Goal: Transaction & Acquisition: Subscribe to service/newsletter

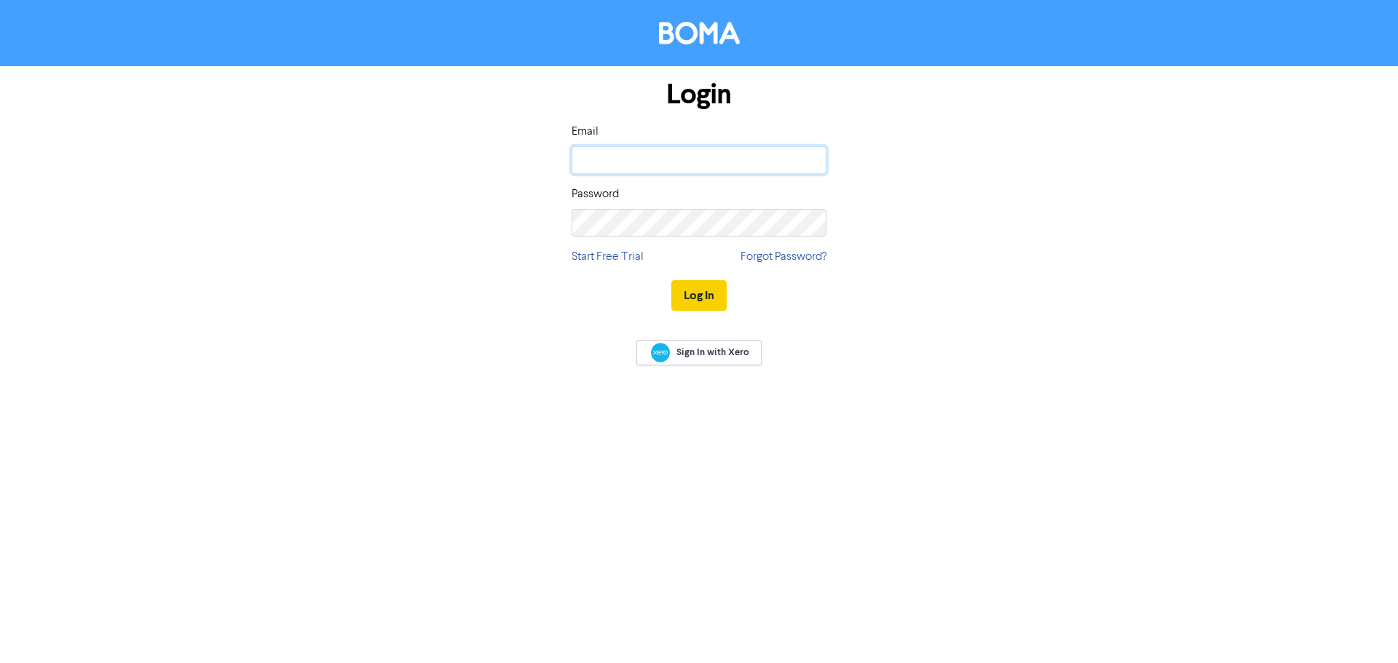
type input "[EMAIL_ADDRESS][DOMAIN_NAME]"
click at [695, 287] on button "Log In" at bounding box center [698, 295] width 55 height 31
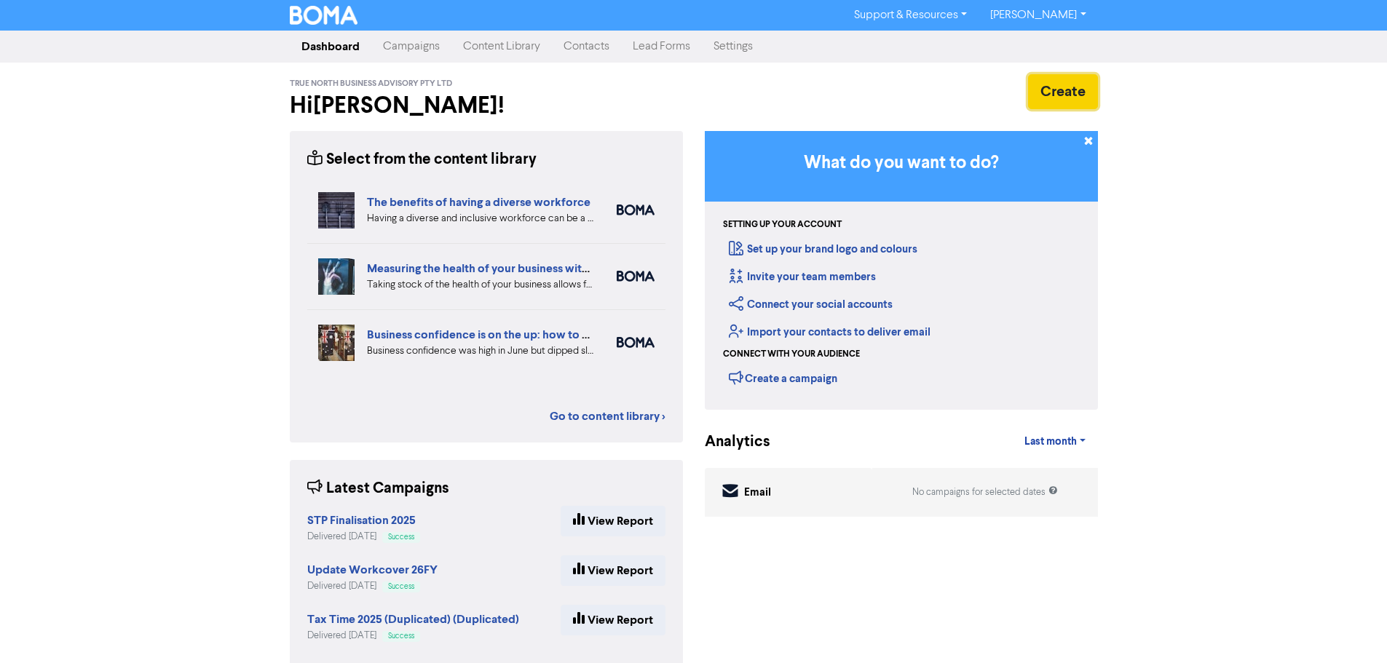
click at [1053, 86] on button "Create" at bounding box center [1063, 91] width 70 height 35
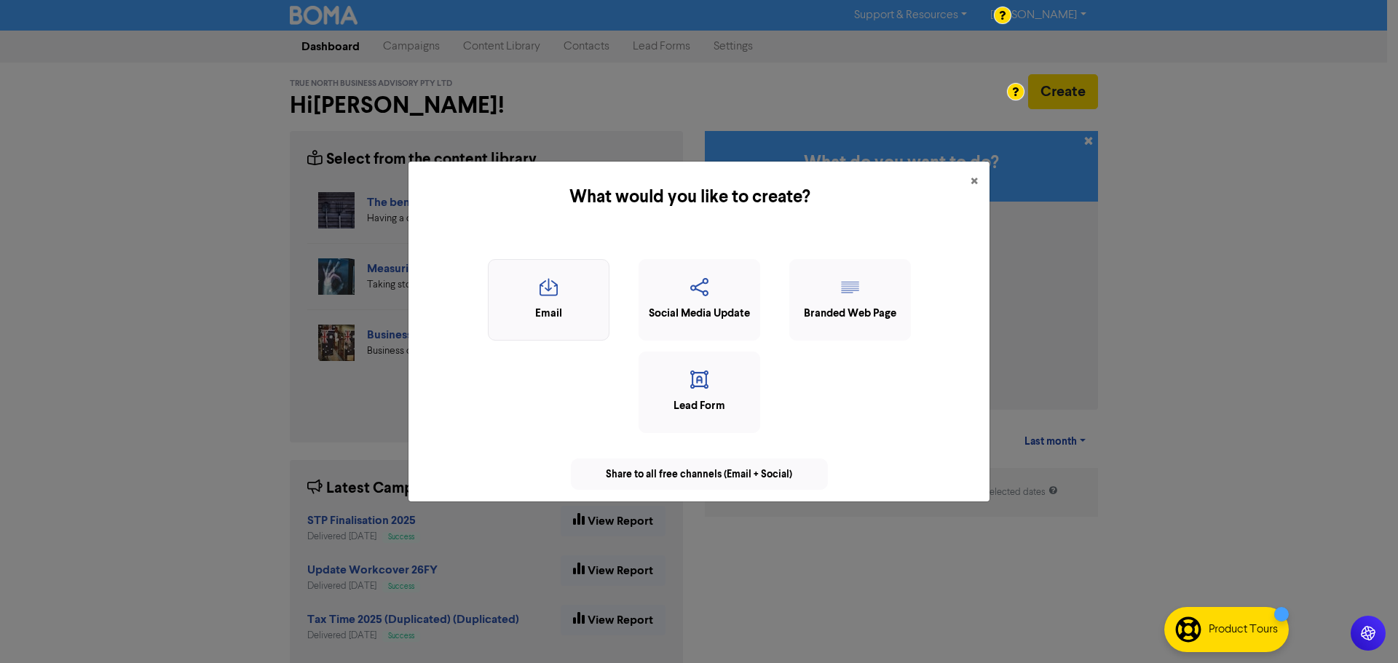
click at [548, 293] on icon "button" at bounding box center [549, 292] width 106 height 28
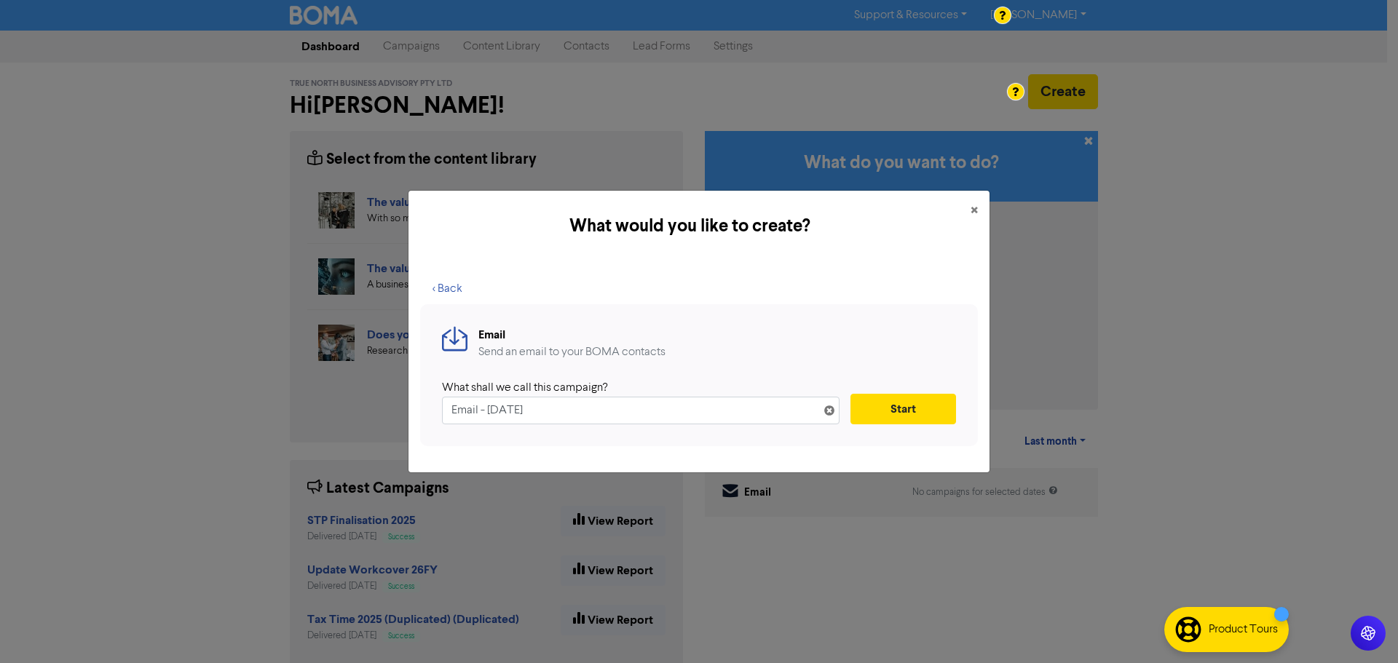
drag, startPoint x: 585, startPoint y: 414, endPoint x: 440, endPoint y: 422, distance: 145.9
click at [440, 422] on div "Email Send an email to your BOMA contacts What shall we call this campaign? Ema…" at bounding box center [699, 375] width 558 height 142
type input "Bookkeeping Price Increase"
click at [903, 407] on button "Start" at bounding box center [903, 409] width 106 height 31
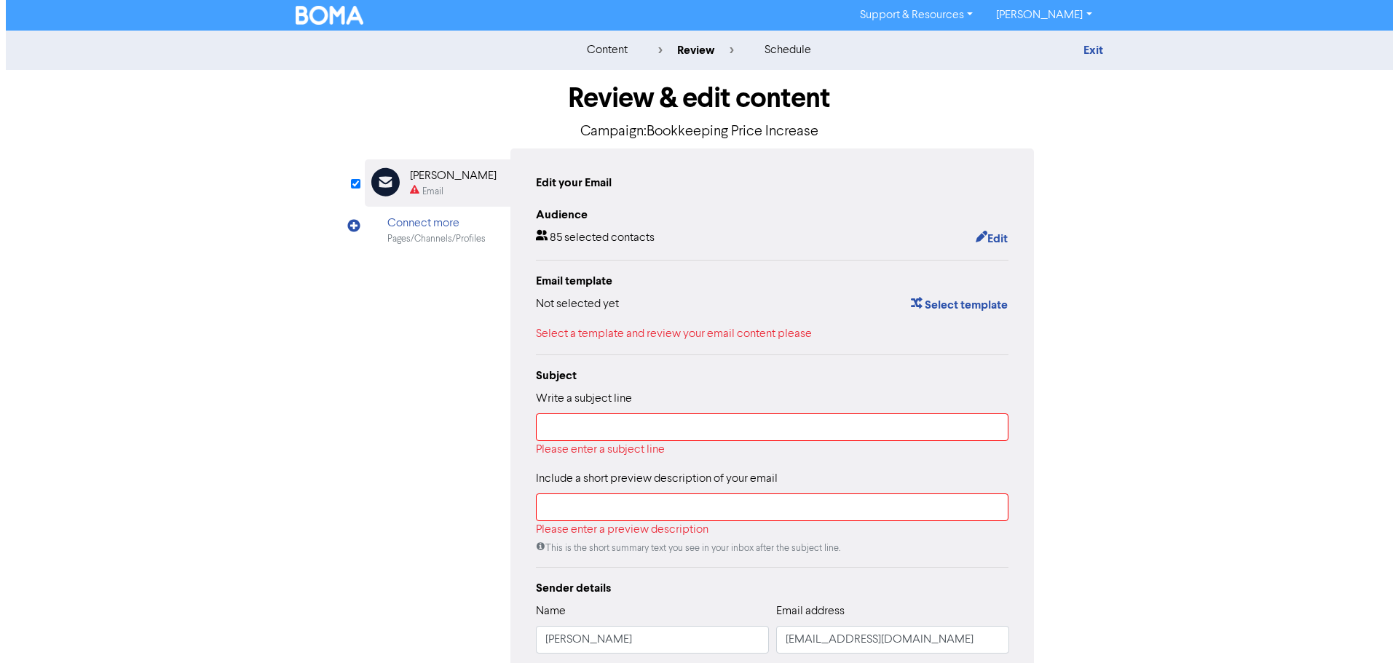
scroll to position [73, 0]
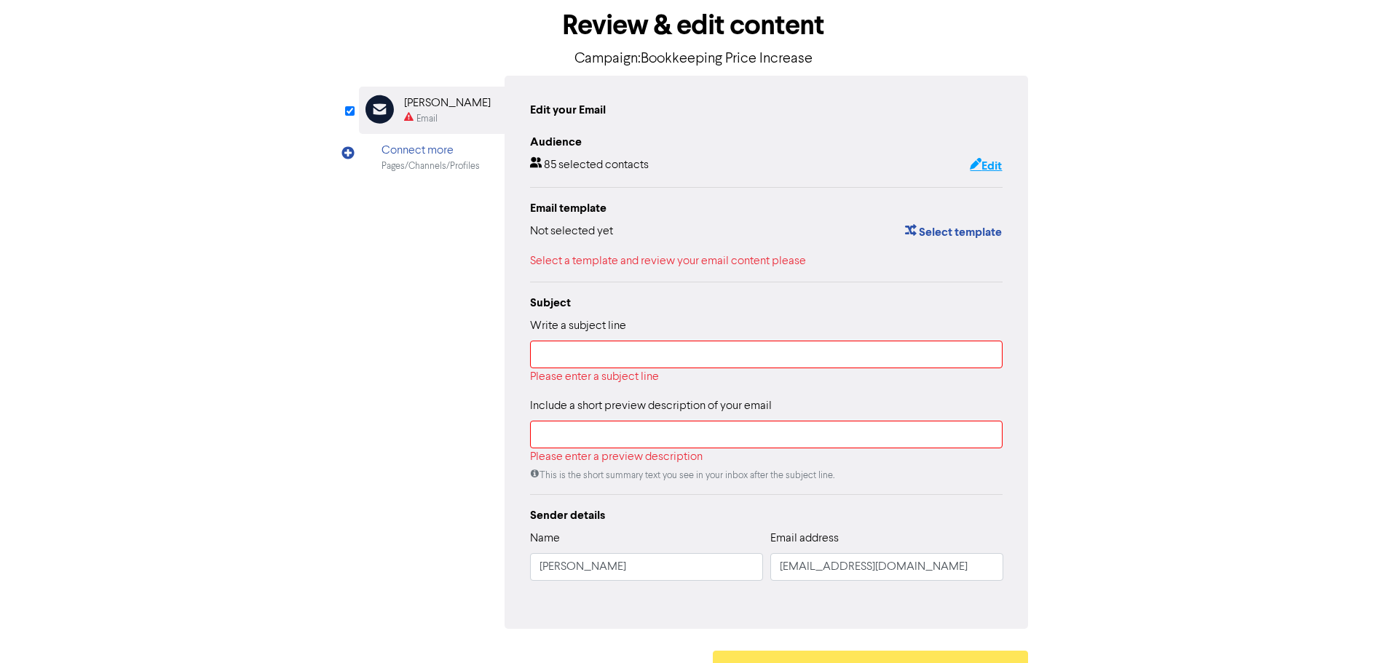
click at [988, 166] on button "Edit" at bounding box center [985, 166] width 33 height 19
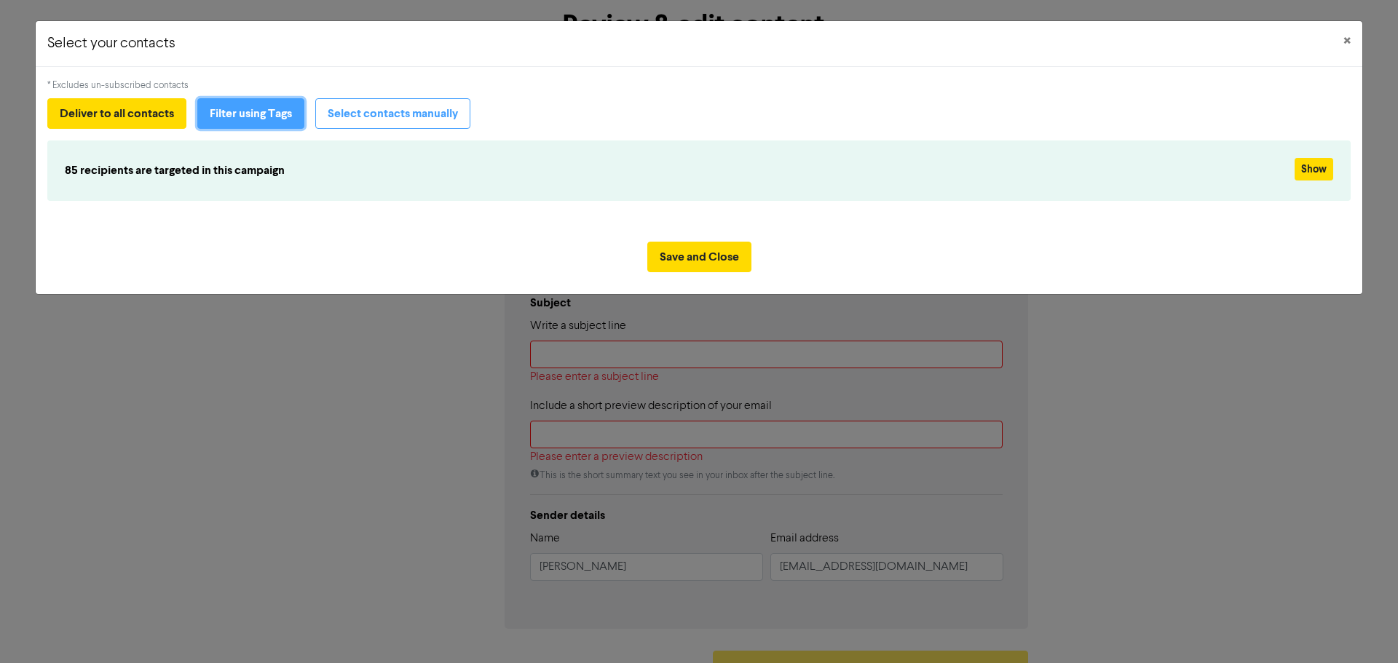
click at [261, 119] on button "Filter using Tags" at bounding box center [250, 113] width 107 height 31
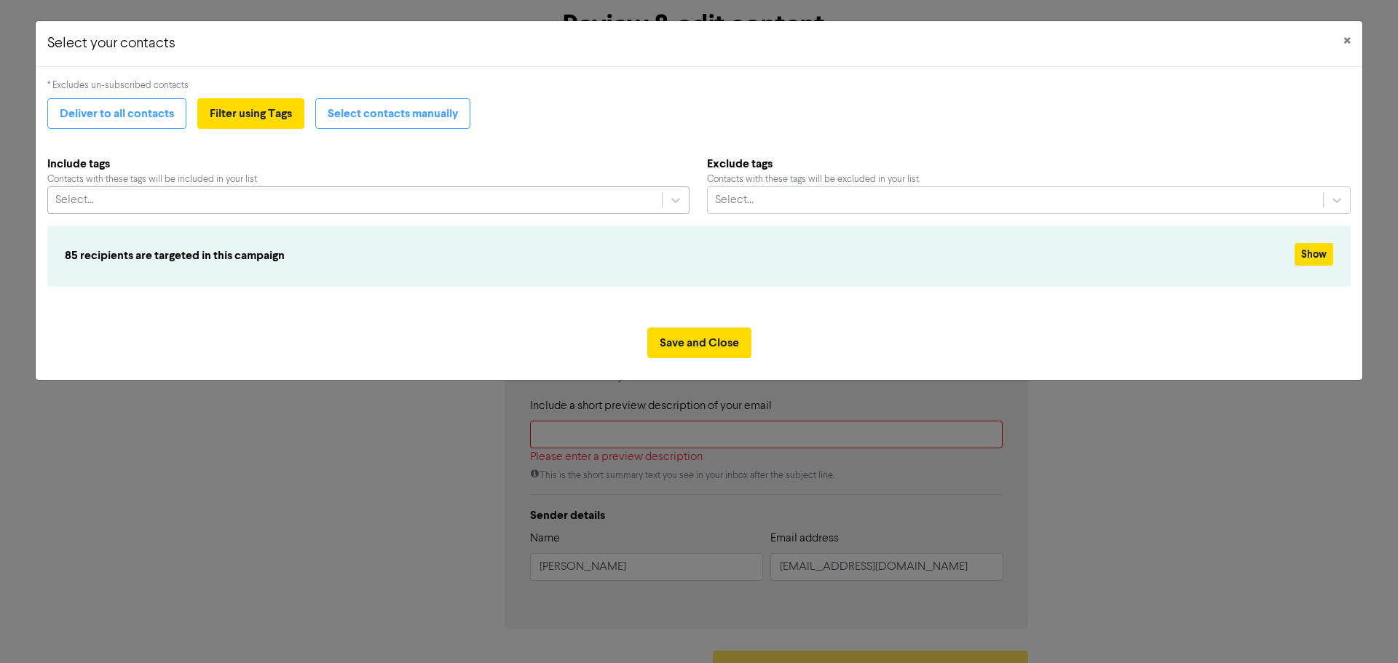
click at [443, 201] on div "Select..." at bounding box center [355, 200] width 614 height 26
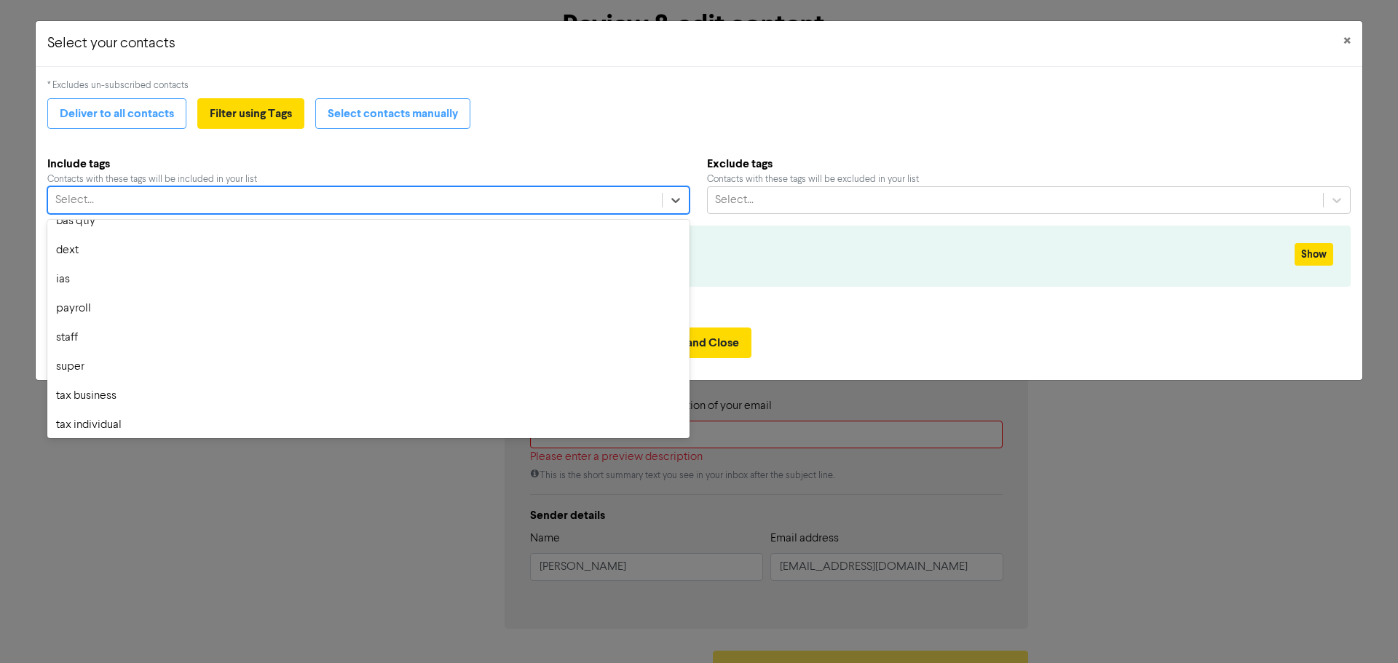
scroll to position [0, 0]
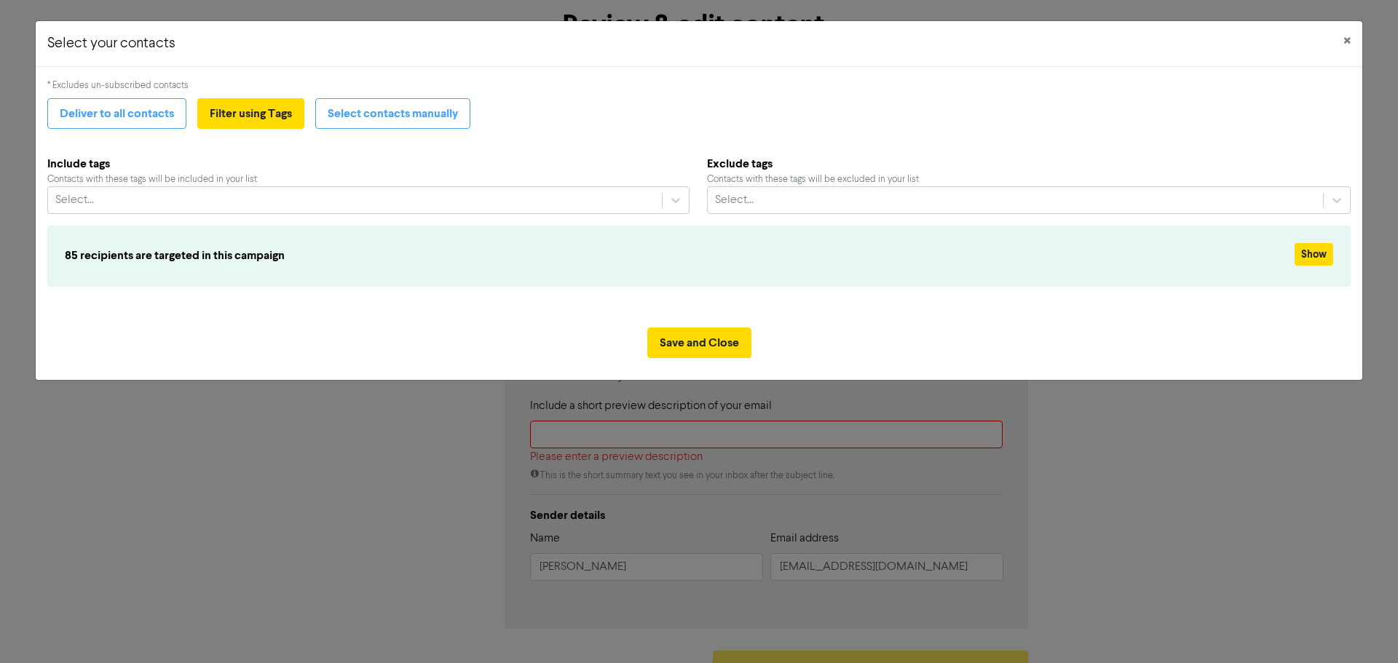
click at [612, 128] on div "Deliver to all contacts Filter using Tags Select contacts manually" at bounding box center [698, 113] width 1303 height 31
click at [405, 116] on button "Select contacts manually" at bounding box center [392, 113] width 155 height 31
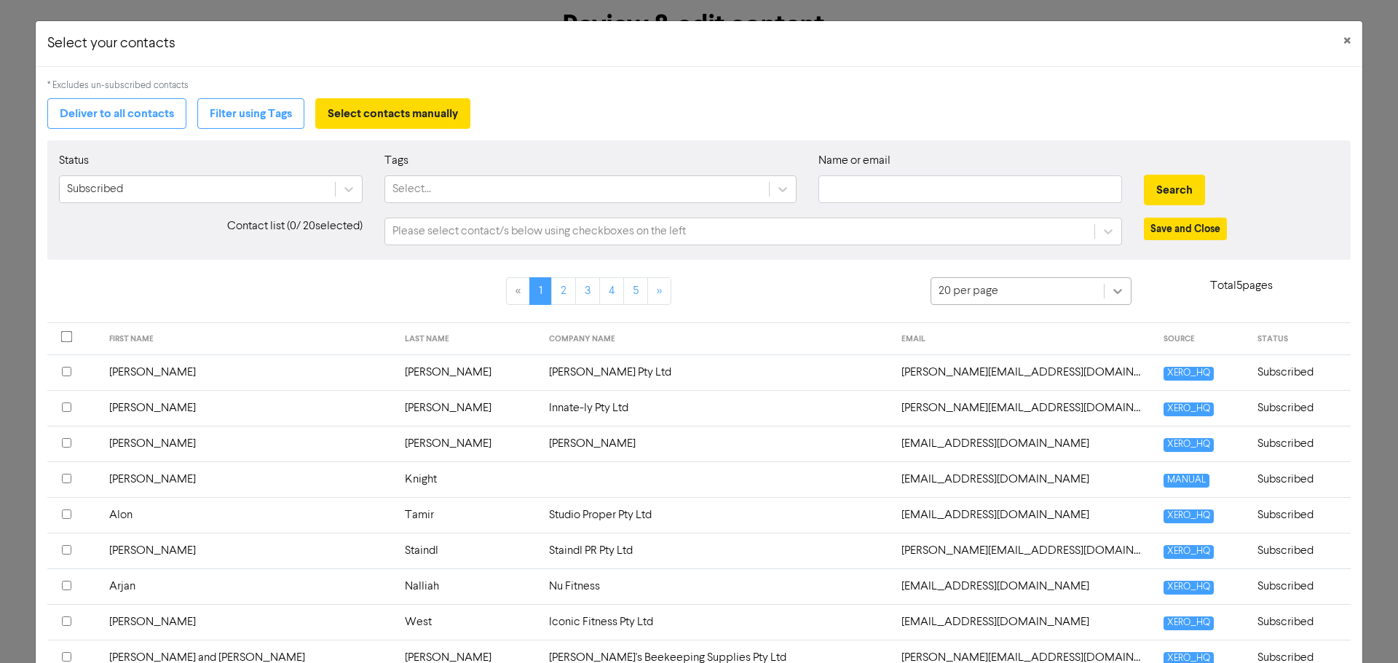
click at [1109, 283] on div at bounding box center [1118, 291] width 26 height 26
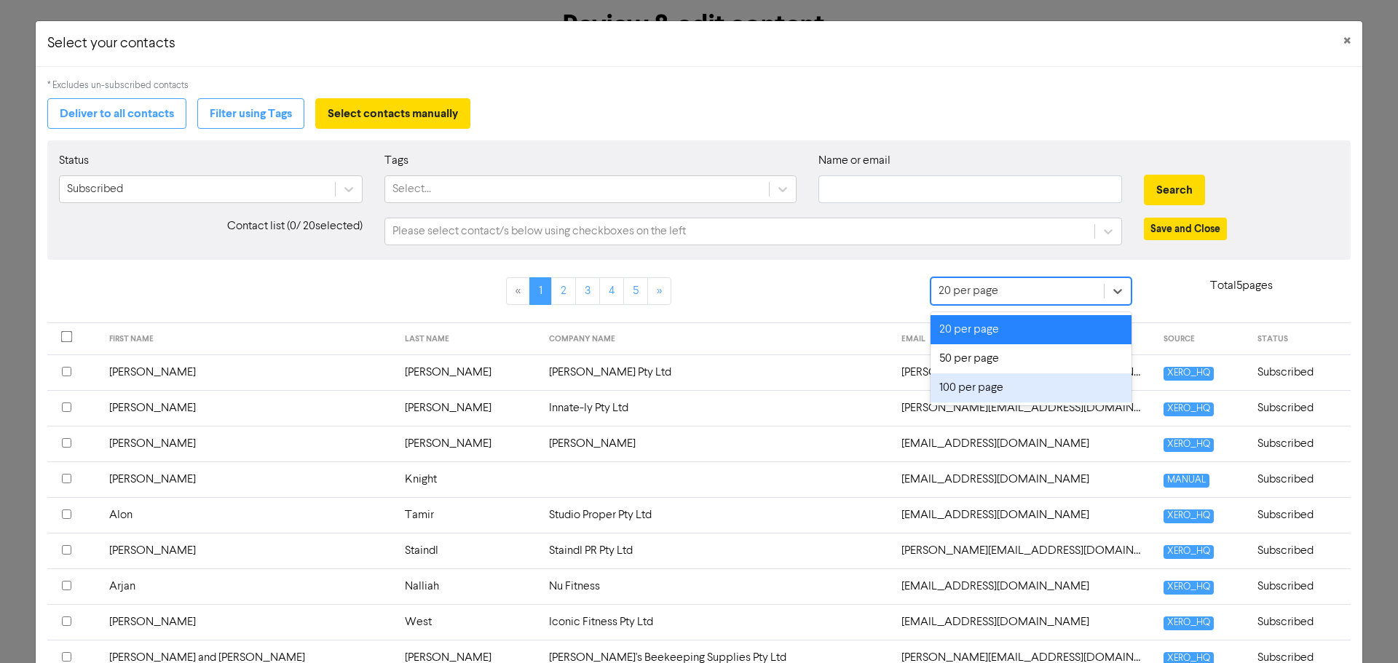
click at [1070, 383] on div "100 per page" at bounding box center [1030, 388] width 201 height 29
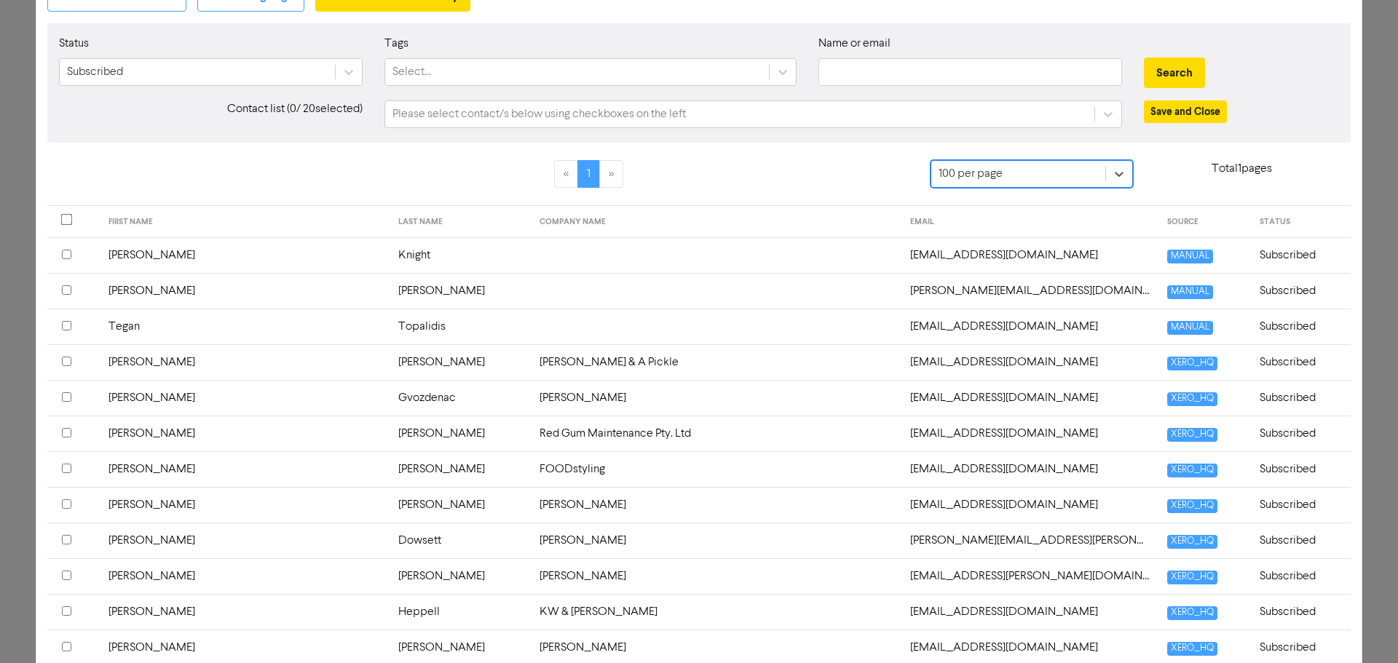
scroll to position [146, 0]
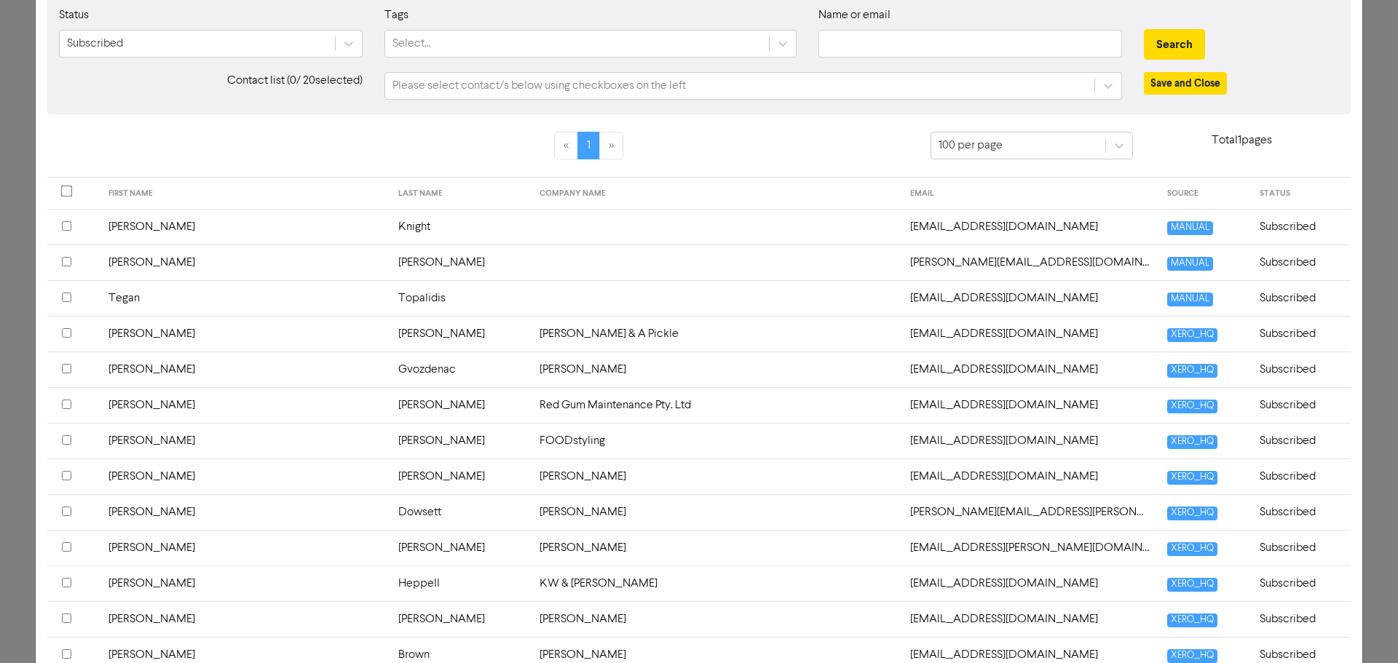
click at [69, 333] on input "checkbox" at bounding box center [66, 332] width 9 height 9
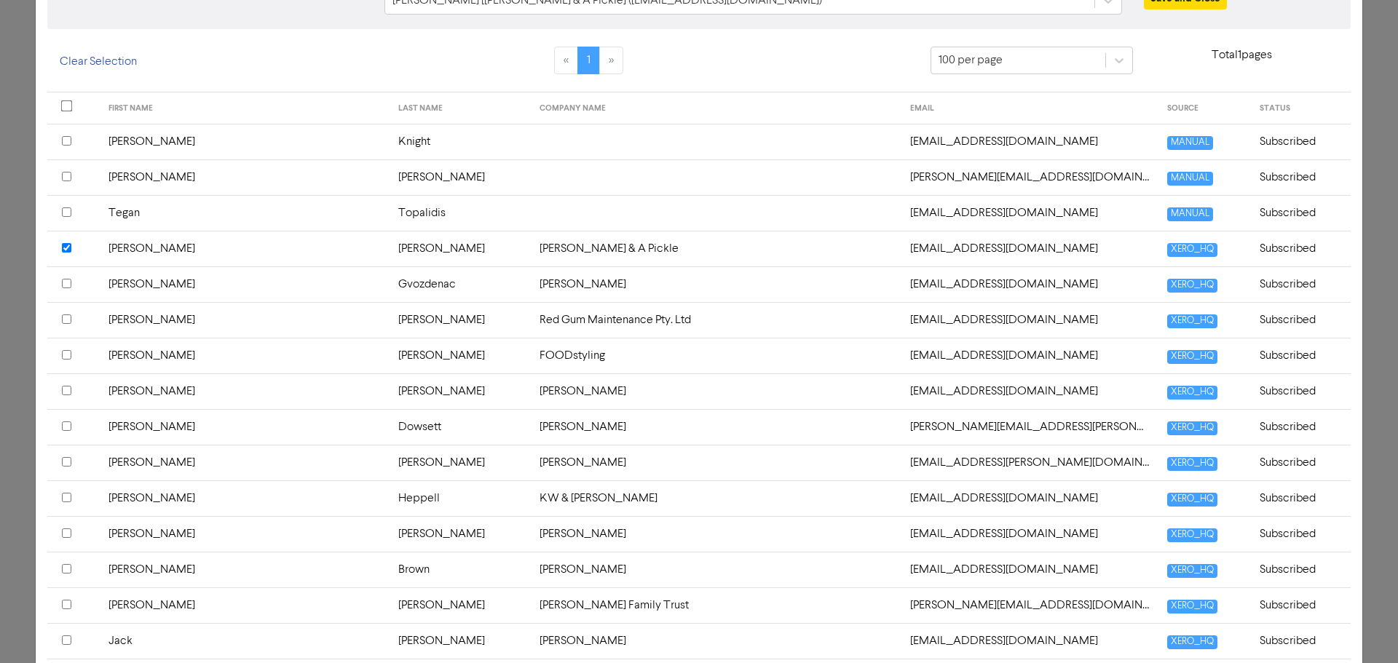
scroll to position [291, 0]
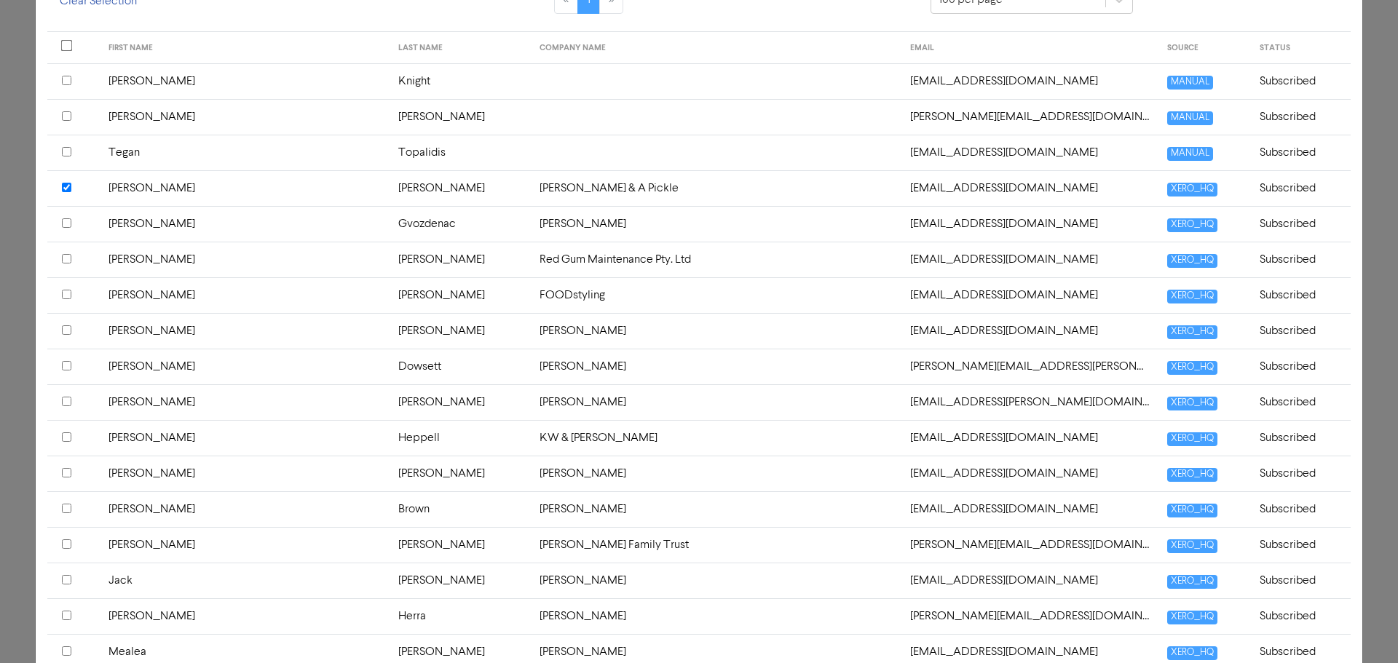
click at [68, 294] on input "checkbox" at bounding box center [66, 294] width 9 height 9
click at [65, 258] on input "checkbox" at bounding box center [66, 258] width 9 height 9
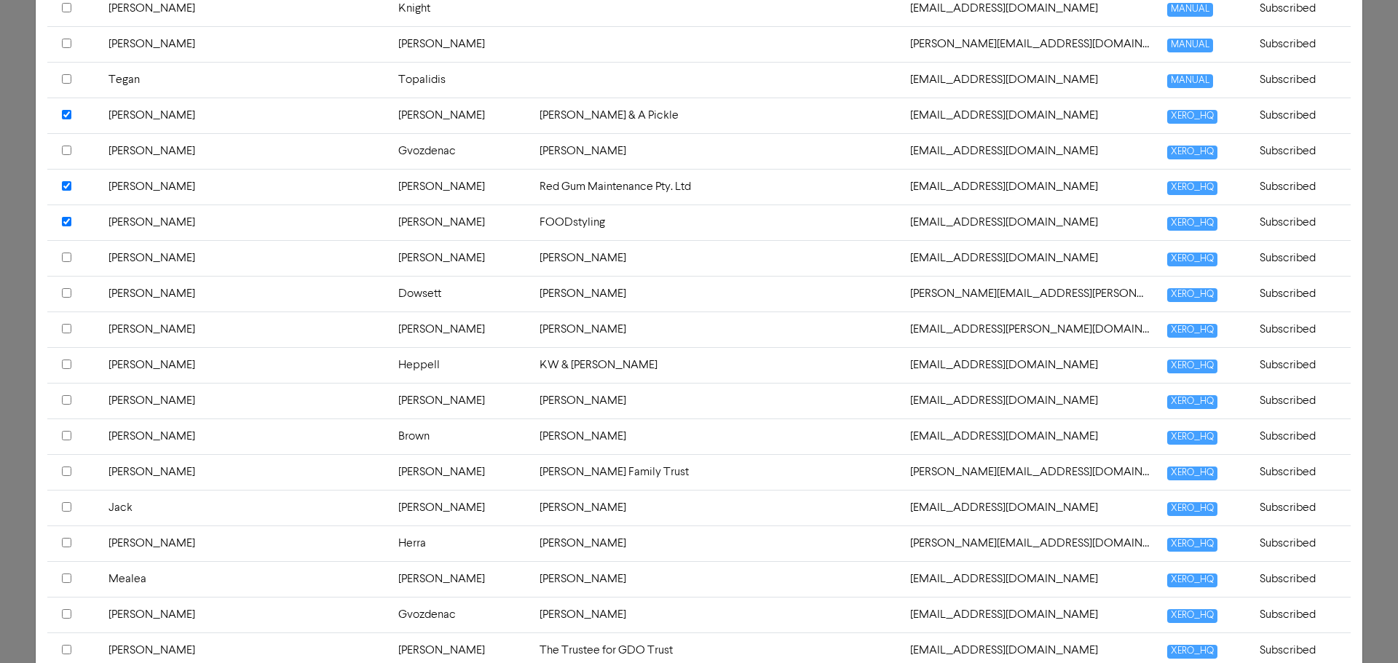
click at [63, 291] on input "checkbox" at bounding box center [66, 292] width 9 height 9
click at [62, 328] on input "checkbox" at bounding box center [66, 328] width 9 height 9
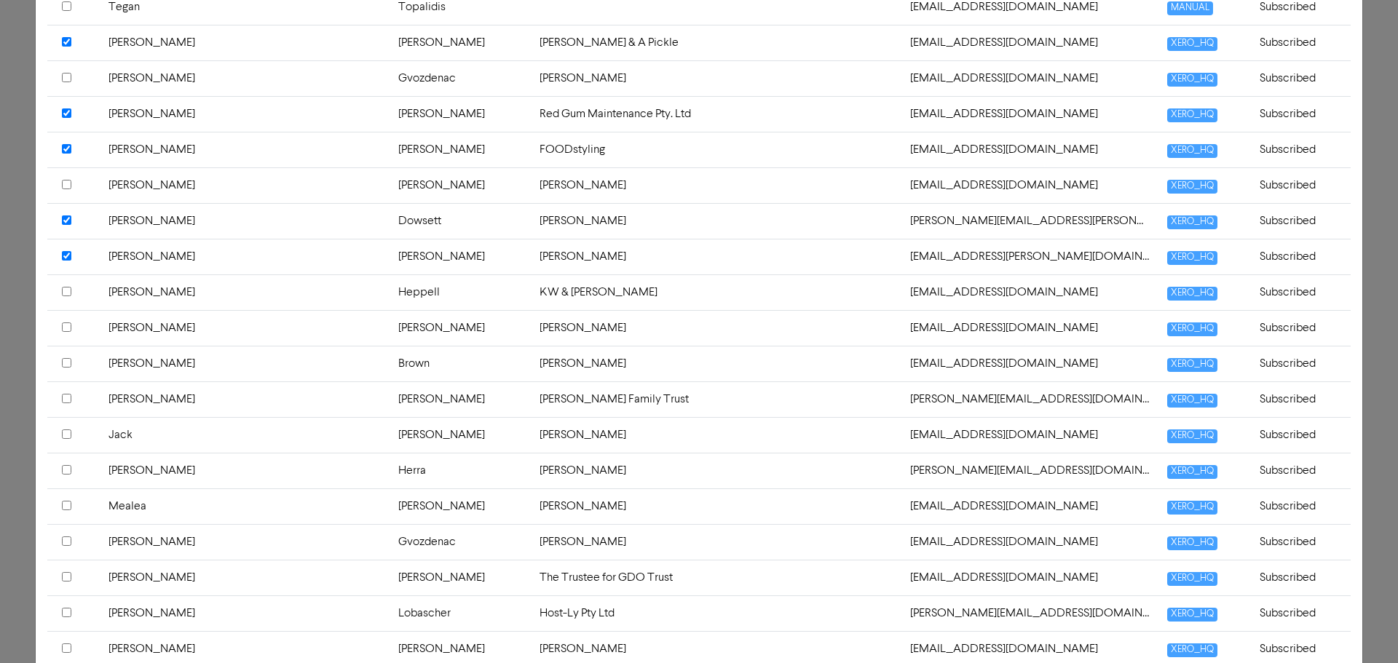
click at [64, 291] on input "checkbox" at bounding box center [66, 291] width 9 height 9
click at [66, 326] on input "checkbox" at bounding box center [66, 327] width 9 height 9
click at [67, 364] on input "checkbox" at bounding box center [66, 362] width 9 height 9
click at [64, 399] on input "checkbox" at bounding box center [66, 398] width 9 height 9
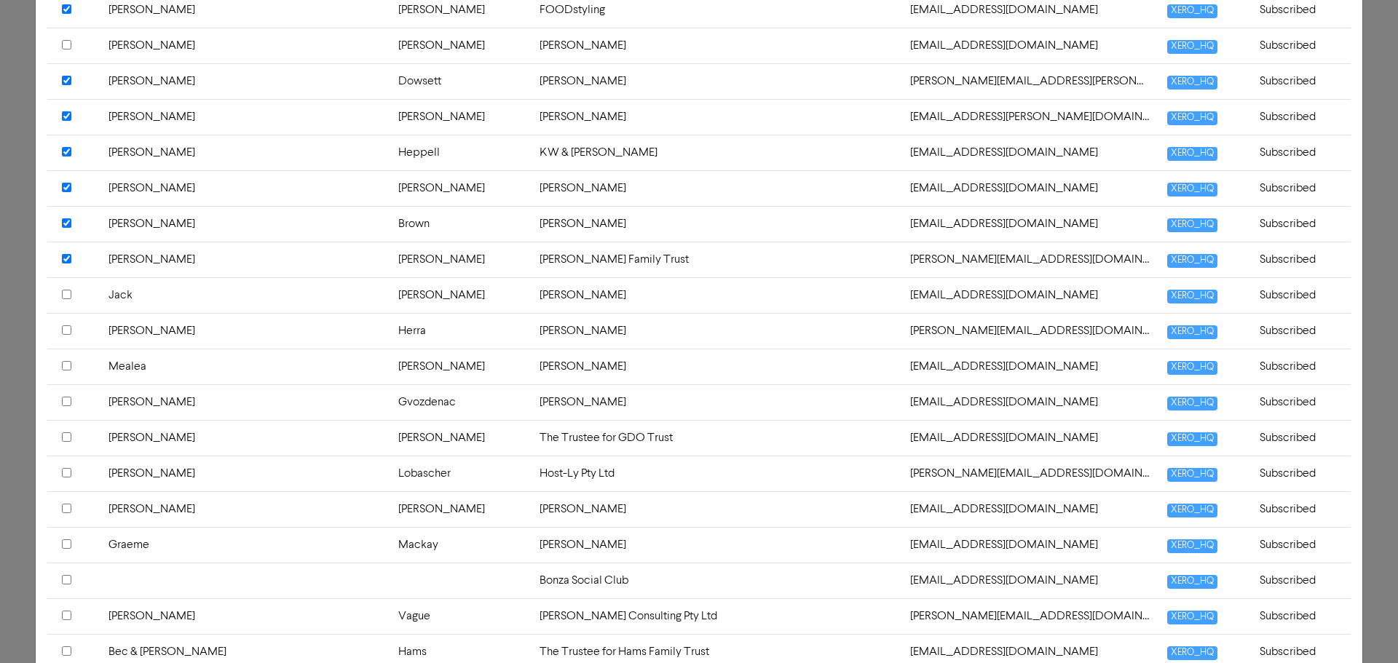
scroll to position [582, 0]
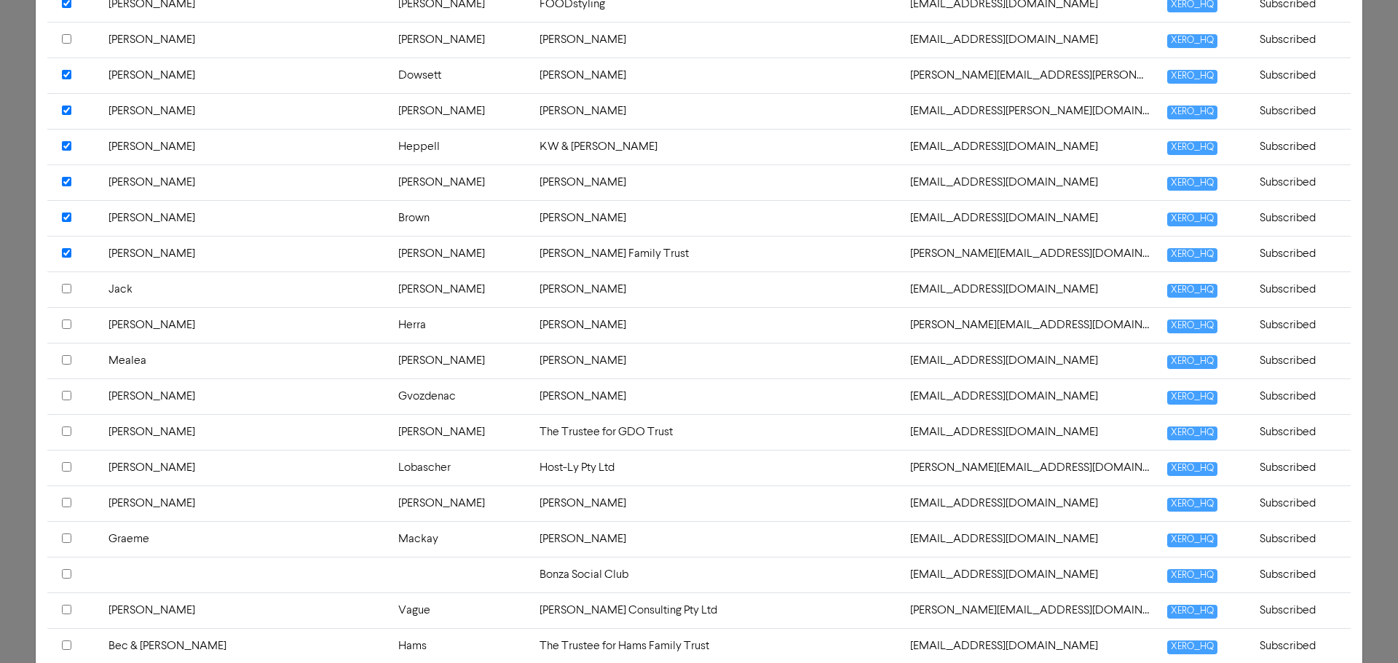
click at [66, 325] on input "checkbox" at bounding box center [66, 324] width 9 height 9
click at [66, 432] on input "checkbox" at bounding box center [66, 431] width 9 height 9
click at [68, 537] on input "checkbox" at bounding box center [66, 538] width 9 height 9
click at [66, 502] on input "checkbox" at bounding box center [66, 502] width 9 height 9
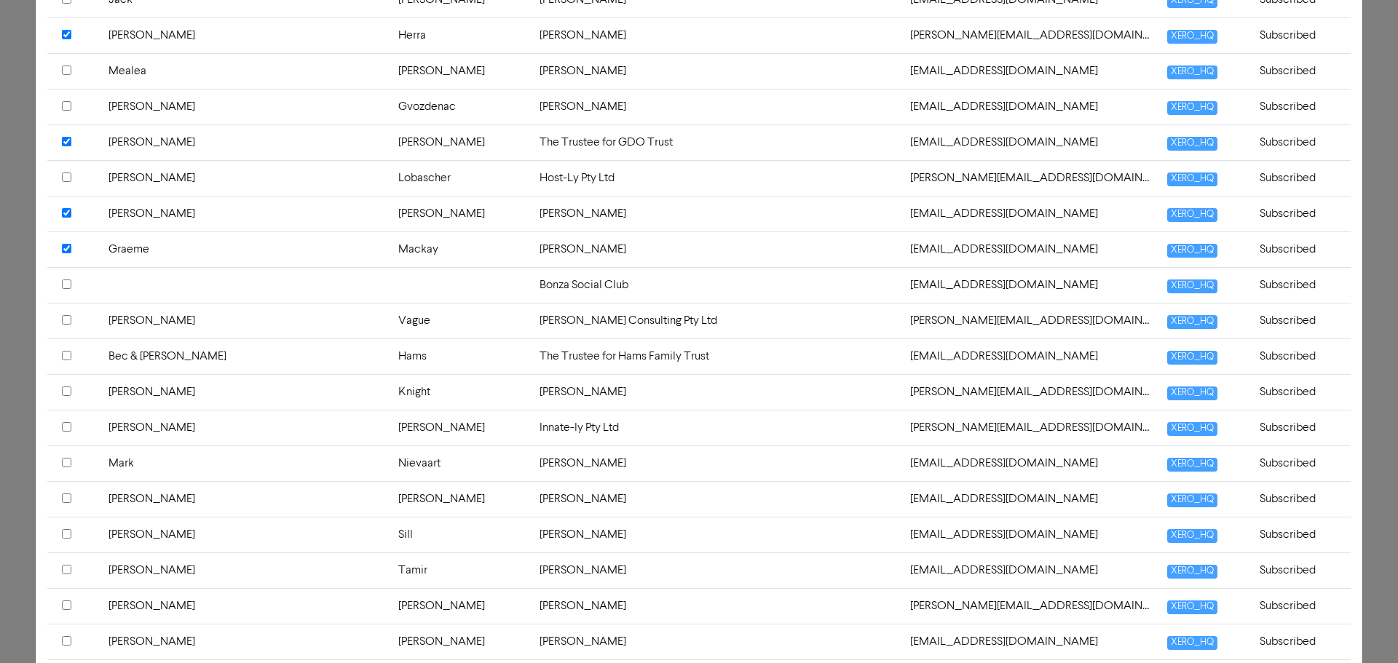
scroll to position [874, 0]
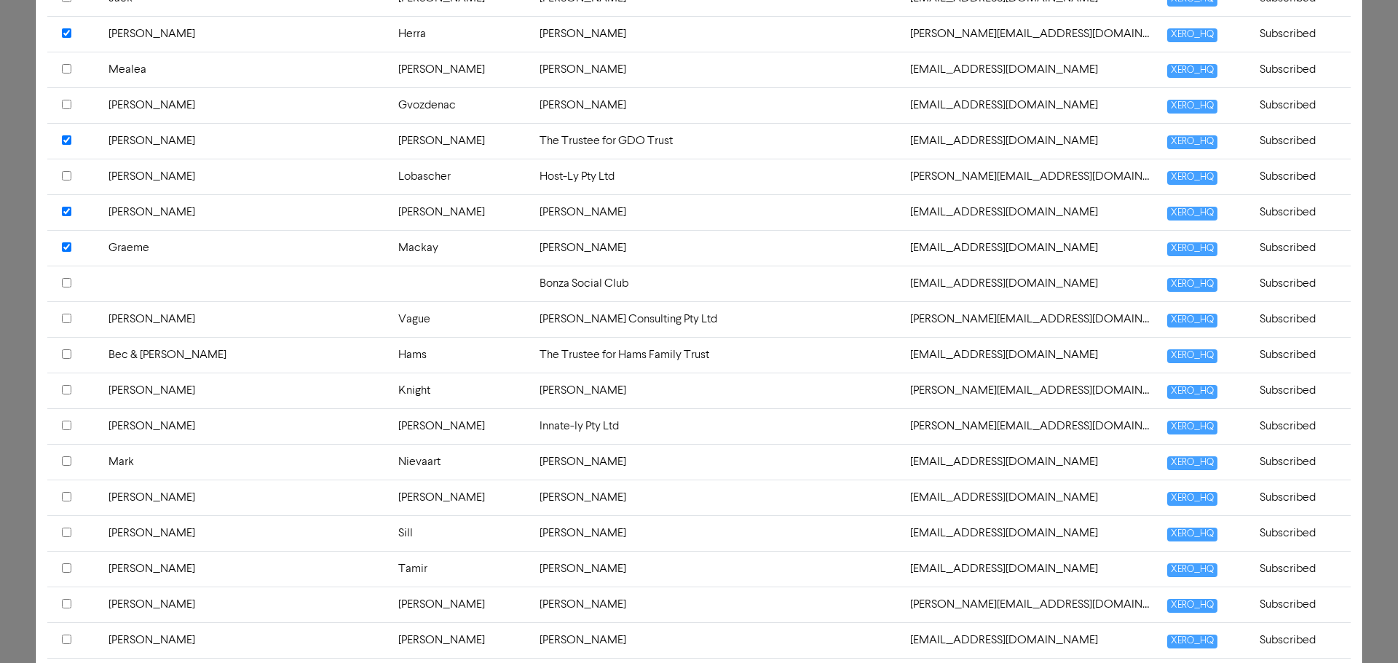
click at [63, 282] on input "checkbox" at bounding box center [66, 282] width 9 height 9
click at [62, 279] on input "checkbox" at bounding box center [66, 282] width 9 height 9
click at [66, 321] on input "checkbox" at bounding box center [66, 318] width 9 height 9
click at [66, 352] on input "checkbox" at bounding box center [66, 353] width 9 height 9
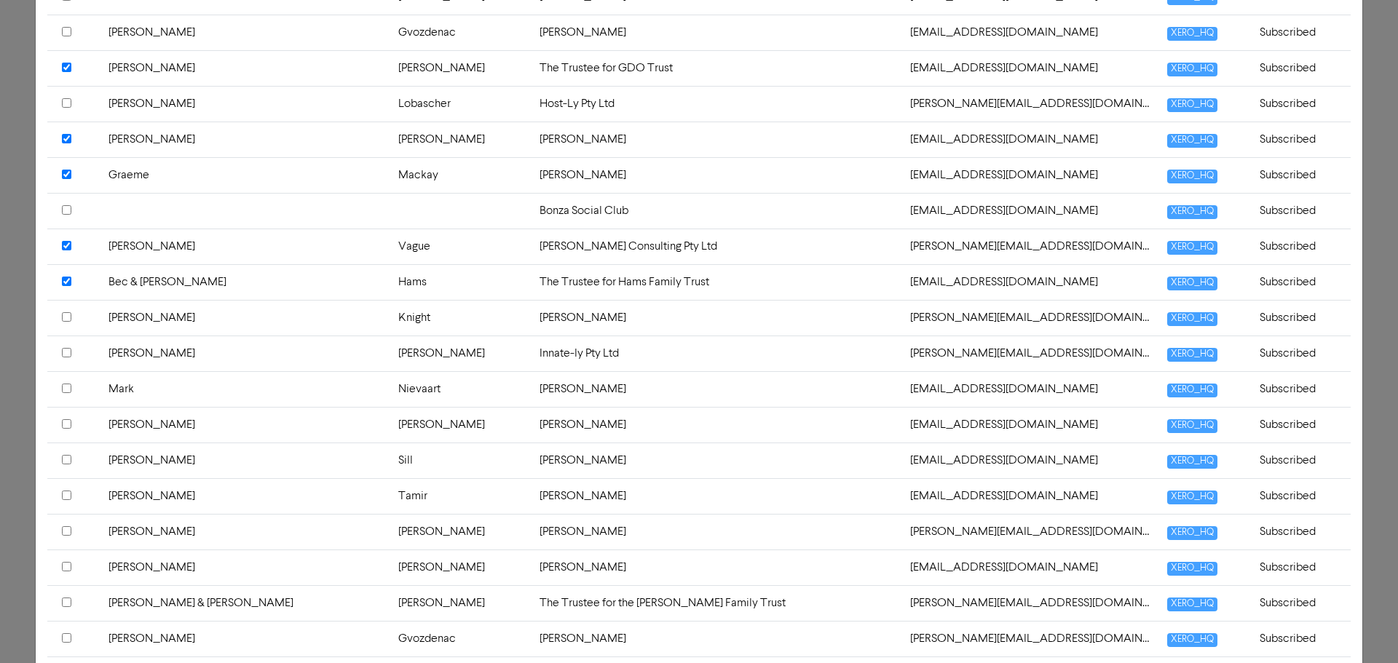
click at [64, 350] on input "checkbox" at bounding box center [66, 352] width 9 height 9
click at [67, 387] on input "checkbox" at bounding box center [66, 388] width 9 height 9
click at [67, 459] on input "checkbox" at bounding box center [66, 459] width 9 height 9
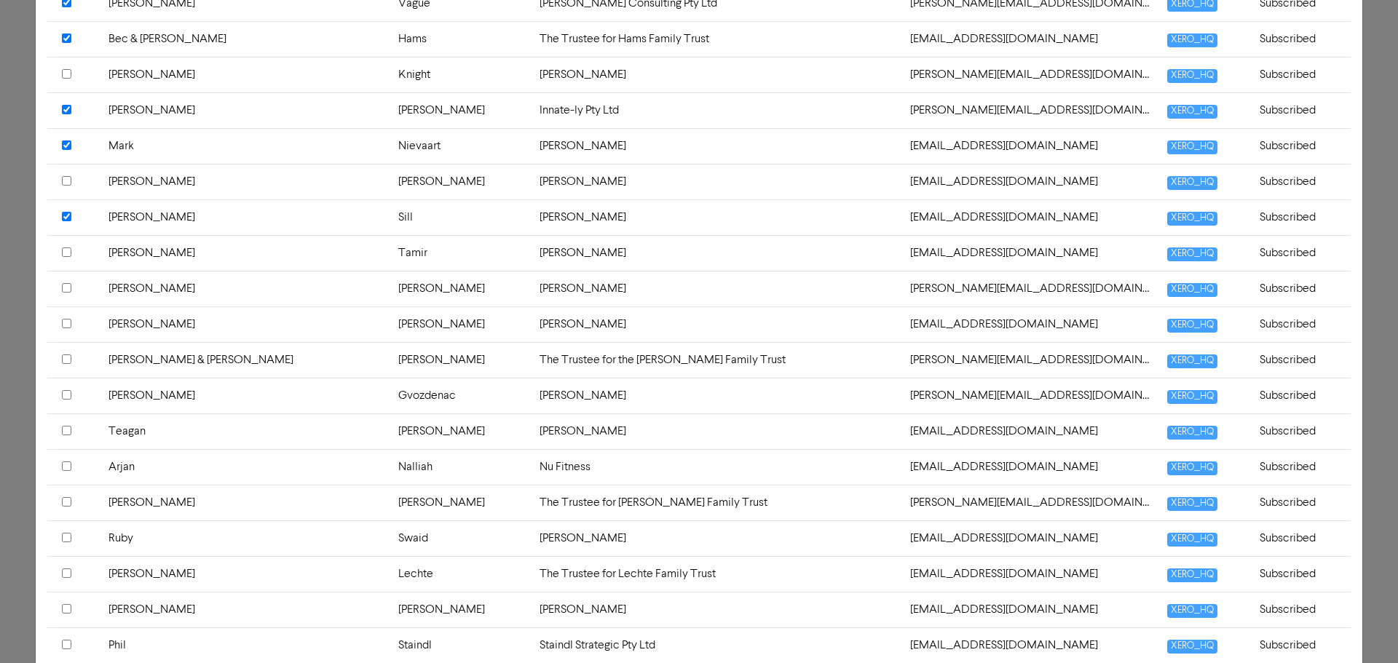
scroll to position [1238, 0]
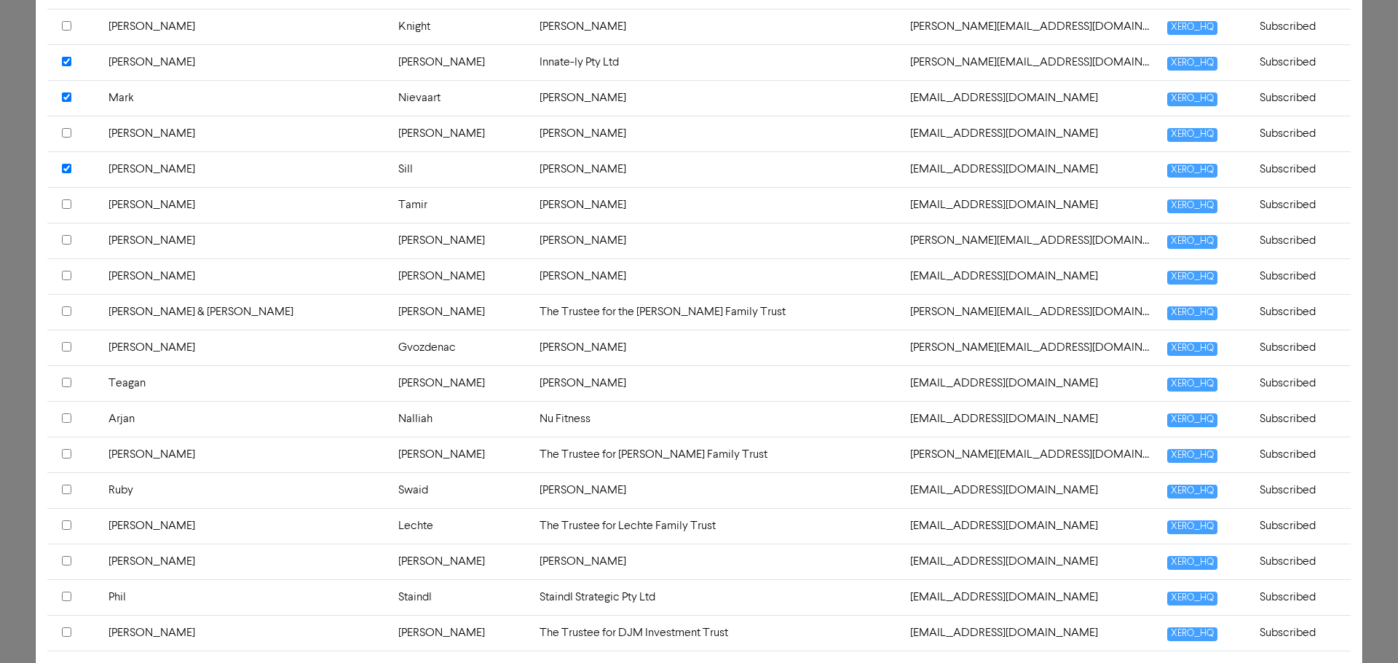
click at [71, 312] on input "checkbox" at bounding box center [66, 311] width 9 height 9
click at [66, 347] on input "checkbox" at bounding box center [66, 346] width 9 height 9
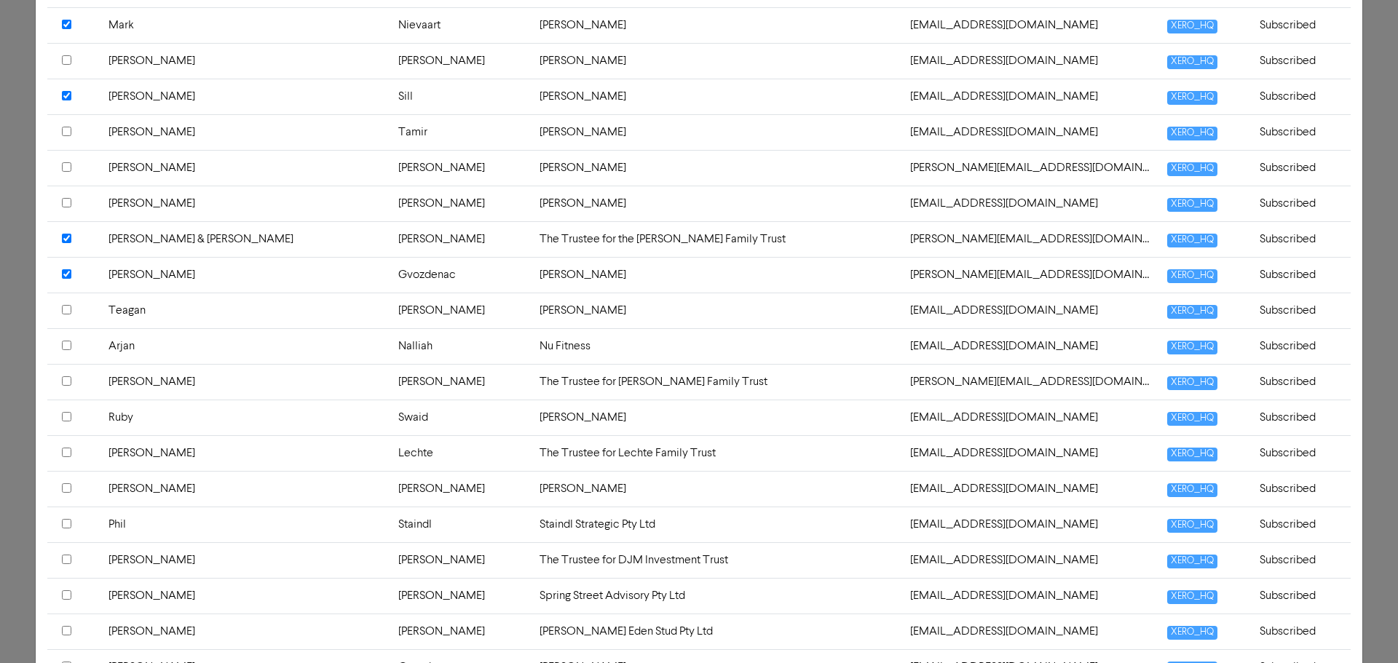
click at [66, 273] on input "checkbox" at bounding box center [66, 273] width 9 height 9
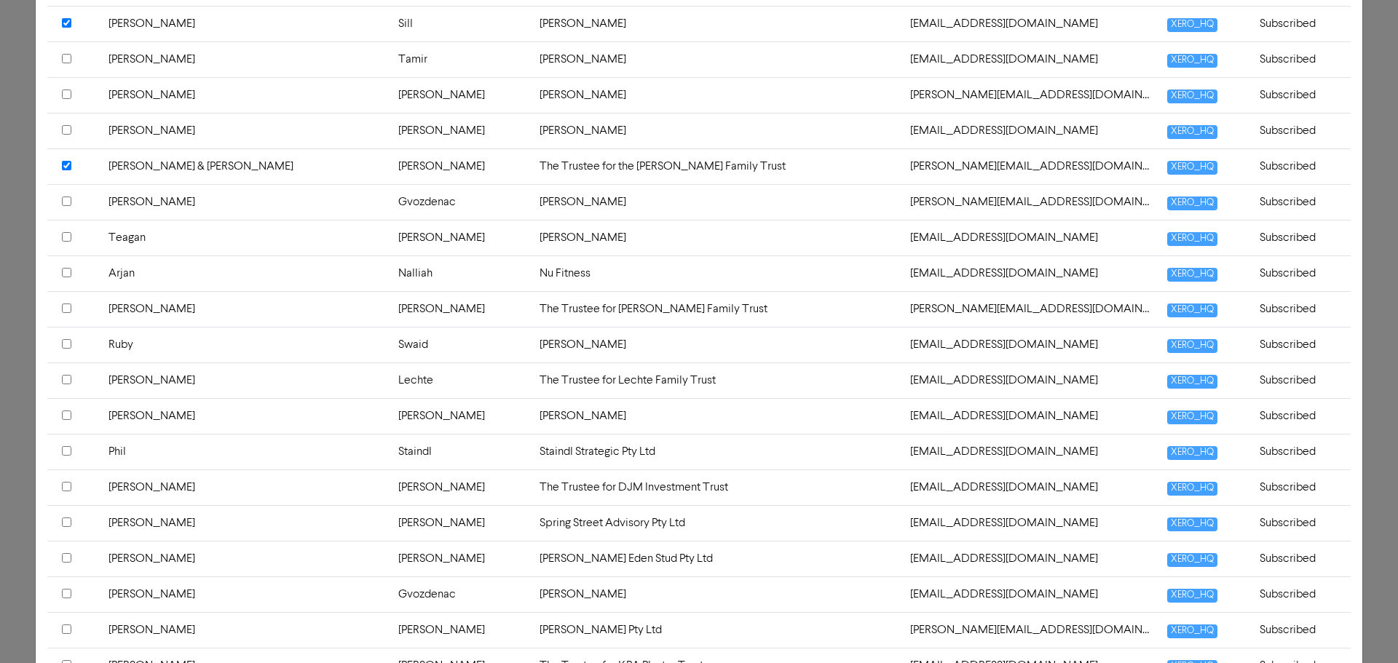
click at [68, 237] on input "checkbox" at bounding box center [66, 236] width 9 height 9
click at [66, 272] on input "checkbox" at bounding box center [66, 272] width 9 height 9
click at [66, 309] on input "checkbox" at bounding box center [66, 308] width 9 height 9
click at [66, 340] on input "checkbox" at bounding box center [66, 343] width 9 height 9
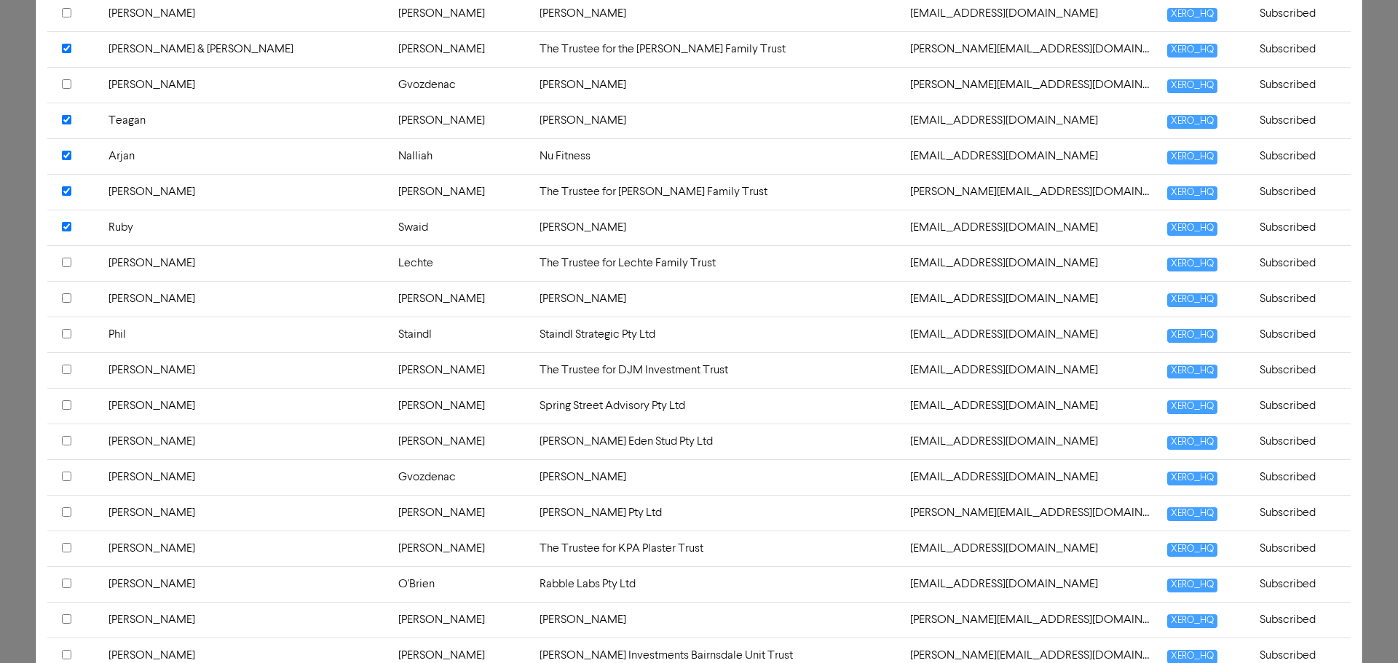
scroll to position [1529, 0]
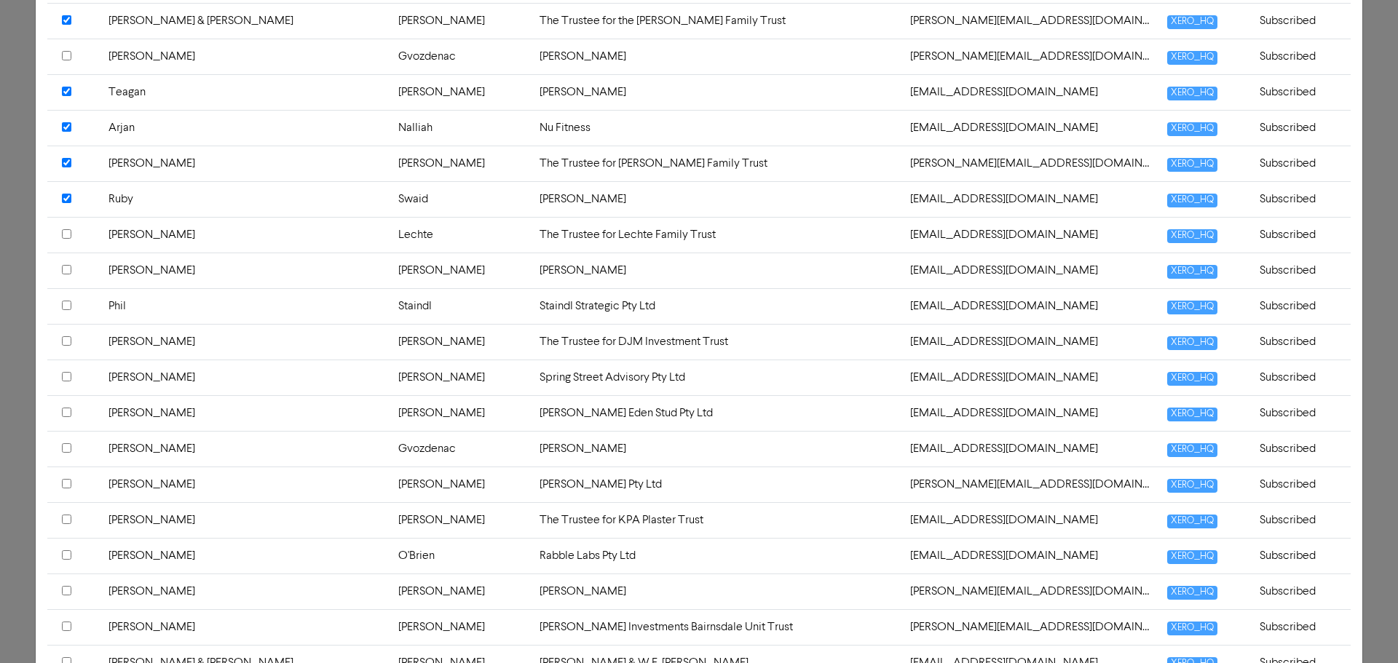
click at [63, 234] on input "checkbox" at bounding box center [66, 233] width 9 height 9
click at [63, 302] on input "checkbox" at bounding box center [66, 305] width 9 height 9
click at [67, 339] on input "checkbox" at bounding box center [66, 340] width 9 height 9
click at [65, 374] on input "checkbox" at bounding box center [66, 376] width 9 height 9
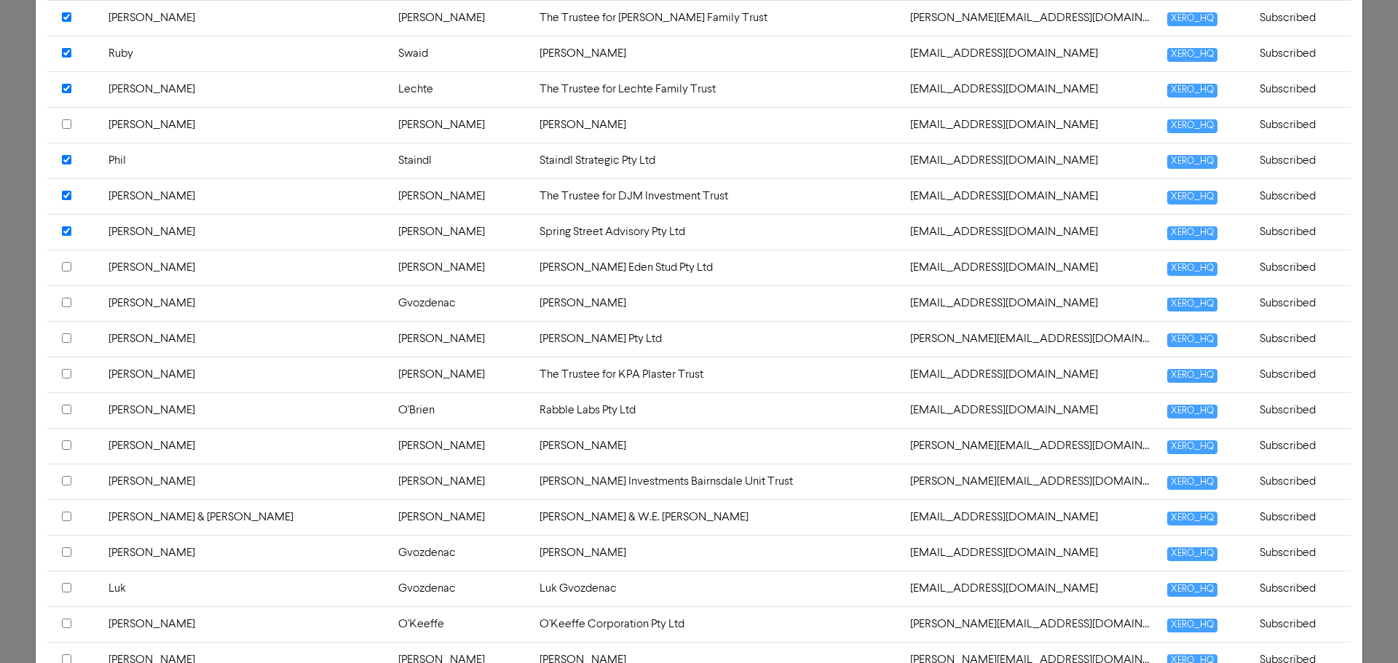
scroll to position [1747, 0]
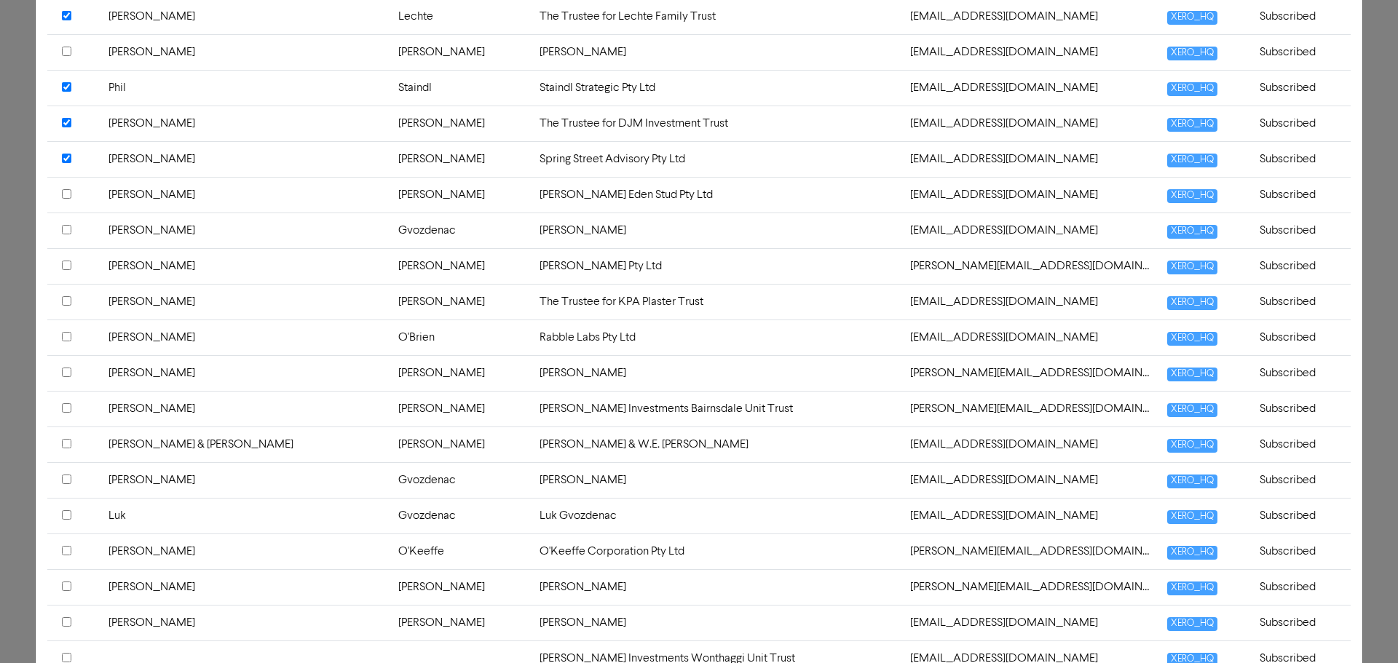
click at [65, 301] on input "checkbox" at bounding box center [66, 300] width 9 height 9
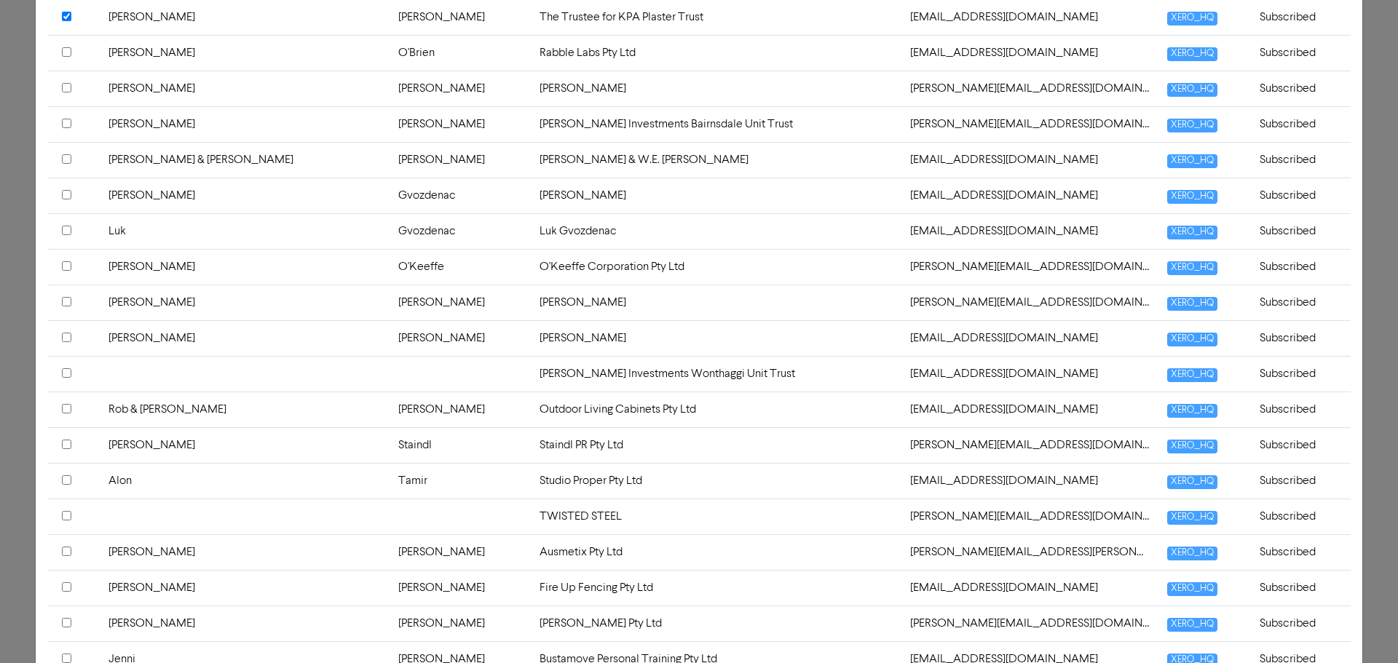
scroll to position [2039, 0]
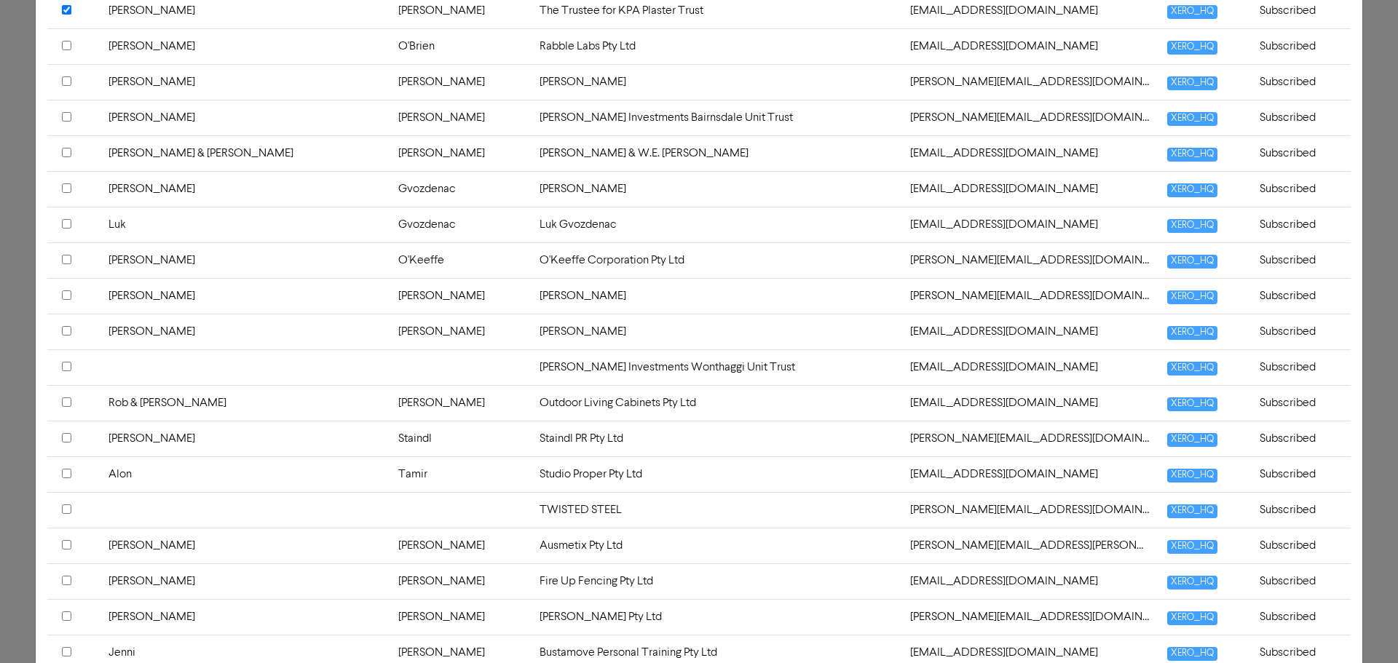
click at [66, 153] on input "checkbox" at bounding box center [66, 152] width 9 height 9
click at [69, 261] on input "checkbox" at bounding box center [66, 259] width 9 height 9
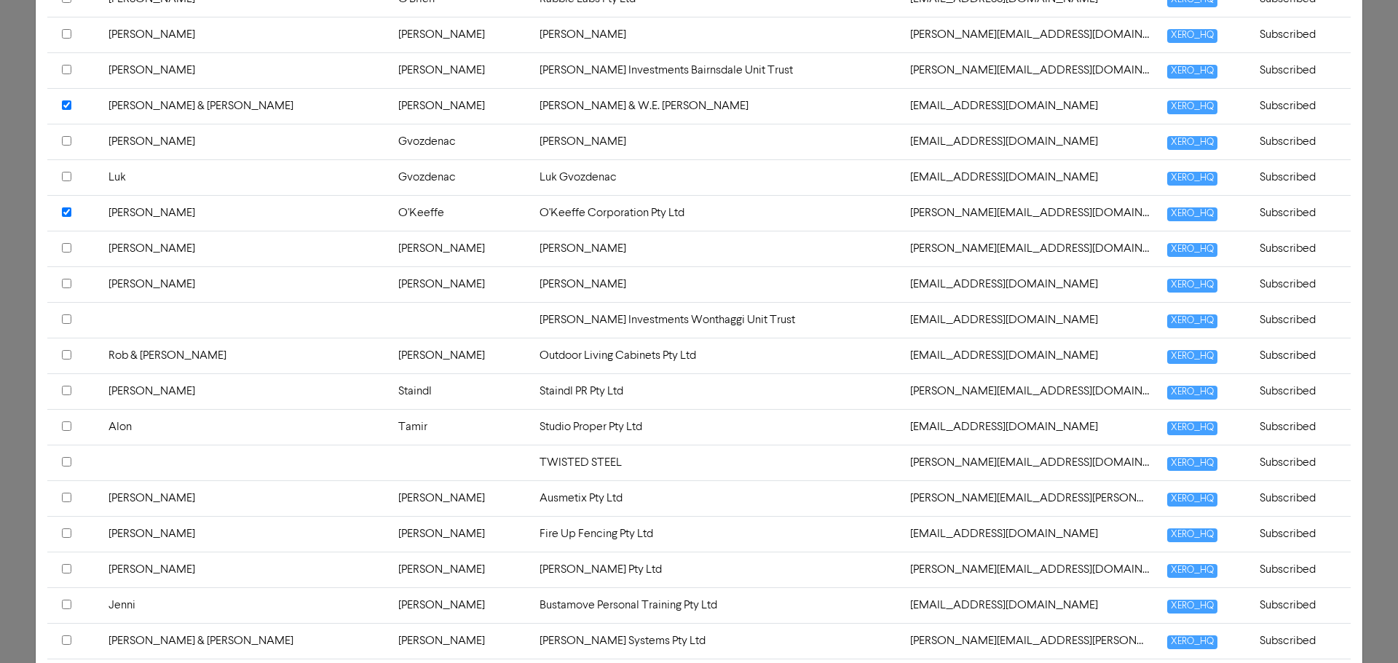
scroll to position [2111, 0]
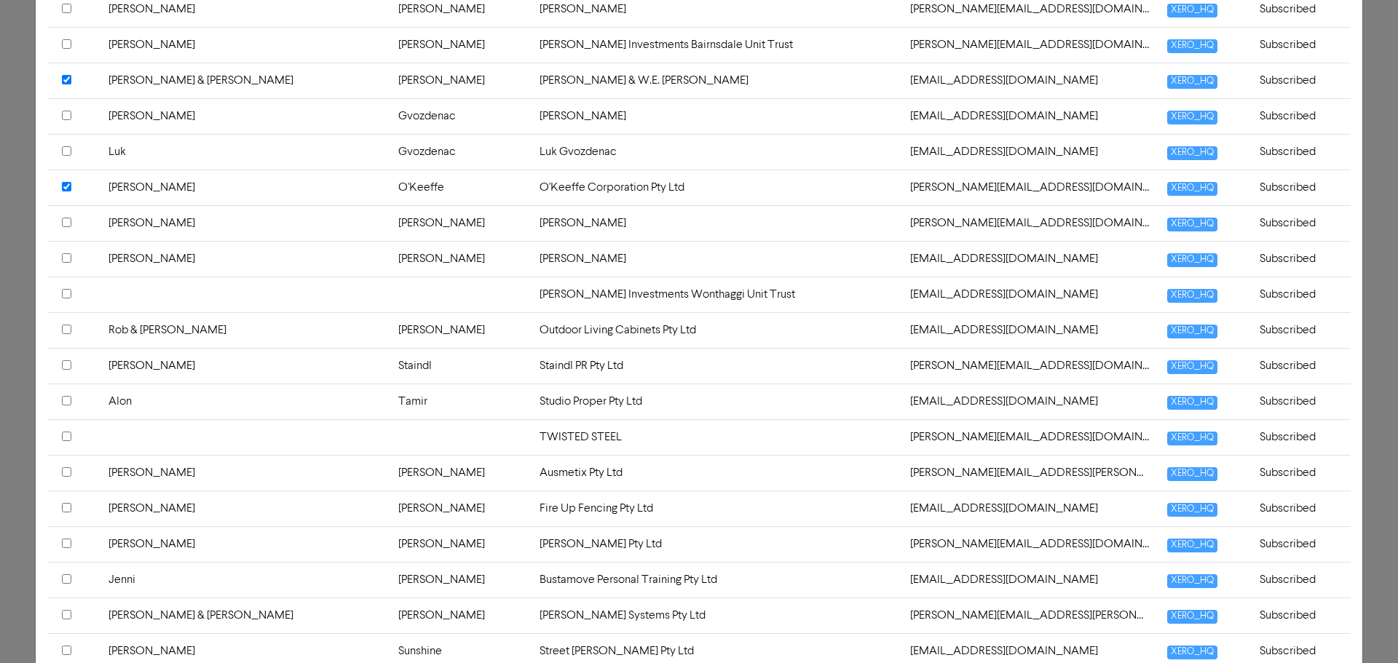
click at [64, 329] on input "checkbox" at bounding box center [66, 329] width 9 height 9
click at [70, 365] on input "checkbox" at bounding box center [66, 364] width 9 height 9
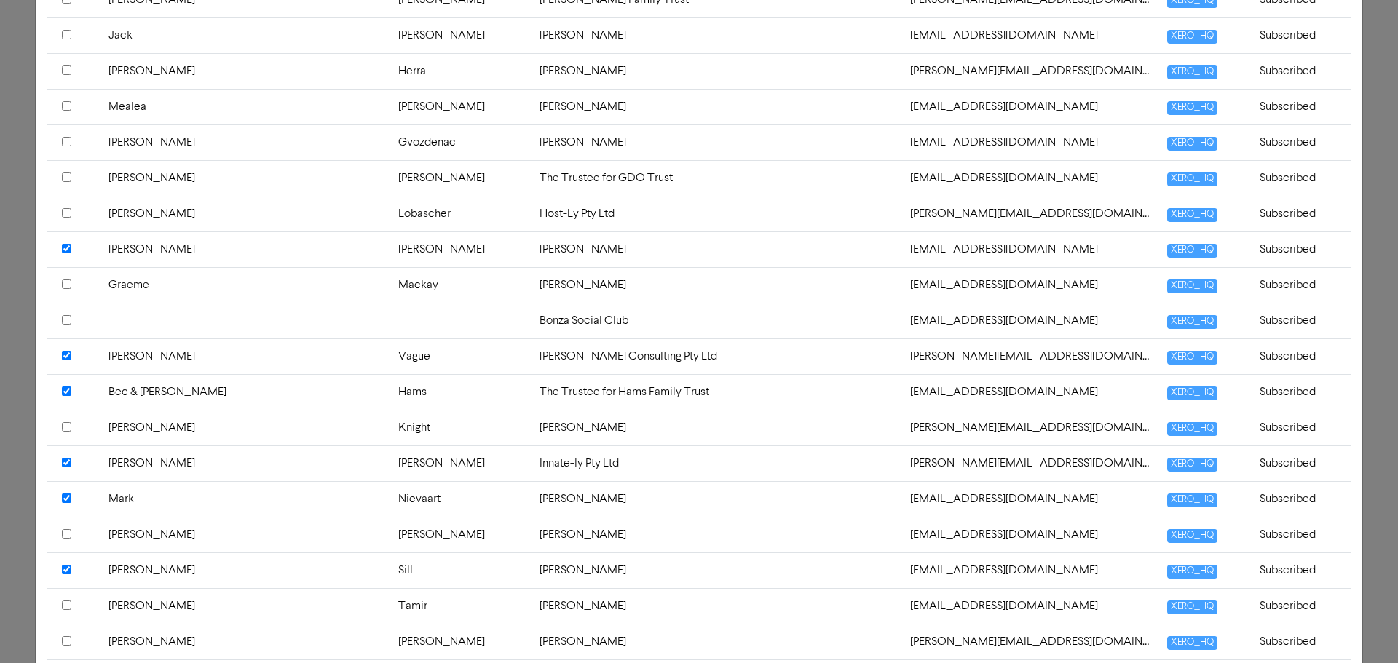
scroll to position [874, 0]
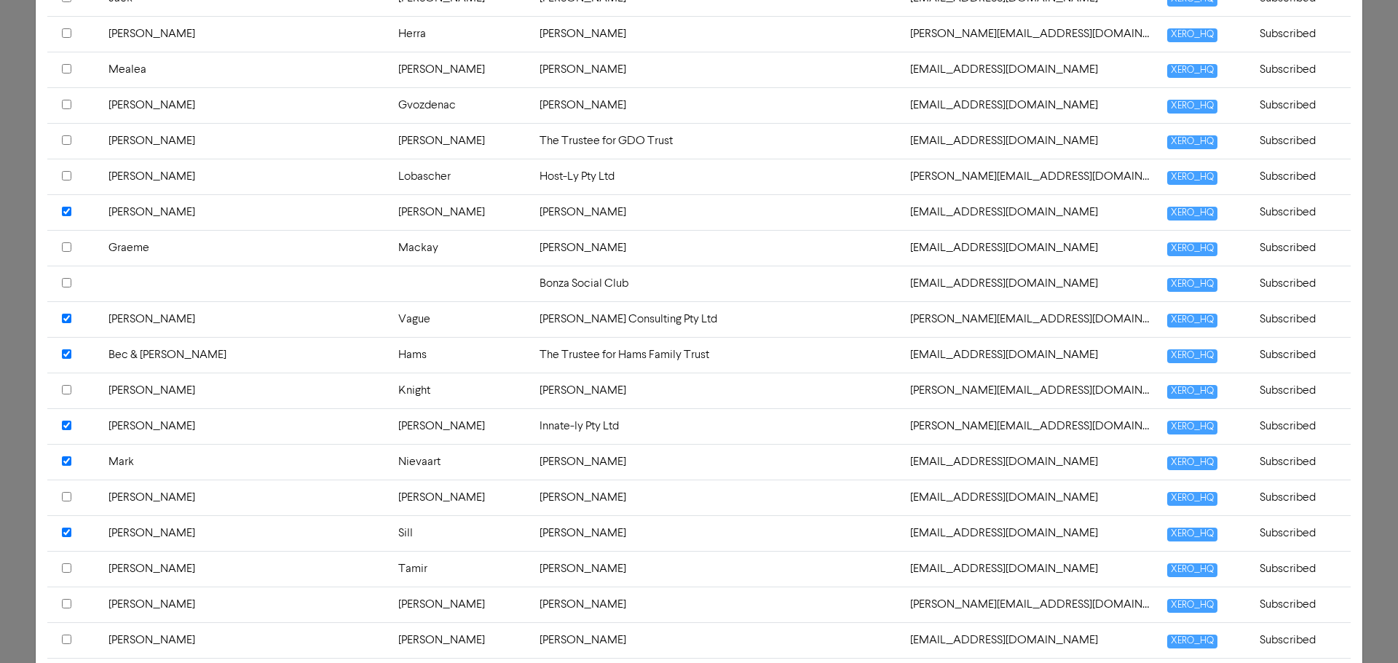
click at [67, 210] on input "checkbox" at bounding box center [66, 211] width 9 height 9
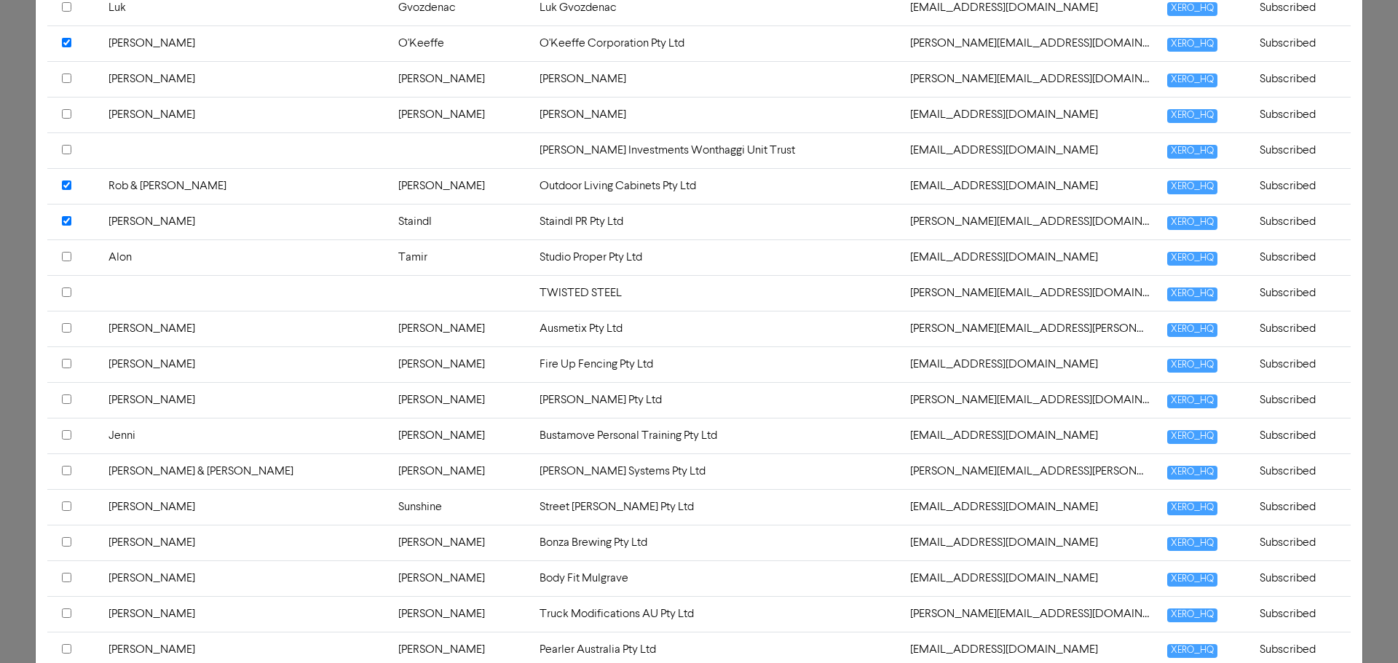
scroll to position [2257, 0]
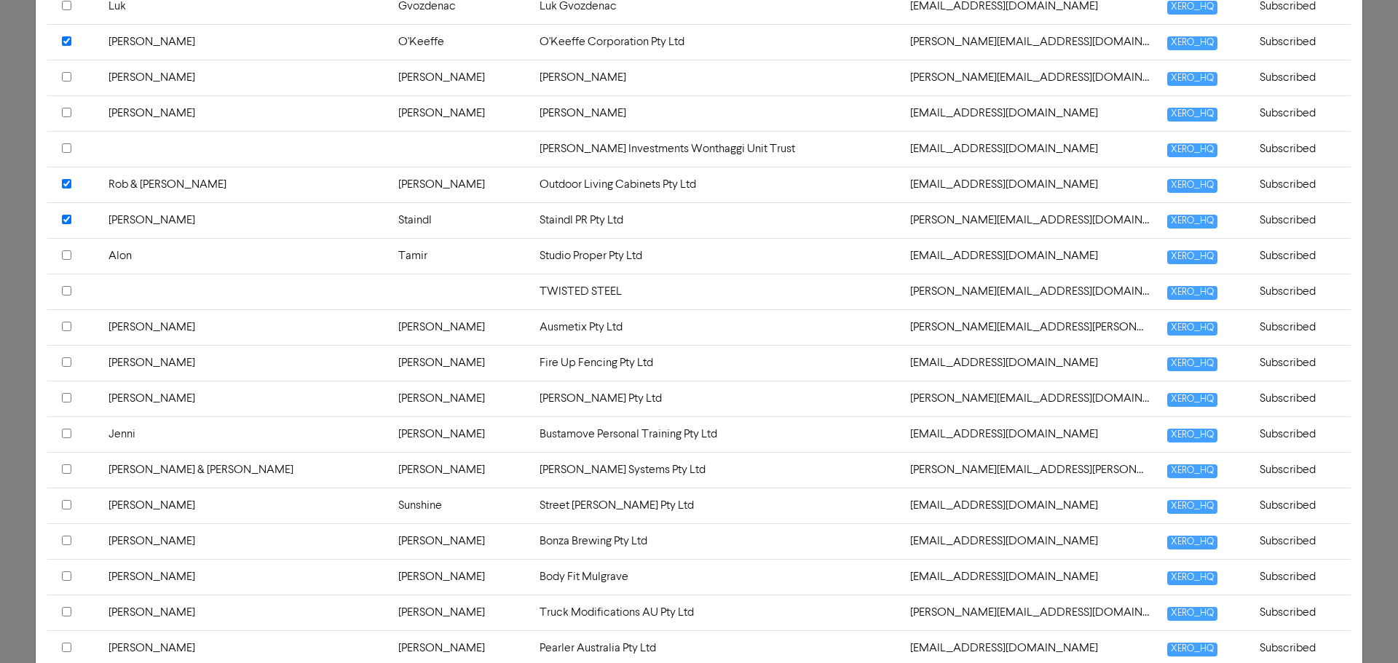
click at [66, 327] on input "checkbox" at bounding box center [66, 326] width 9 height 9
click at [67, 363] on input "checkbox" at bounding box center [66, 361] width 9 height 9
click at [67, 403] on div at bounding box center [73, 398] width 23 height 17
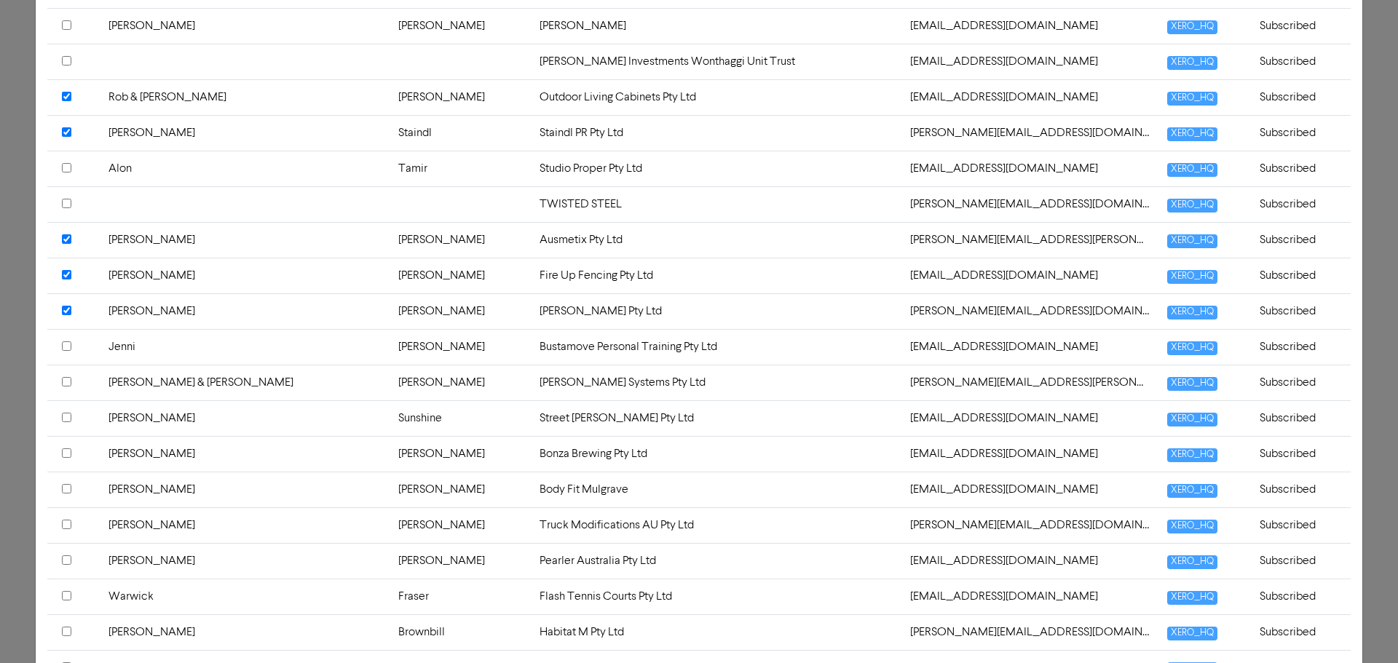
scroll to position [2403, 0]
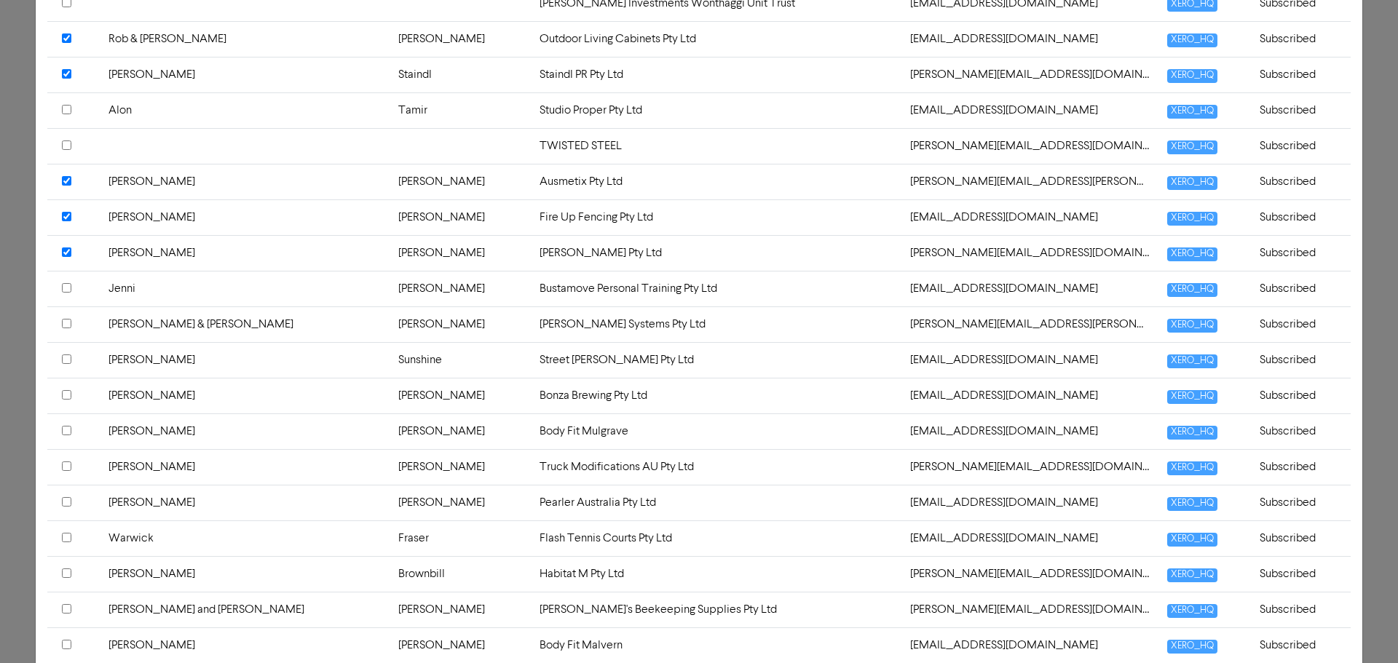
click at [69, 288] on input "checkbox" at bounding box center [66, 287] width 9 height 9
click at [74, 324] on div at bounding box center [73, 324] width 23 height 17
click at [68, 357] on input "checkbox" at bounding box center [66, 359] width 9 height 9
click at [63, 400] on div at bounding box center [73, 395] width 23 height 17
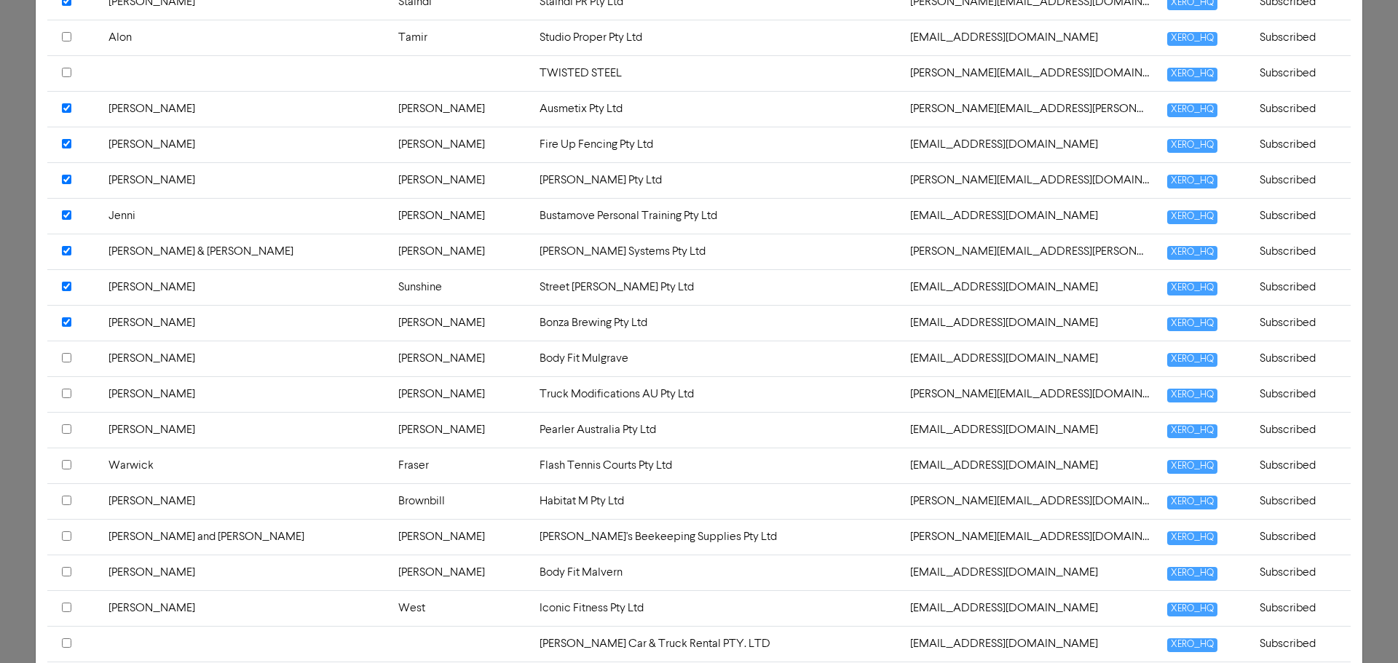
click at [66, 357] on input "checkbox" at bounding box center [66, 357] width 9 height 9
click at [66, 395] on input "checkbox" at bounding box center [66, 393] width 9 height 9
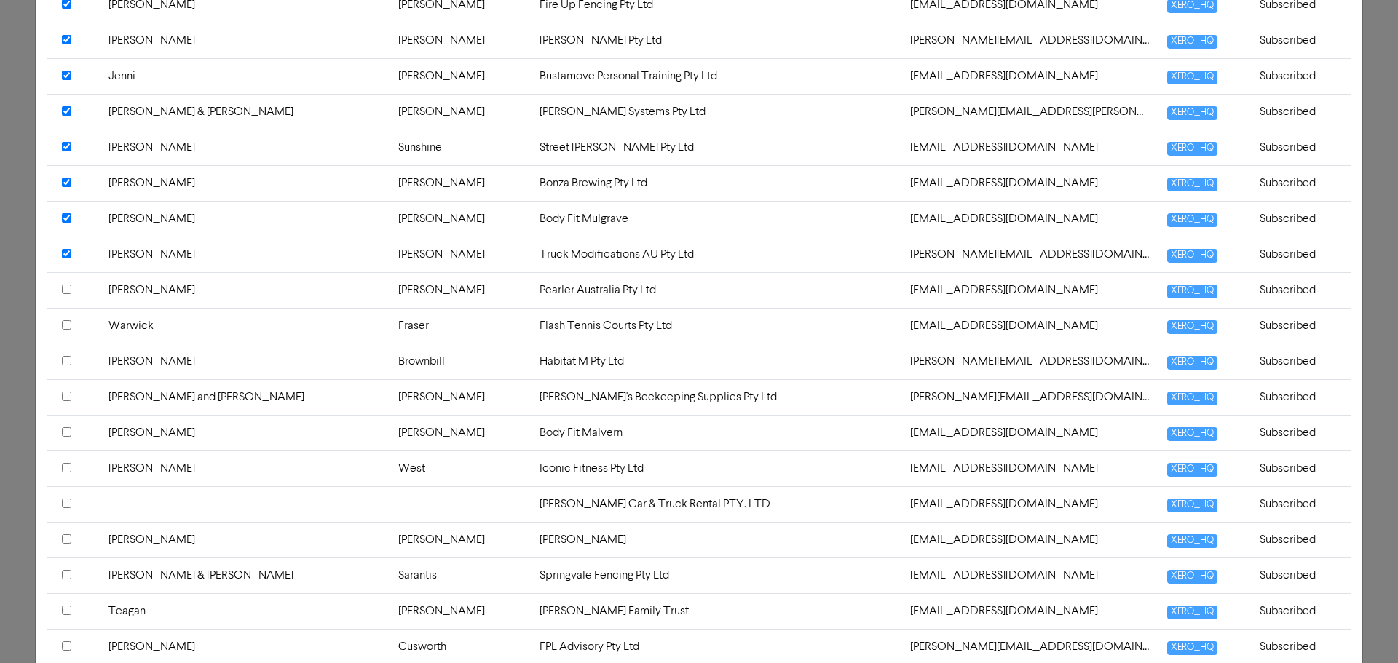
scroll to position [2621, 0]
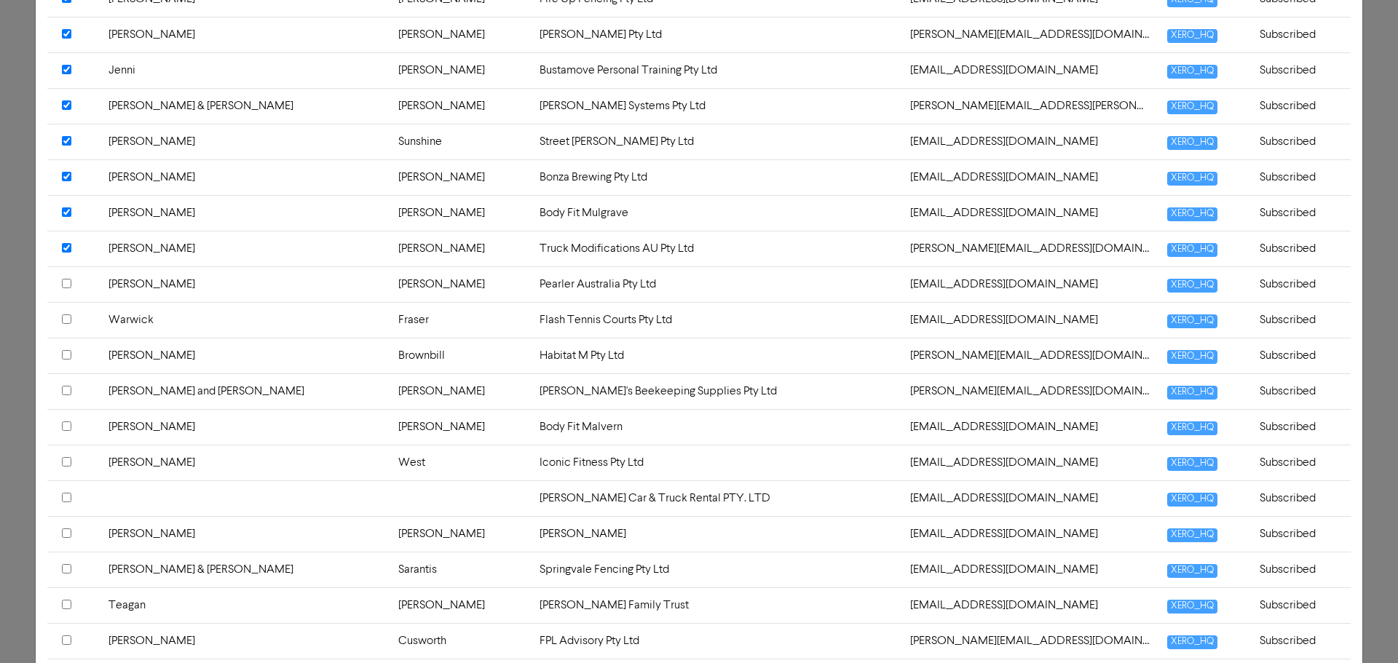
click at [60, 280] on th at bounding box center [73, 284] width 52 height 36
click at [65, 321] on input "checkbox" at bounding box center [66, 319] width 9 height 9
click at [68, 353] on input "checkbox" at bounding box center [66, 354] width 9 height 9
click at [68, 398] on div at bounding box center [73, 391] width 23 height 17
click at [65, 425] on input "checkbox" at bounding box center [66, 426] width 9 height 9
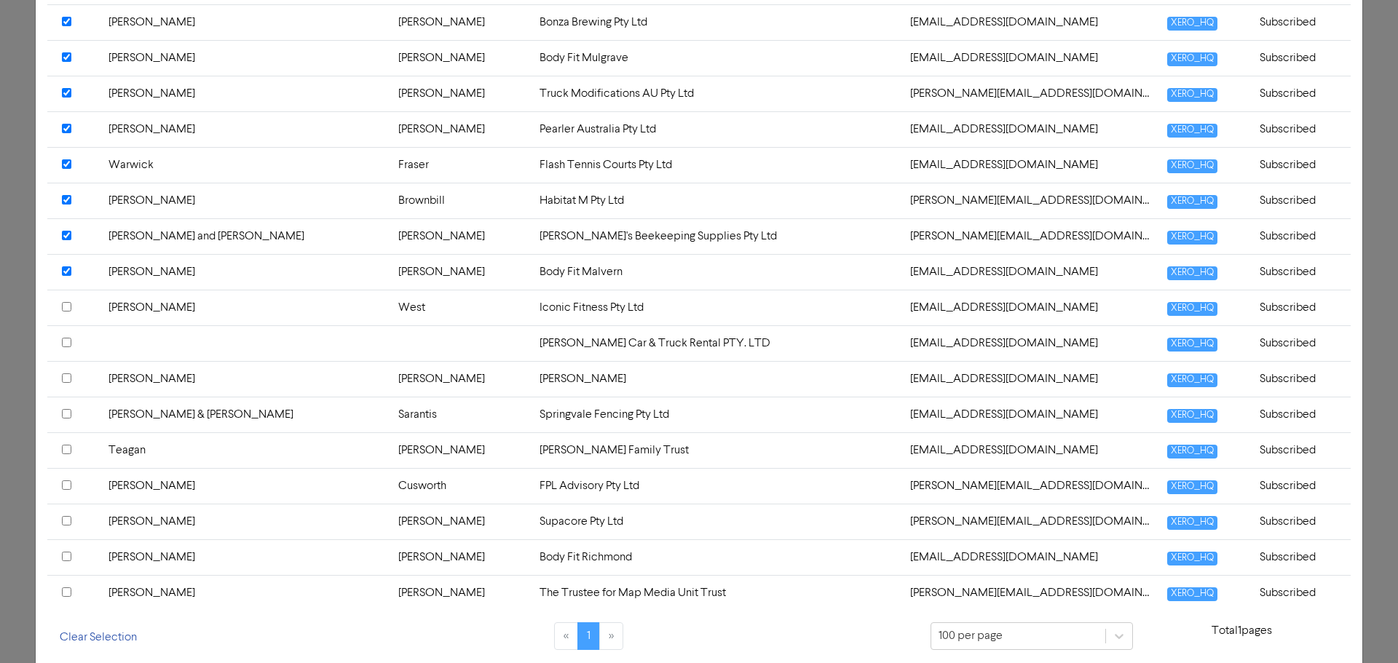
scroll to position [2840, 0]
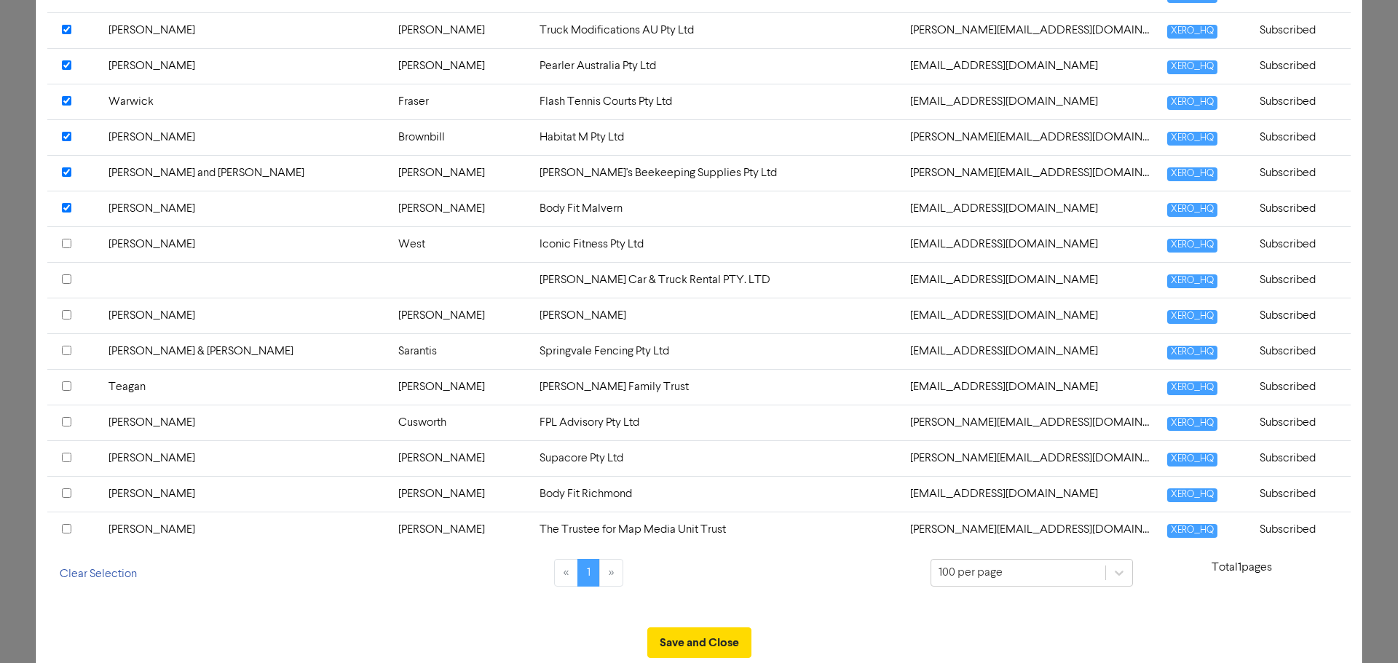
click at [67, 242] on input "checkbox" at bounding box center [66, 243] width 9 height 9
click at [66, 316] on input "checkbox" at bounding box center [66, 314] width 9 height 9
click at [63, 312] on input "checkbox" at bounding box center [66, 314] width 9 height 9
click at [63, 348] on input "checkbox" at bounding box center [66, 350] width 9 height 9
click at [66, 387] on input "checkbox" at bounding box center [66, 386] width 9 height 9
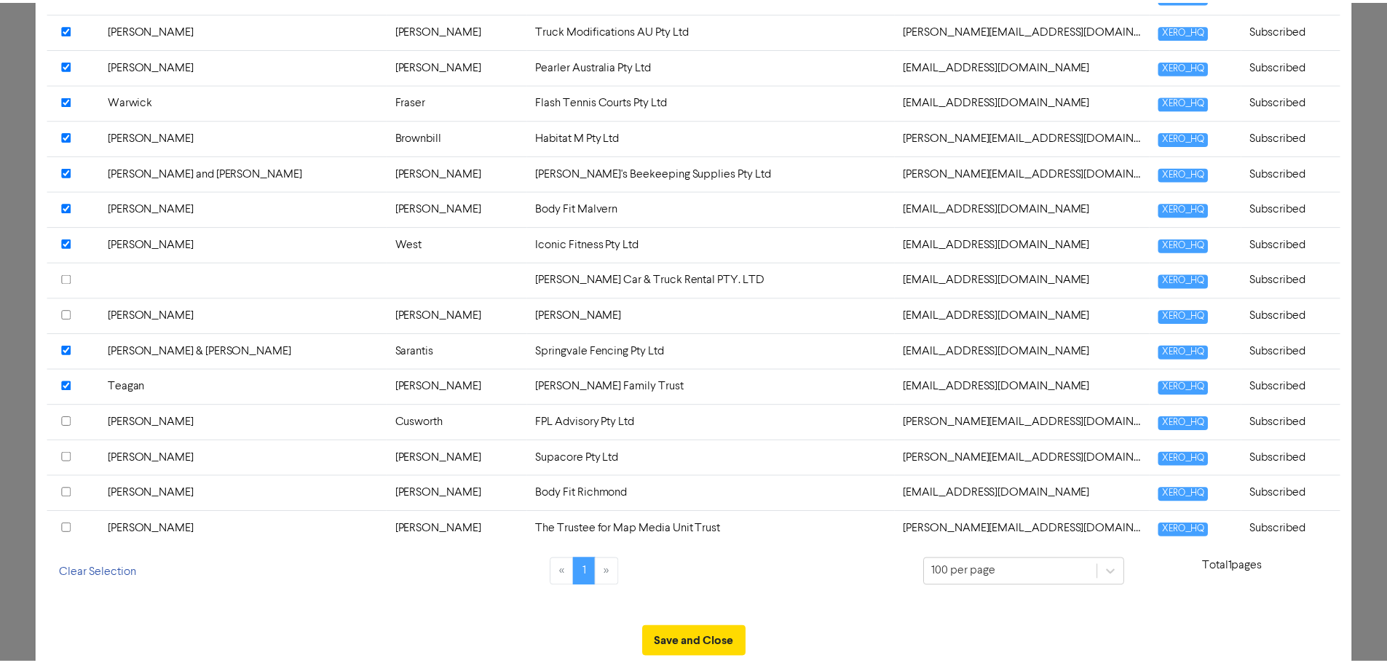
scroll to position [2877, 0]
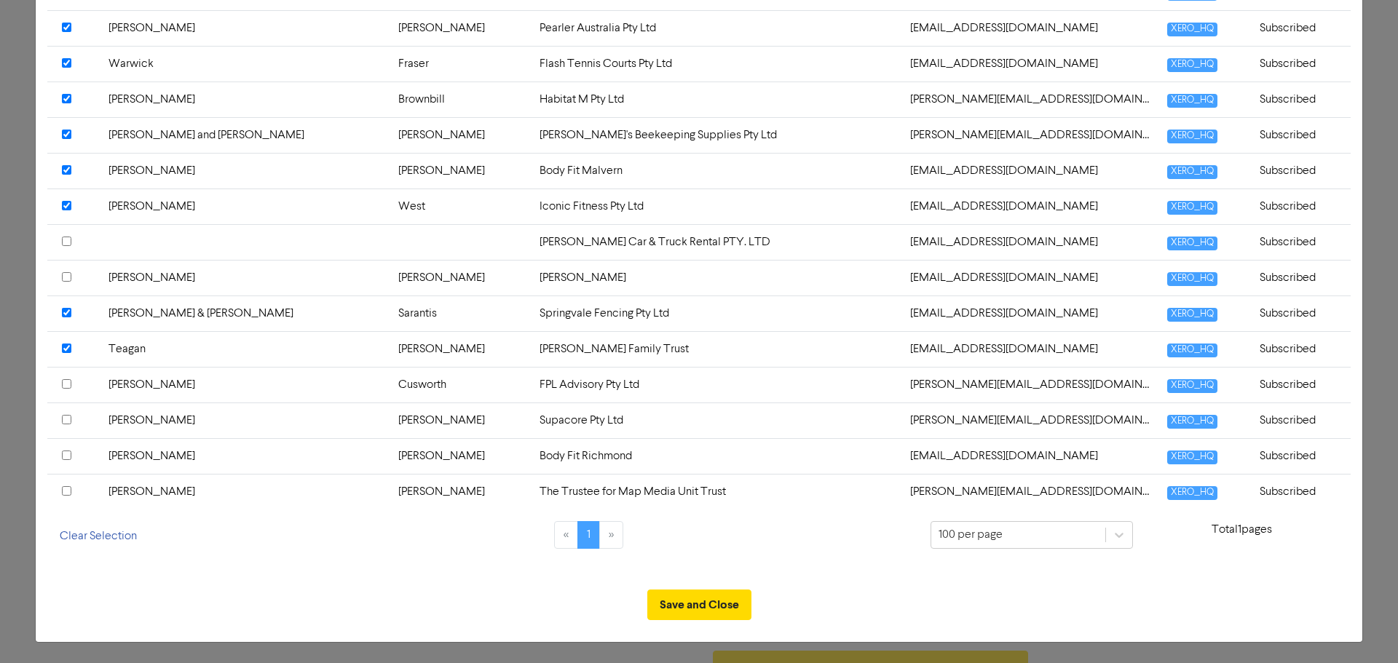
click at [63, 384] on input "checkbox" at bounding box center [66, 383] width 9 height 9
click at [65, 419] on input "checkbox" at bounding box center [66, 419] width 9 height 9
click at [66, 454] on input "checkbox" at bounding box center [66, 455] width 9 height 9
click at [64, 489] on input "checkbox" at bounding box center [66, 490] width 9 height 9
click at [679, 603] on button "Save and Close" at bounding box center [699, 605] width 104 height 31
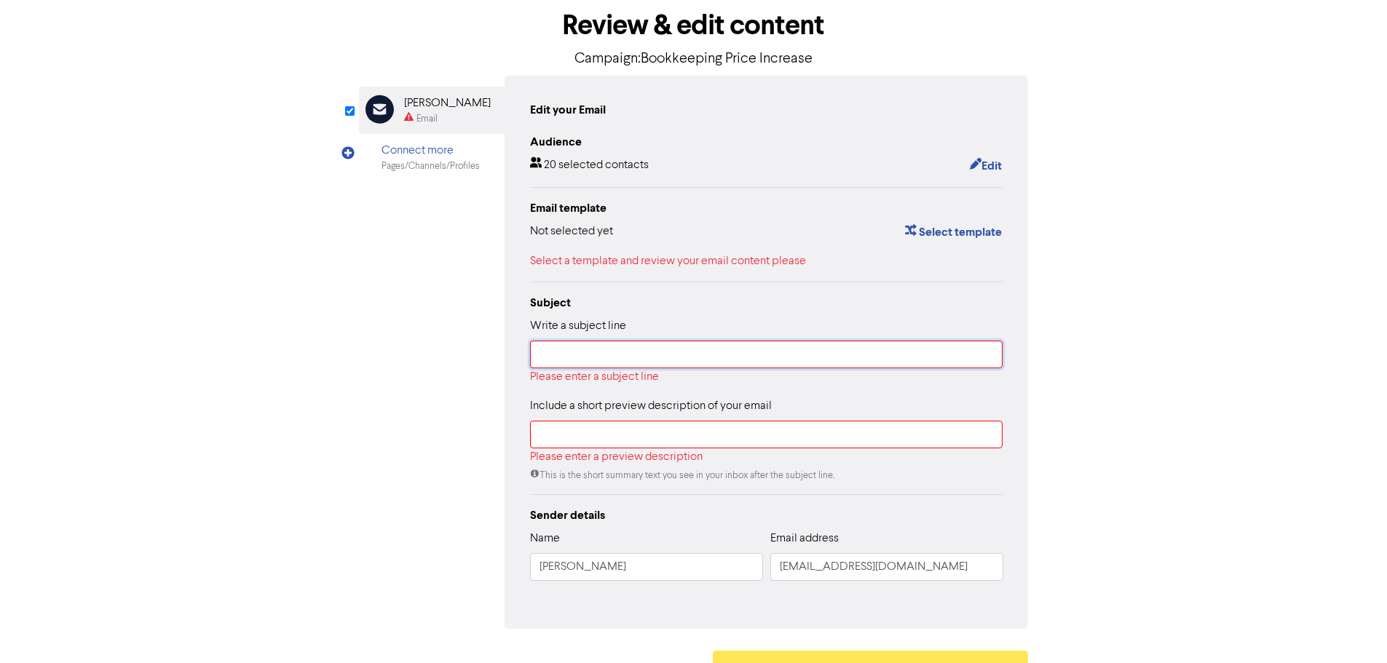
click at [589, 359] on input "text" at bounding box center [766, 355] width 473 height 28
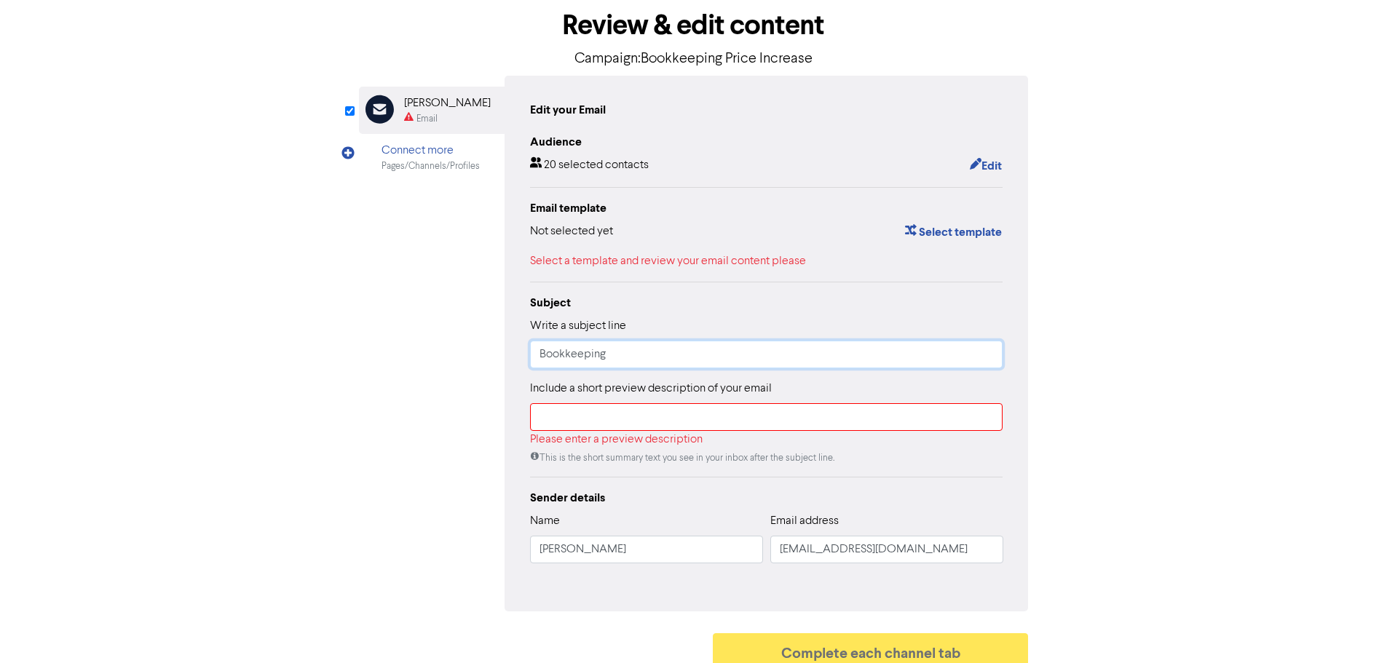
click at [659, 353] on input "Bookkeeping" at bounding box center [766, 355] width 473 height 28
type input "Bookkeeping Price Increase"
click at [649, 422] on input "text" at bounding box center [766, 417] width 473 height 28
click at [628, 427] on input "text" at bounding box center [766, 417] width 473 height 28
paste input "Please be advised that from 1st October 2025 there will be an increase in our B…"
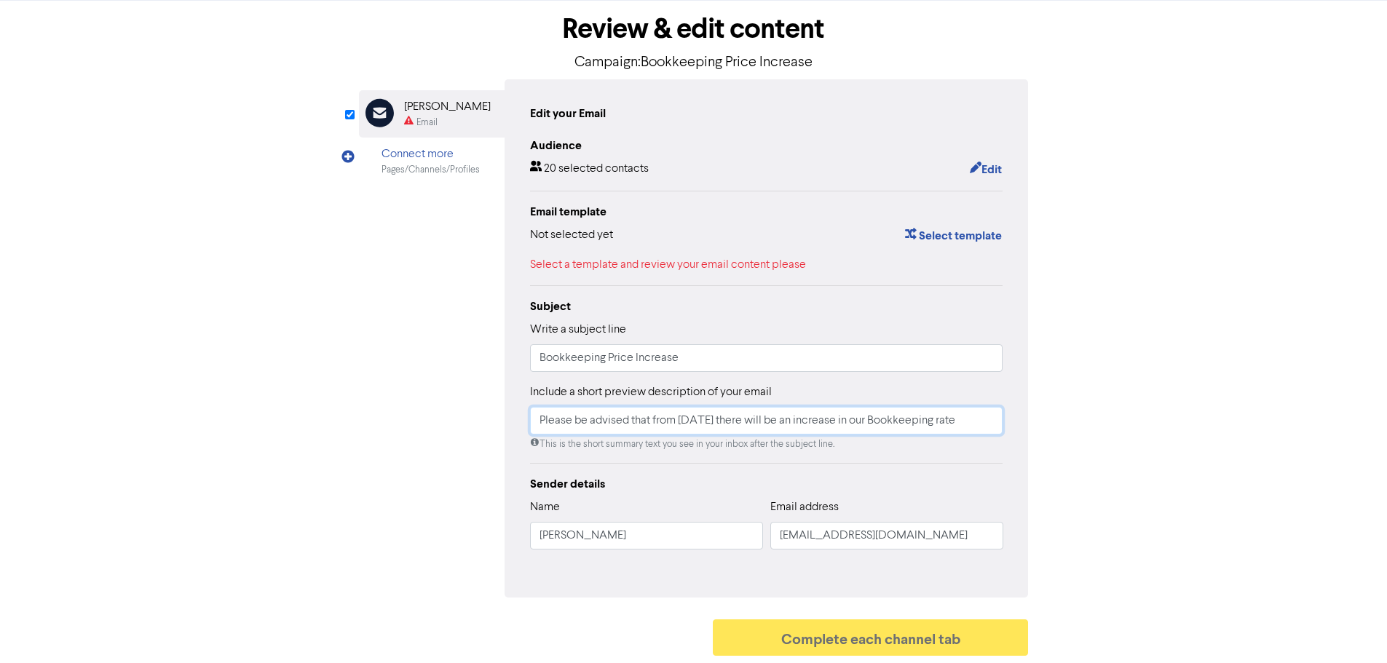
scroll to position [0, 14]
type input "Please be advised that from 1st October 2025 there will be an increase in our B…"
drag, startPoint x: 624, startPoint y: 542, endPoint x: 526, endPoint y: 534, distance: 98.0
click at [526, 534] on div "Edit your Email Audience 20 selected contacts Edit Email template Not selected …" at bounding box center [767, 338] width 524 height 518
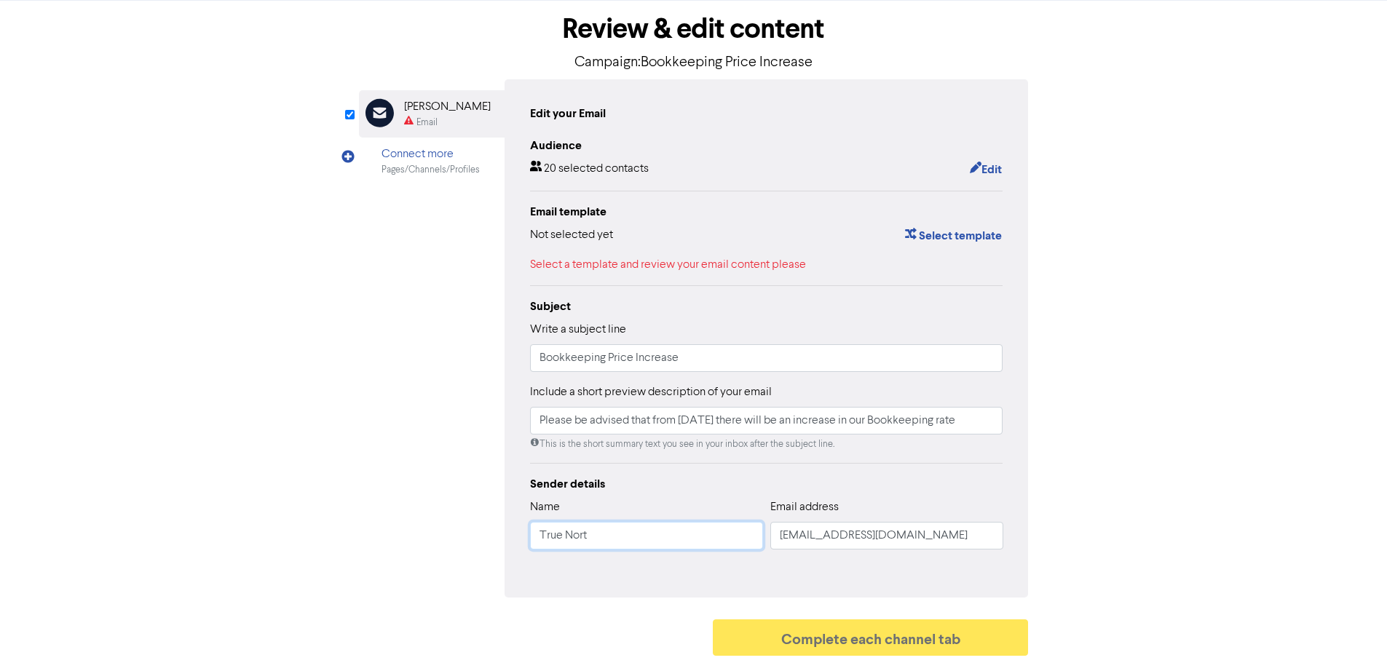
type input "True North Business Advisory"
click at [703, 483] on div "Sender details" at bounding box center [766, 483] width 473 height 17
click at [951, 231] on button "Select template" at bounding box center [953, 235] width 98 height 19
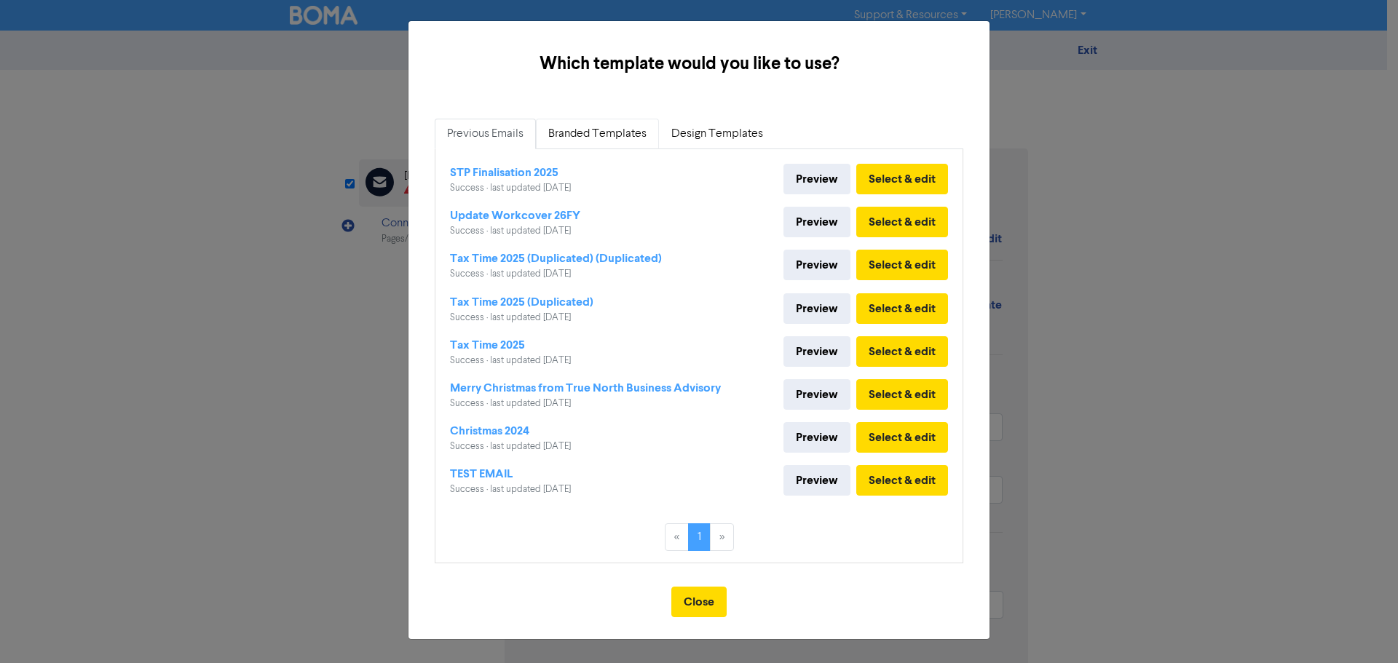
click at [617, 135] on link "Branded Templates" at bounding box center [597, 134] width 123 height 31
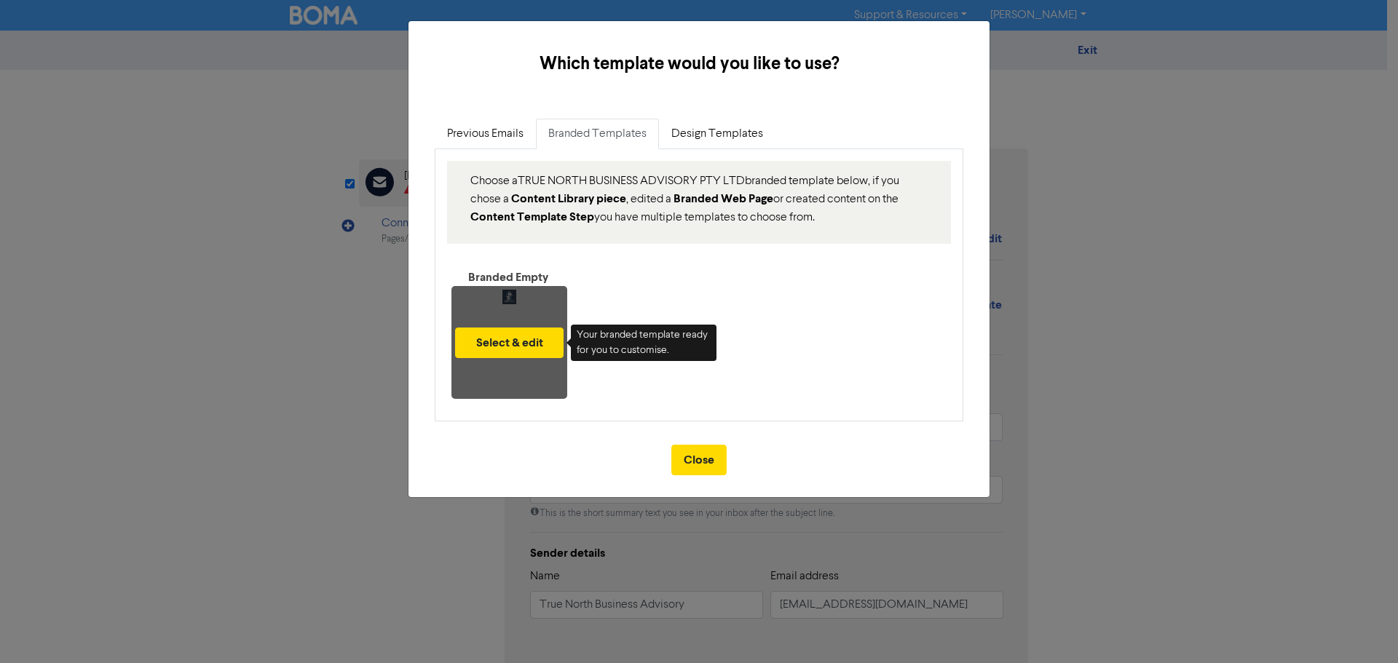
click at [514, 288] on div "Select & edit" at bounding box center [509, 342] width 116 height 113
click at [526, 346] on button "Select & edit" at bounding box center [509, 343] width 108 height 31
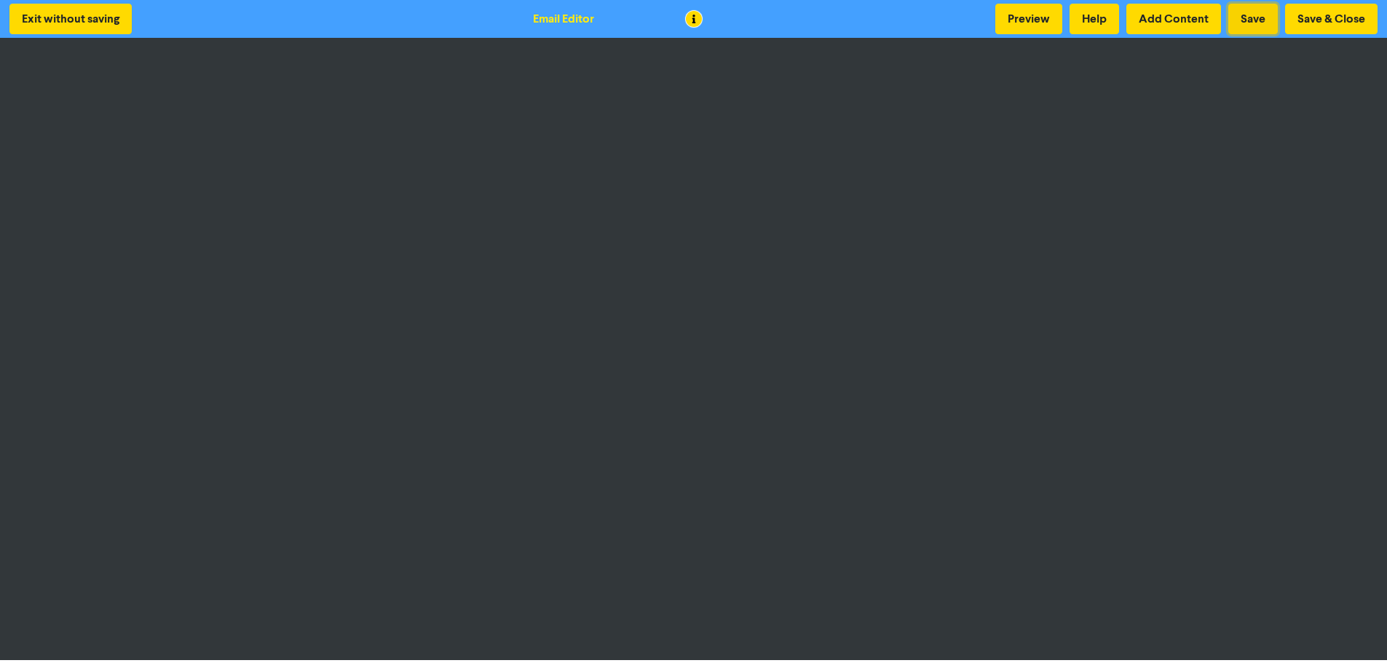
click at [1255, 20] on button "Save" at bounding box center [1253, 19] width 50 height 31
click at [1046, 18] on button "Preview" at bounding box center [1028, 19] width 67 height 31
click at [1349, 16] on button "Save & Close" at bounding box center [1331, 19] width 92 height 31
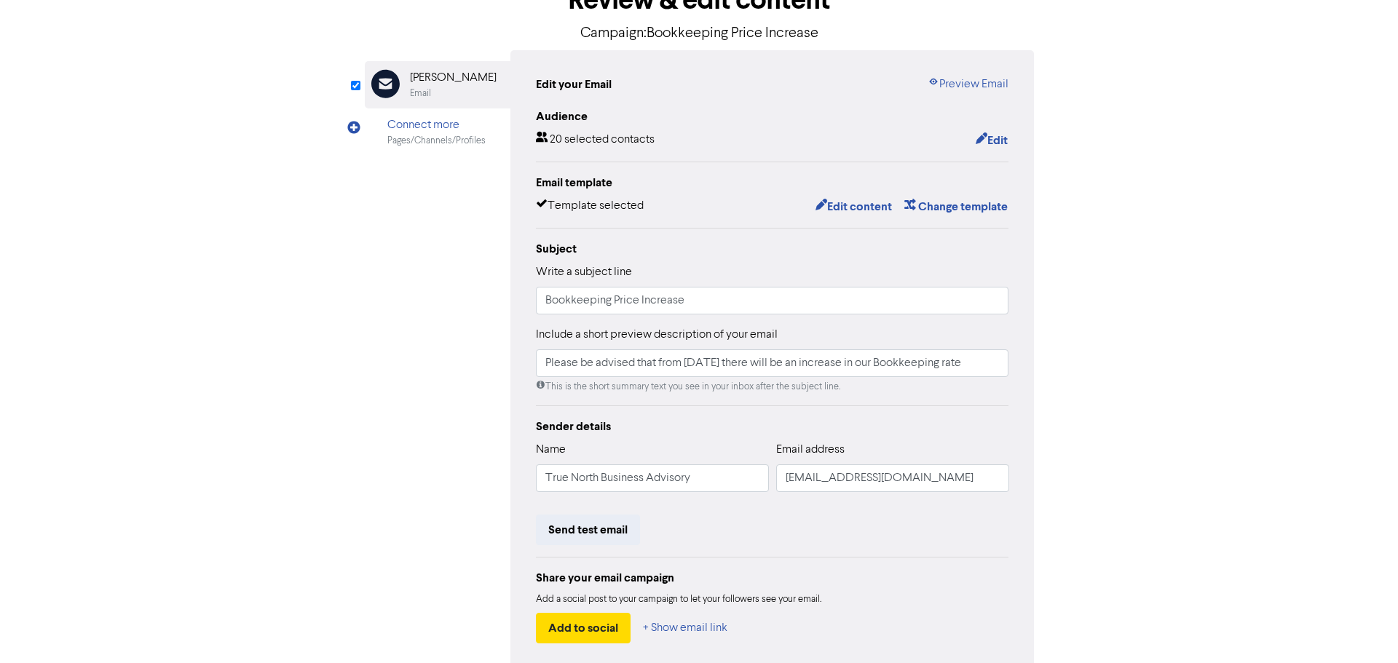
scroll to position [73, 0]
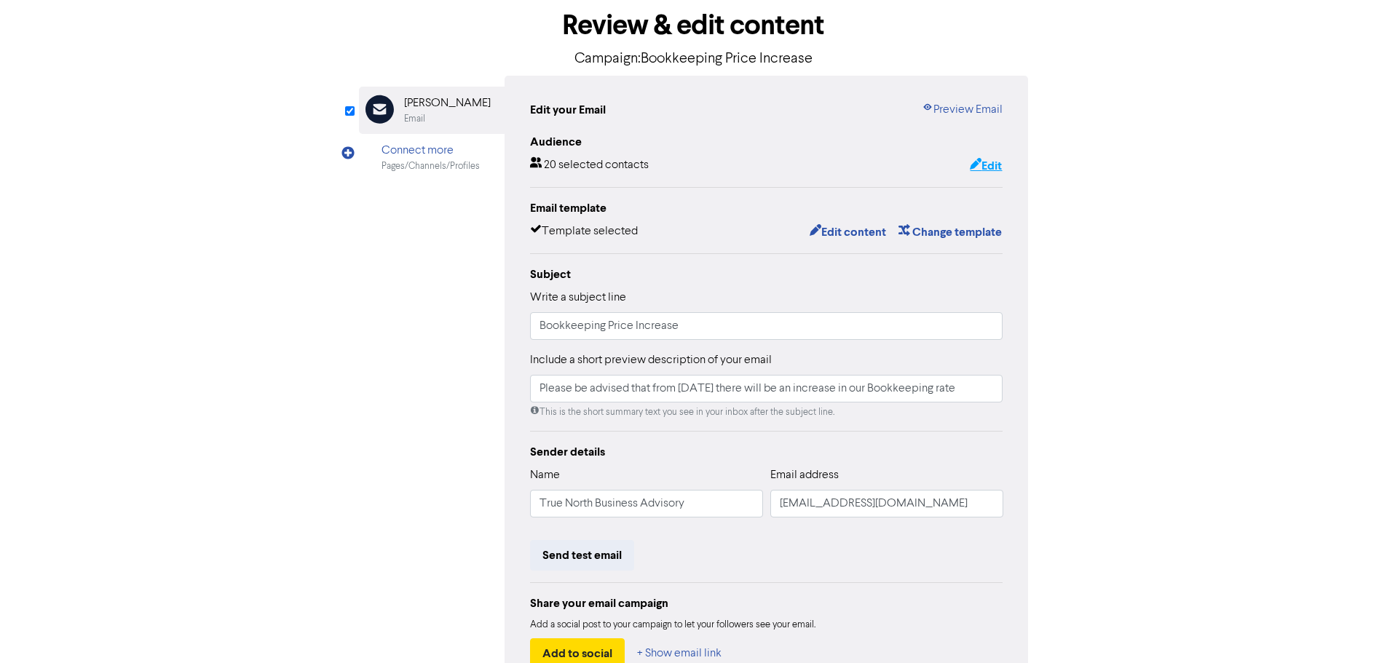
click at [984, 169] on button "Edit" at bounding box center [985, 166] width 33 height 19
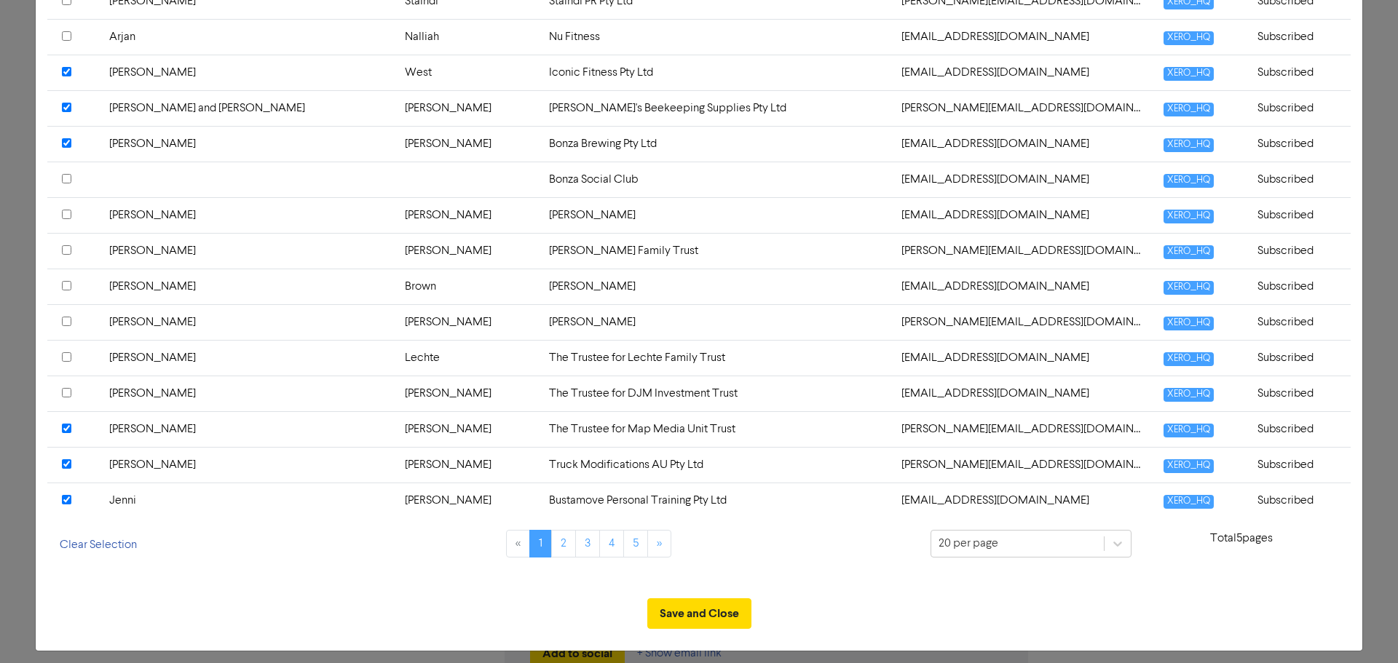
scroll to position [558, 0]
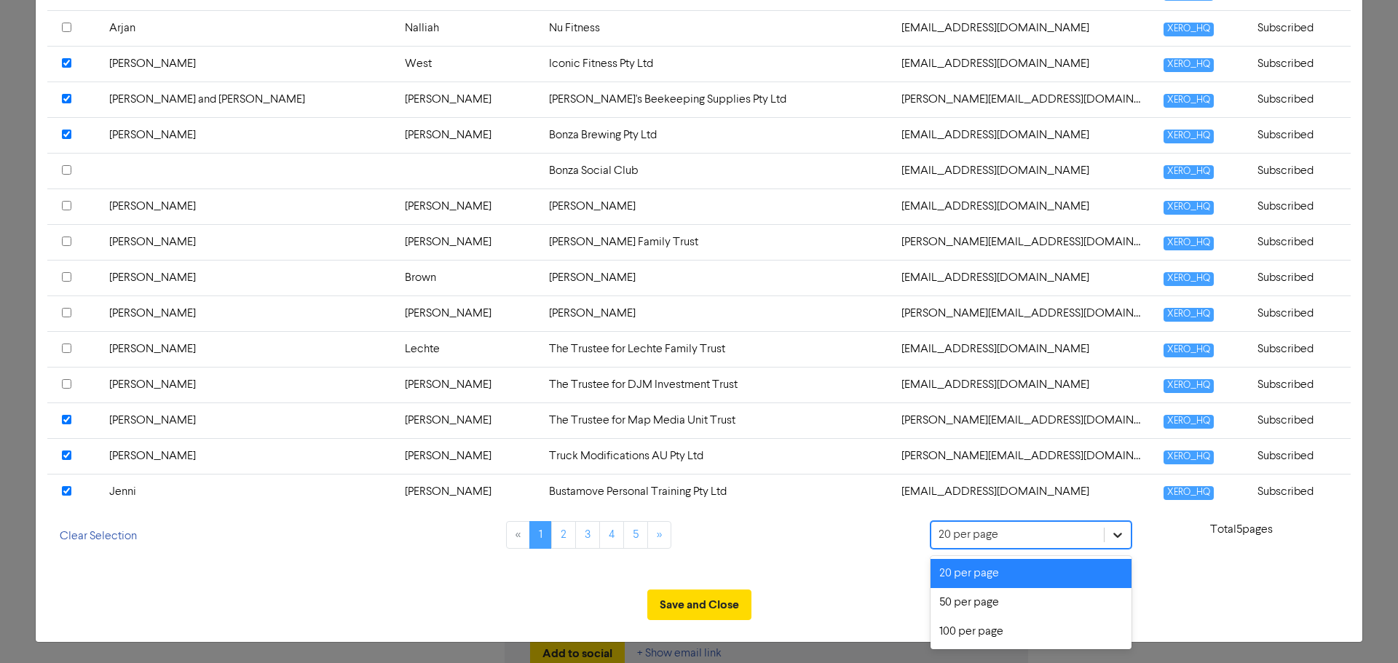
click at [1110, 534] on icon at bounding box center [1117, 535] width 15 height 15
click at [1034, 631] on div "100 per page" at bounding box center [1030, 631] width 201 height 29
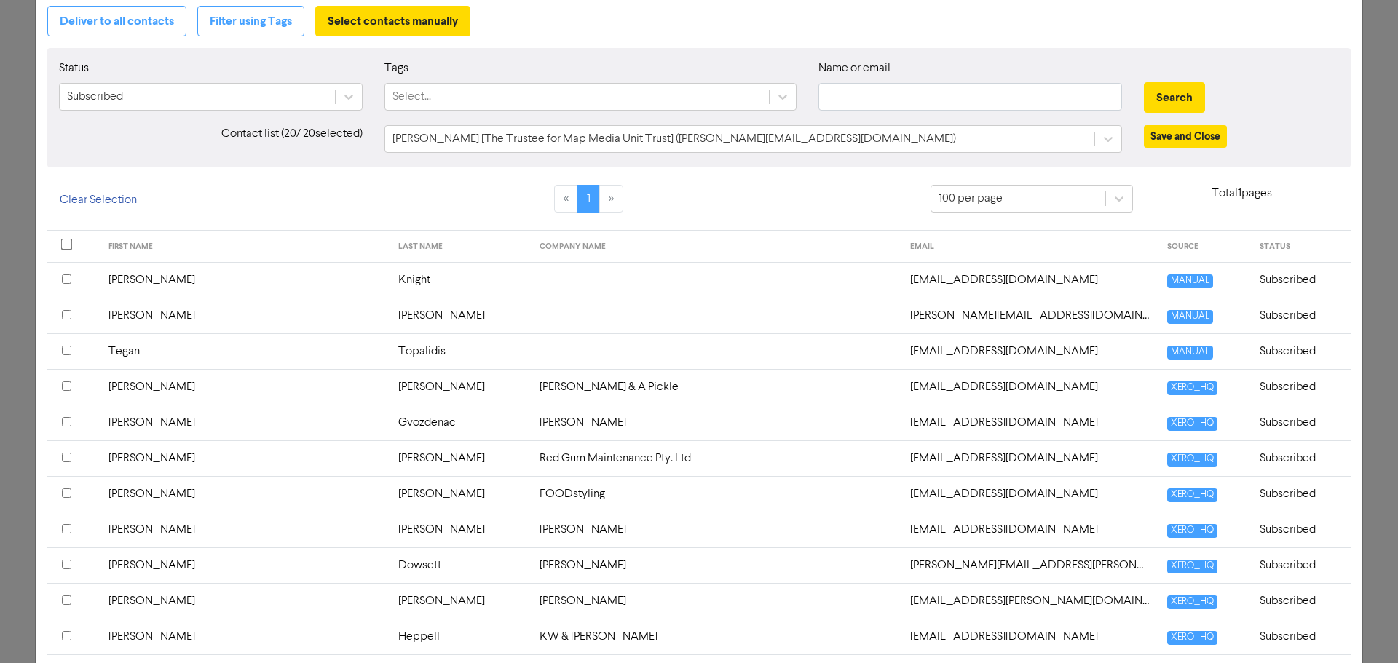
scroll to position [0, 0]
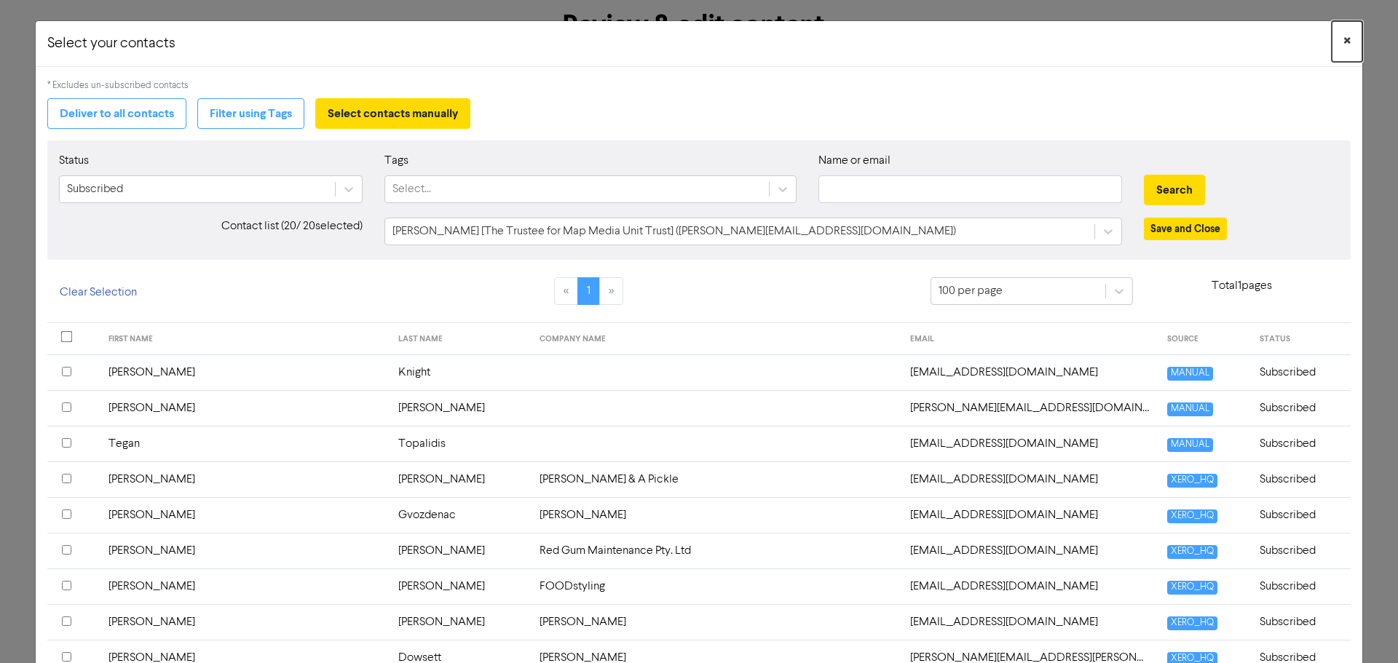
click at [1343, 36] on span "×" at bounding box center [1346, 42] width 7 height 22
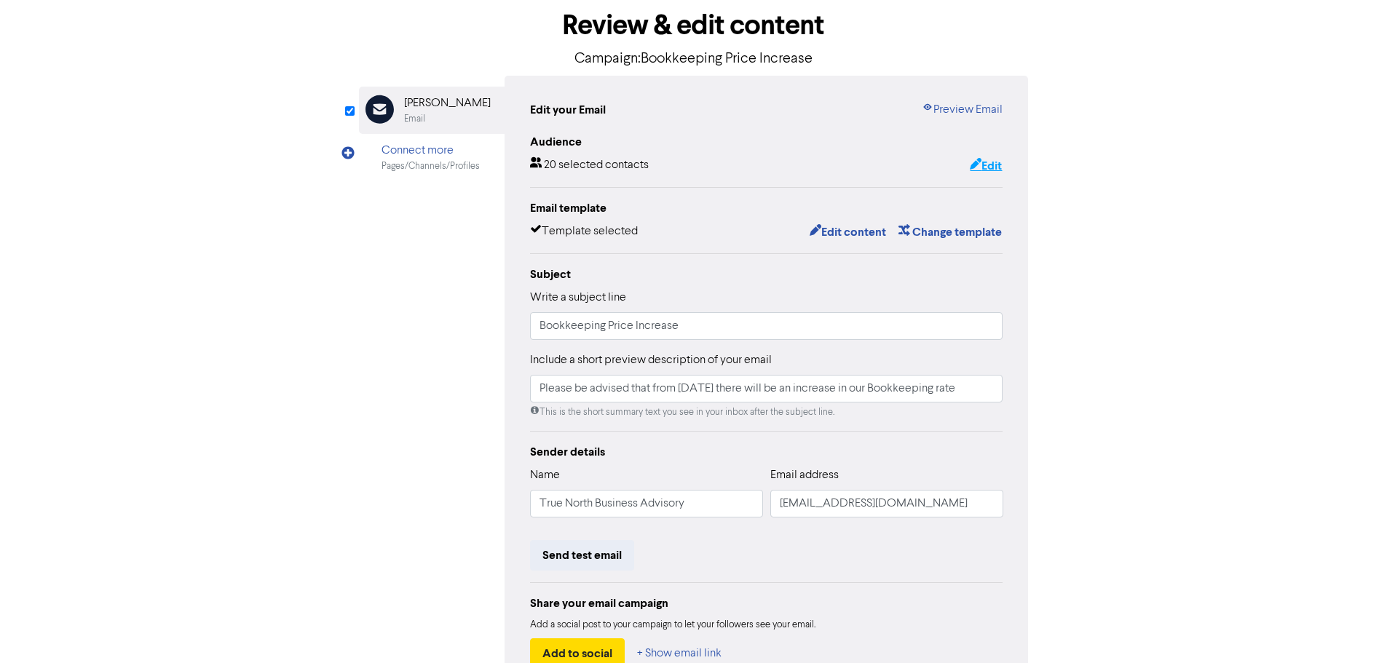
click at [979, 163] on button "Edit" at bounding box center [985, 166] width 33 height 19
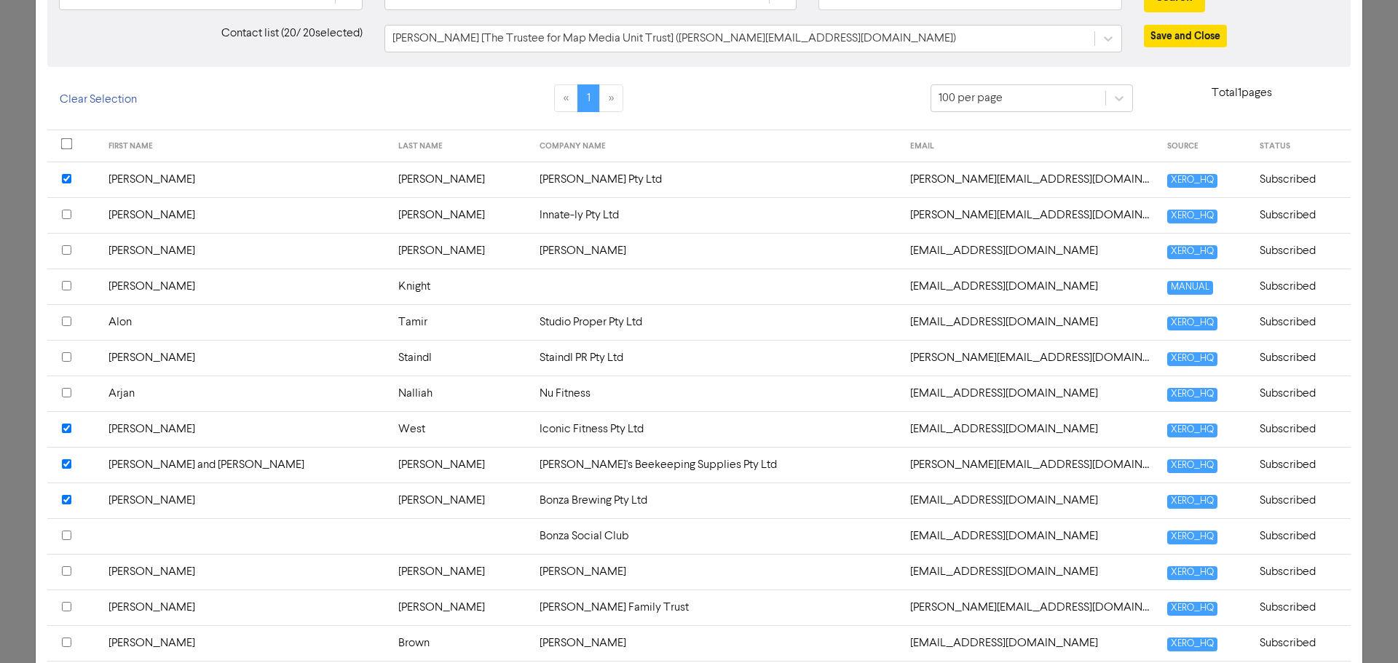
scroll to position [291, 0]
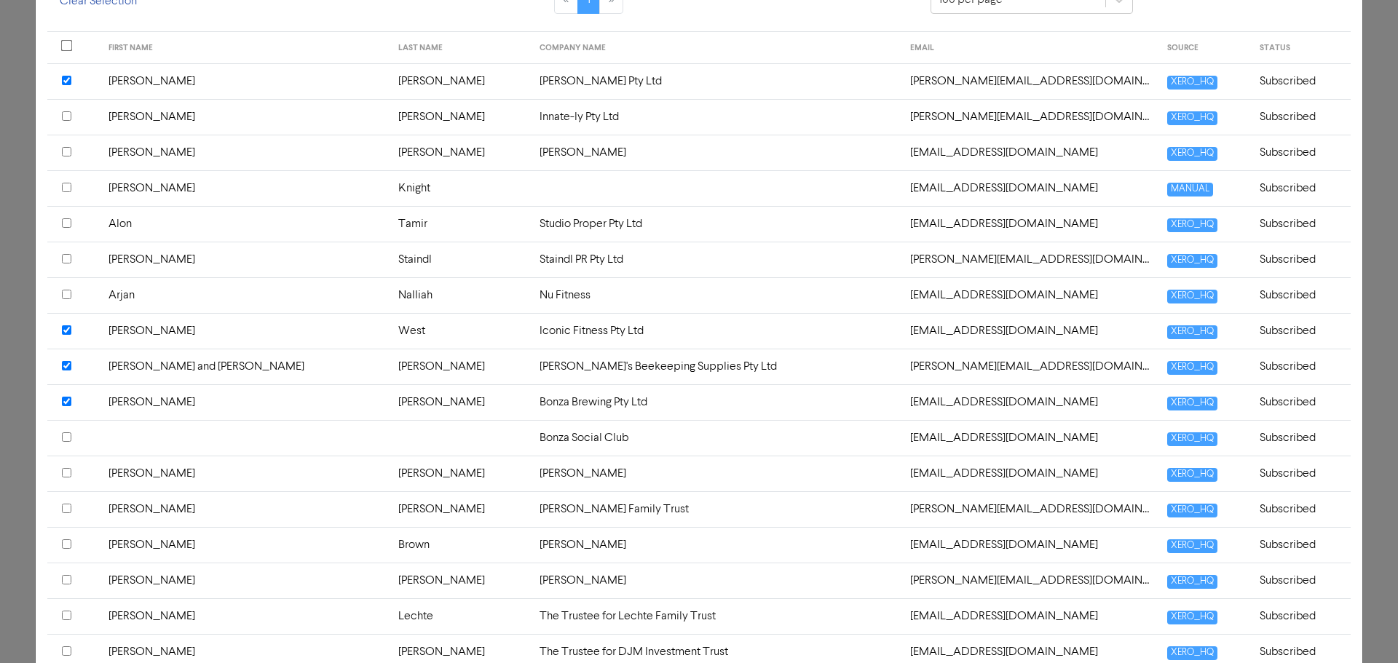
click at [67, 293] on input "checkbox" at bounding box center [66, 294] width 9 height 9
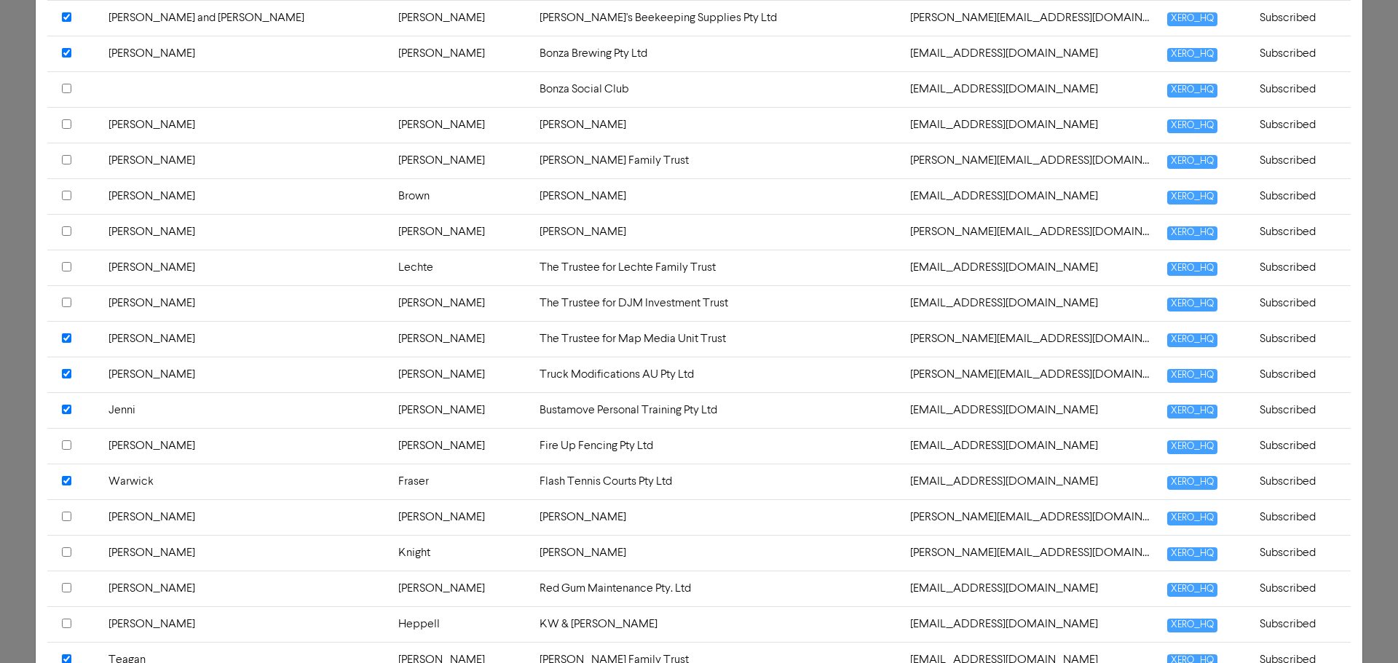
scroll to position [728, 0]
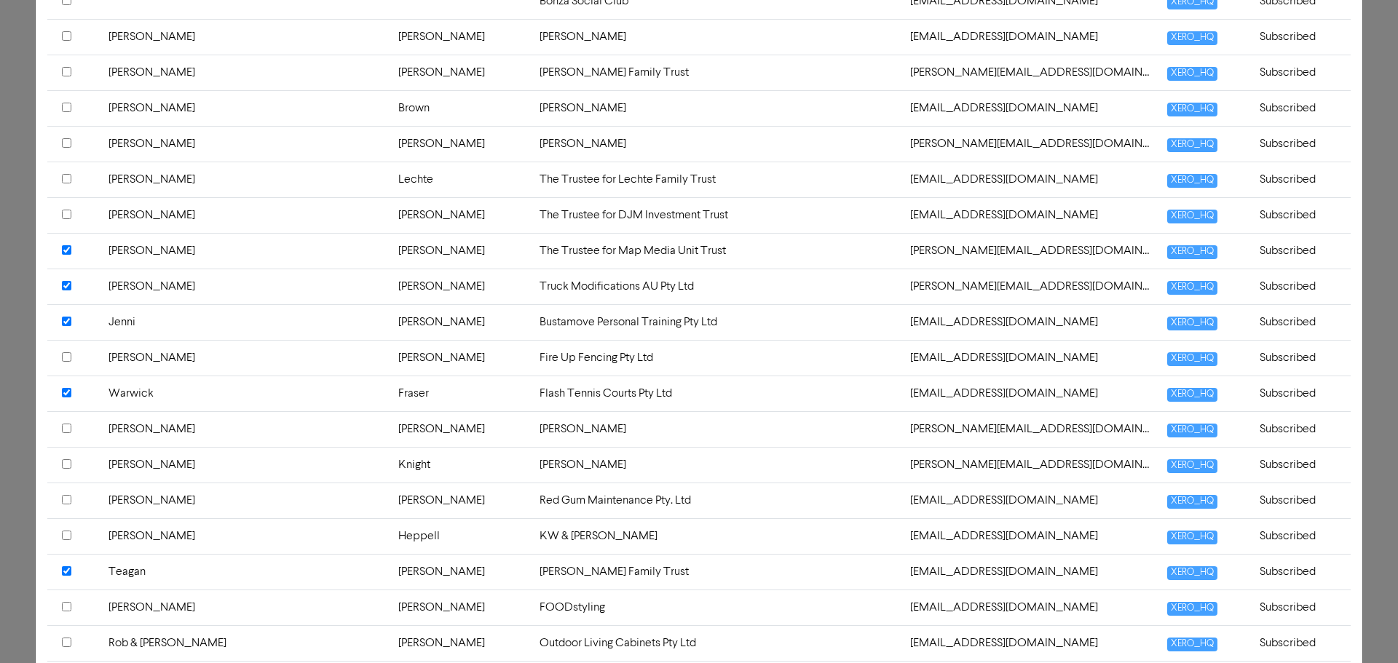
click at [66, 359] on input "checkbox" at bounding box center [66, 356] width 9 height 9
click at [65, 70] on input "checkbox" at bounding box center [66, 71] width 9 height 9
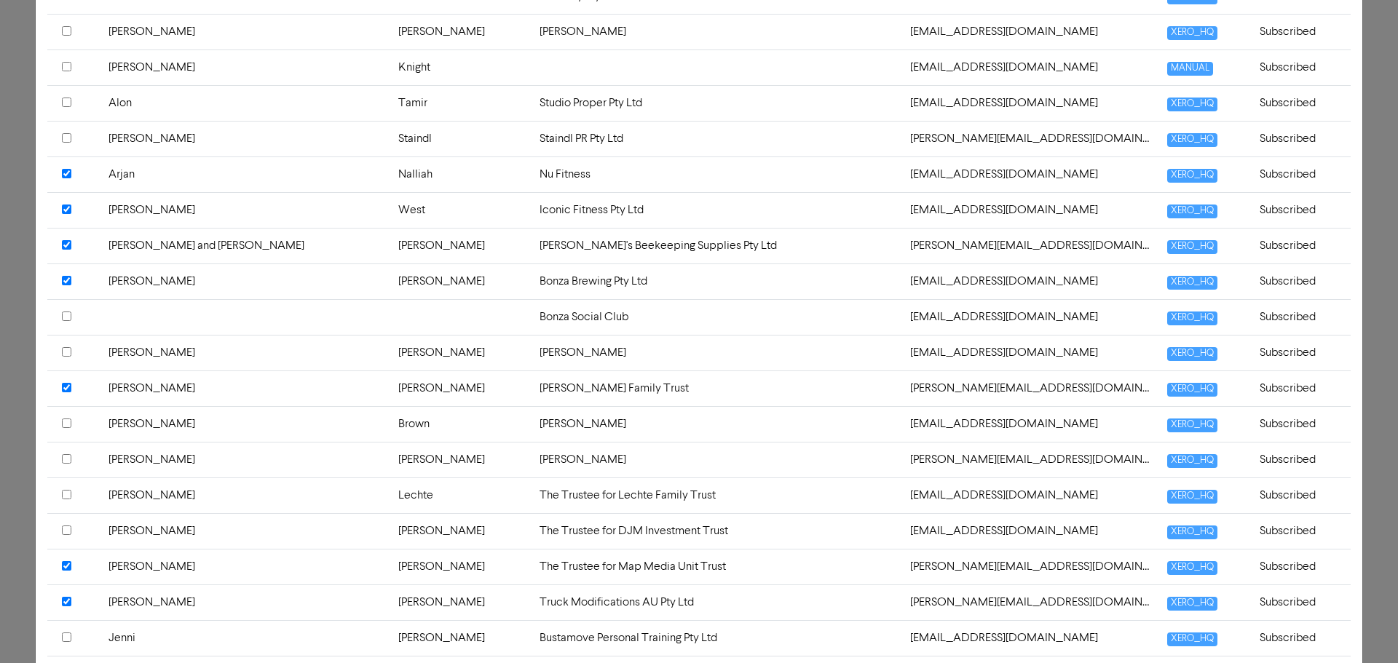
scroll to position [364, 0]
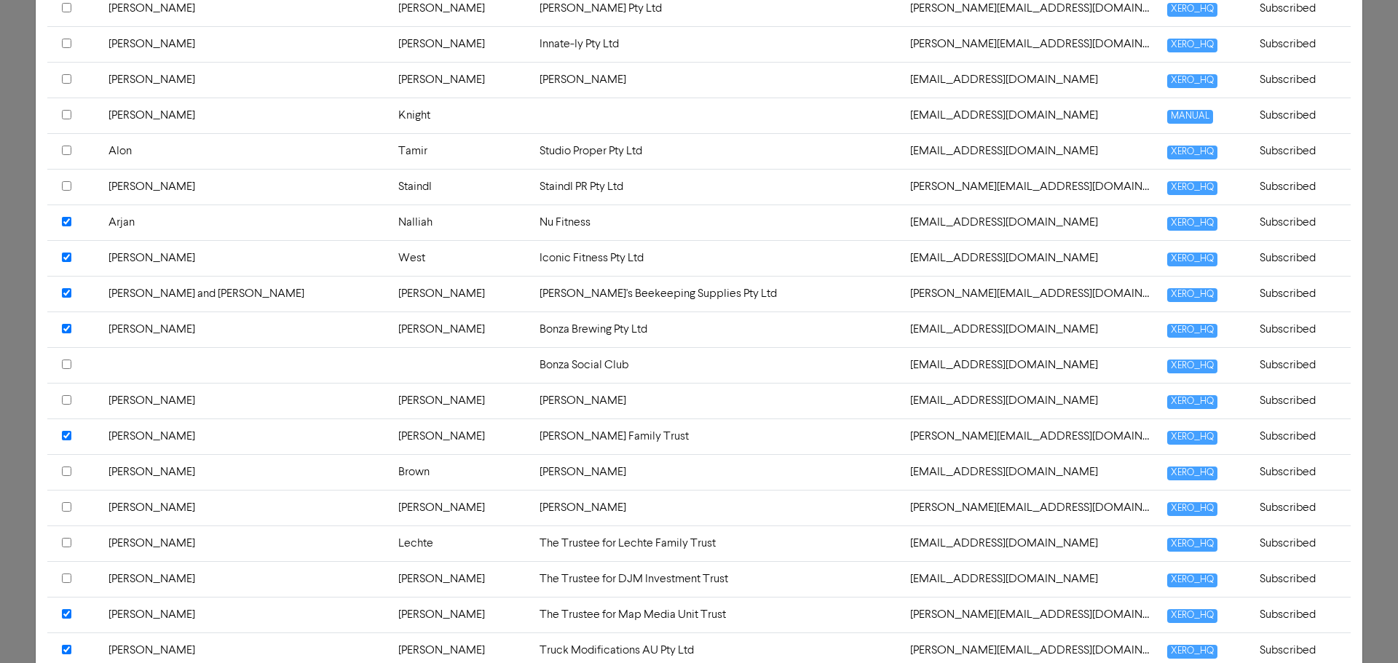
click at [67, 186] on input "checkbox" at bounding box center [66, 185] width 9 height 9
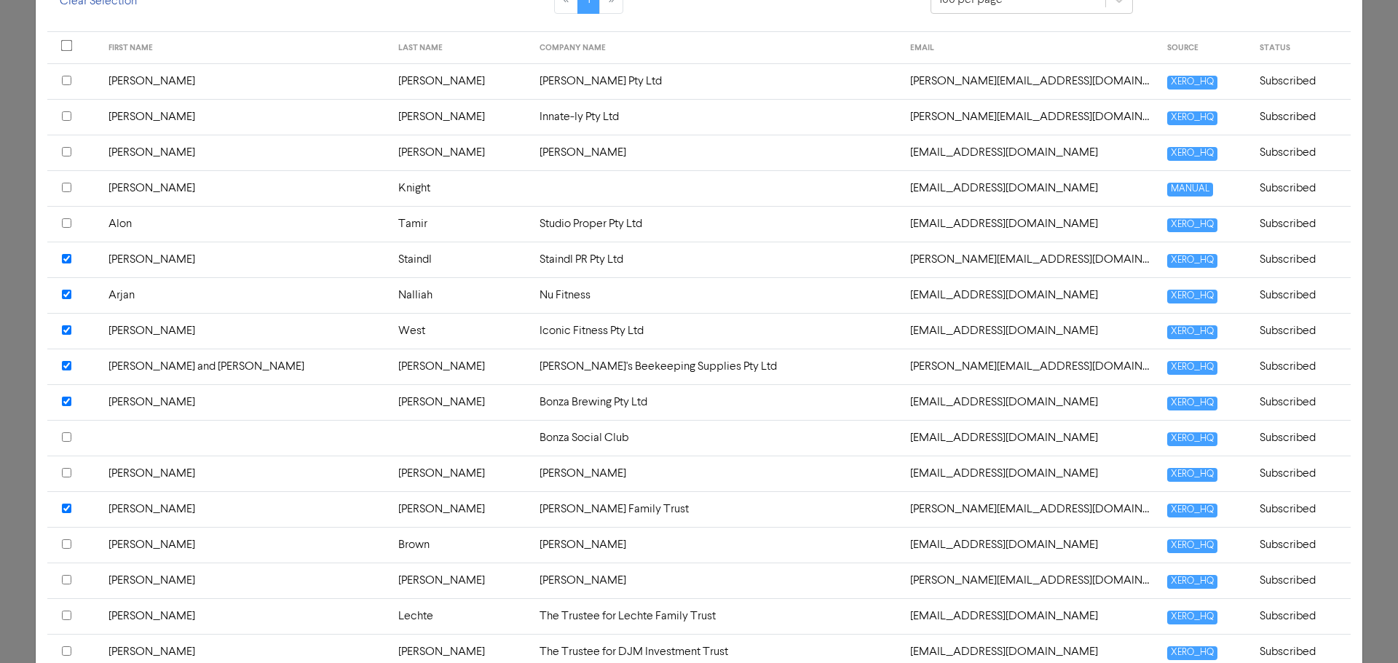
click at [68, 114] on input "checkbox" at bounding box center [66, 115] width 9 height 9
click at [65, 80] on input "checkbox" at bounding box center [66, 80] width 9 height 9
click at [68, 402] on input "checkbox" at bounding box center [66, 401] width 9 height 9
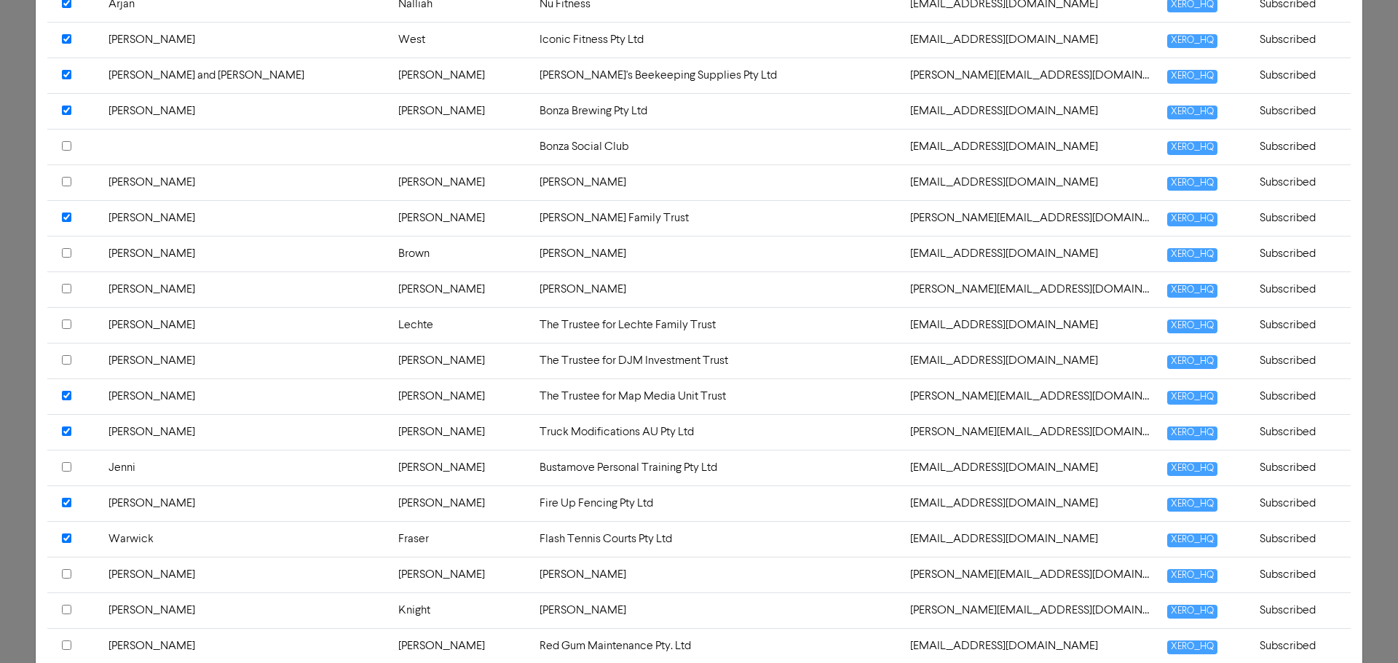
scroll to position [655, 0]
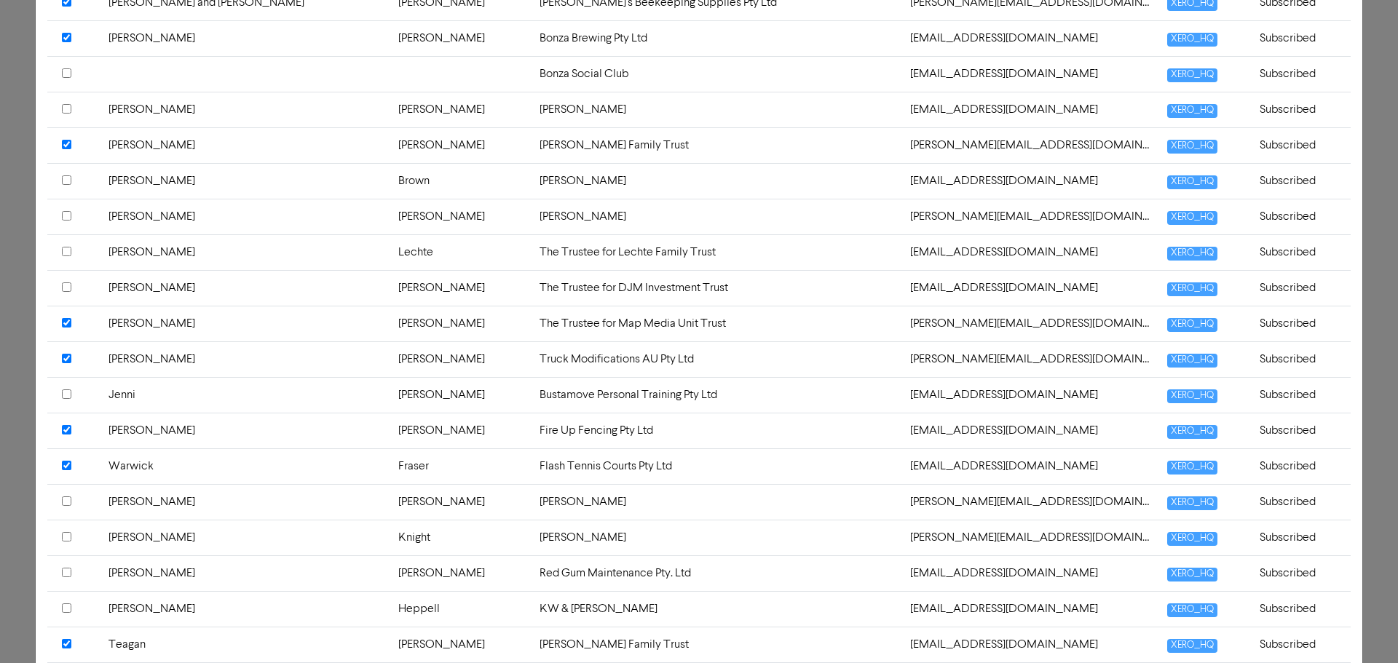
click at [67, 394] on input "checkbox" at bounding box center [66, 394] width 9 height 9
click at [67, 358] on input "checkbox" at bounding box center [66, 358] width 9 height 9
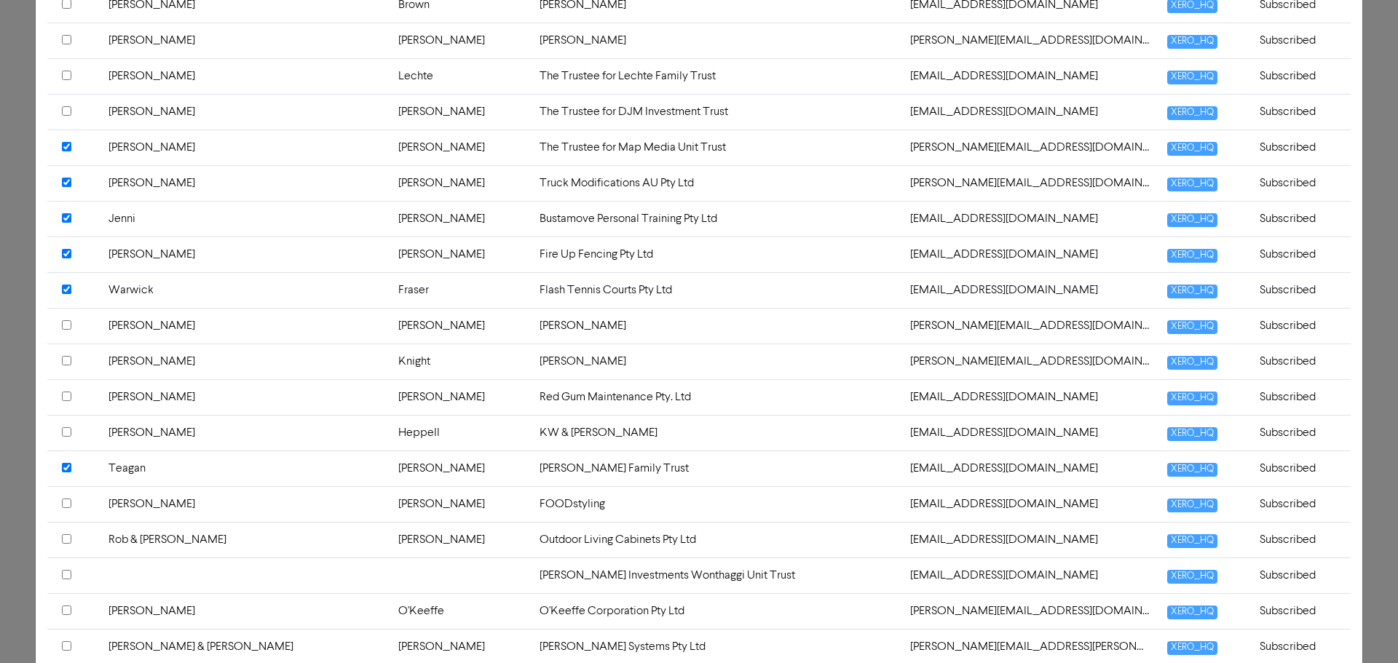
scroll to position [874, 0]
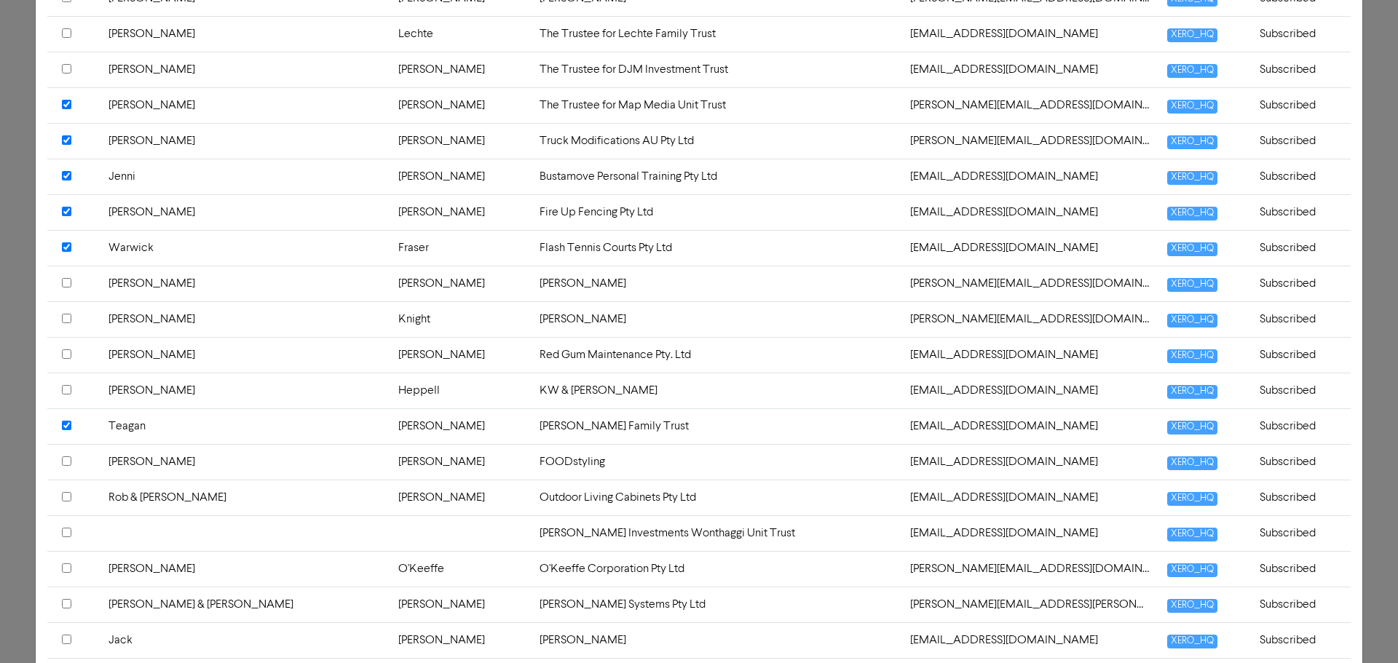
click at [64, 355] on input "checkbox" at bounding box center [66, 353] width 9 height 9
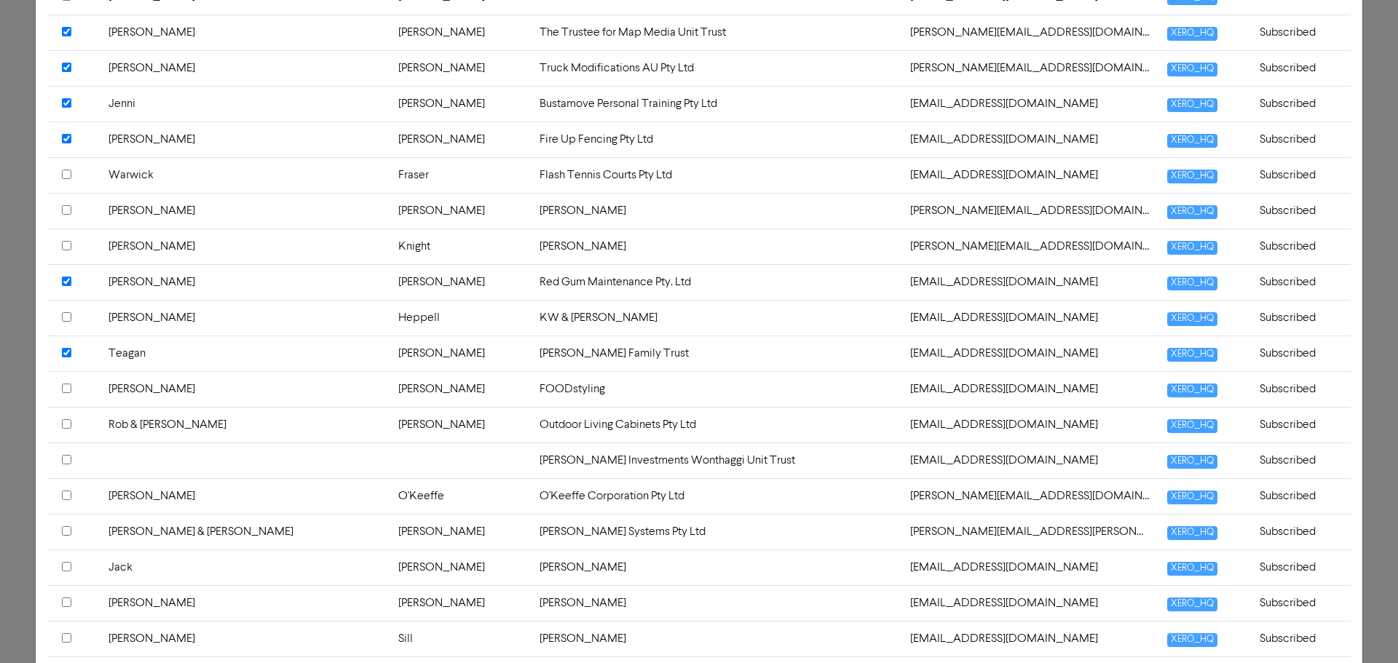
click at [66, 318] on input "checkbox" at bounding box center [66, 316] width 9 height 9
click at [63, 390] on input "checkbox" at bounding box center [66, 388] width 9 height 9
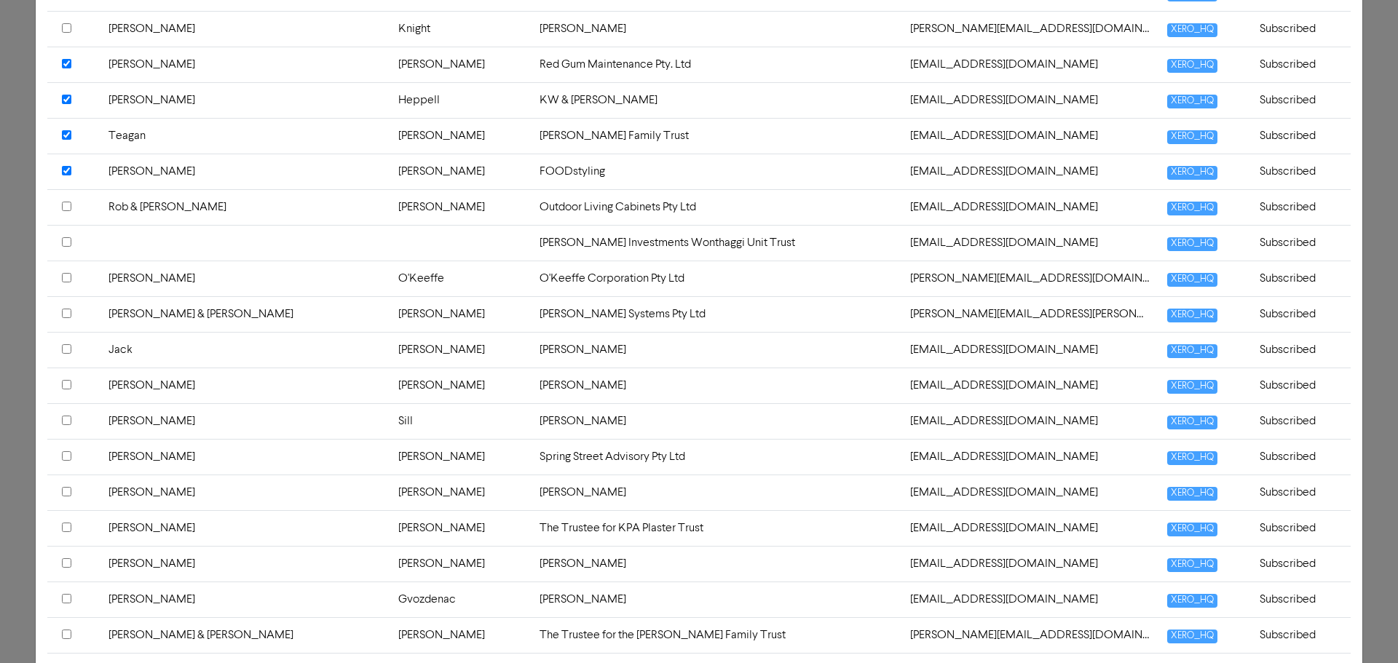
scroll to position [1165, 0]
click at [65, 207] on input "checkbox" at bounding box center [66, 205] width 9 height 9
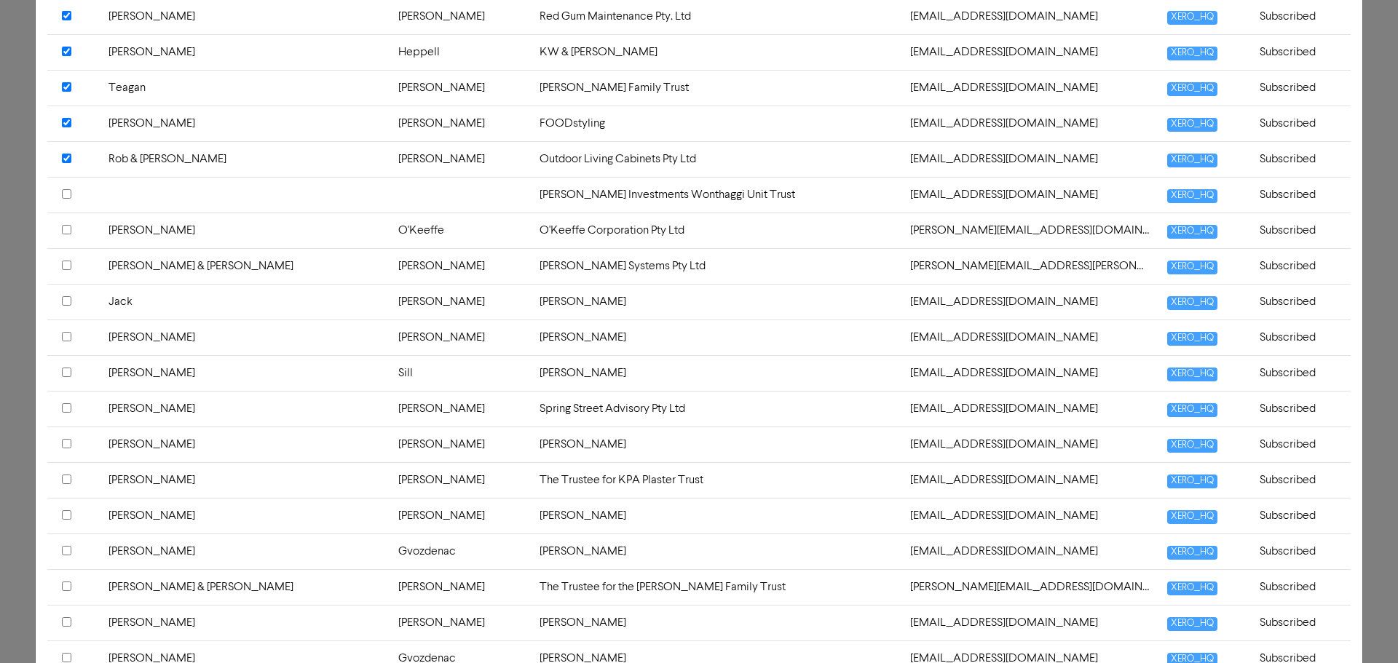
scroll to position [1238, 0]
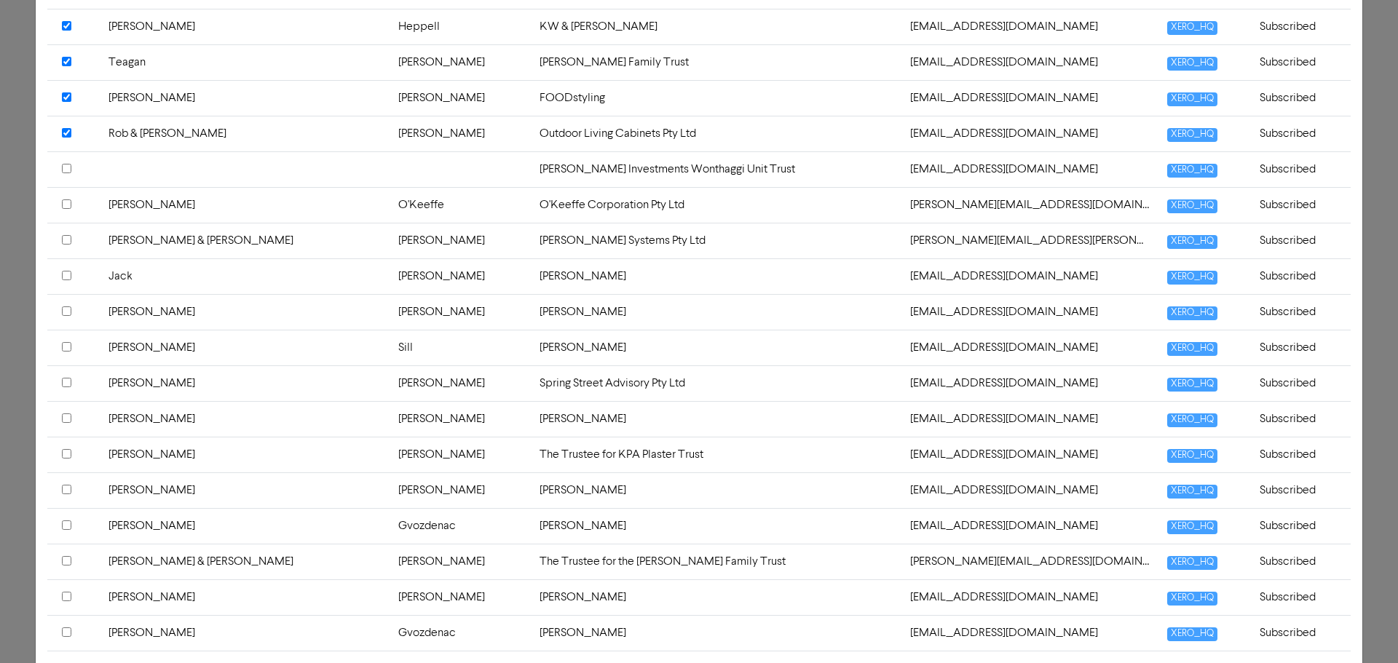
click at [65, 203] on input "checkbox" at bounding box center [66, 203] width 9 height 9
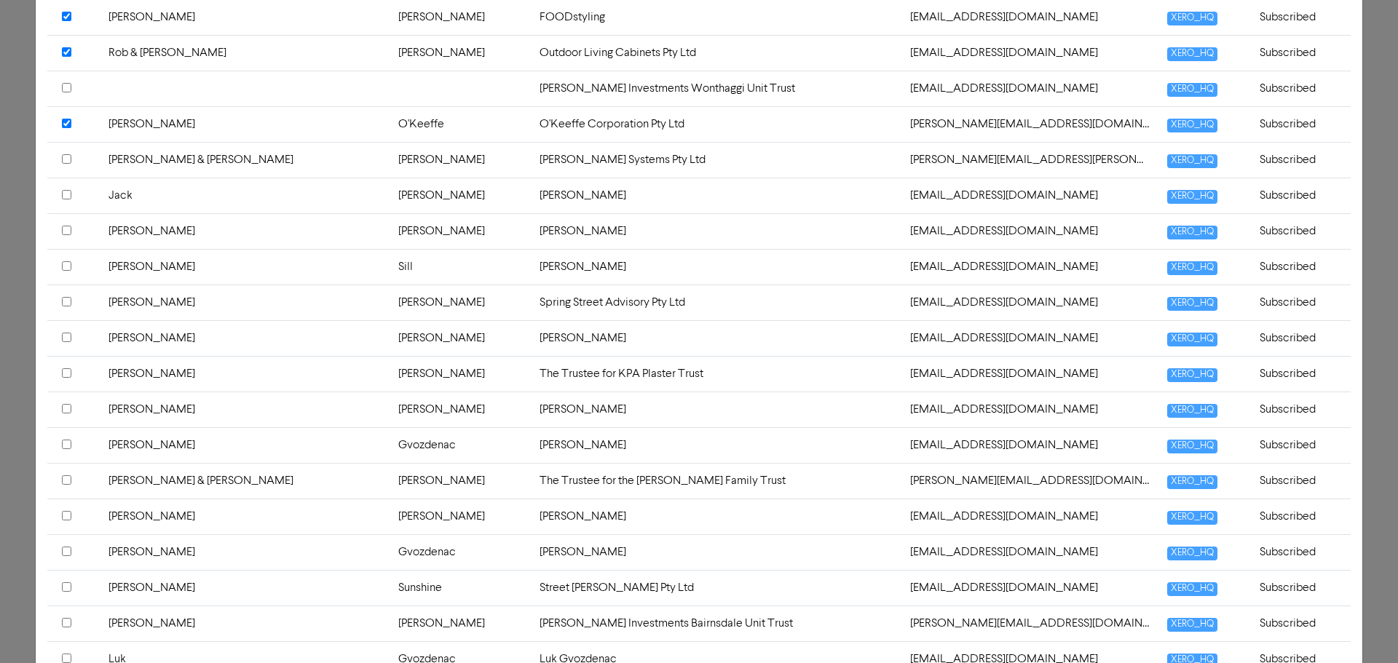
scroll to position [1383, 0]
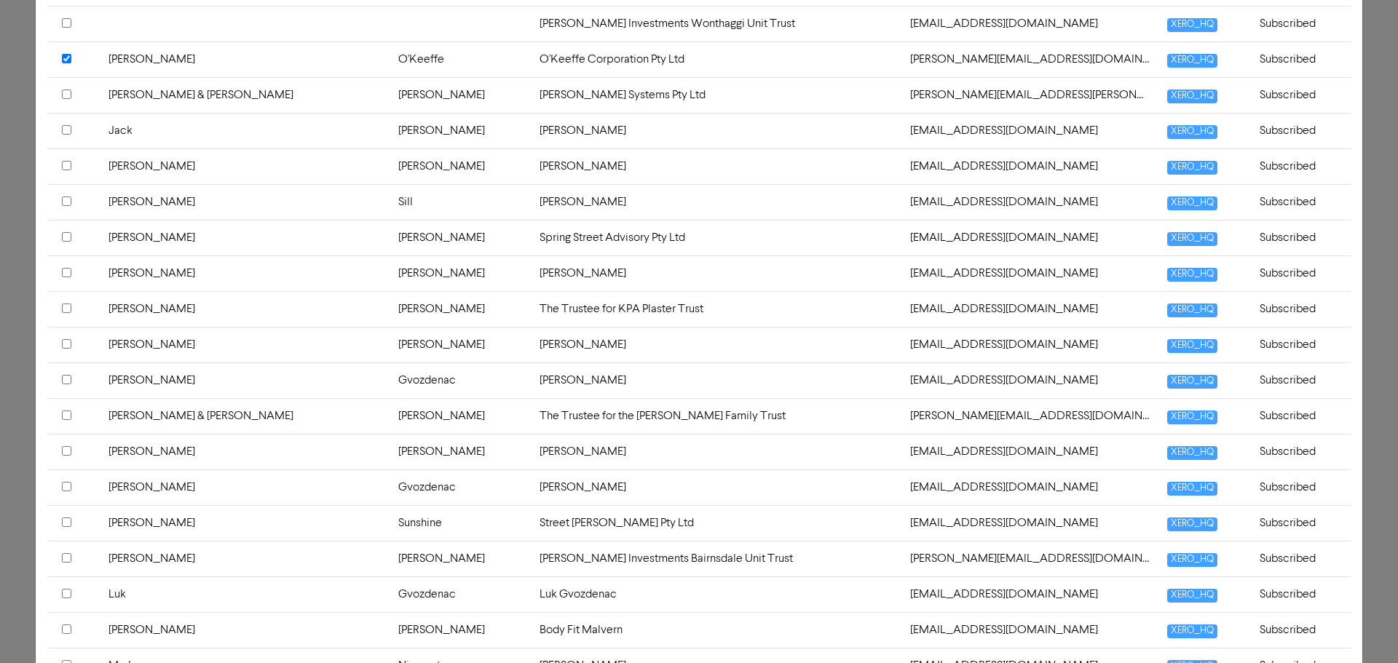
click at [64, 200] on input "checkbox" at bounding box center [66, 201] width 9 height 9
click at [66, 240] on input "checkbox" at bounding box center [66, 236] width 9 height 9
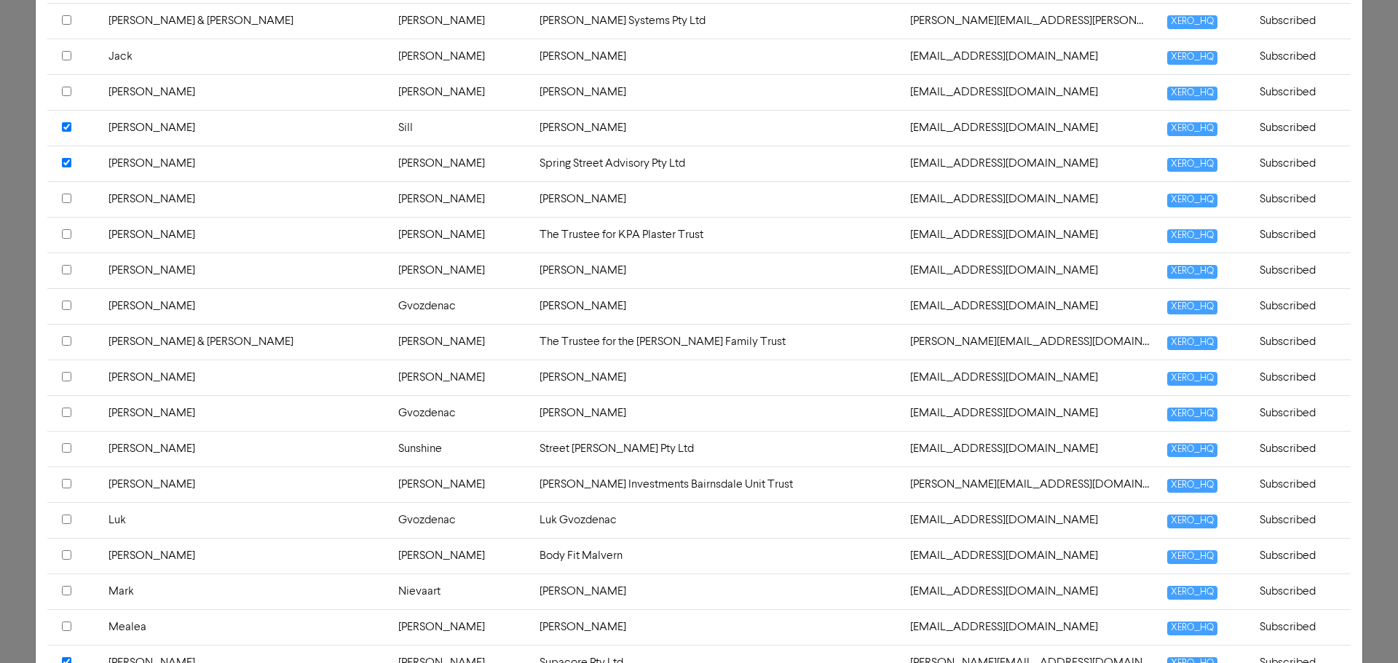
scroll to position [1529, 0]
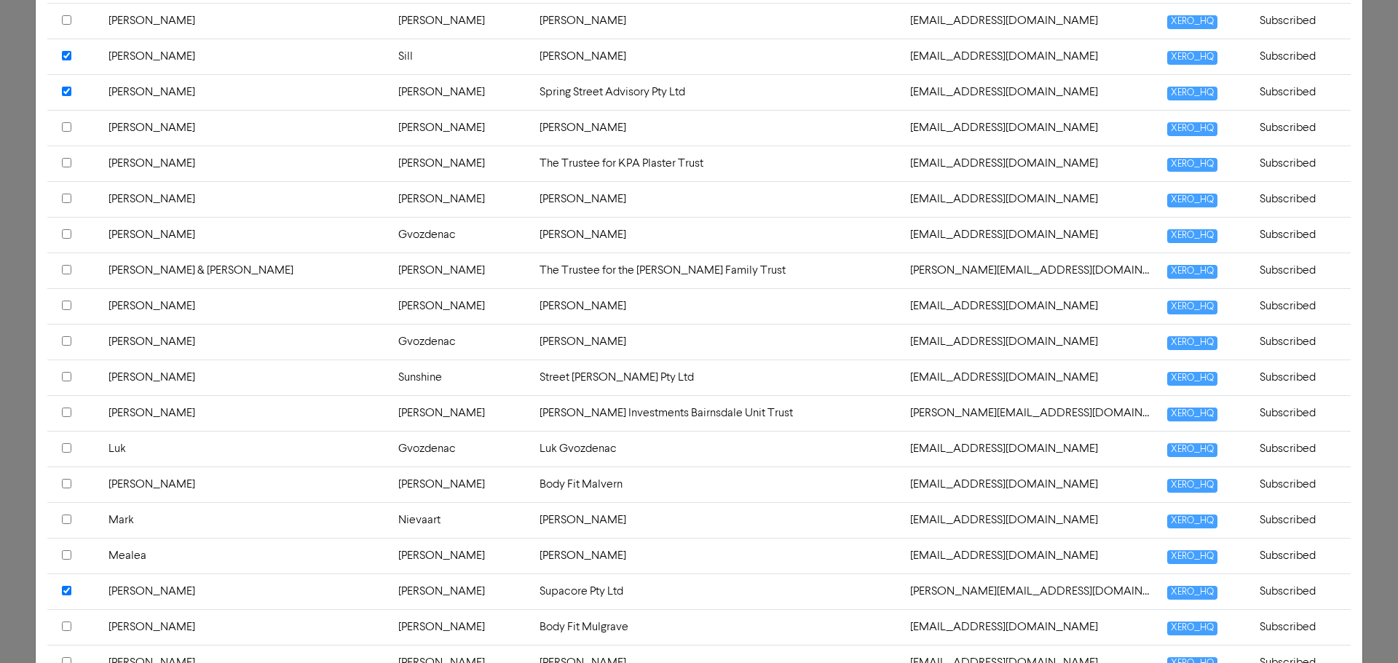
click at [65, 162] on input "checkbox" at bounding box center [66, 162] width 9 height 9
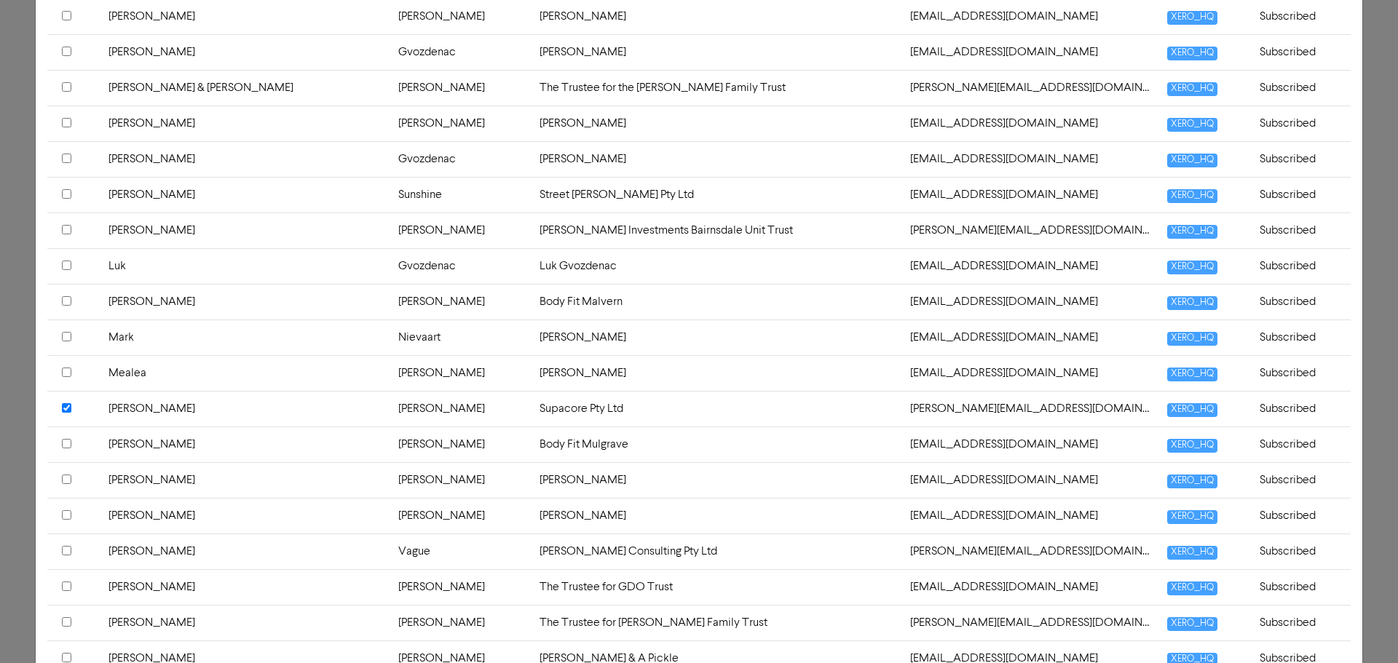
scroll to position [1747, 0]
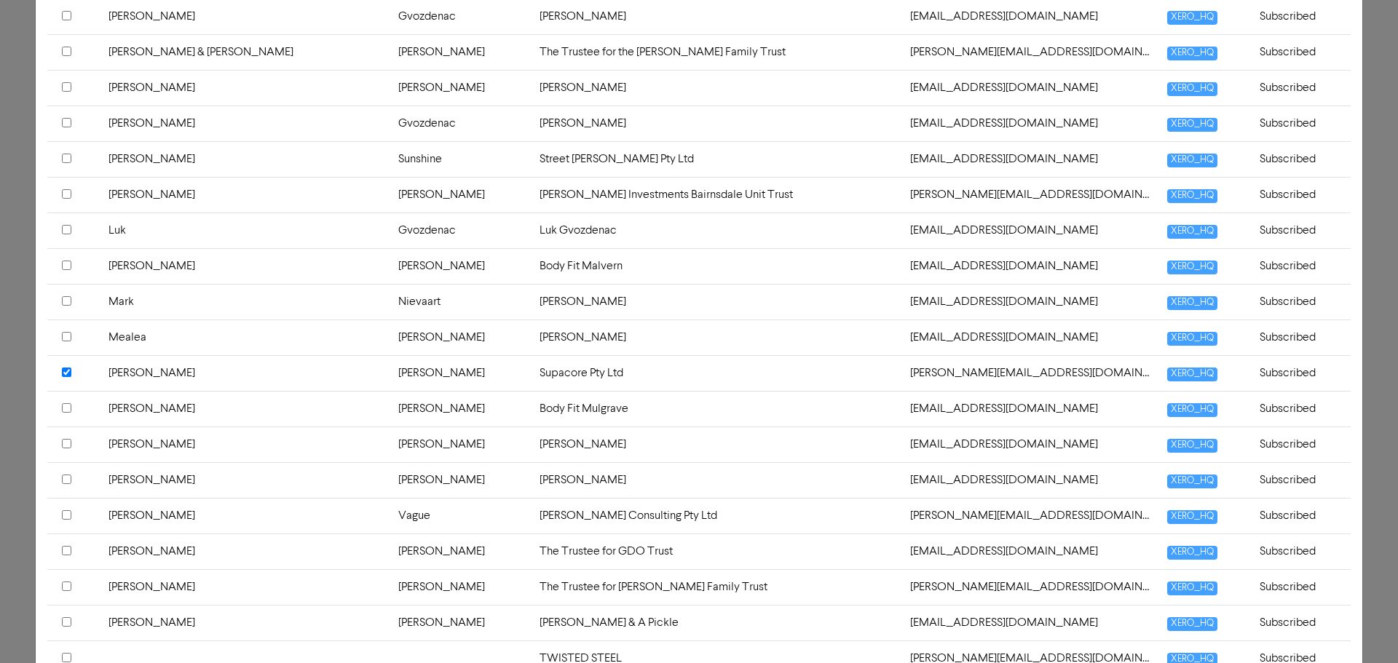
click at [63, 266] on input "checkbox" at bounding box center [66, 265] width 9 height 9
click at [64, 301] on input "checkbox" at bounding box center [66, 300] width 9 height 9
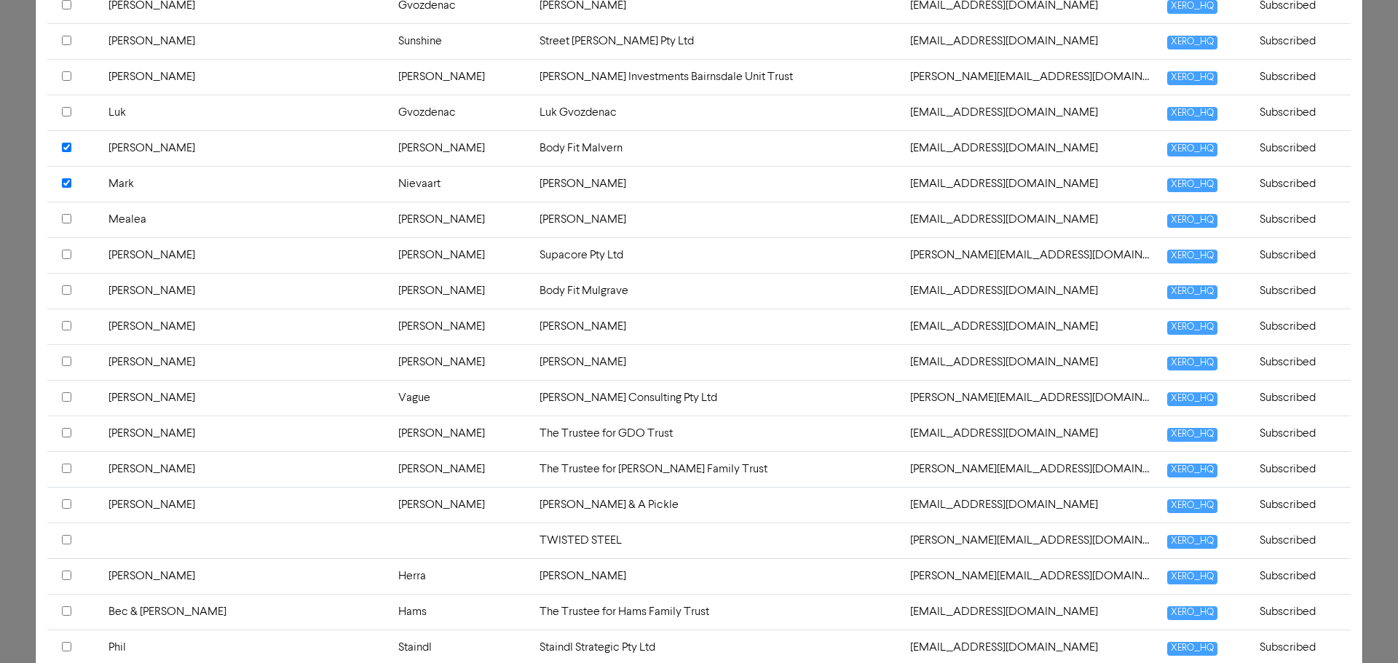
scroll to position [1893, 0]
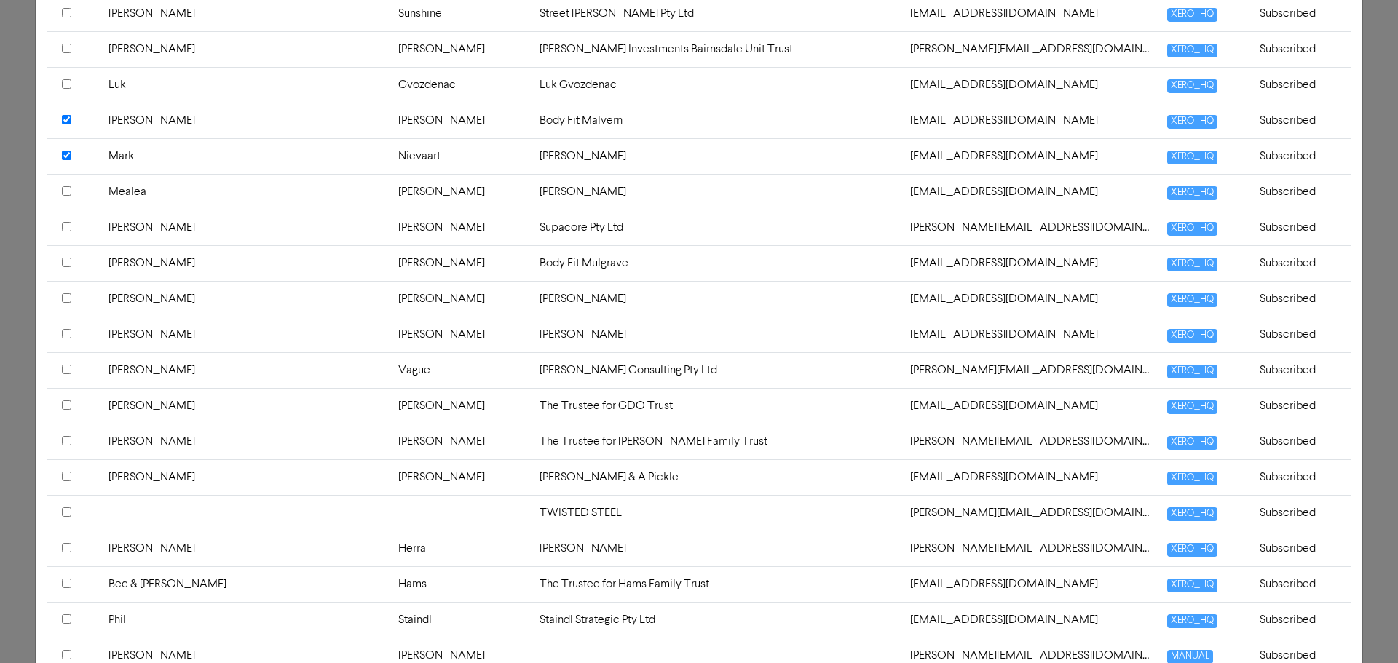
click at [63, 266] on input "checkbox" at bounding box center [66, 262] width 9 height 9
click at [69, 333] on input "checkbox" at bounding box center [66, 333] width 9 height 9
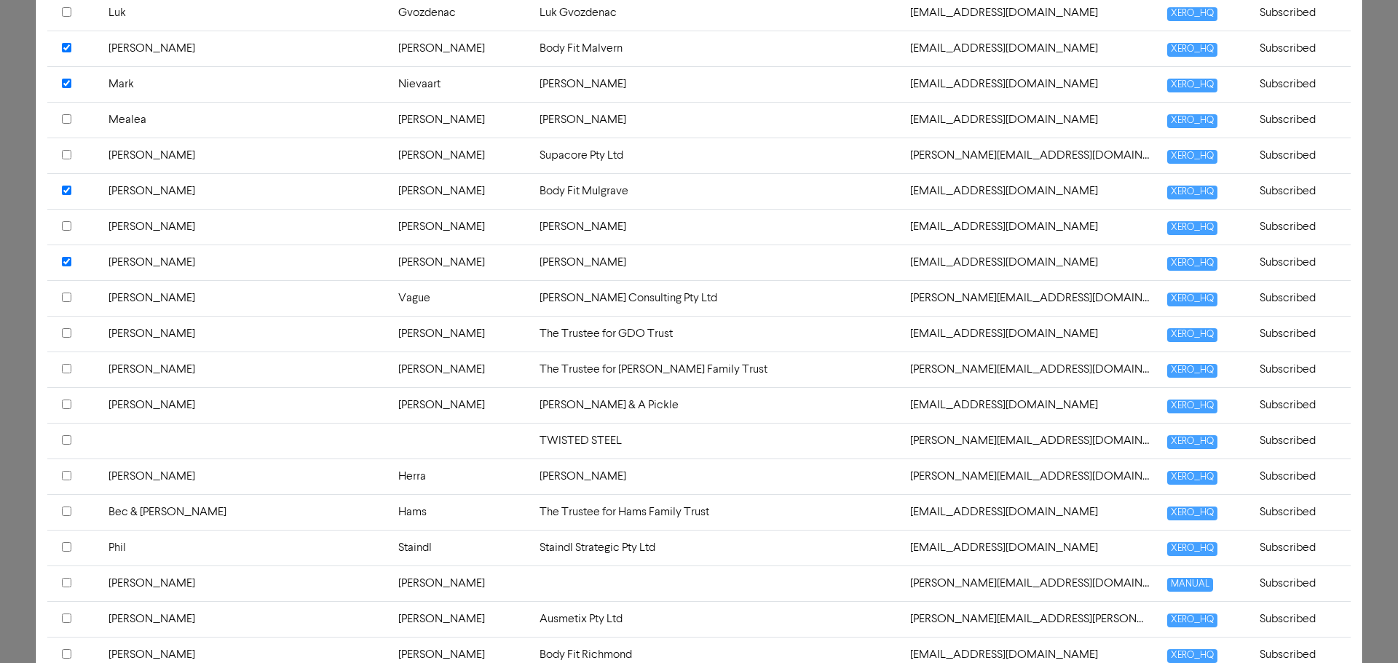
scroll to position [1966, 0]
click at [67, 298] on input "checkbox" at bounding box center [66, 296] width 9 height 9
click at [65, 333] on input "checkbox" at bounding box center [66, 332] width 9 height 9
click at [68, 371] on input "checkbox" at bounding box center [66, 367] width 9 height 9
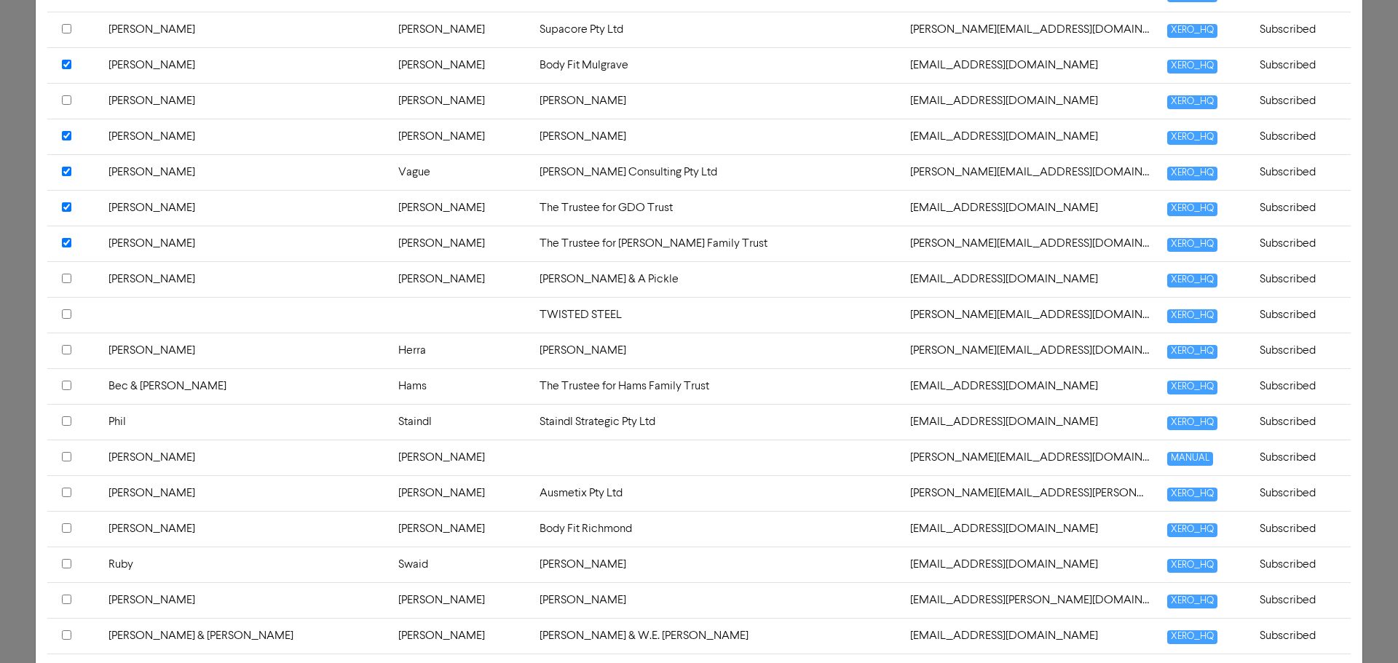
scroll to position [2111, 0]
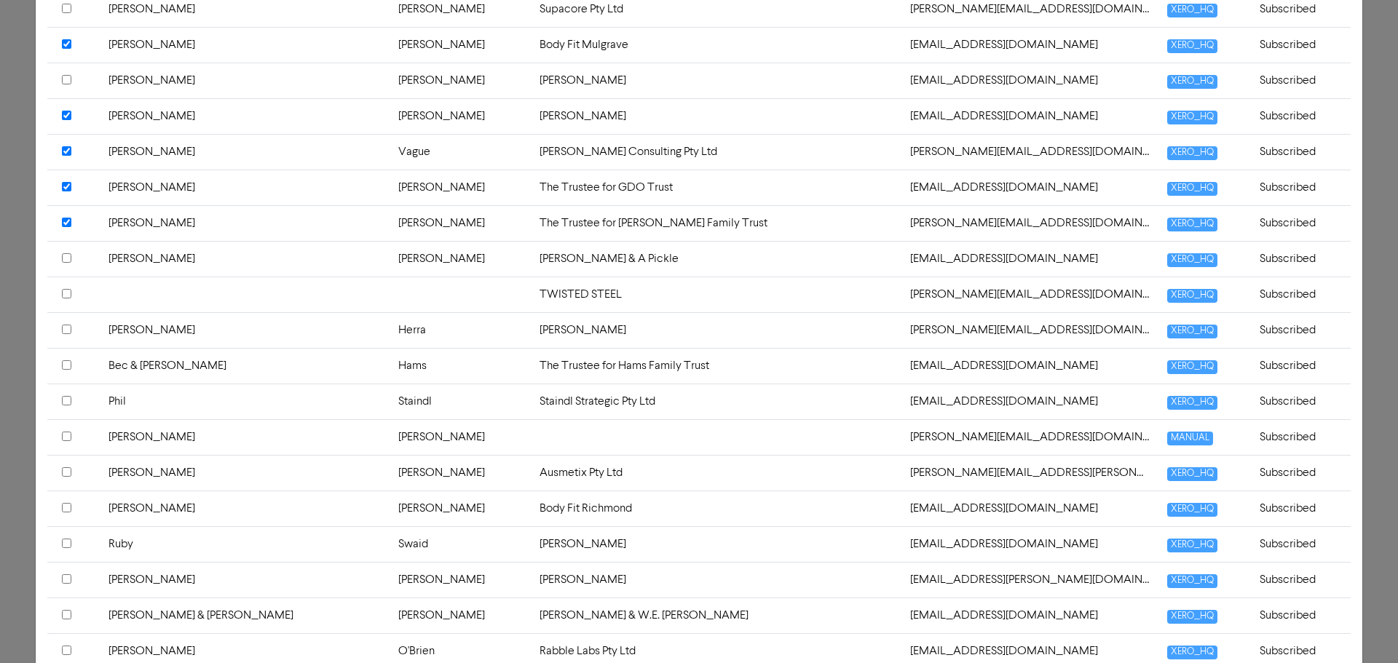
click at [69, 258] on input "checkbox" at bounding box center [66, 257] width 9 height 9
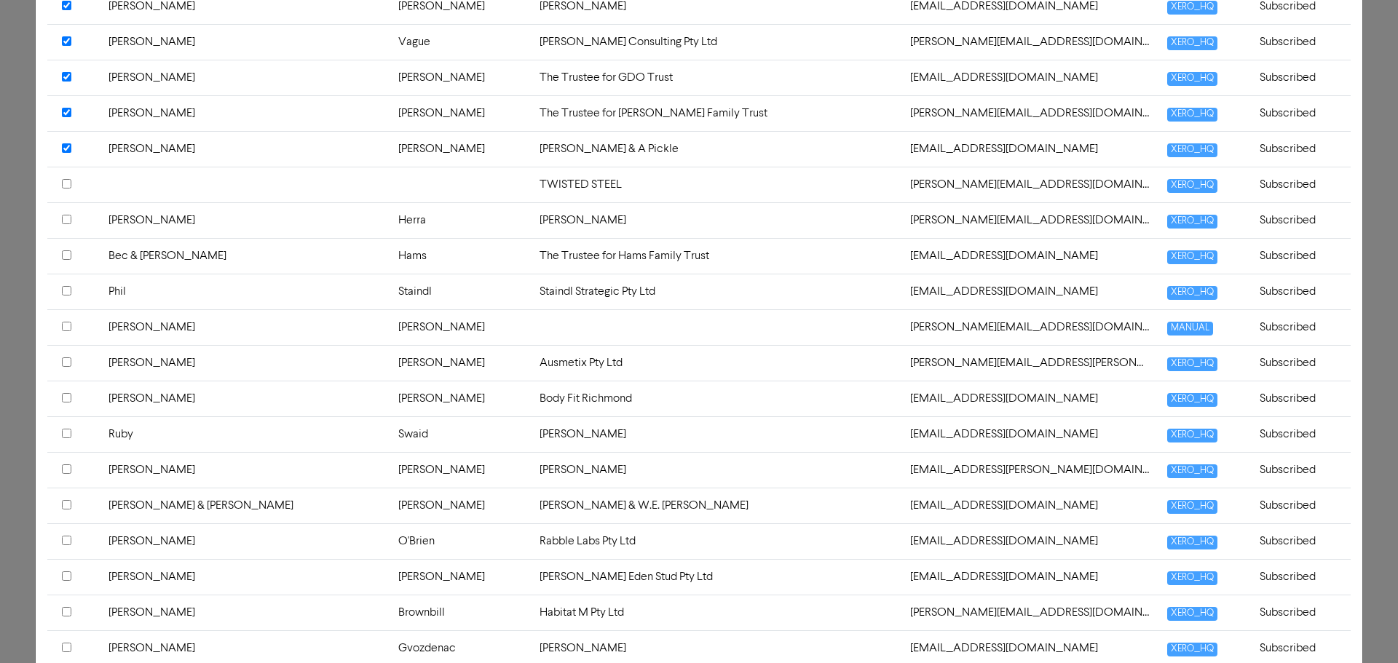
scroll to position [2257, 0]
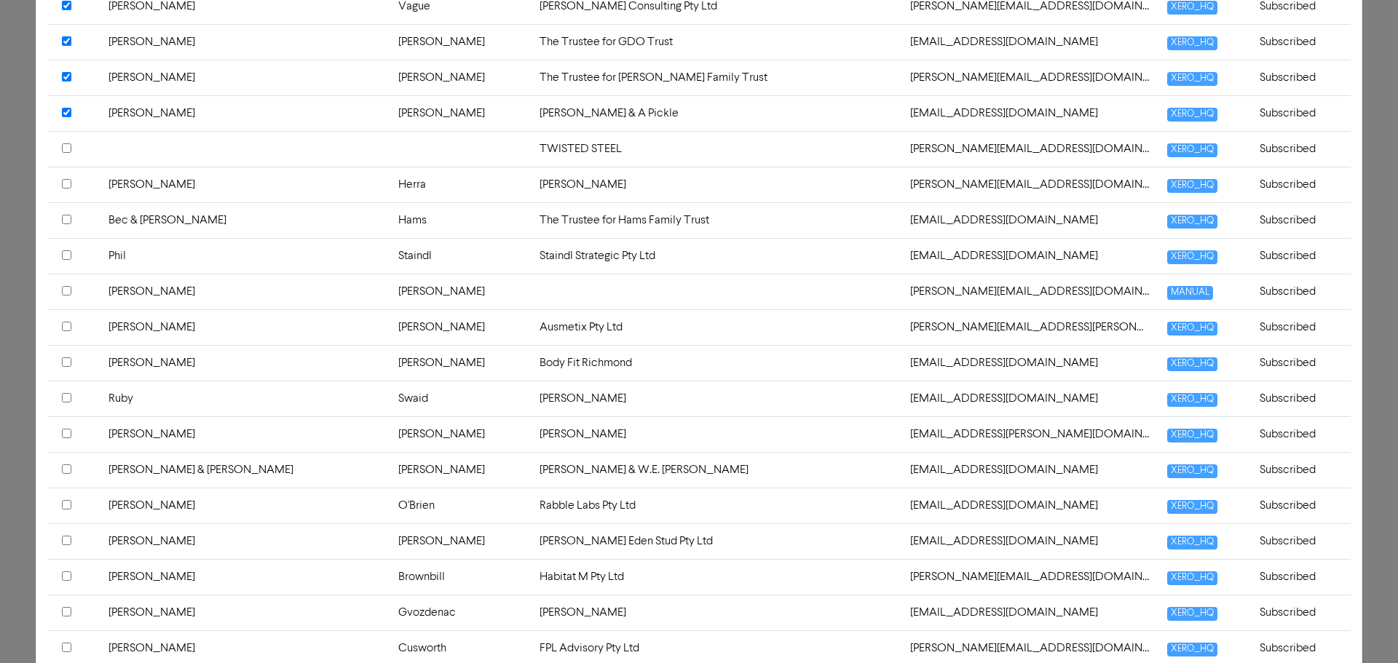
click at [68, 254] on input "checkbox" at bounding box center [66, 254] width 9 height 9
click at [63, 328] on input "checkbox" at bounding box center [66, 326] width 9 height 9
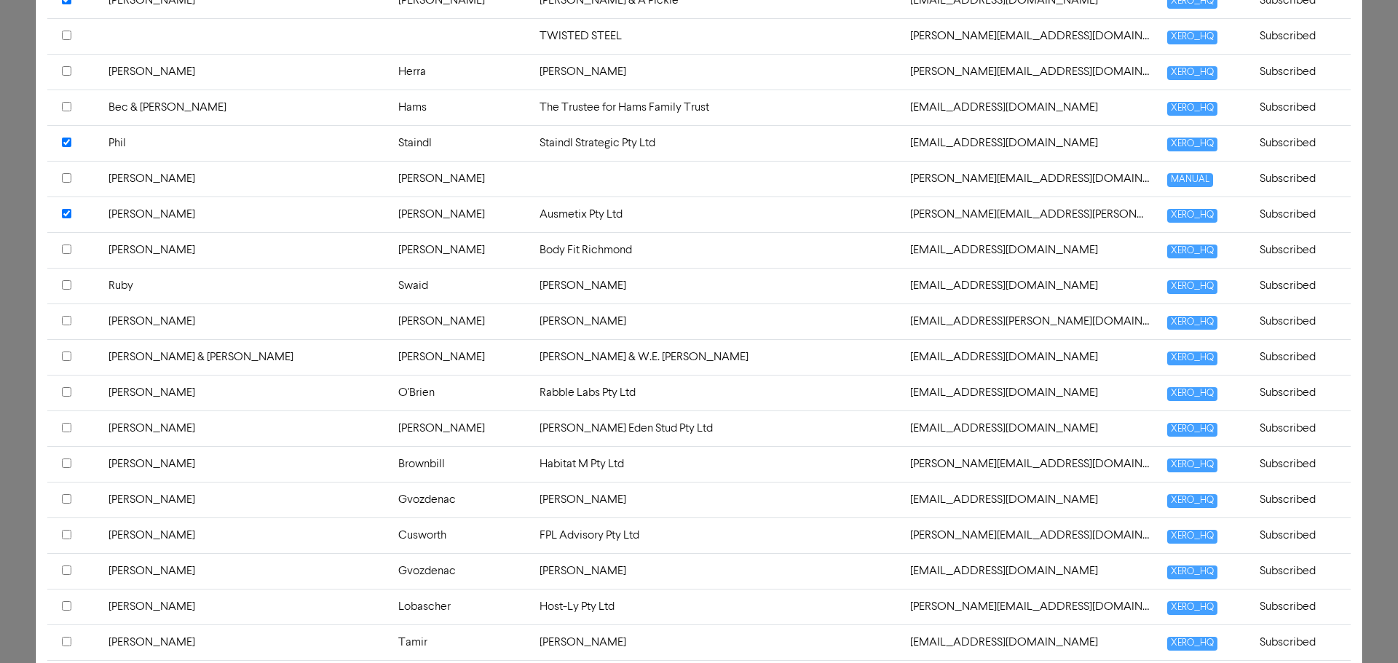
scroll to position [2403, 0]
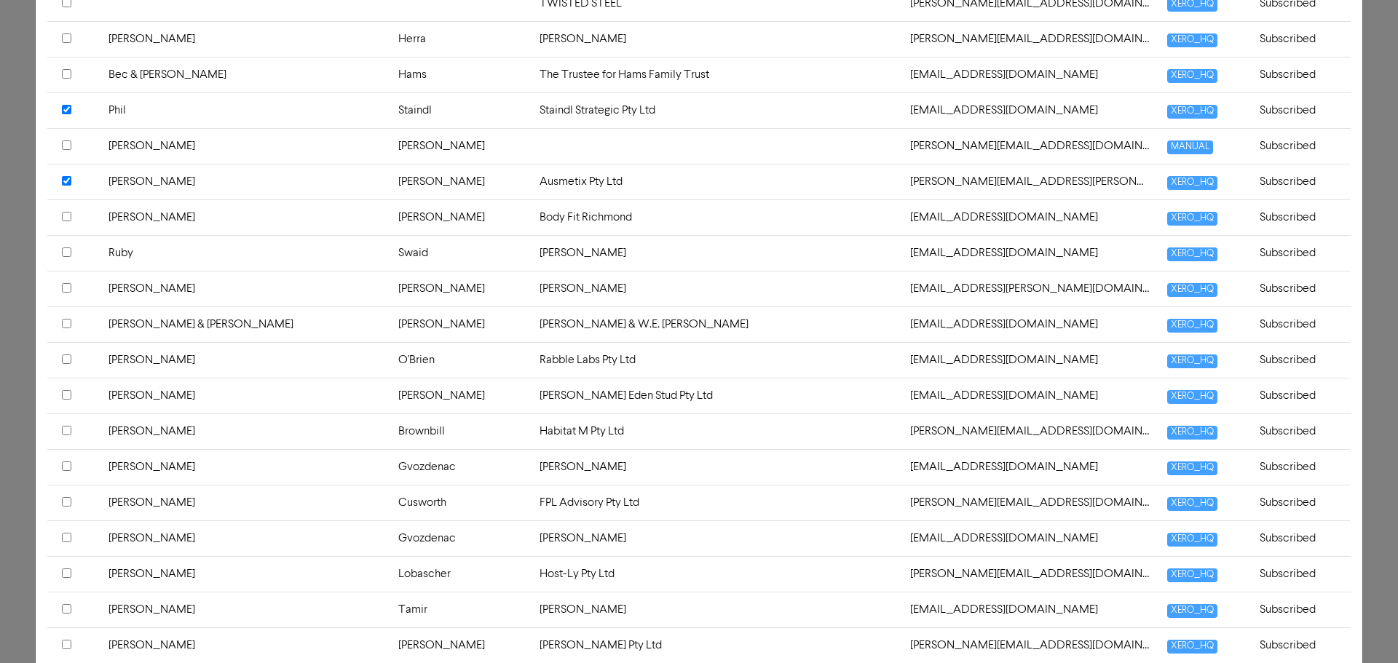
click at [64, 216] on input "checkbox" at bounding box center [66, 216] width 9 height 9
click at [66, 253] on input "checkbox" at bounding box center [66, 252] width 9 height 9
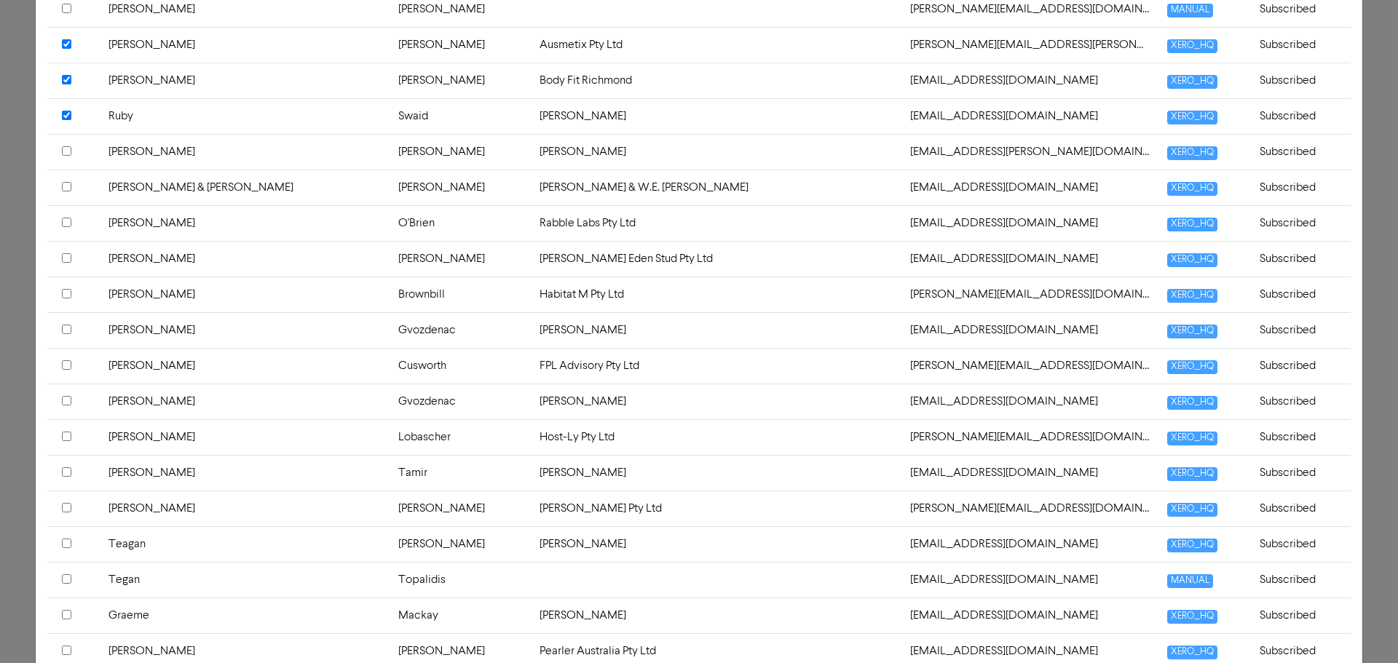
scroll to position [2548, 0]
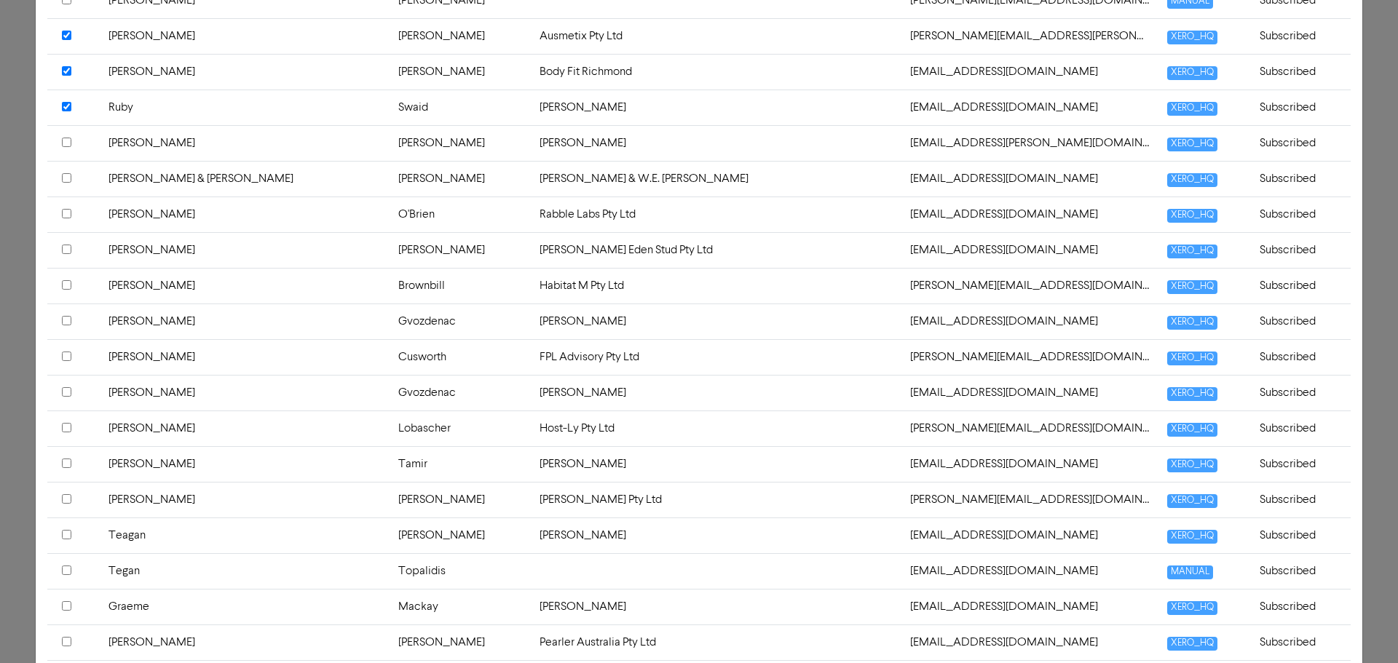
click at [65, 282] on input "checkbox" at bounding box center [66, 284] width 9 height 9
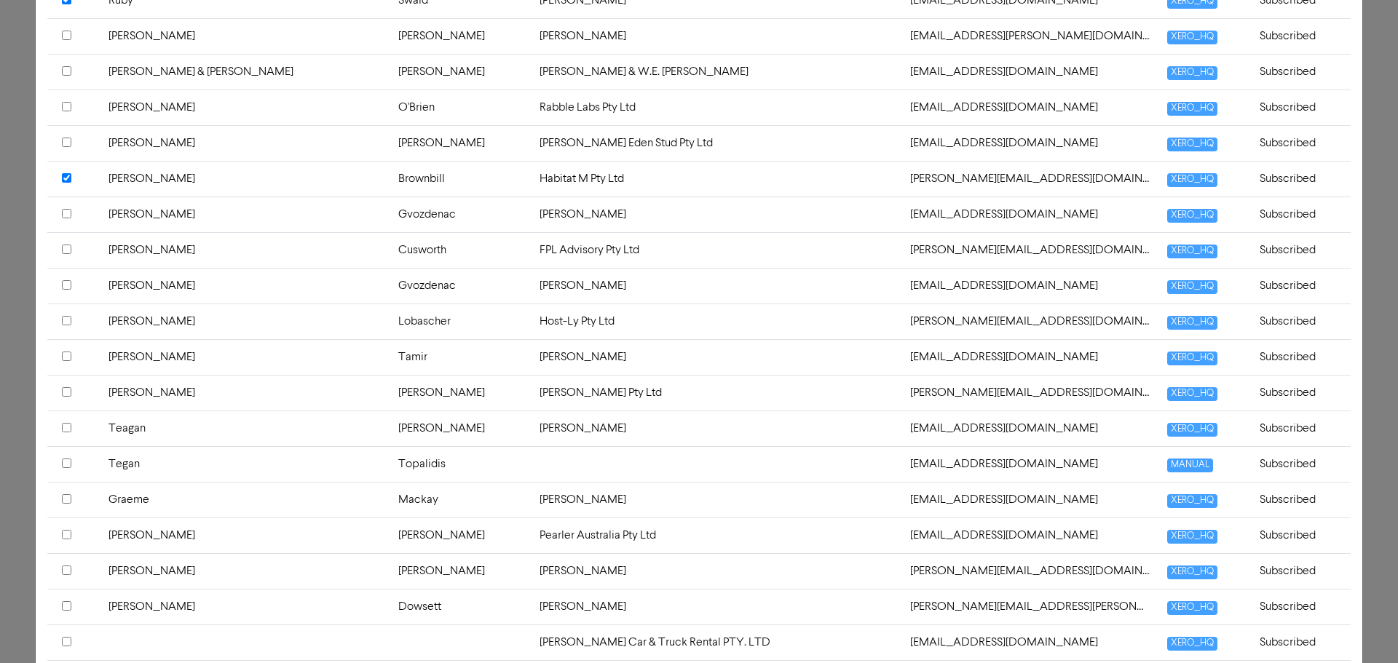
scroll to position [2694, 0]
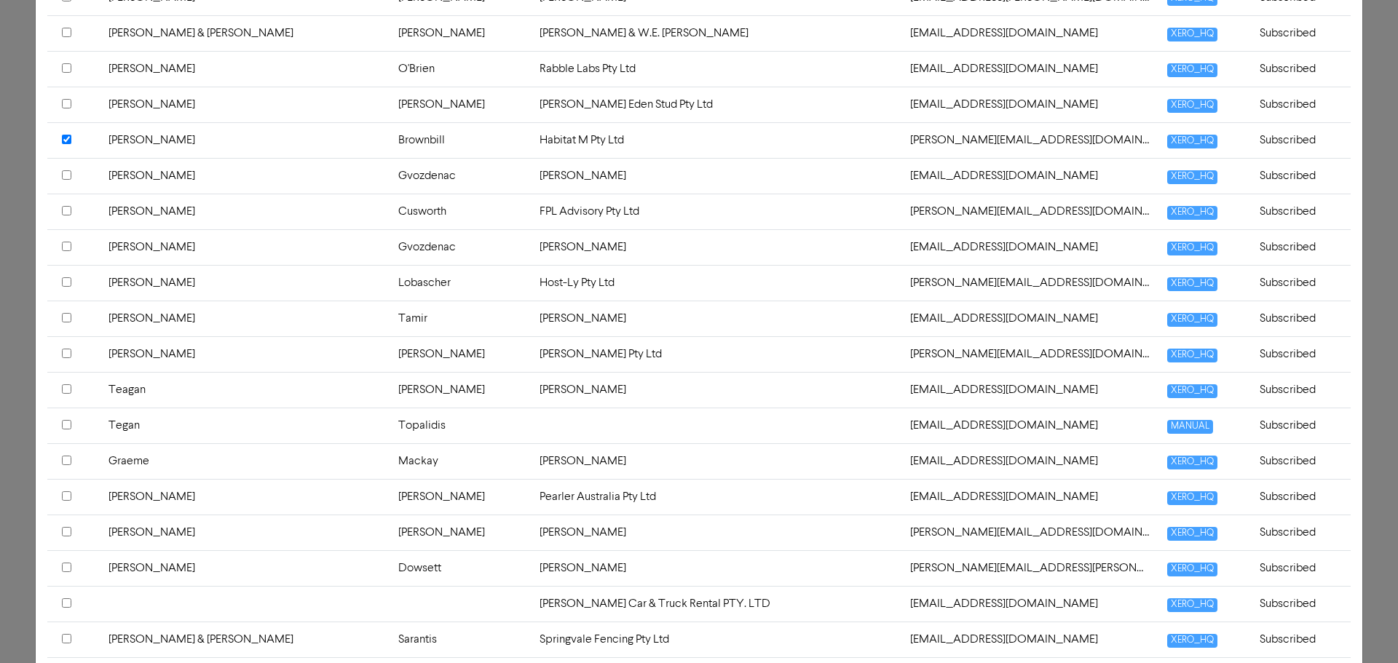
click at [68, 210] on input "checkbox" at bounding box center [66, 210] width 9 height 9
click at [66, 281] on input "checkbox" at bounding box center [66, 281] width 9 height 9
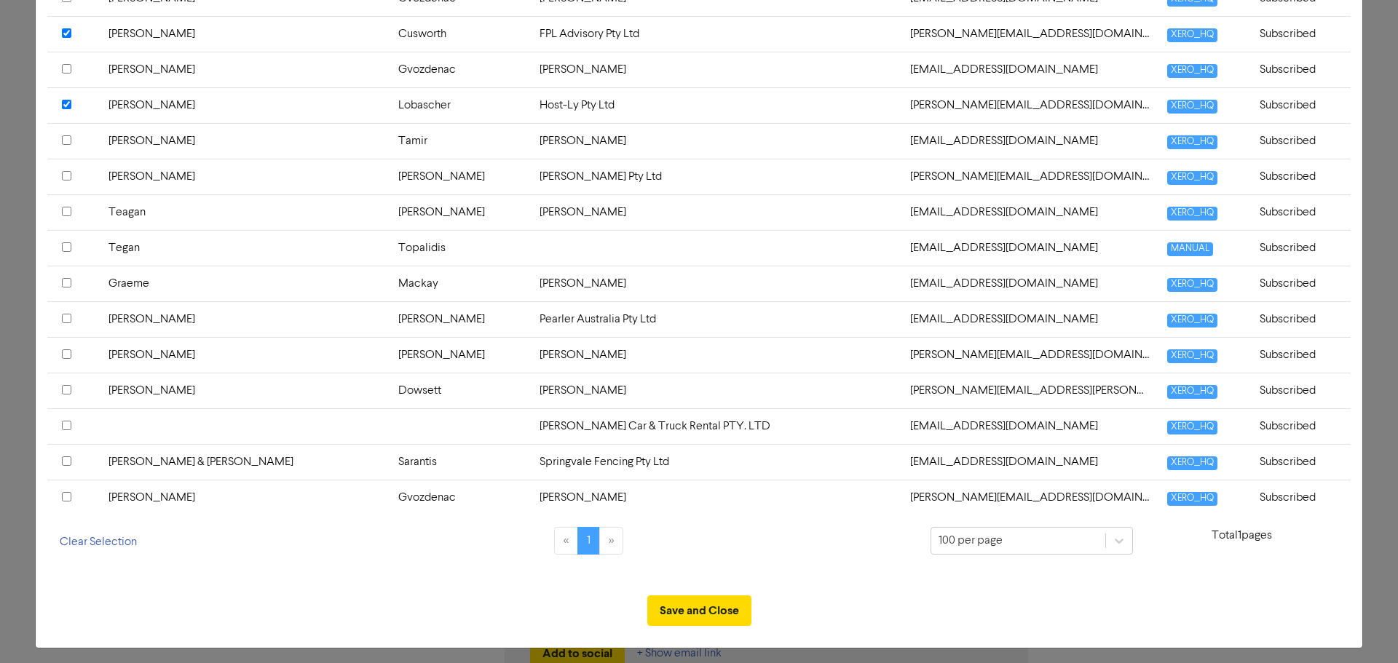
scroll to position [2877, 0]
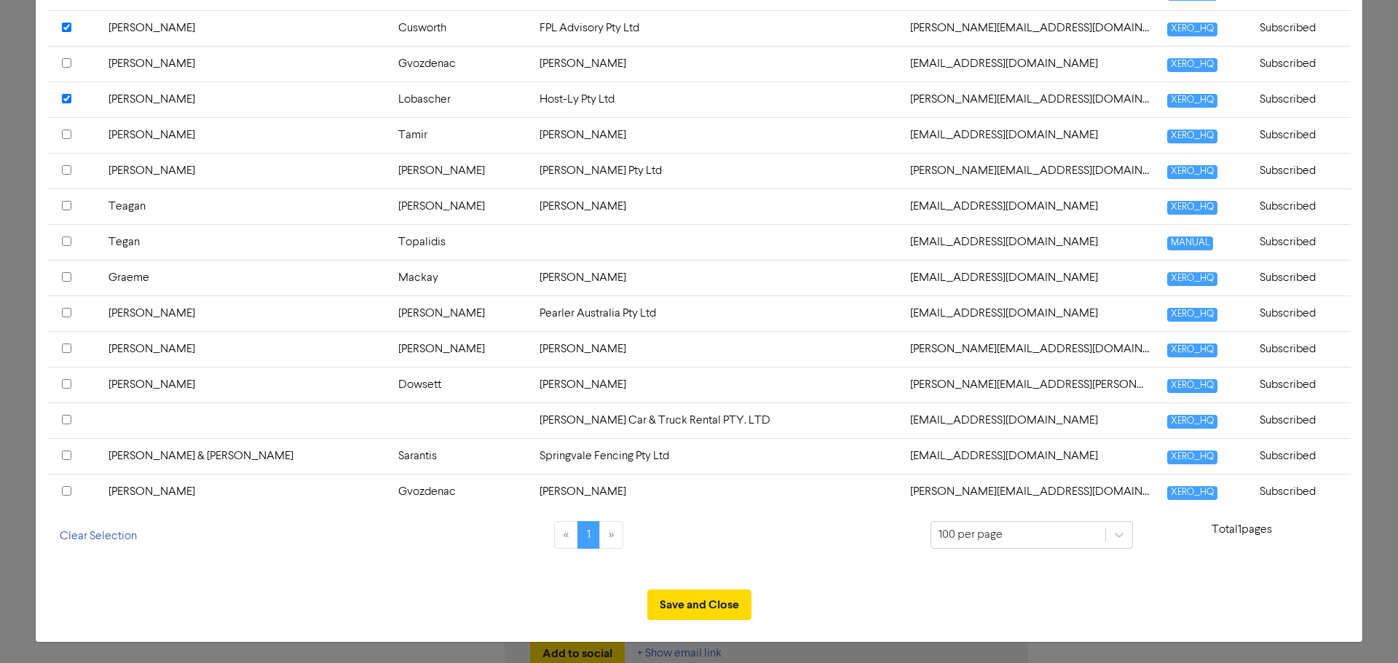
click at [68, 276] on input "checkbox" at bounding box center [66, 276] width 9 height 9
click at [68, 313] on input "checkbox" at bounding box center [66, 312] width 9 height 9
click at [64, 456] on input "checkbox" at bounding box center [66, 455] width 9 height 9
click at [62, 493] on input "checkbox" at bounding box center [66, 490] width 9 height 9
click at [702, 606] on button "Save and Close" at bounding box center [699, 605] width 104 height 31
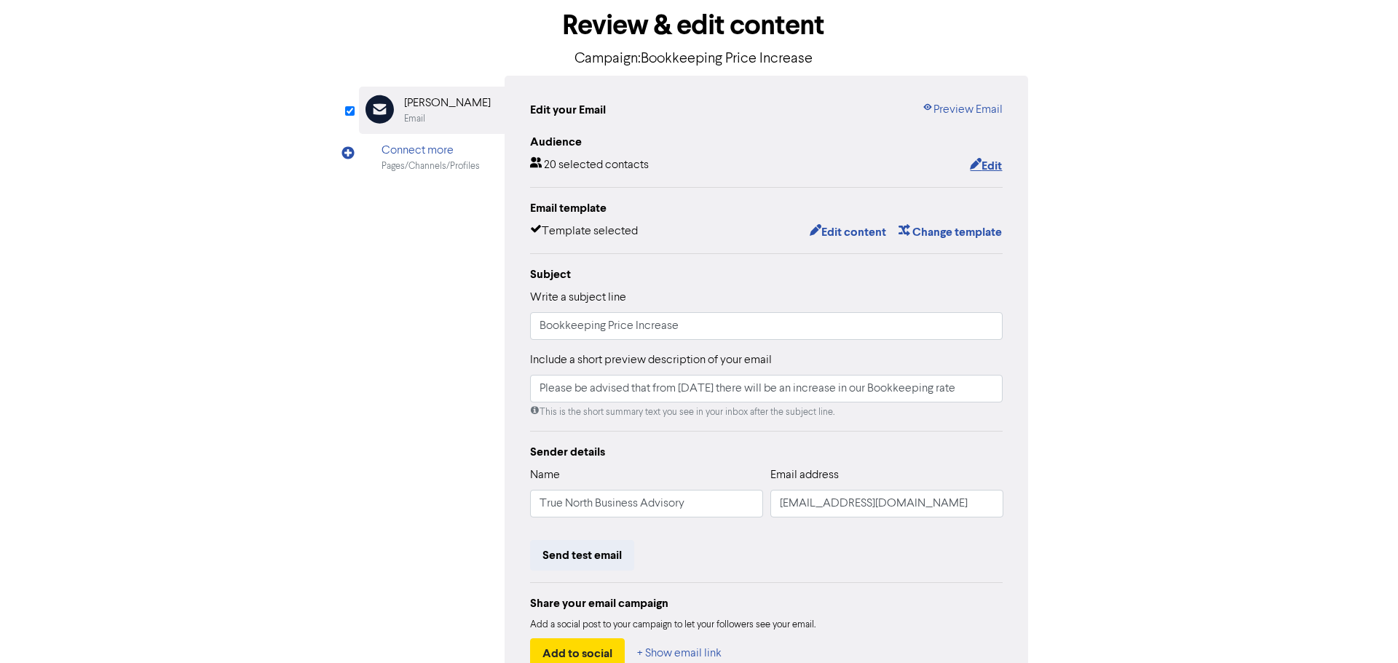
scroll to position [0, 0]
click at [994, 159] on button "Edit" at bounding box center [985, 166] width 33 height 19
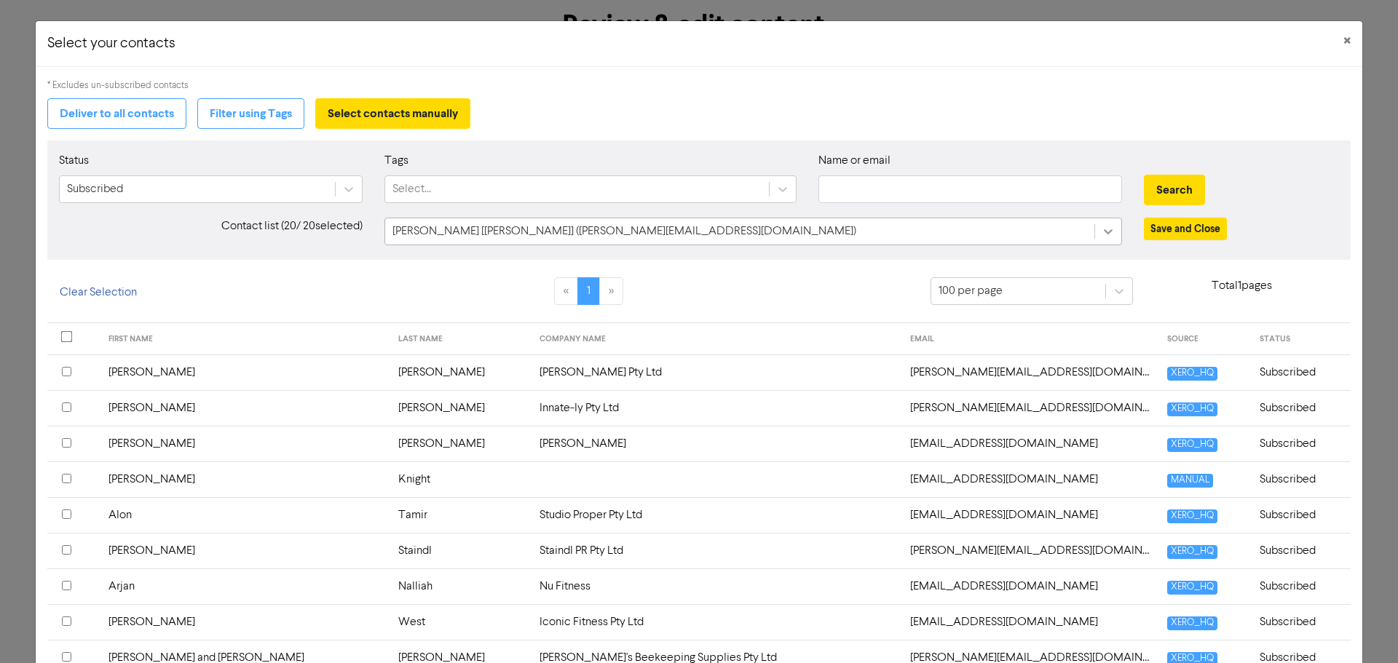
click at [1104, 232] on icon at bounding box center [1108, 231] width 15 height 15
click at [135, 229] on div "Contact list ( 20 / 20 selected)" at bounding box center [210, 232] width 325 height 28
click at [109, 117] on button "Deliver to all contacts" at bounding box center [116, 113] width 139 height 31
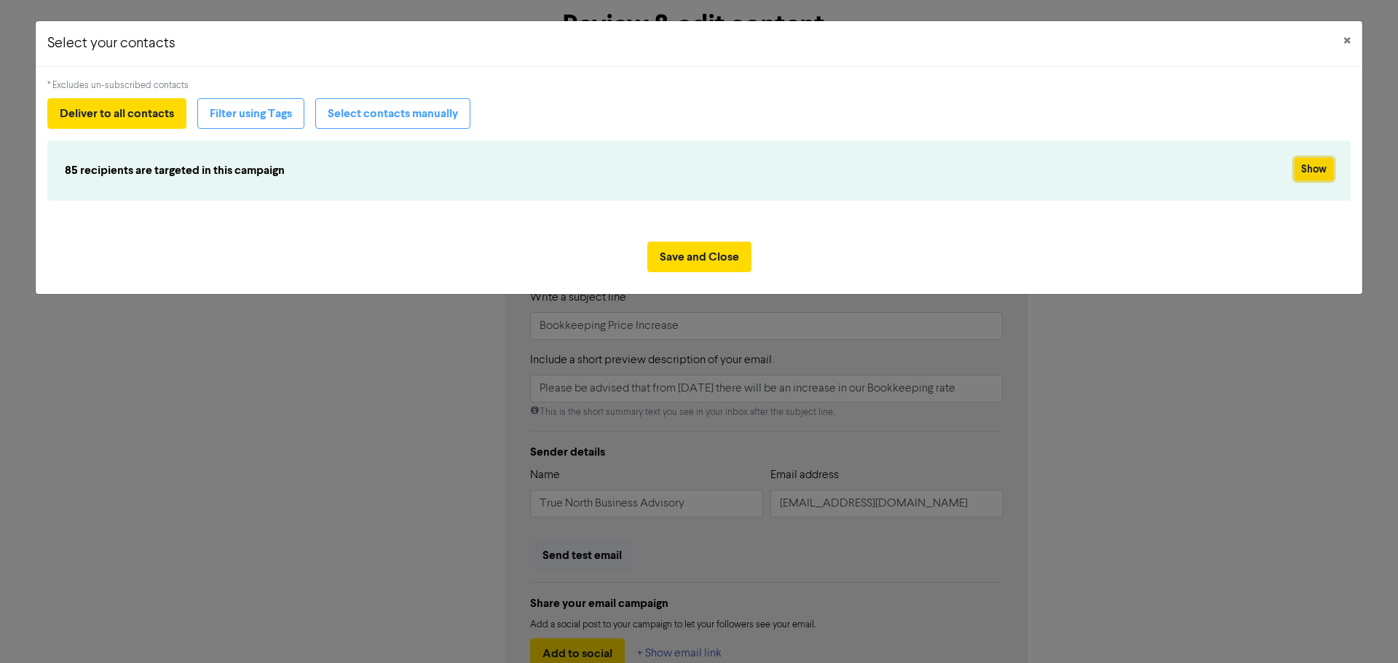
click at [1308, 172] on button "Show" at bounding box center [1314, 169] width 39 height 23
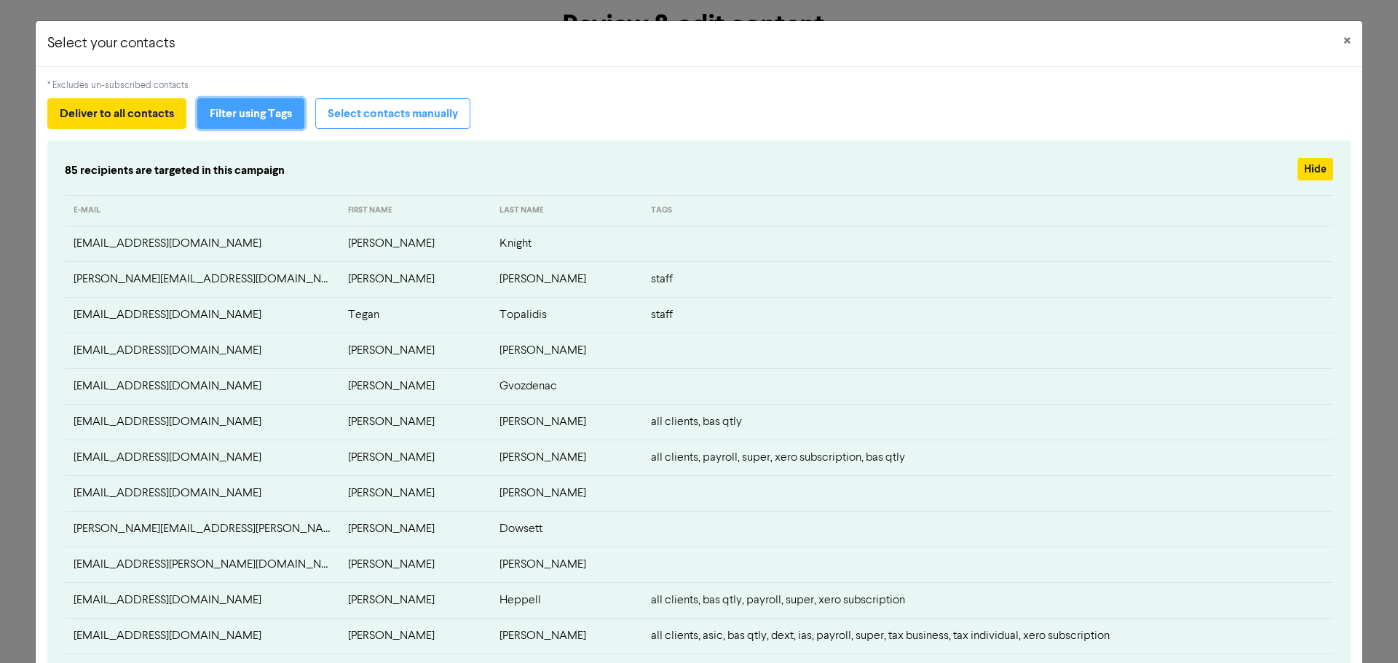
click at [268, 116] on button "Filter using Tags" at bounding box center [250, 113] width 107 height 31
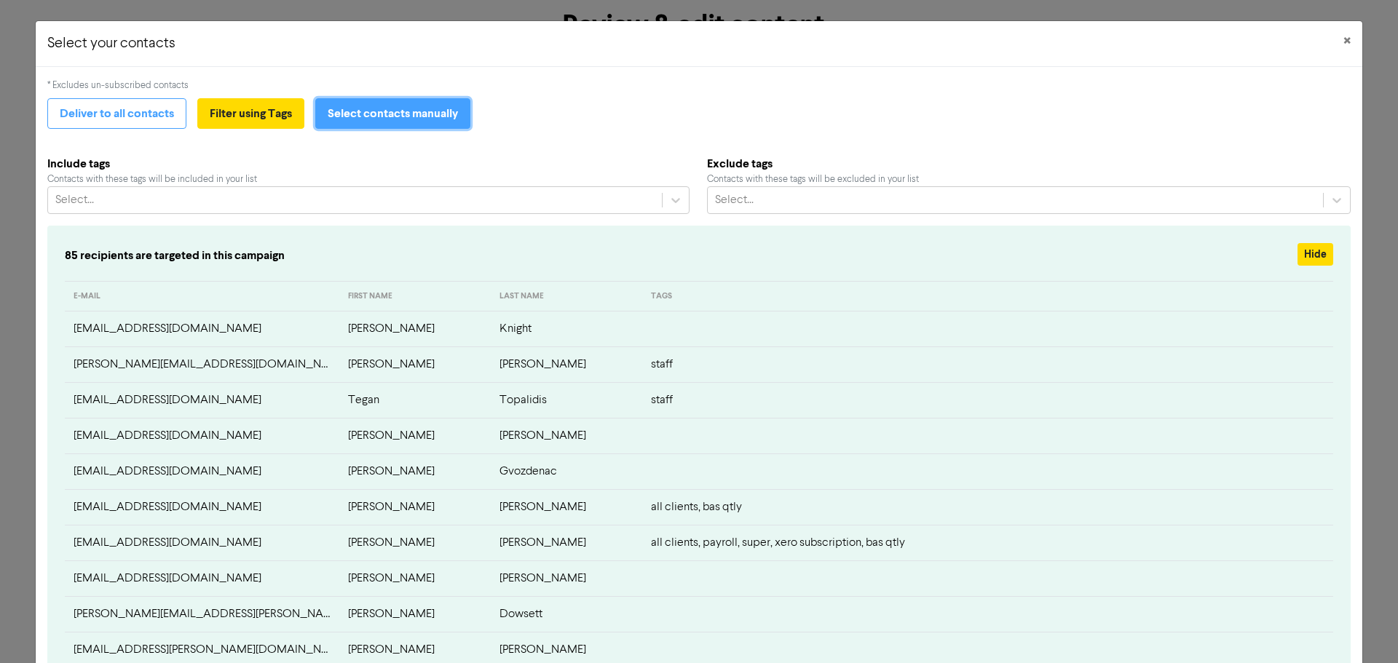
click at [370, 114] on button "Select contacts manually" at bounding box center [392, 113] width 155 height 31
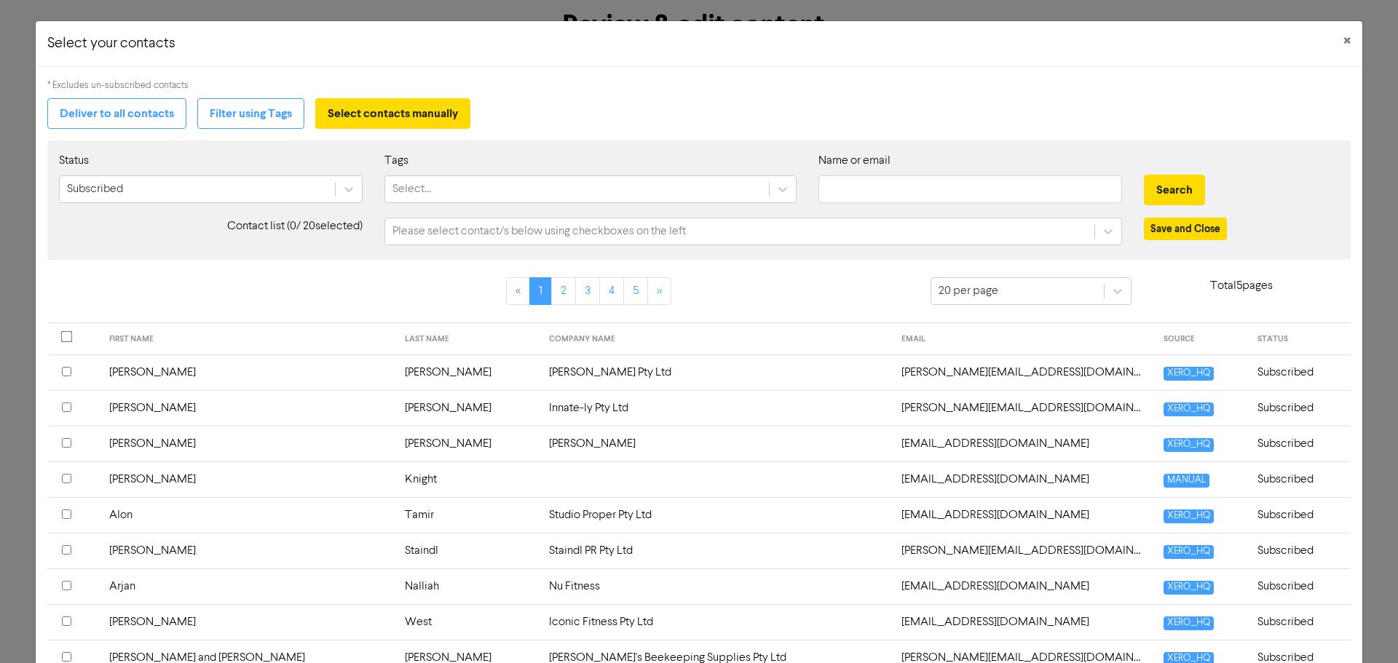
click at [1131, 287] on p "Total 5 pages" at bounding box center [1240, 285] width 219 height 17
click at [1110, 291] on icon at bounding box center [1117, 291] width 15 height 15
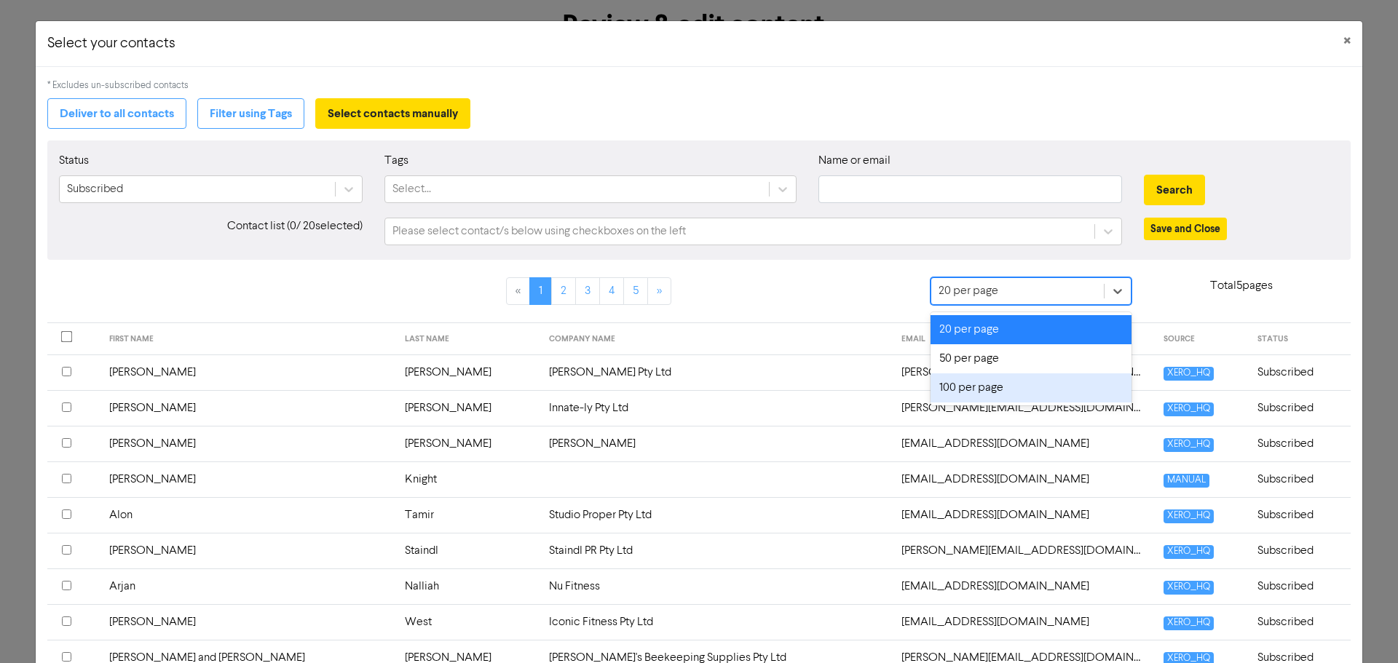
click at [1045, 394] on div "100 per page" at bounding box center [1030, 388] width 201 height 29
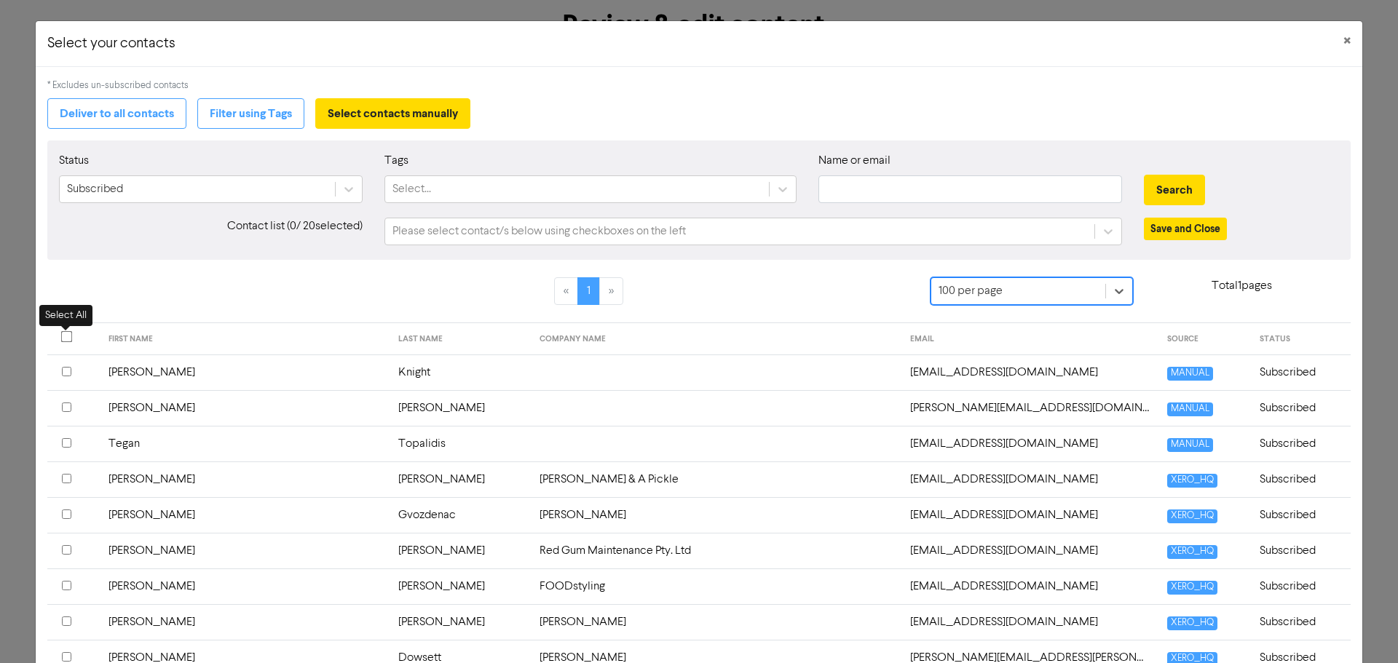
click at [65, 335] on input "checkbox" at bounding box center [67, 337] width 12 height 12
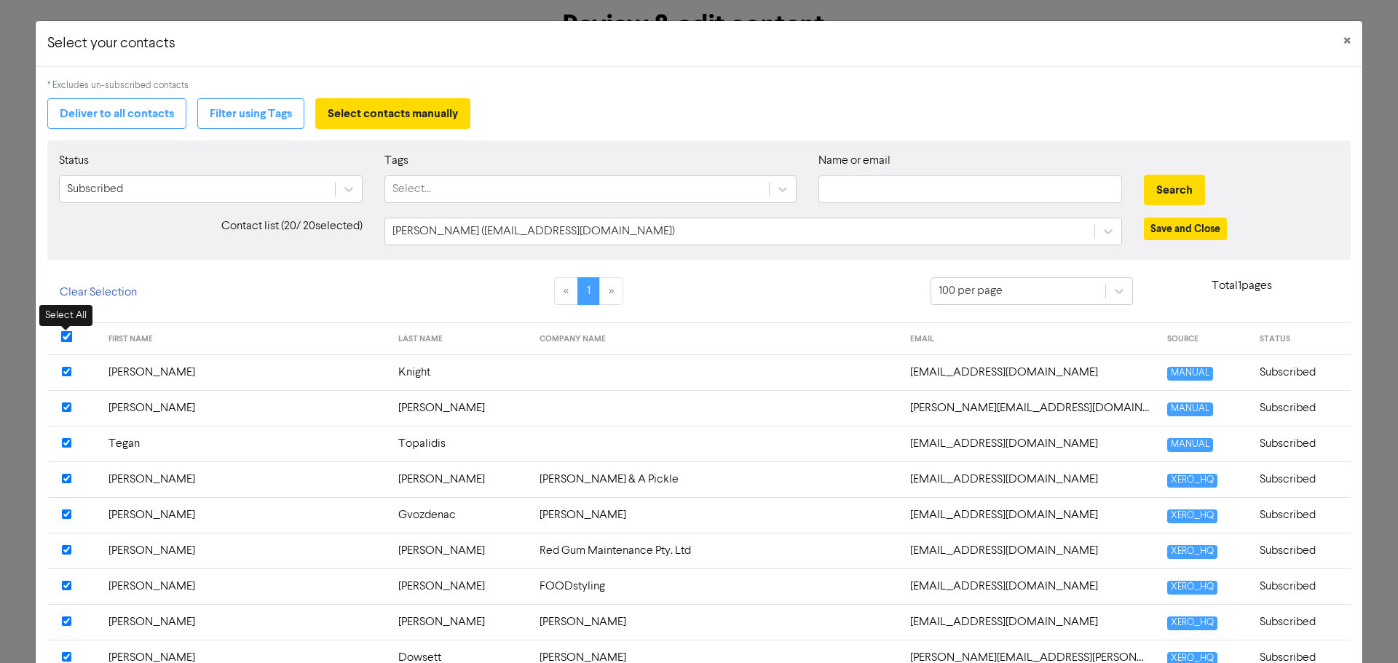
click at [65, 335] on input "checkbox" at bounding box center [67, 337] width 12 height 12
click at [1343, 36] on button "×" at bounding box center [1347, 41] width 31 height 41
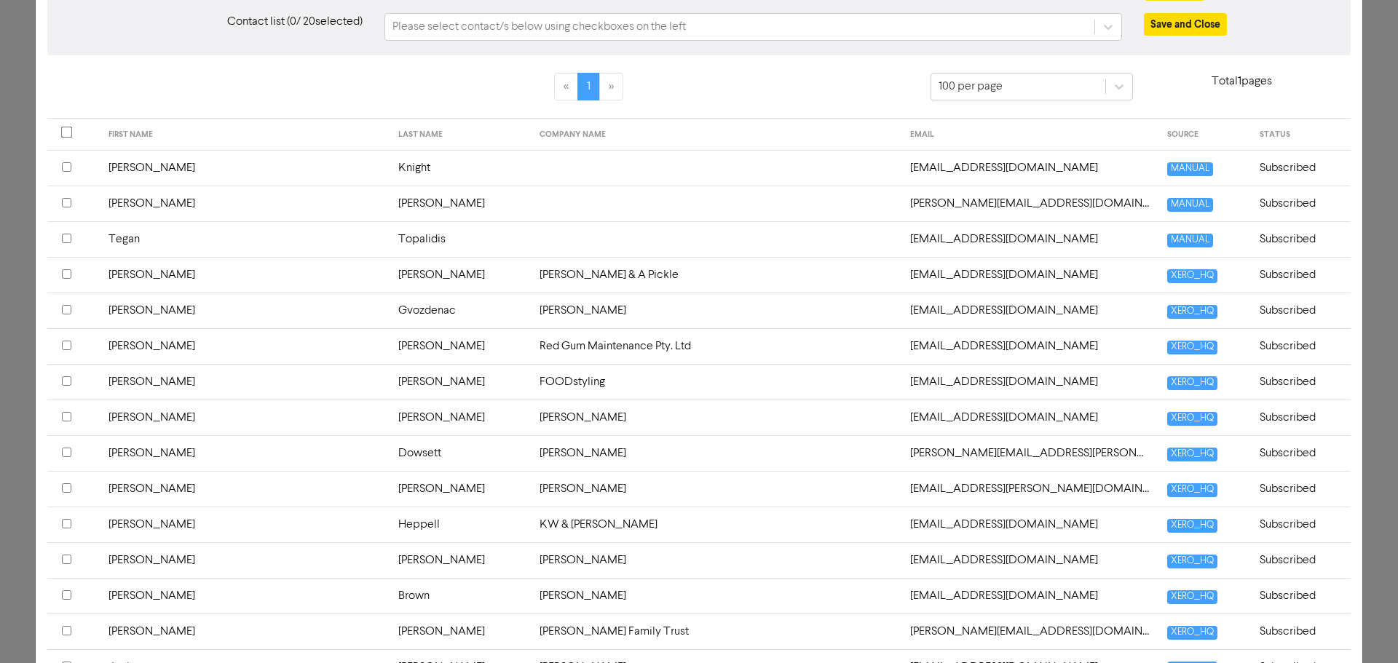
scroll to position [218, 0]
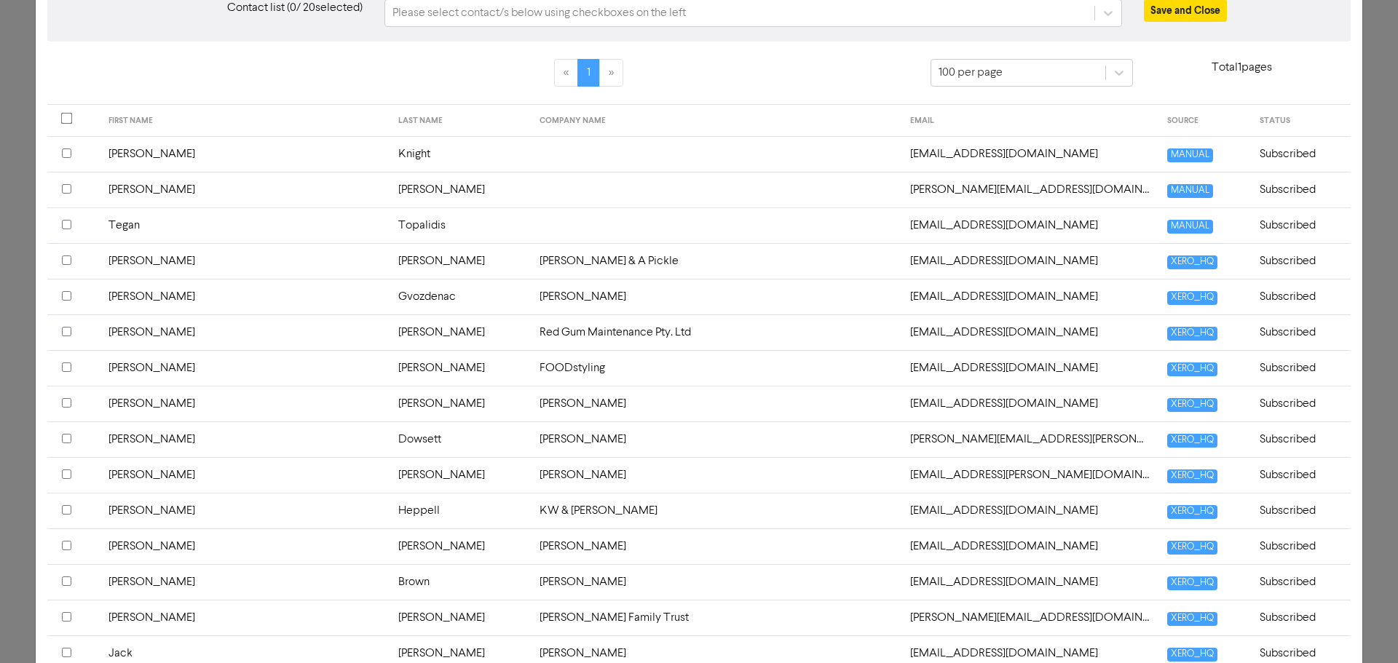
click at [67, 258] on input "checkbox" at bounding box center [66, 260] width 9 height 9
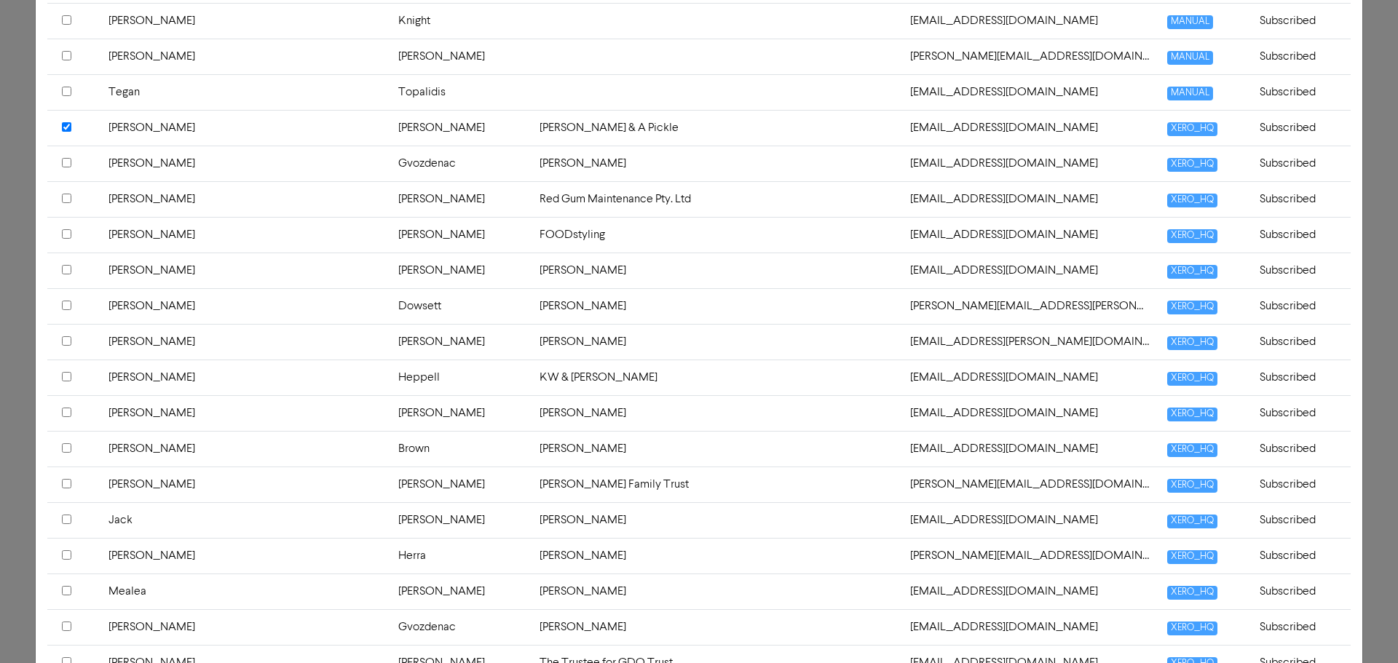
scroll to position [364, 0]
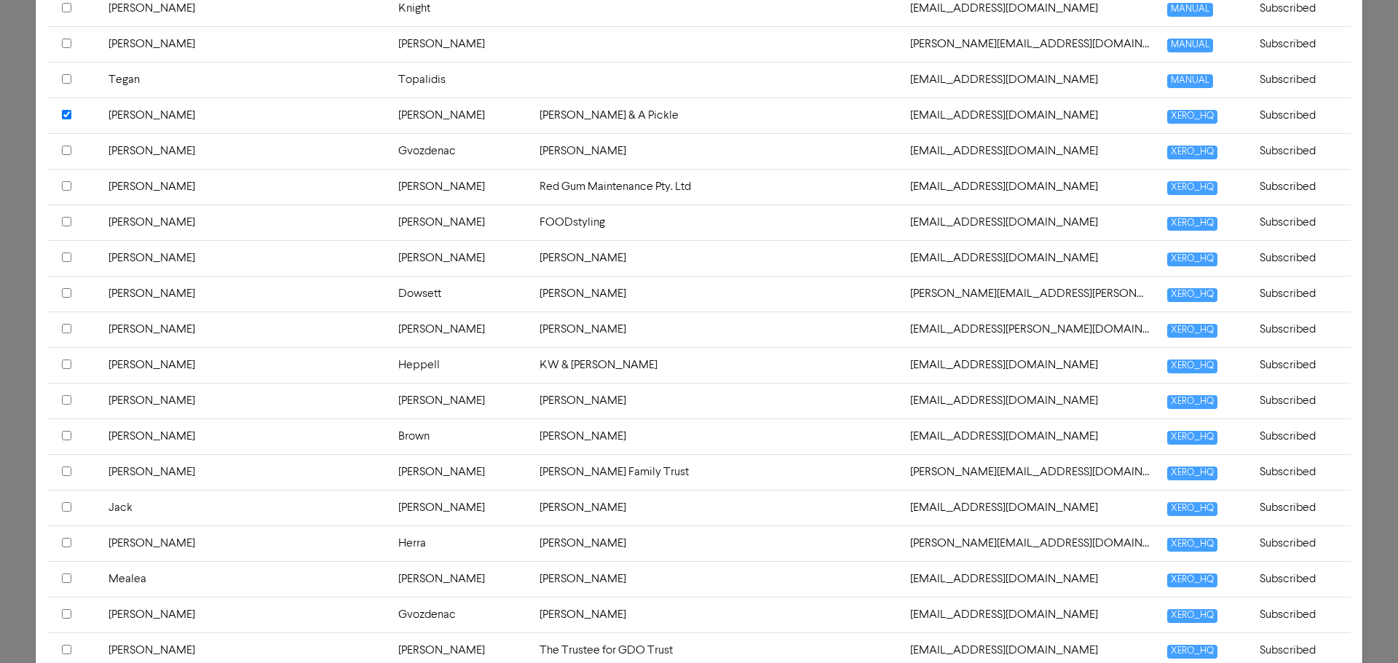
click at [64, 184] on input "checkbox" at bounding box center [66, 185] width 9 height 9
click at [65, 225] on input "checkbox" at bounding box center [66, 221] width 9 height 9
click at [66, 363] on input "checkbox" at bounding box center [66, 364] width 9 height 9
click at [67, 400] on input "checkbox" at bounding box center [66, 399] width 9 height 9
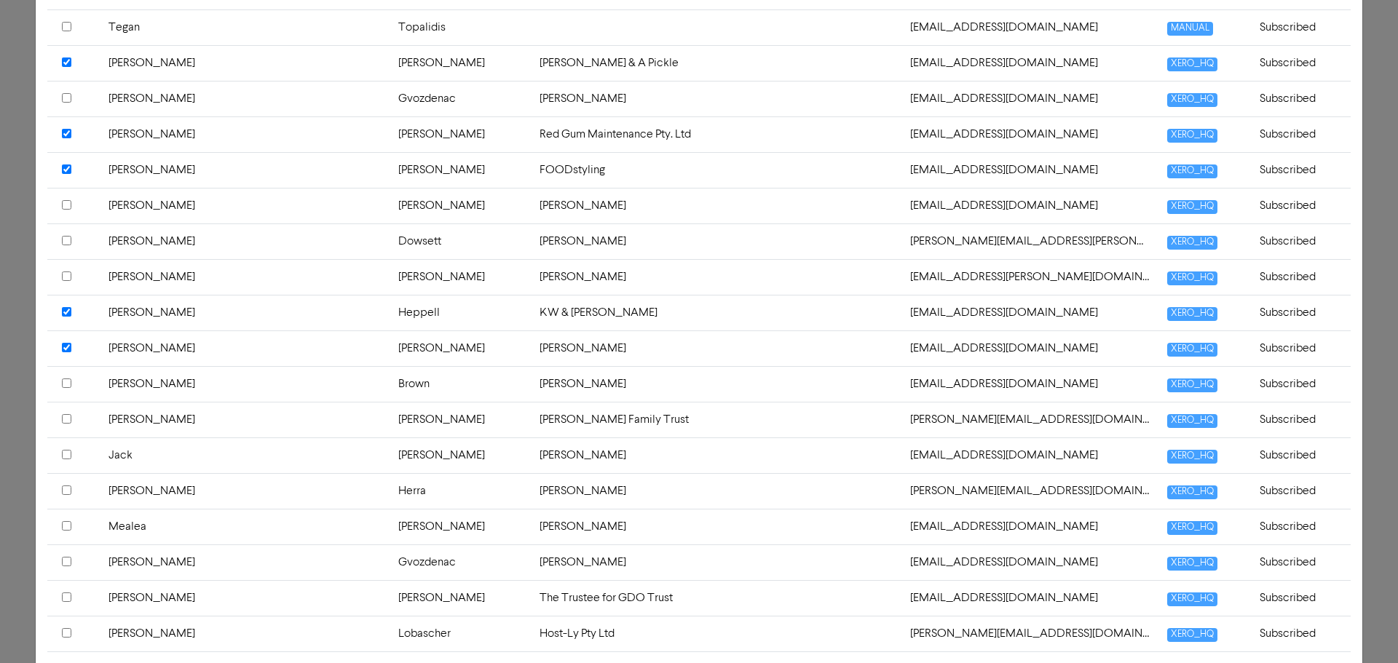
scroll to position [510, 0]
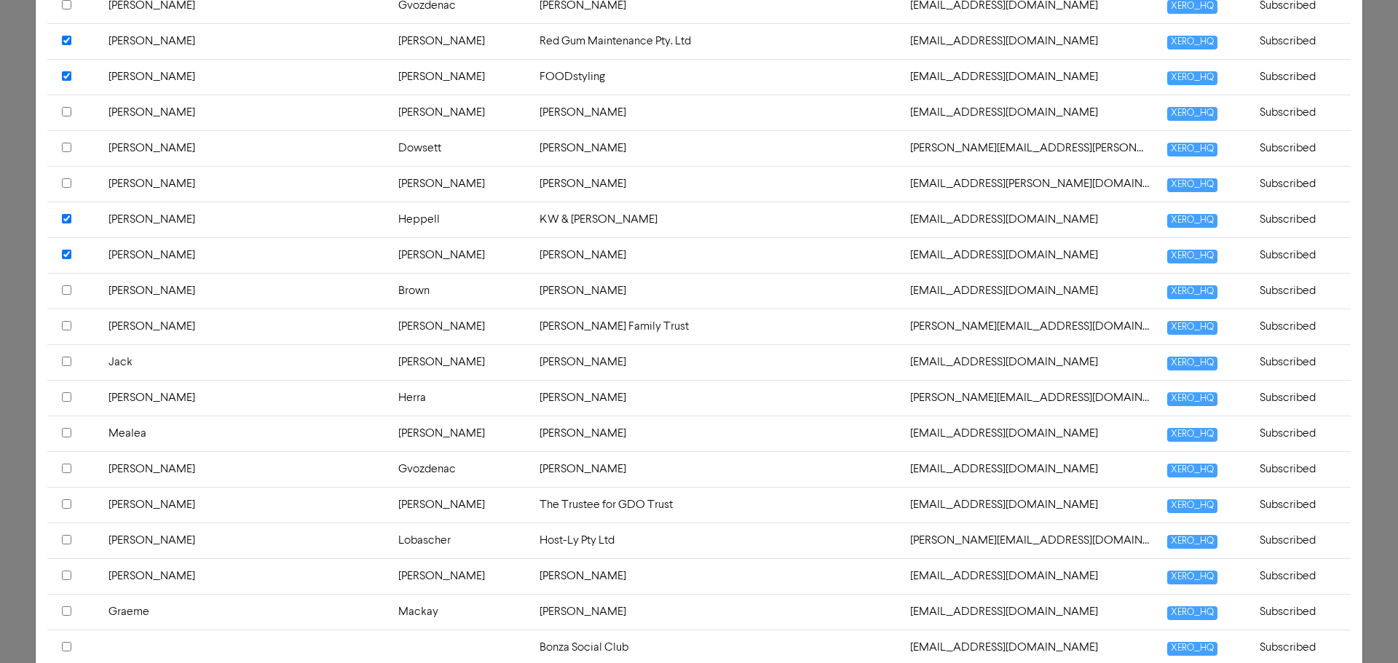
click at [66, 253] on input "checkbox" at bounding box center [66, 254] width 9 height 9
click at [69, 325] on input "checkbox" at bounding box center [66, 325] width 9 height 9
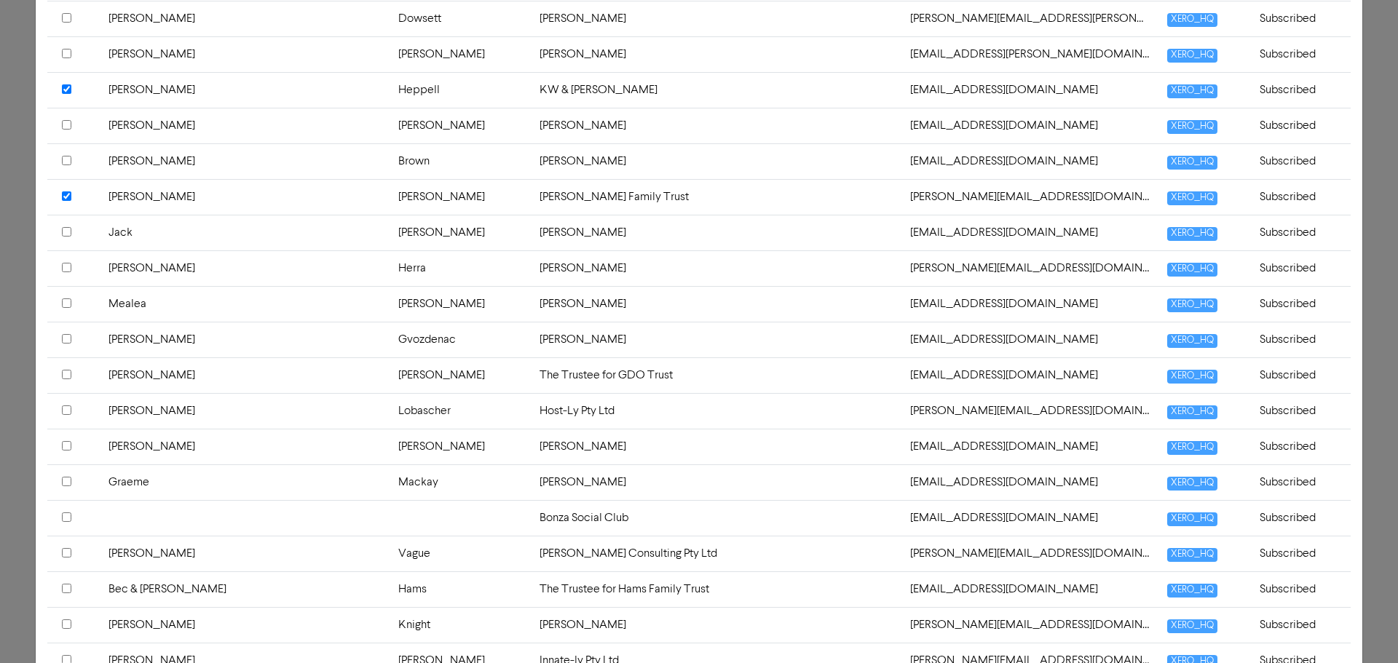
scroll to position [655, 0]
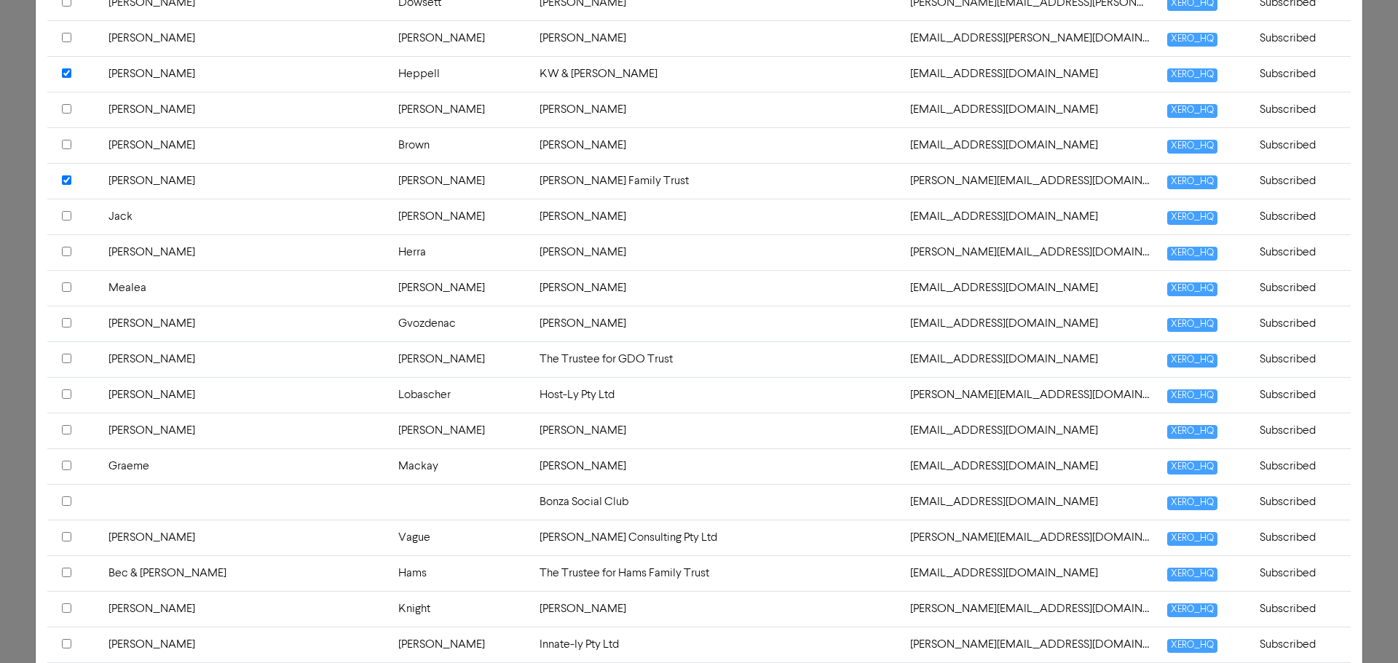
click at [68, 358] on input "checkbox" at bounding box center [66, 358] width 9 height 9
click at [63, 465] on input "checkbox" at bounding box center [66, 465] width 9 height 9
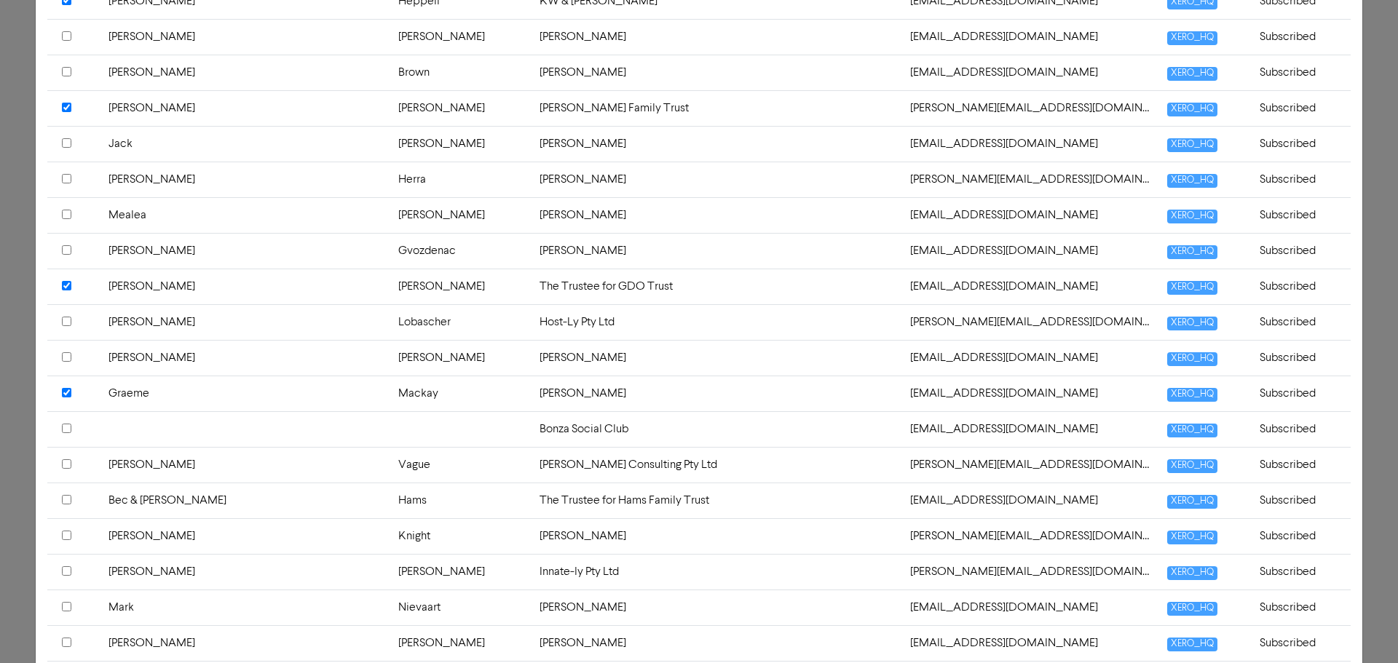
click at [63, 462] on input "checkbox" at bounding box center [66, 463] width 9 height 9
click at [67, 500] on input "checkbox" at bounding box center [66, 499] width 9 height 9
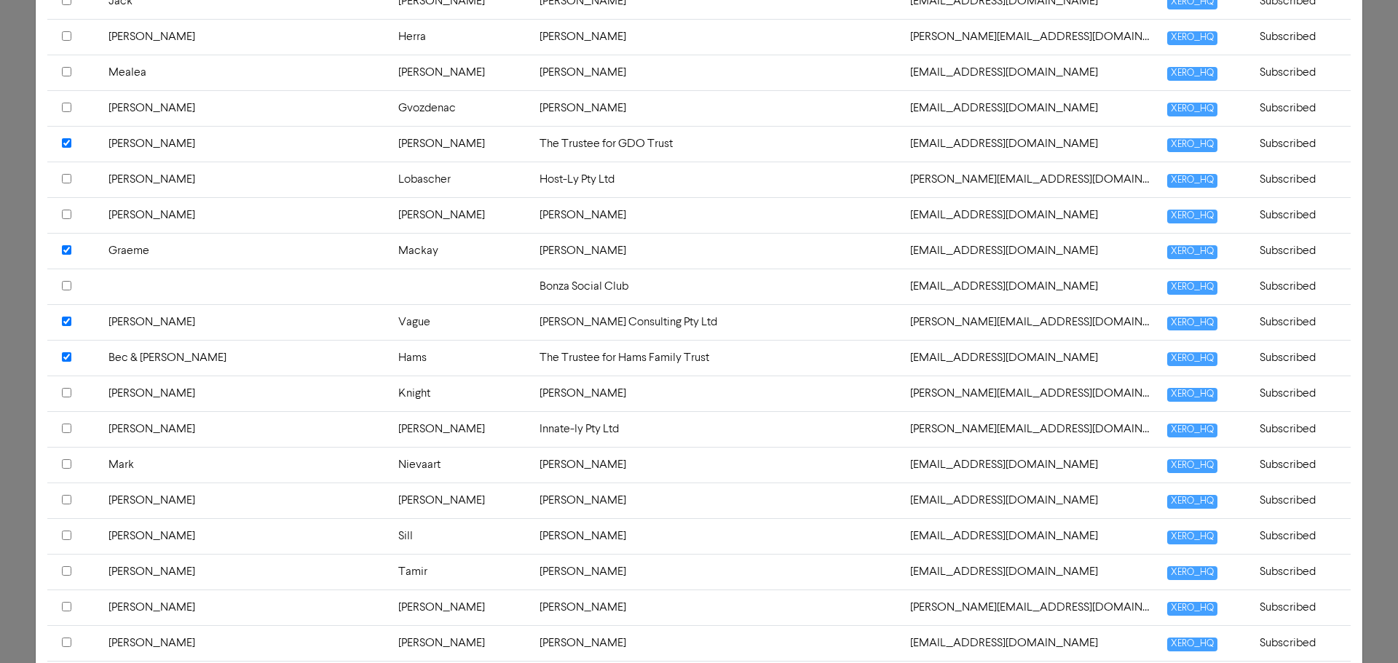
scroll to position [874, 0]
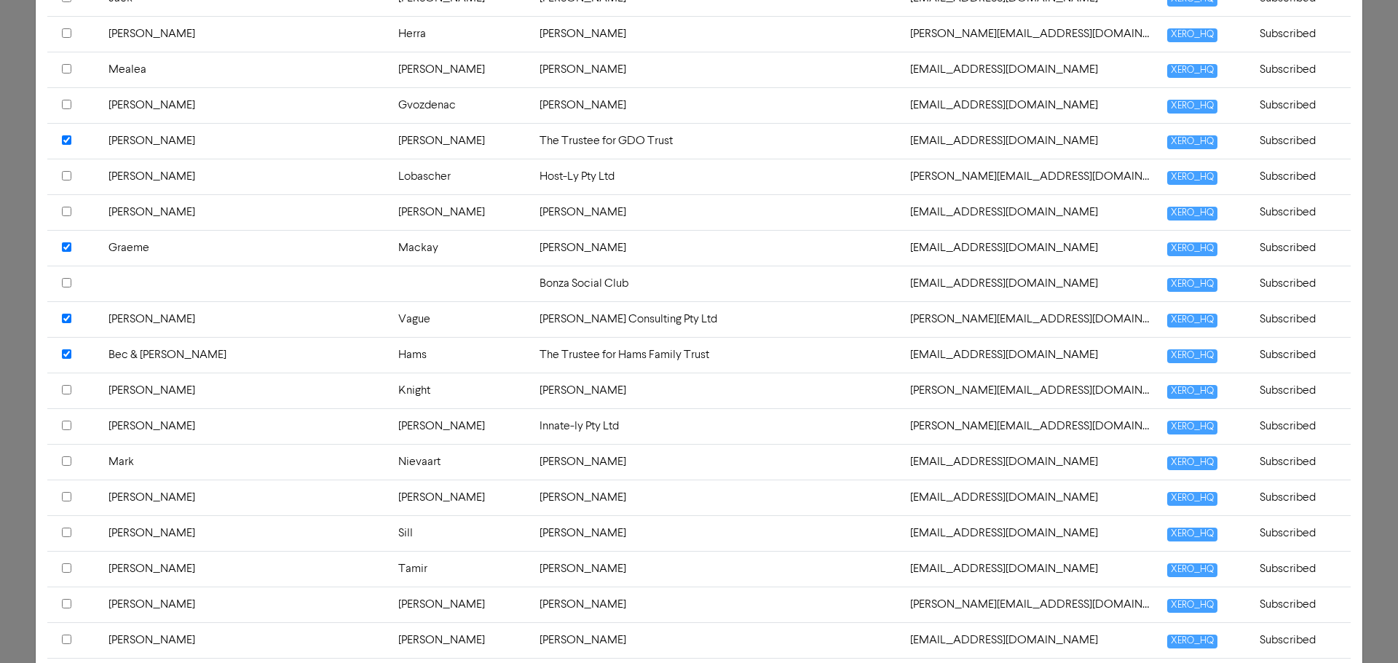
click at [68, 424] on input "checkbox" at bounding box center [66, 425] width 9 height 9
click at [66, 466] on div at bounding box center [73, 462] width 23 height 17
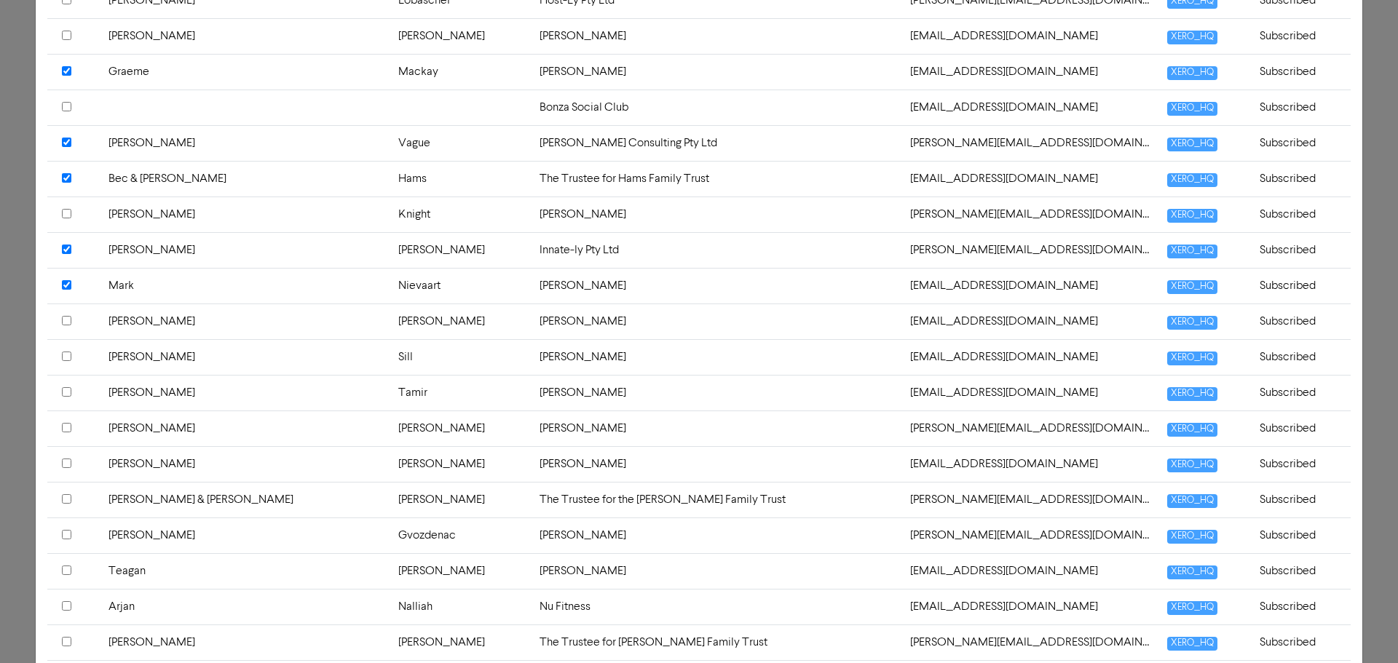
scroll to position [1092, 0]
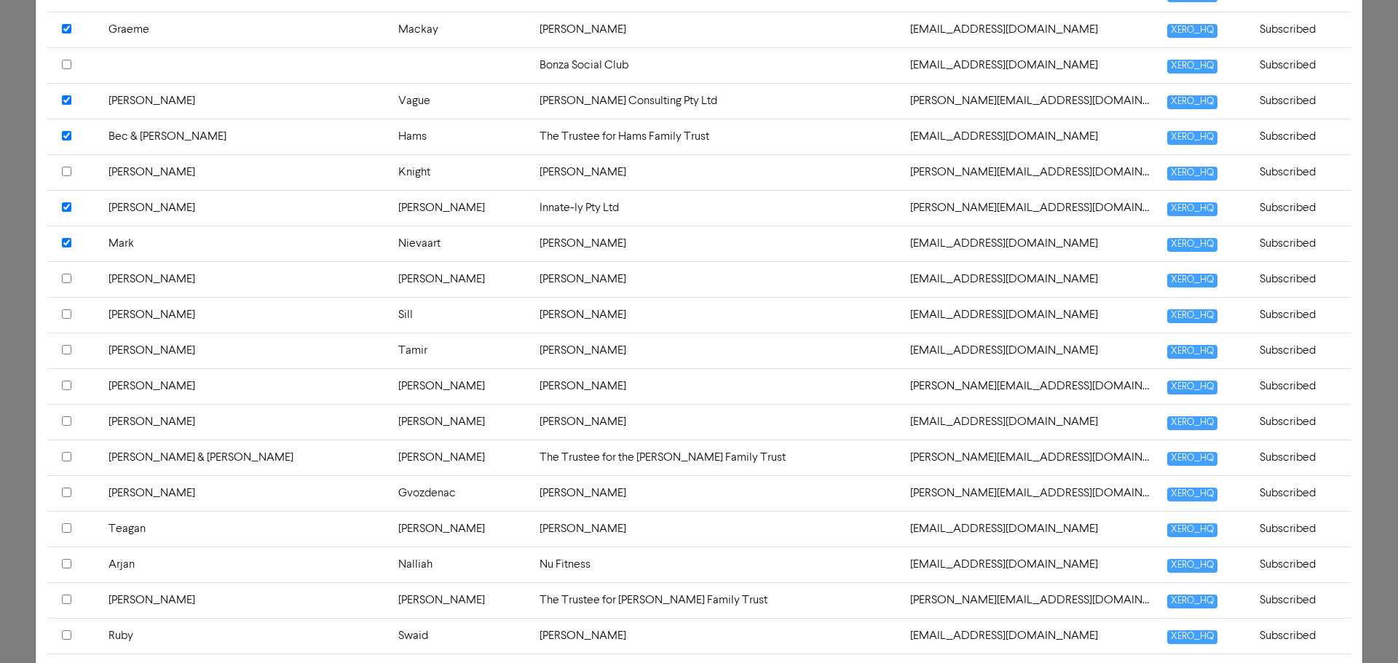
click at [66, 310] on input "checkbox" at bounding box center [66, 313] width 9 height 9
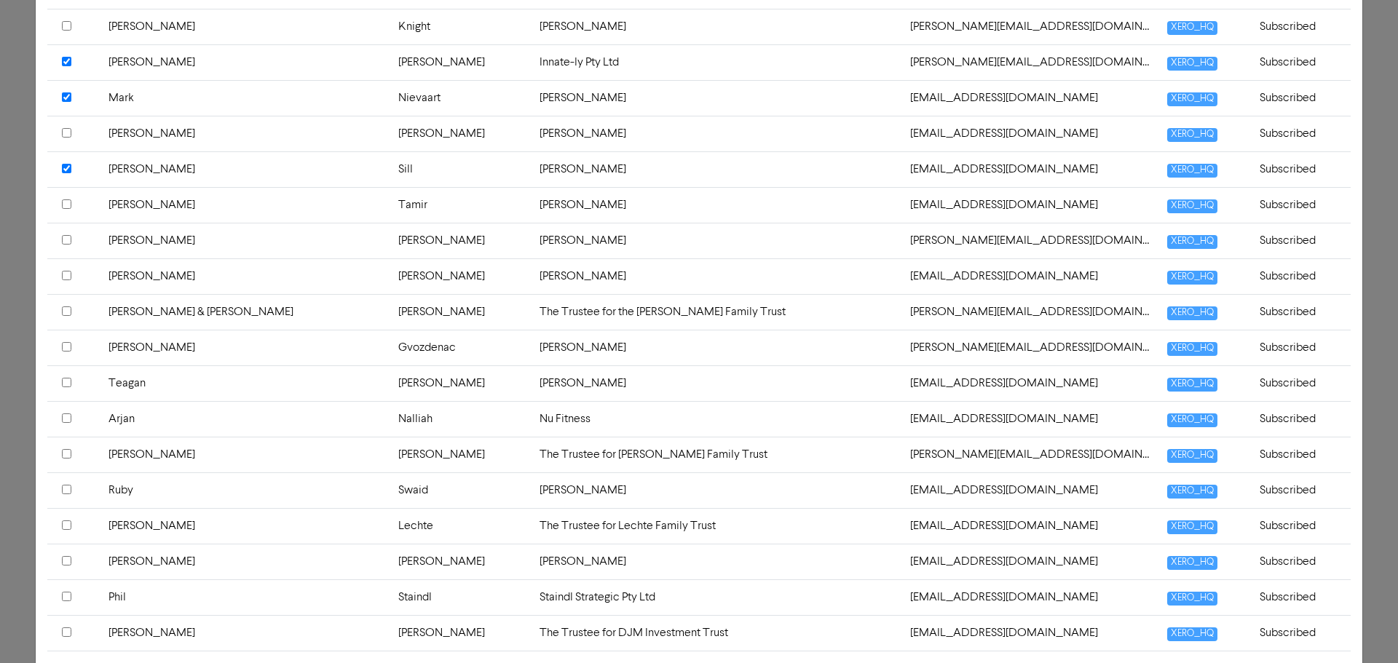
scroll to position [1311, 0]
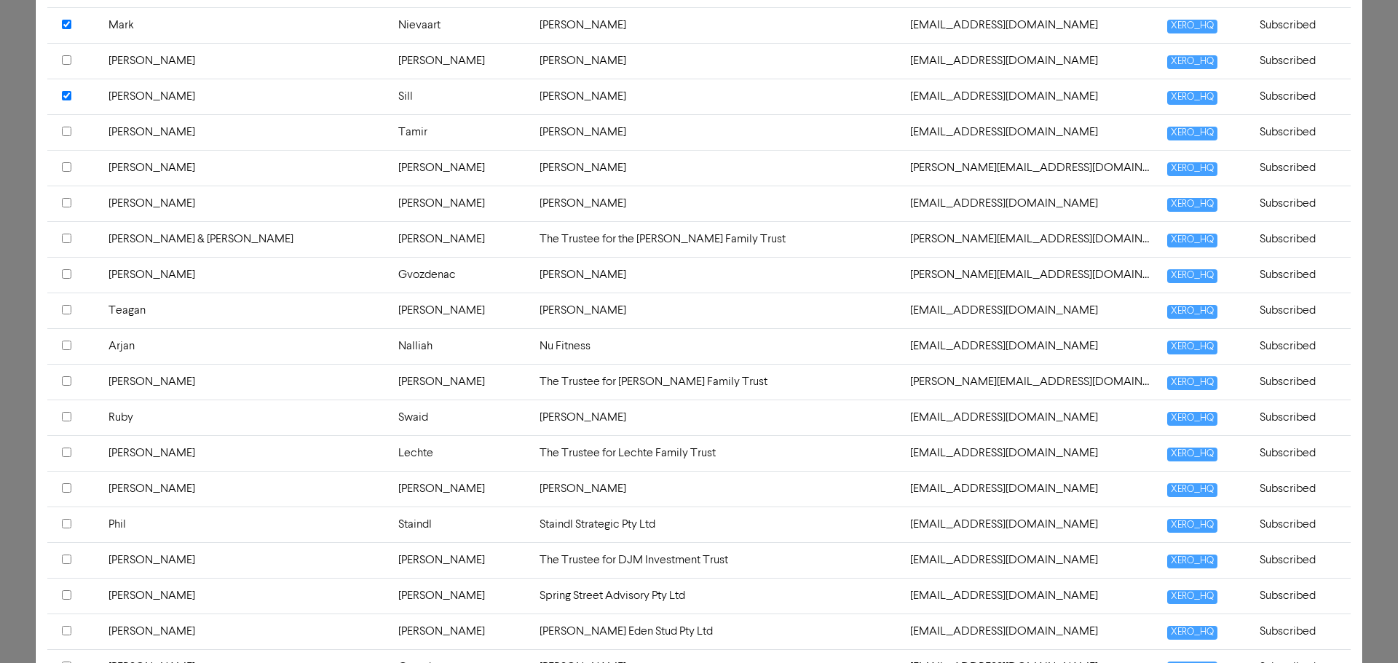
click at [66, 347] on input "checkbox" at bounding box center [66, 345] width 9 height 9
click at [63, 381] on input "checkbox" at bounding box center [66, 380] width 9 height 9
click at [66, 419] on input "checkbox" at bounding box center [66, 416] width 9 height 9
click at [66, 454] on input "checkbox" at bounding box center [66, 452] width 9 height 9
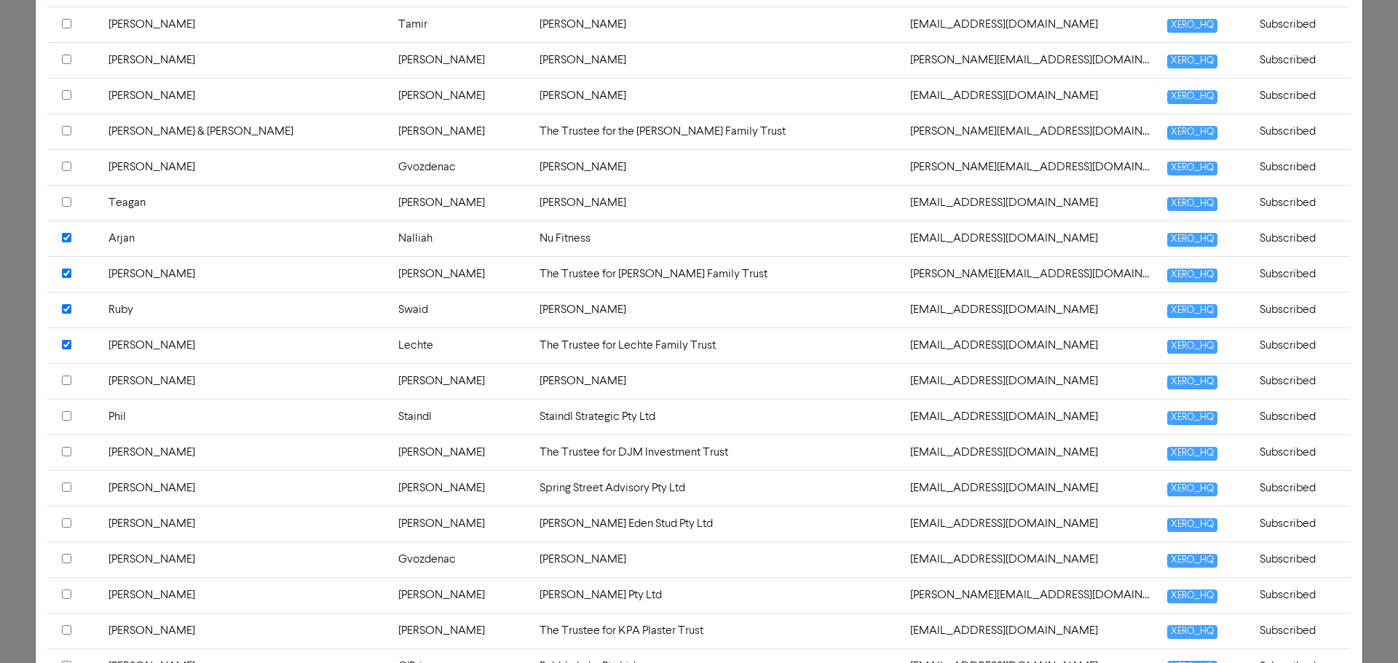
scroll to position [1456, 0]
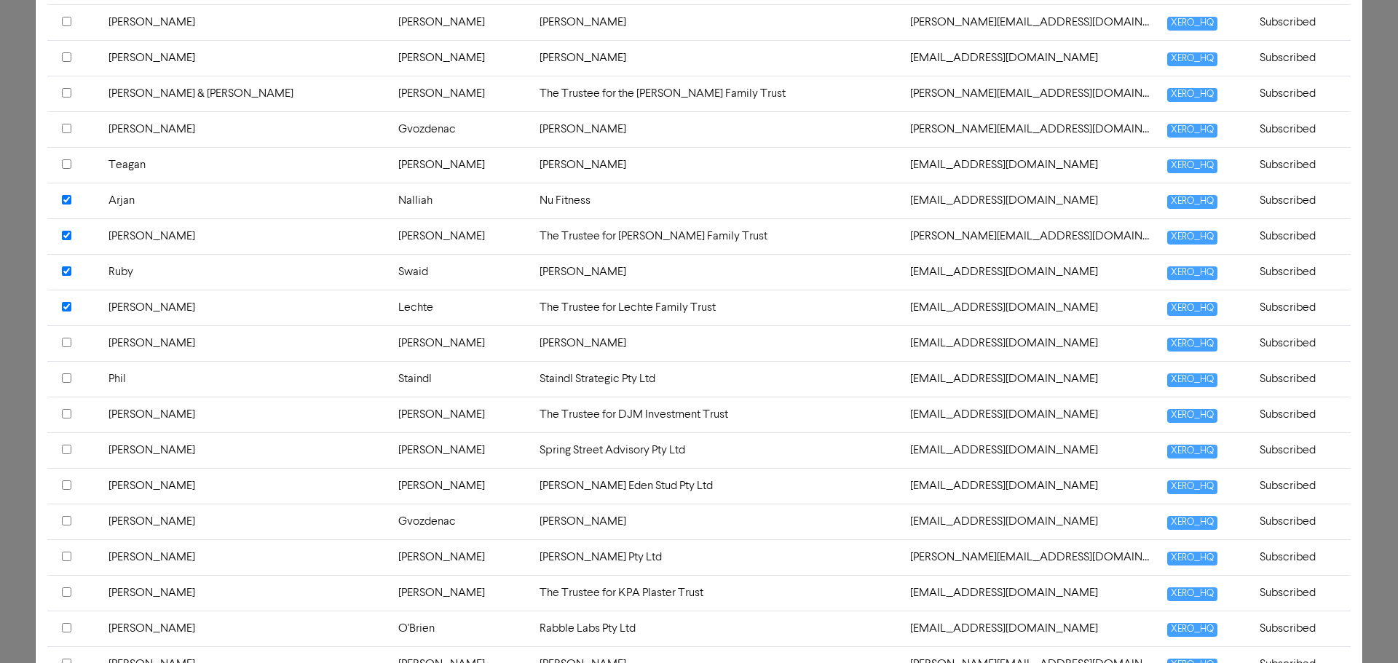
click at [68, 379] on input "checkbox" at bounding box center [66, 378] width 9 height 9
click at [64, 411] on input "checkbox" at bounding box center [66, 413] width 9 height 9
click at [66, 447] on input "checkbox" at bounding box center [66, 449] width 9 height 9
click at [64, 594] on input "checkbox" at bounding box center [66, 592] width 9 height 9
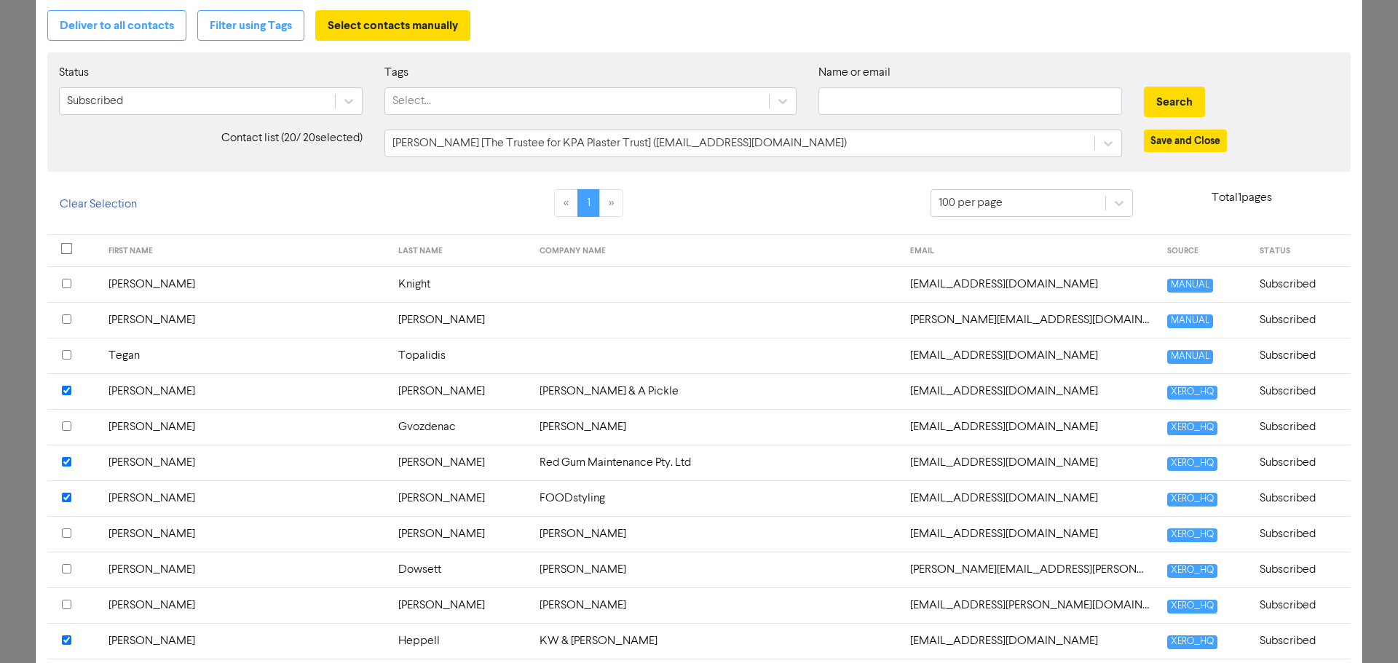
scroll to position [73, 0]
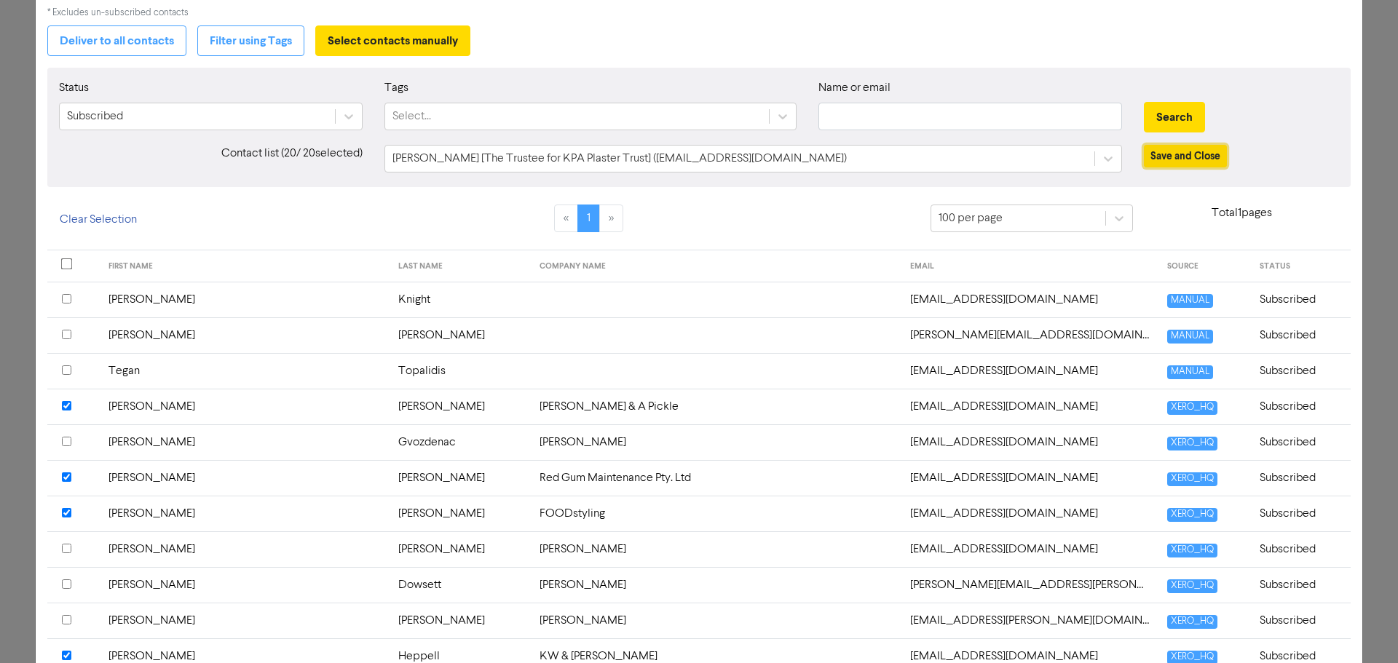
click at [1167, 156] on button "Save and Close" at bounding box center [1185, 156] width 83 height 23
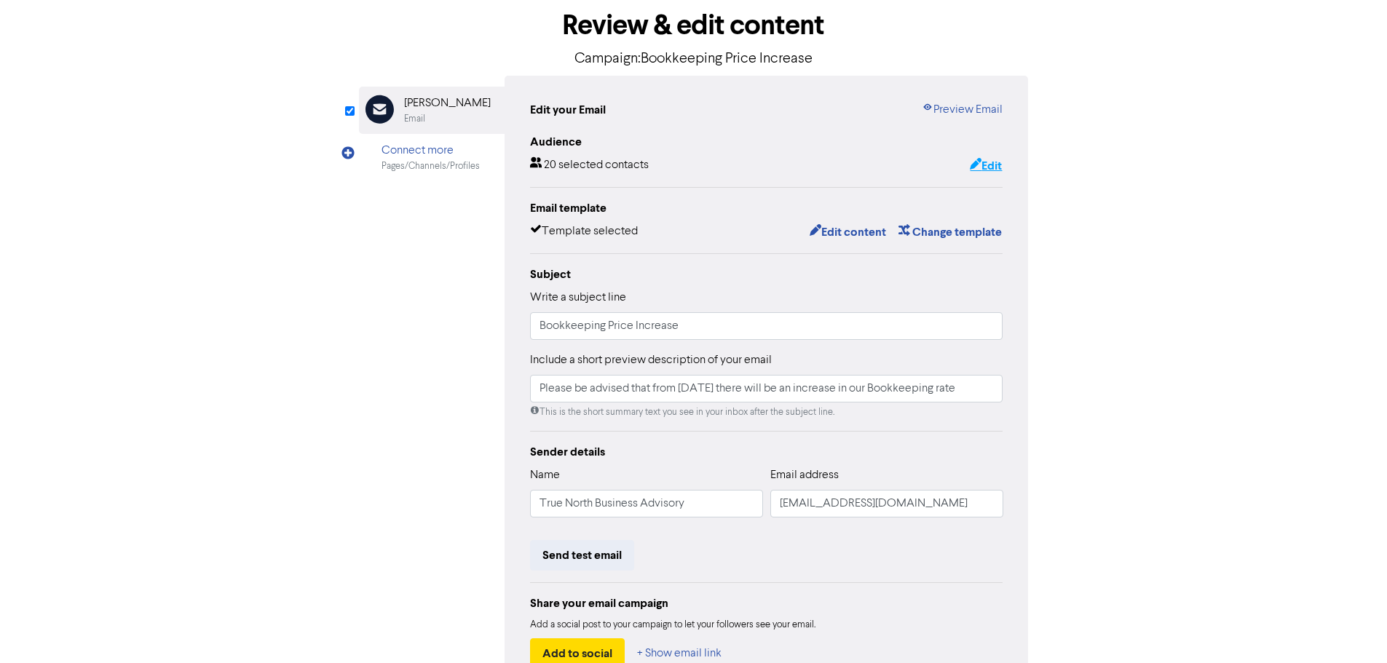
click at [991, 167] on button "Edit" at bounding box center [985, 166] width 33 height 19
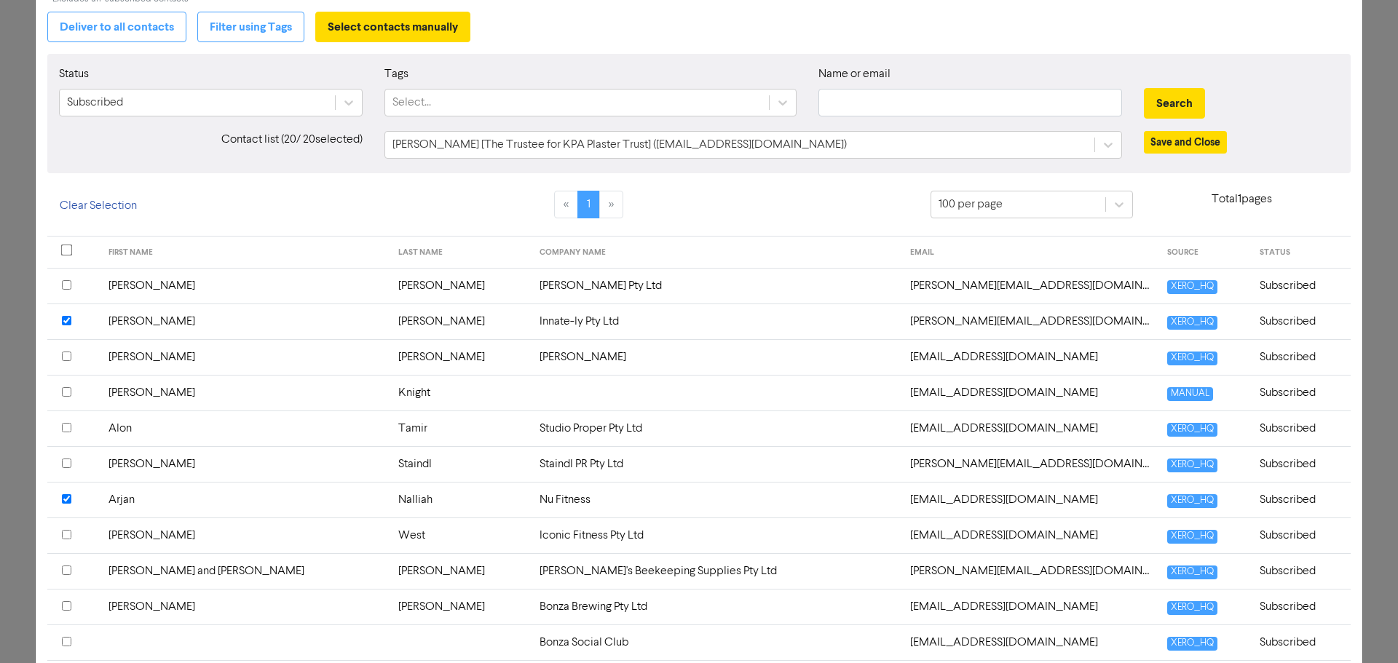
scroll to position [0, 0]
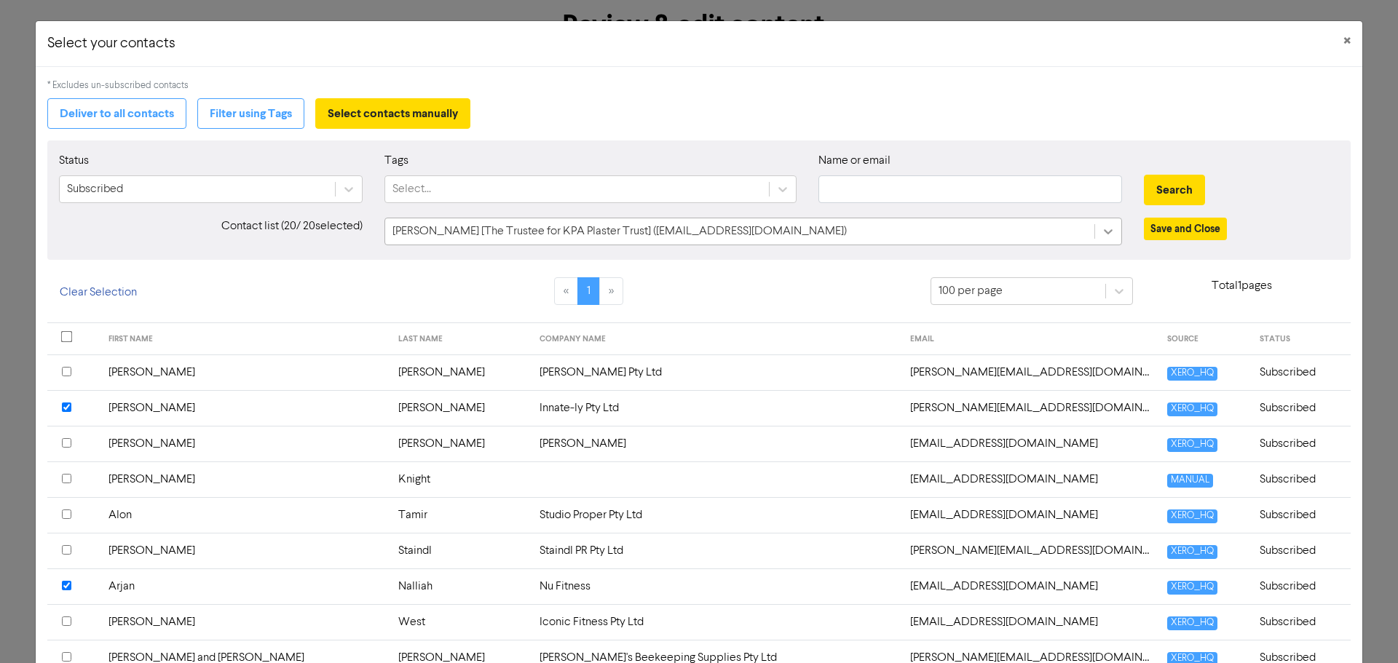
click at [1105, 239] on icon at bounding box center [1108, 231] width 15 height 15
click at [1252, 175] on div "Search" at bounding box center [1241, 190] width 195 height 31
click at [1343, 41] on span "×" at bounding box center [1346, 42] width 7 height 22
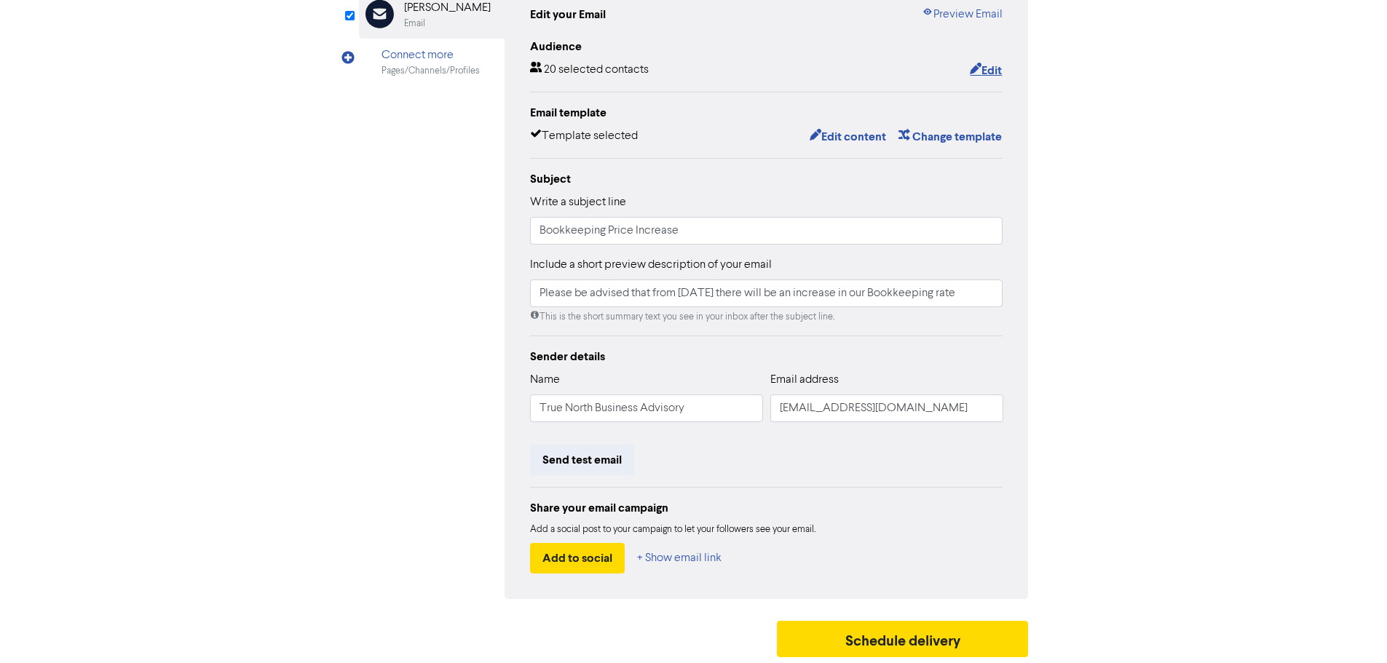
scroll to position [171, 0]
click at [853, 633] on button "Schedule delivery" at bounding box center [903, 638] width 252 height 36
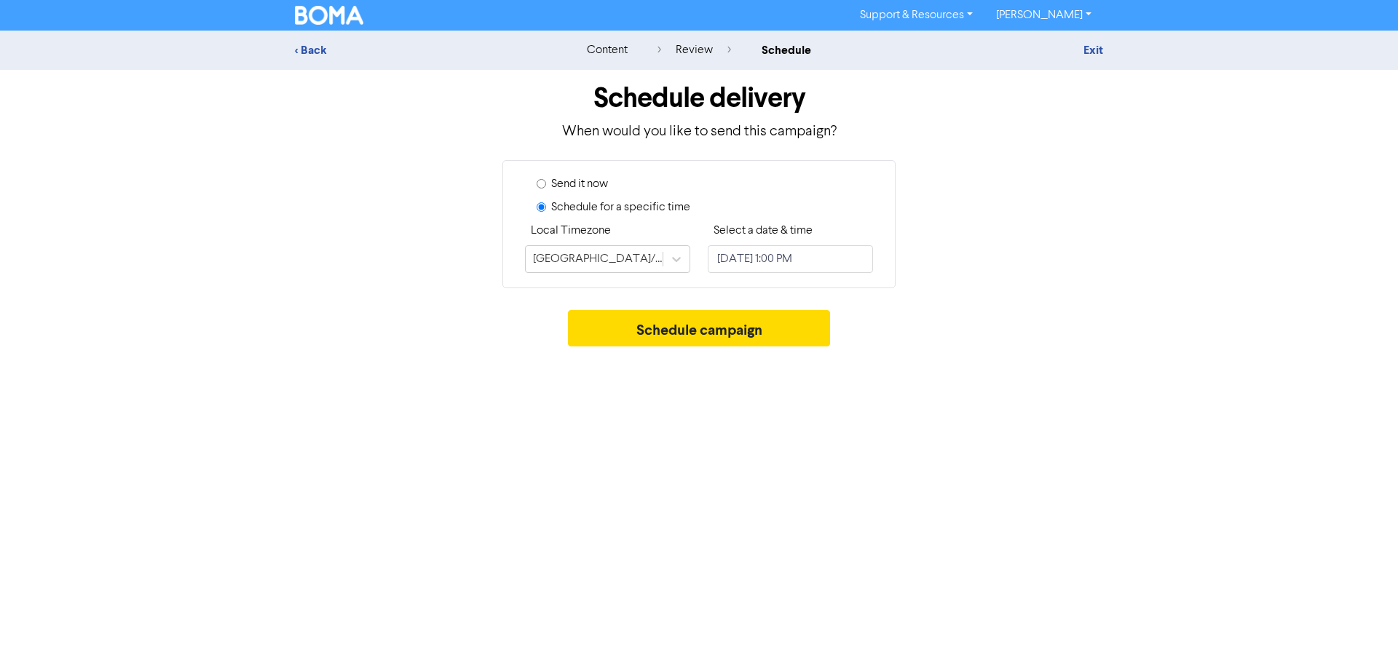
click at [545, 183] on input "Send it now" at bounding box center [541, 183] width 9 height 9
radio input "true"
radio input "false"
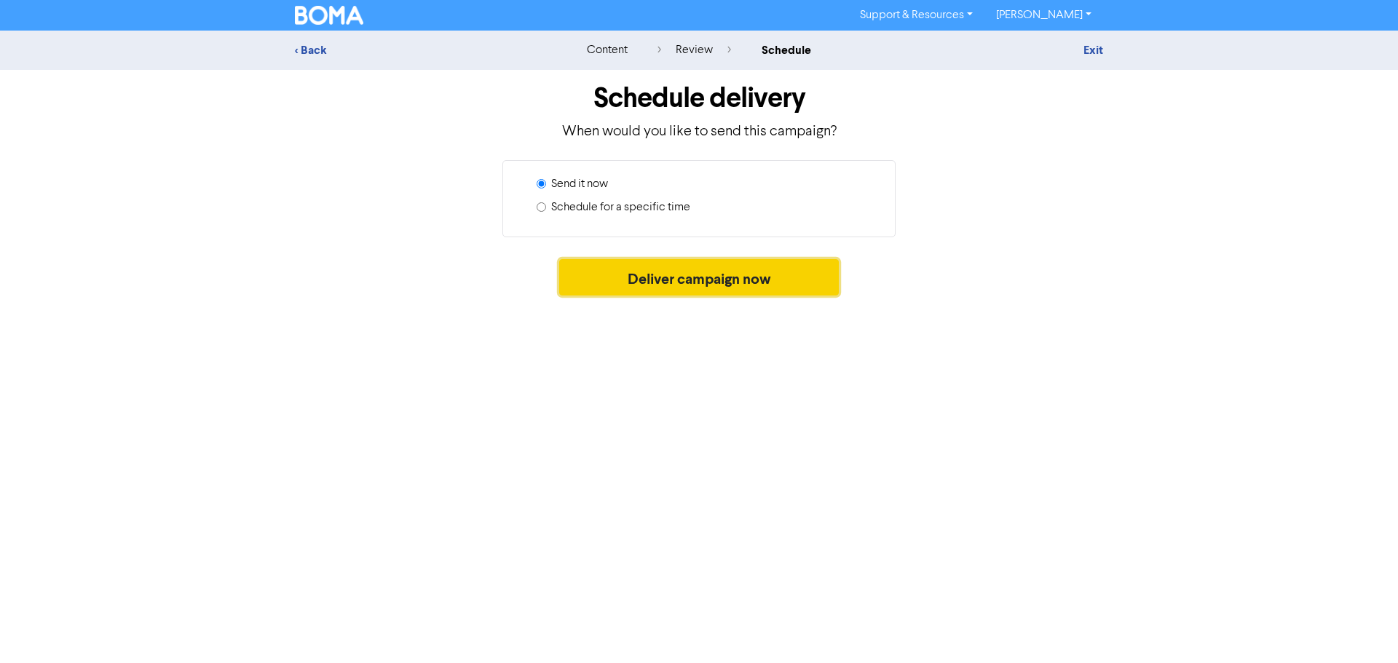
click at [728, 281] on button "Deliver campaign now" at bounding box center [699, 277] width 280 height 36
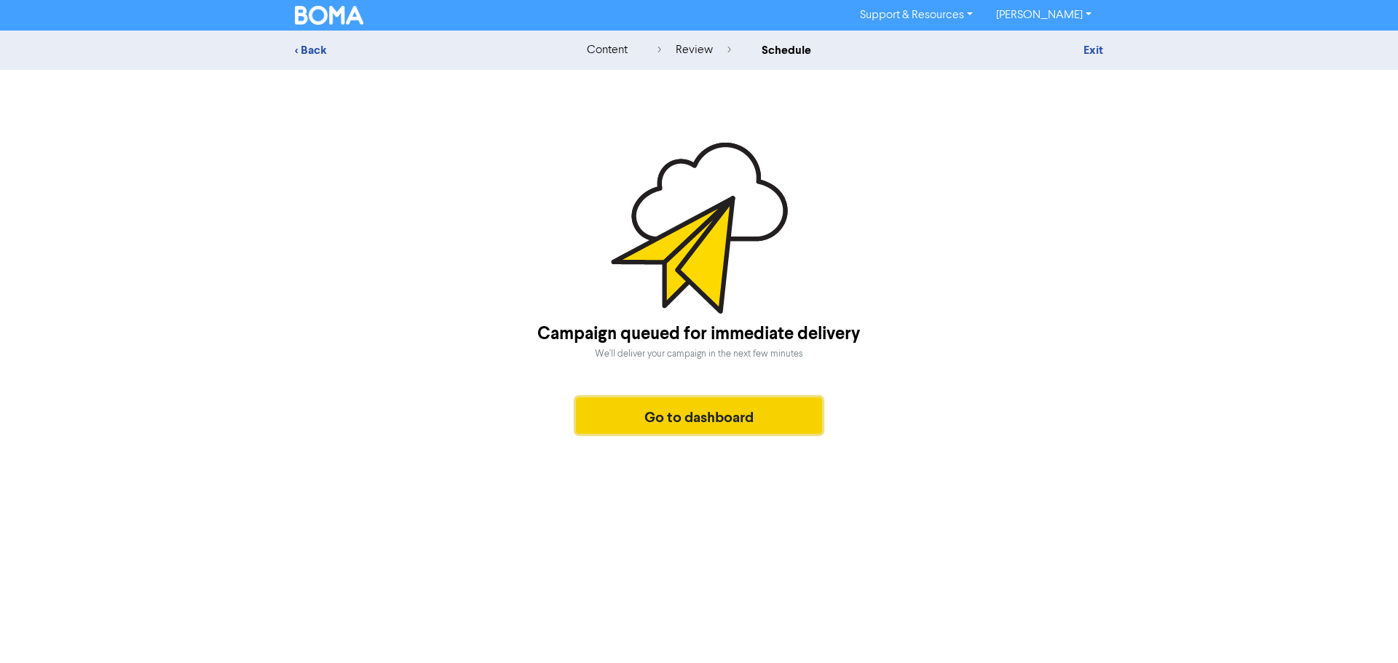
click at [677, 411] on button "Go to dashboard" at bounding box center [699, 416] width 246 height 36
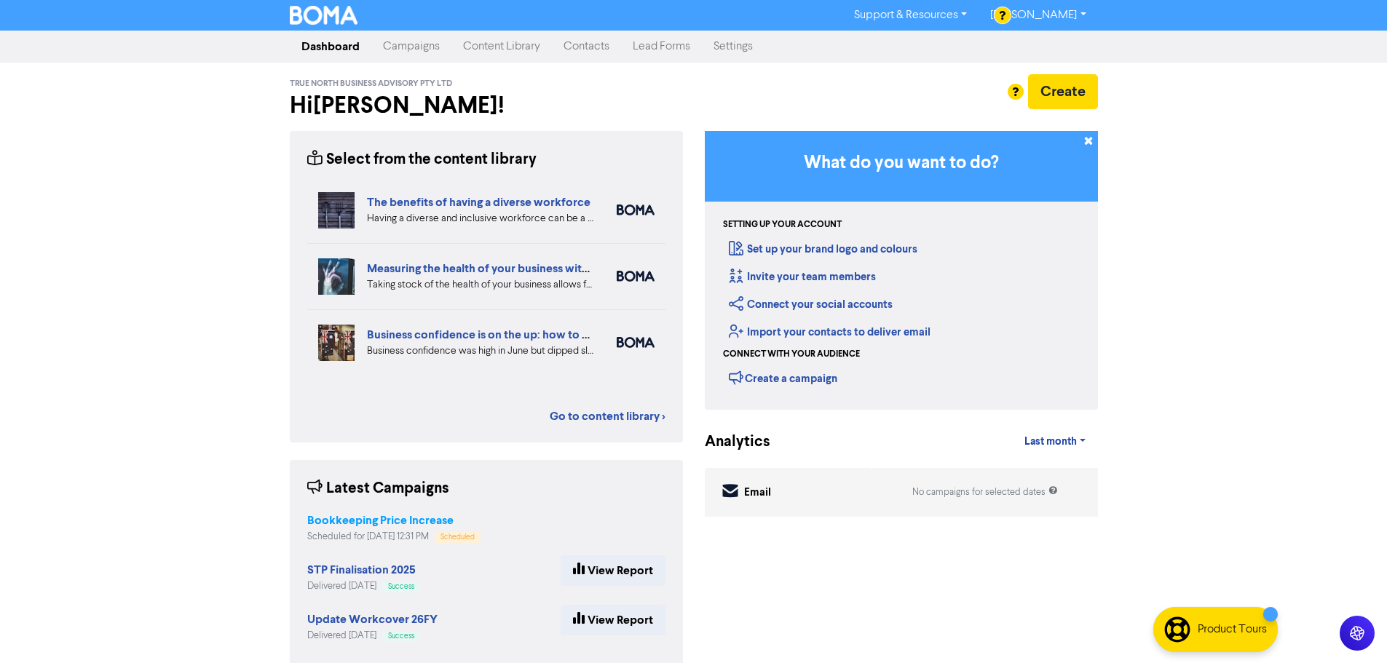
click at [425, 525] on strong "Bookkeeping Price Increase" at bounding box center [380, 520] width 146 height 15
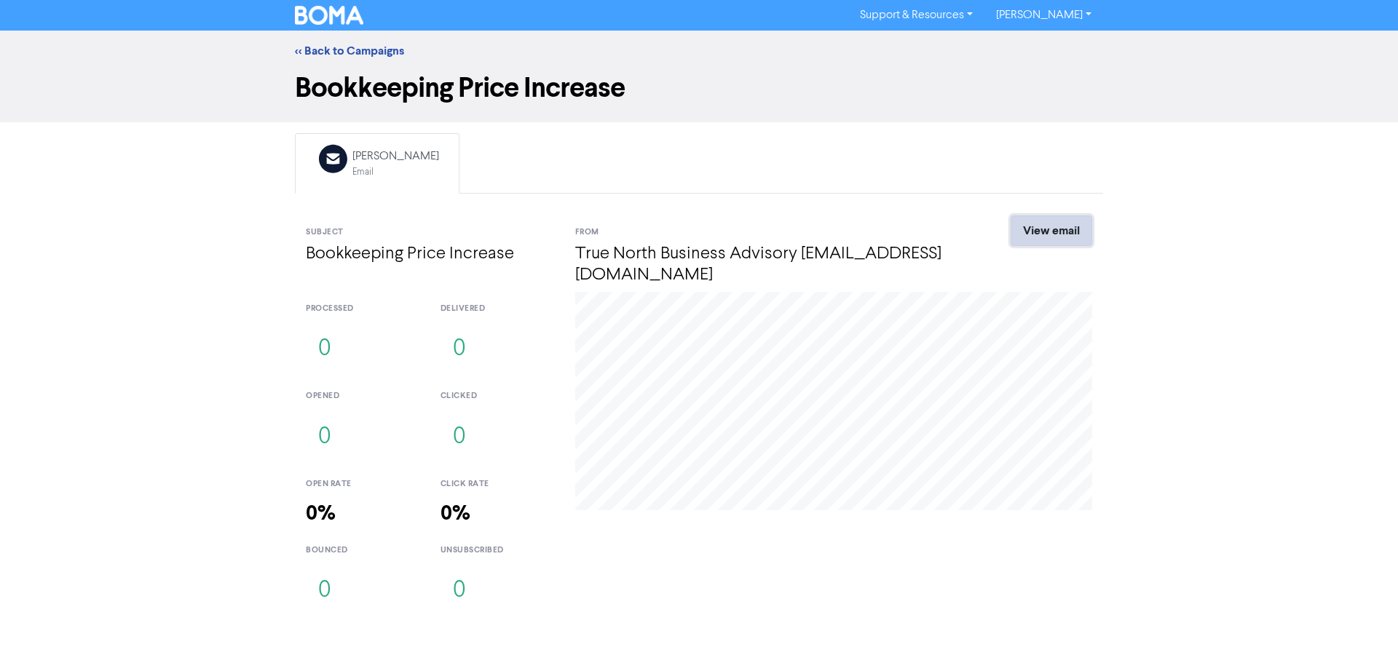
click at [1048, 232] on link "View email" at bounding box center [1052, 231] width 82 height 31
click at [363, 159] on div "[PERSON_NAME]" at bounding box center [395, 156] width 87 height 17
click at [346, 54] on link "<< Back to Campaigns" at bounding box center [349, 51] width 109 height 15
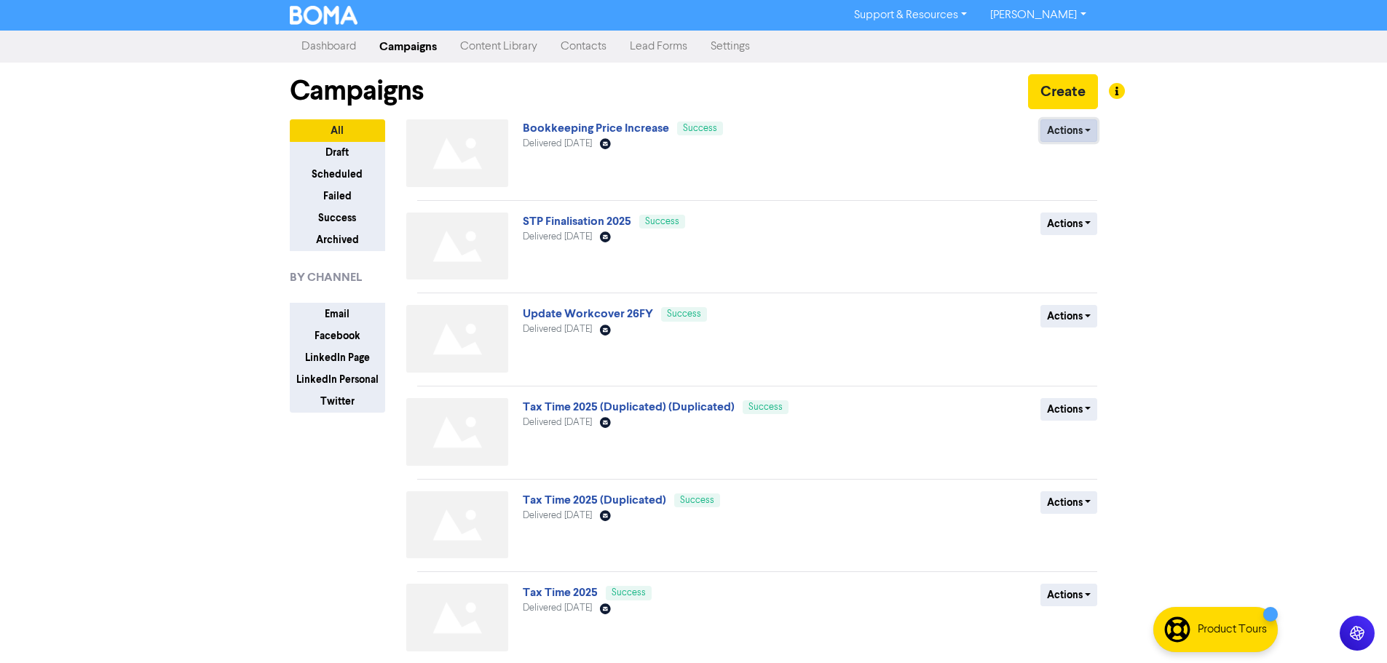
click at [1056, 135] on button "Actions" at bounding box center [1069, 130] width 58 height 23
click at [924, 153] on div "Actions Duplicate Archive" at bounding box center [991, 156] width 234 height 74
click at [611, 146] on icon "Email Created with Sketch." at bounding box center [605, 143] width 11 height 11
click at [628, 132] on link "Bookkeeping Price Increase" at bounding box center [596, 128] width 146 height 15
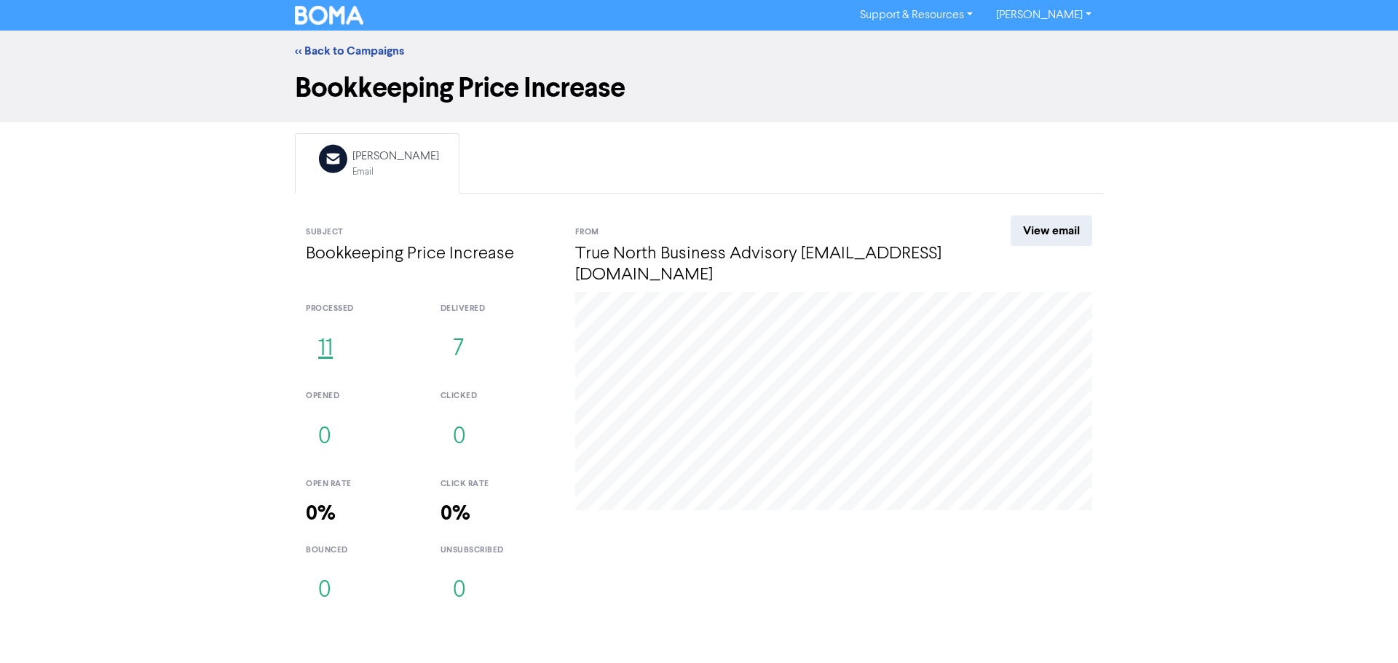
click at [325, 331] on button "11" at bounding box center [325, 349] width 39 height 48
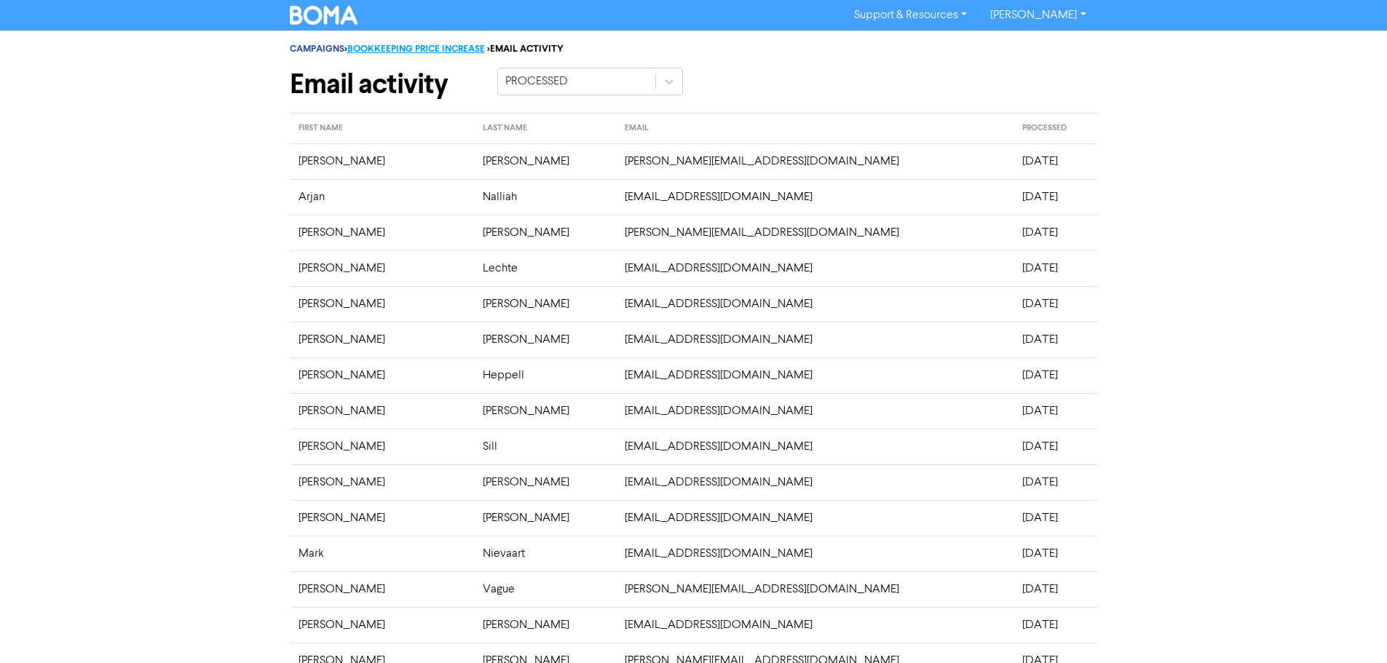
click at [442, 44] on link "BOOKKEEPING PRICE INCREASE" at bounding box center [416, 49] width 138 height 12
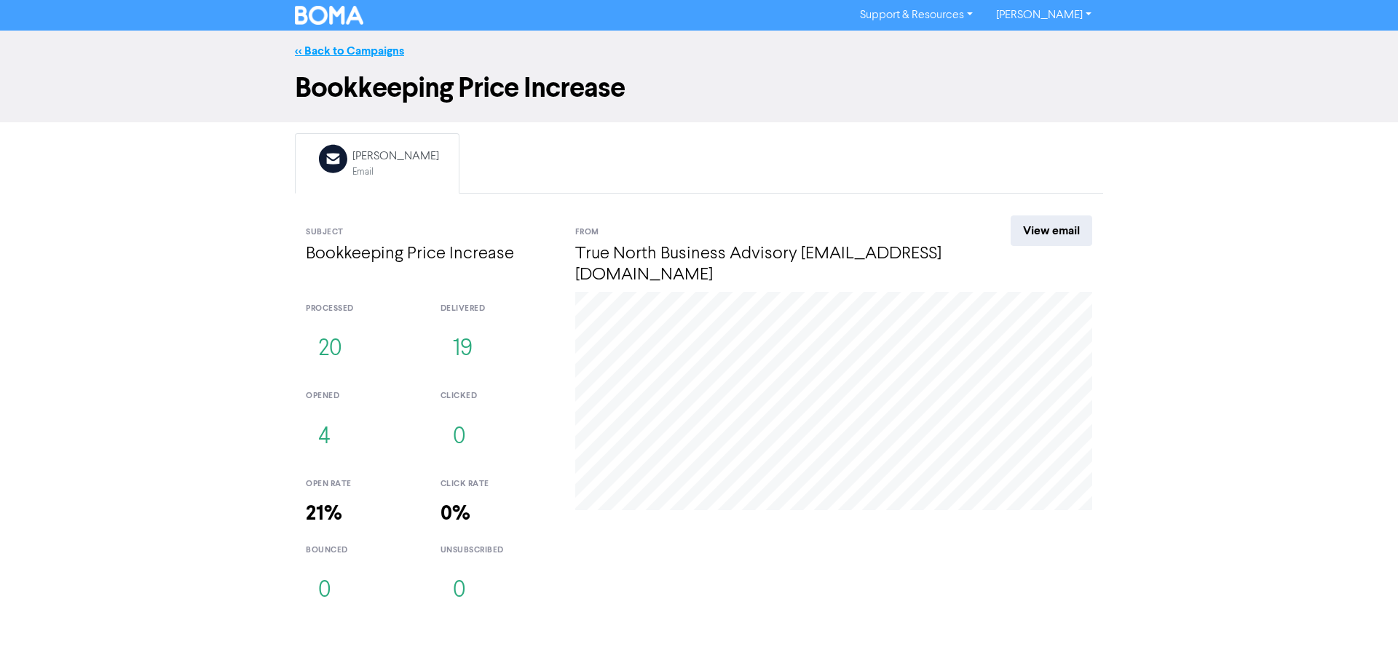
click at [309, 53] on link "<< Back to Campaigns" at bounding box center [349, 51] width 109 height 15
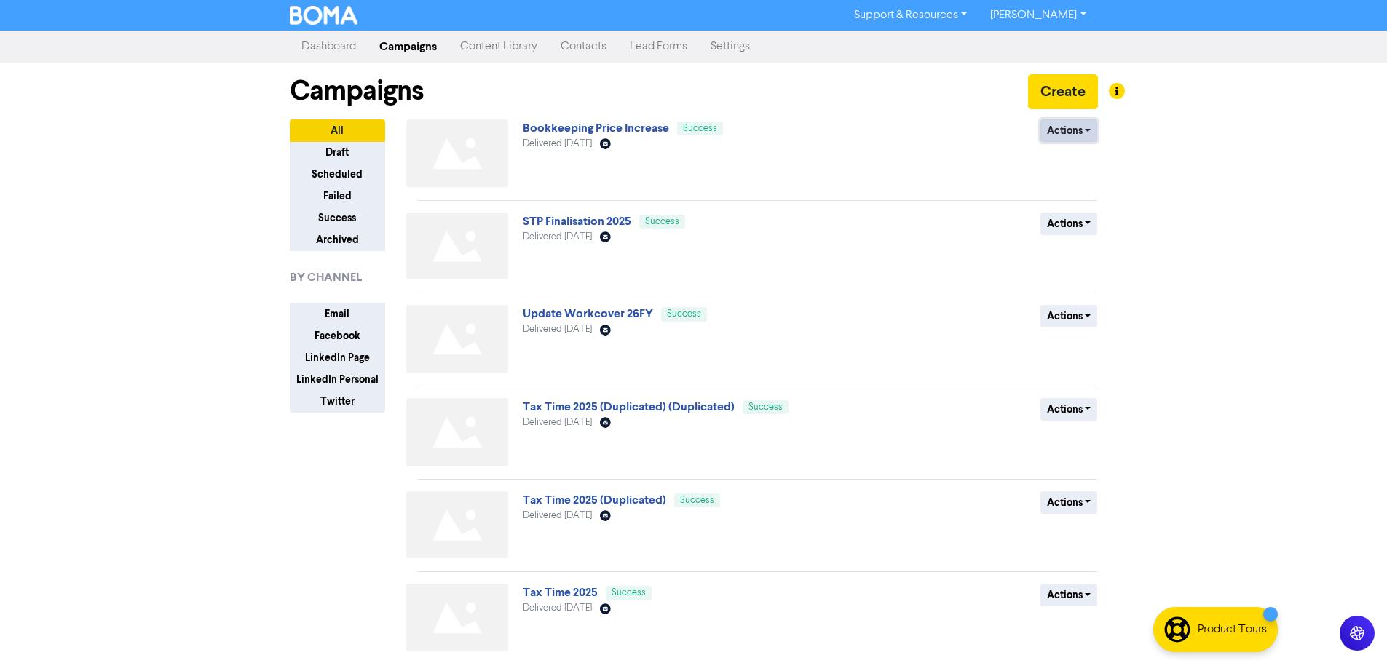
click at [1060, 131] on button "Actions" at bounding box center [1069, 130] width 58 height 23
click at [1072, 161] on button "Duplicate" at bounding box center [1098, 161] width 115 height 23
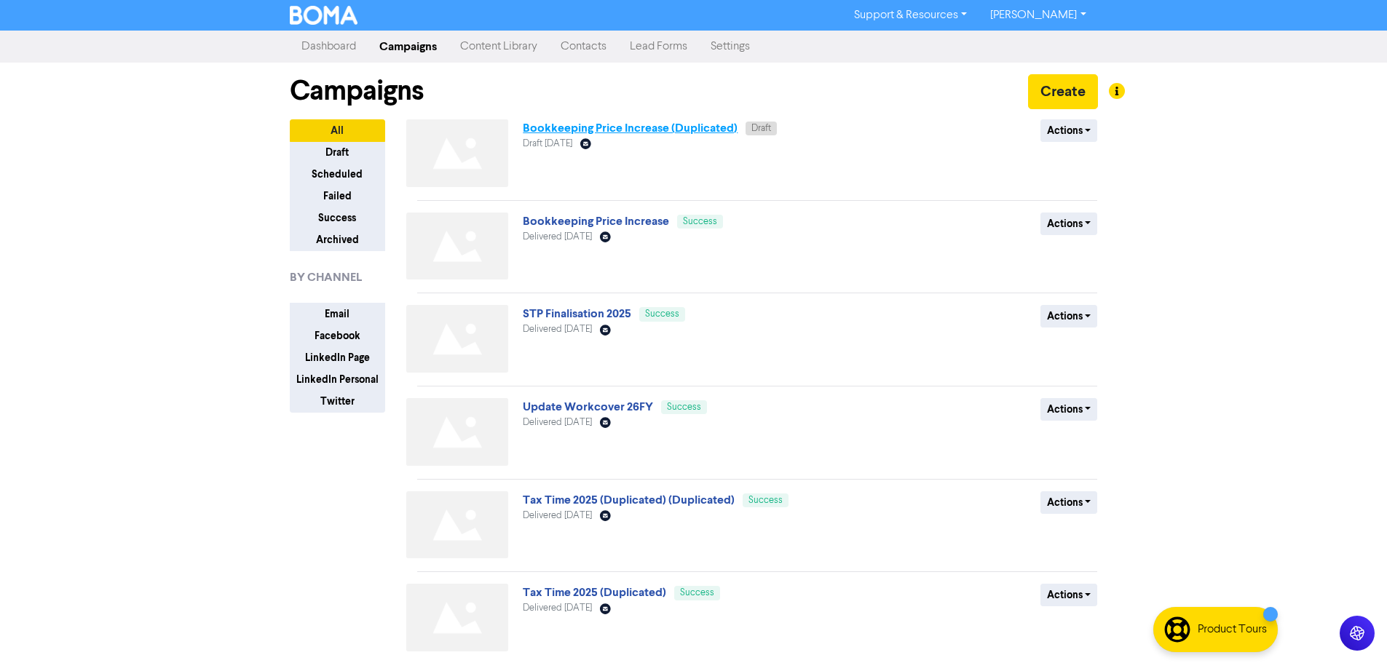
click at [725, 131] on link "Bookkeeping Price Increase (Duplicated)" at bounding box center [630, 128] width 215 height 15
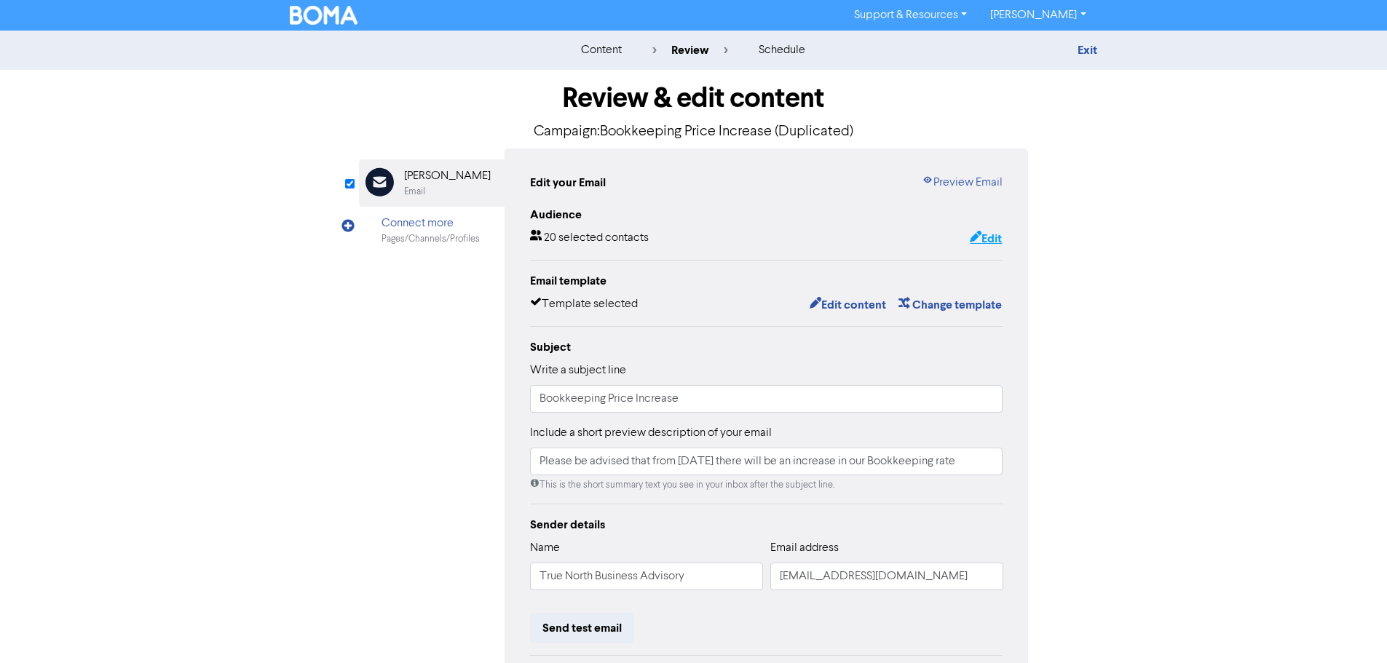
click at [984, 237] on button "Edit" at bounding box center [985, 238] width 33 height 19
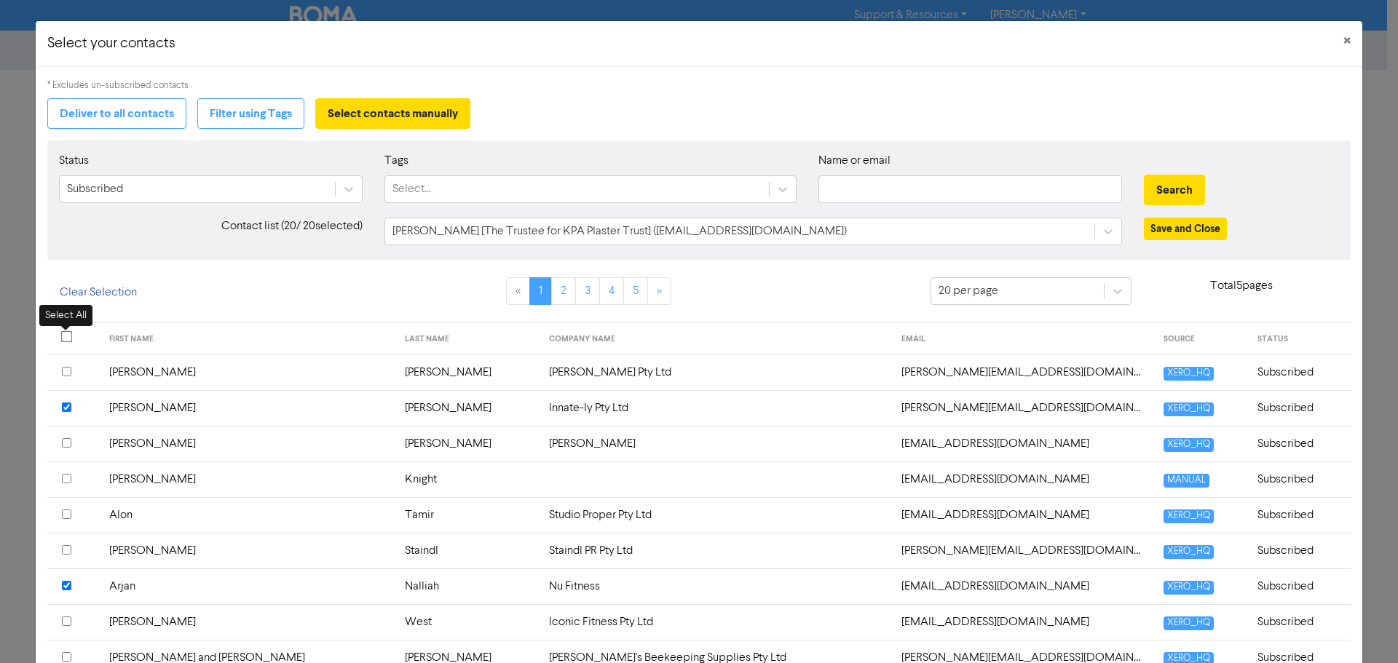
click at [67, 341] on input "checkbox" at bounding box center [67, 337] width 12 height 12
click at [67, 337] on input "checkbox" at bounding box center [67, 337] width 12 height 12
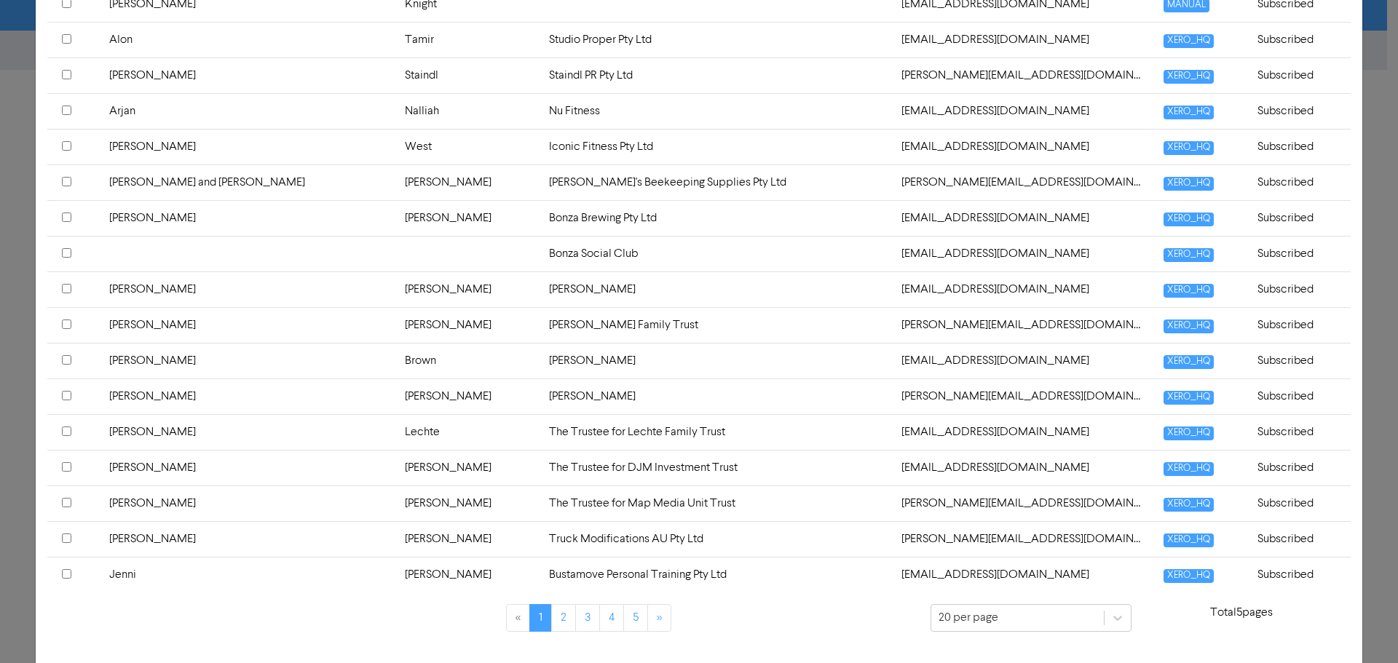
scroll to position [510, 0]
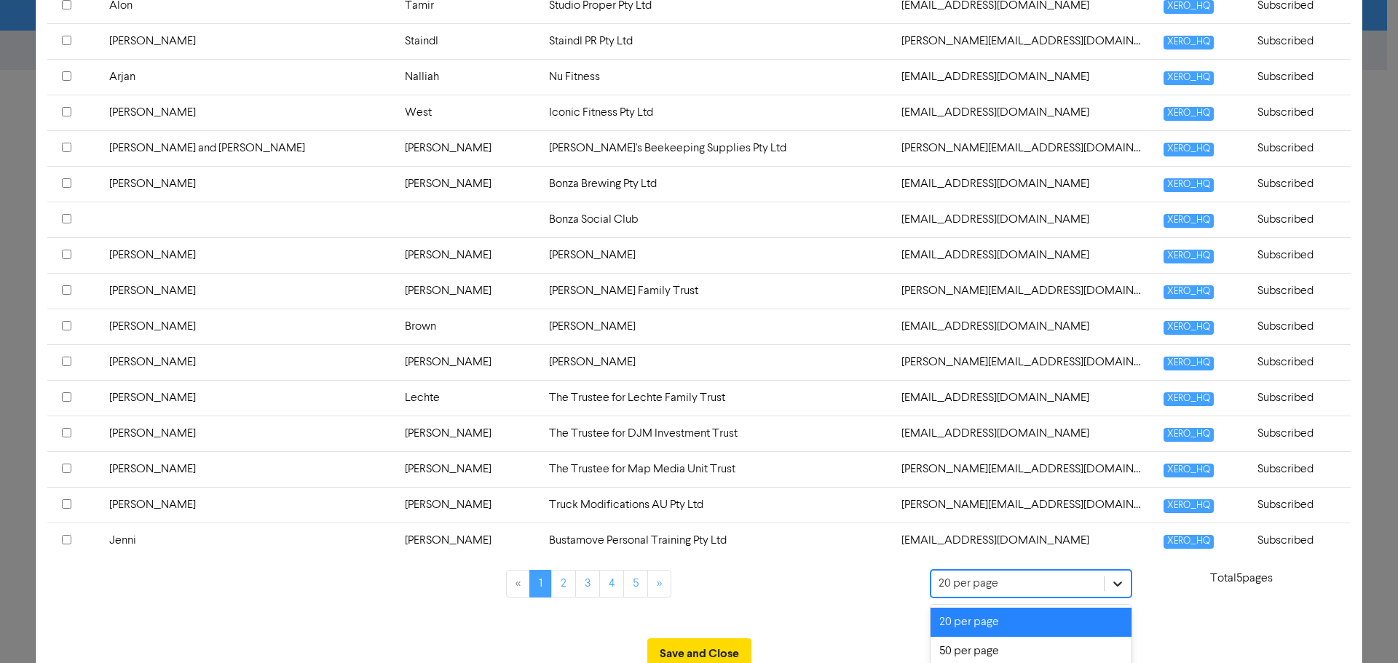
click at [1107, 588] on div "option 20 per page focused, 1 of 3. 3 results available. Use Up and Down to cho…" at bounding box center [1030, 584] width 201 height 29
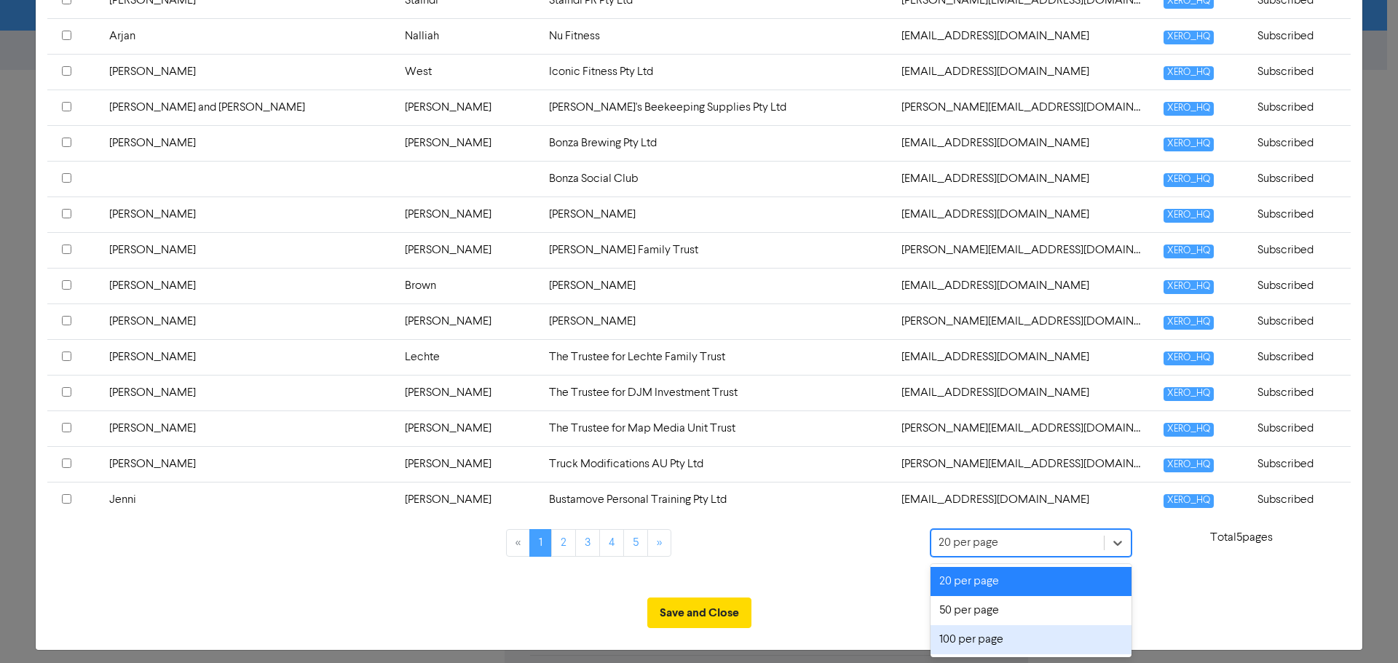
click at [1059, 635] on div "100 per page" at bounding box center [1030, 639] width 201 height 29
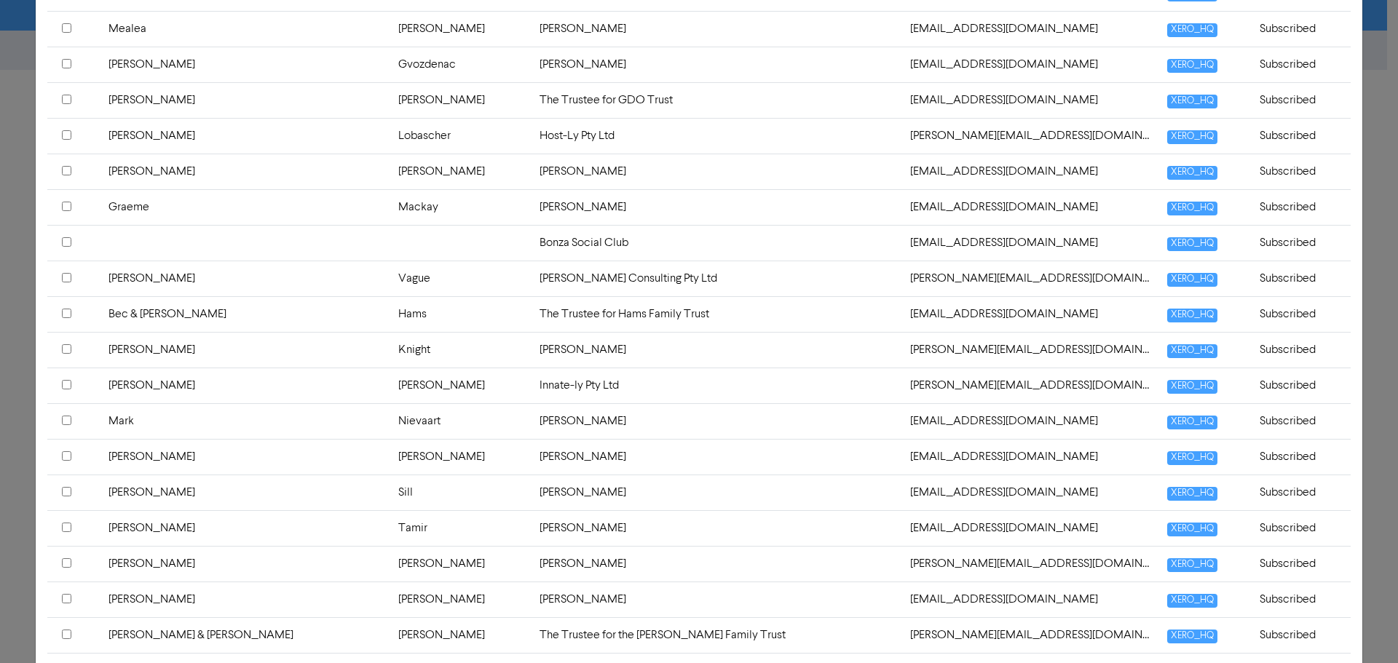
scroll to position [987, 0]
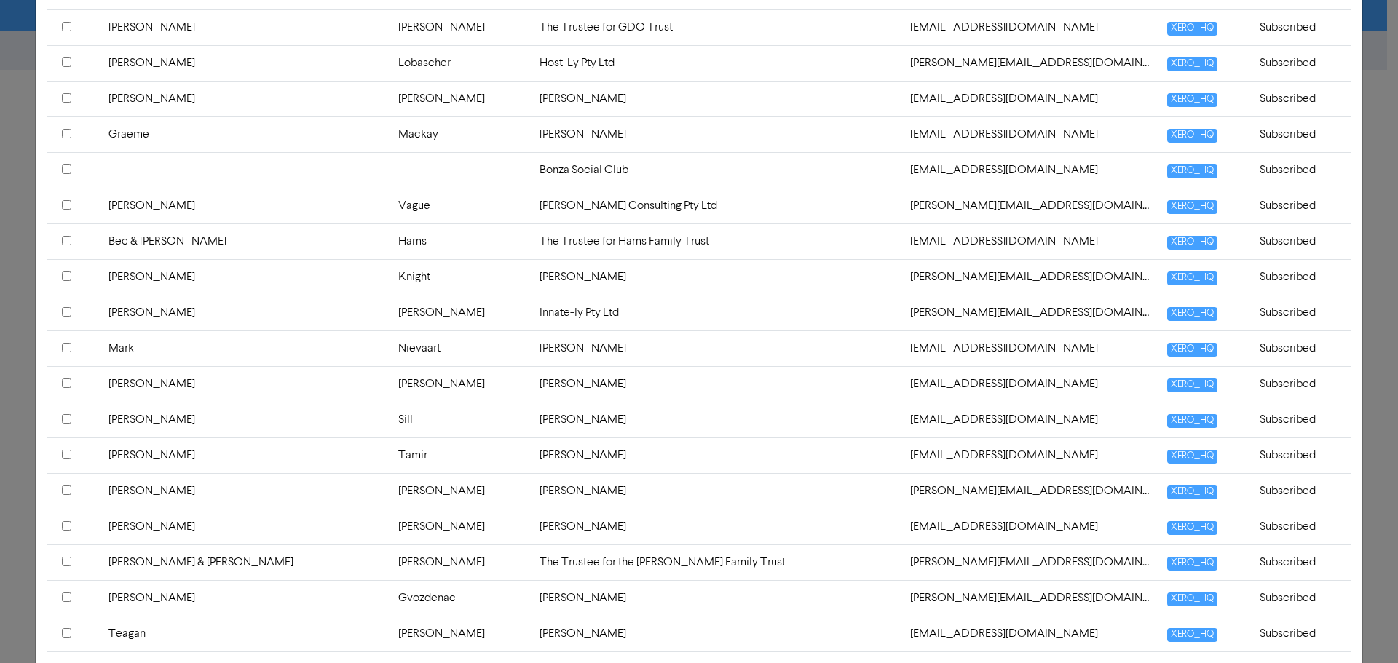
click at [66, 205] on input "checkbox" at bounding box center [66, 204] width 9 height 9
click at [64, 237] on input "checkbox" at bounding box center [66, 240] width 9 height 9
click at [65, 344] on input "checkbox" at bounding box center [66, 347] width 9 height 9
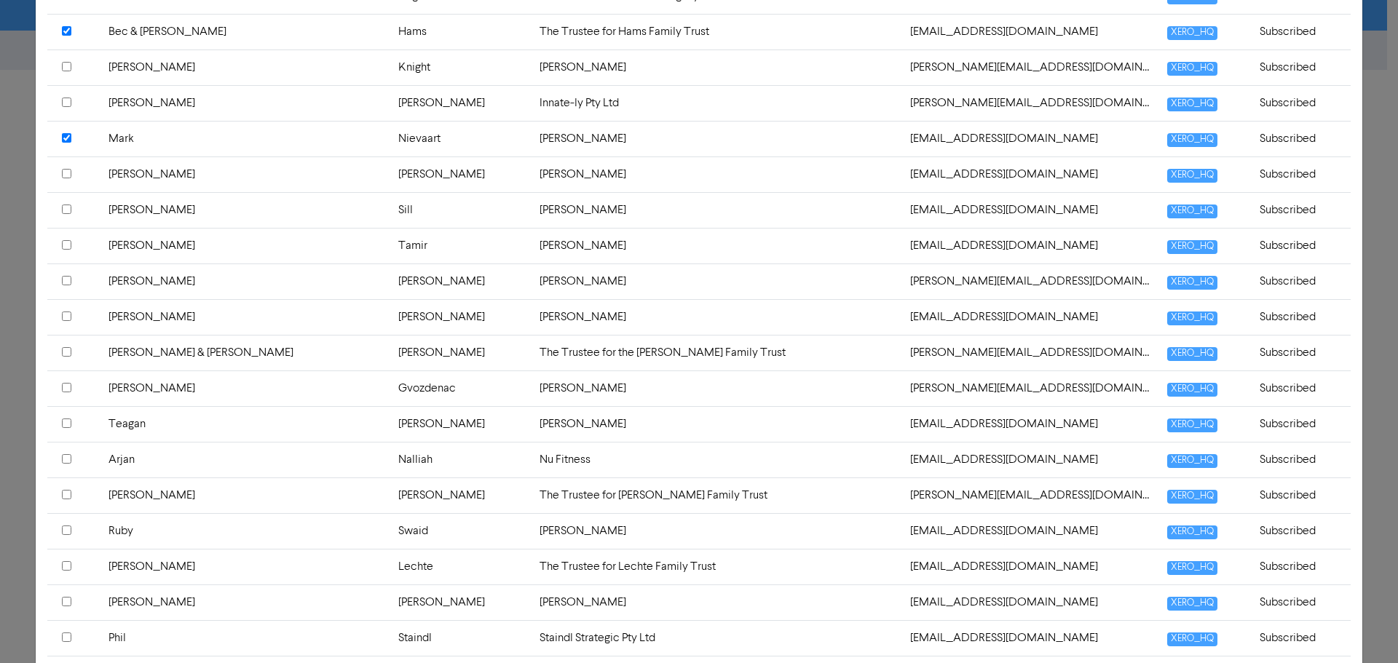
scroll to position [1206, 0]
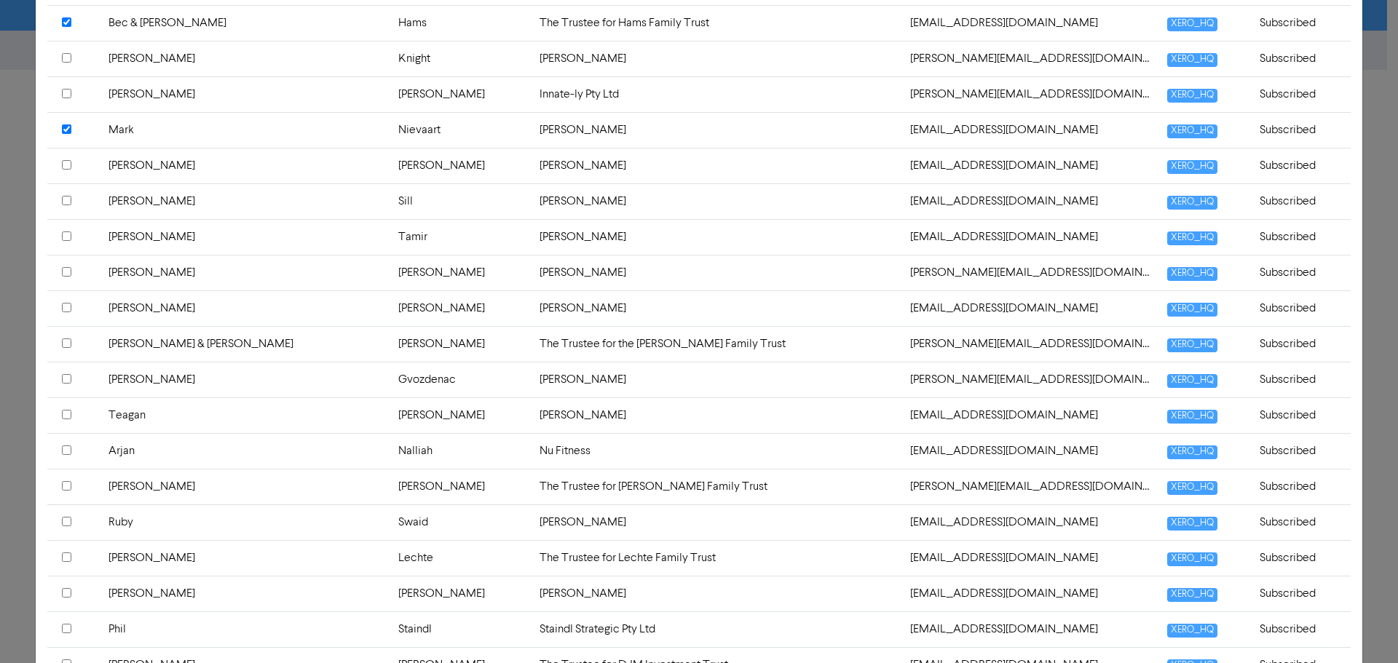
click at [65, 199] on input "checkbox" at bounding box center [66, 200] width 9 height 9
click at [66, 199] on input "checkbox" at bounding box center [66, 200] width 9 height 9
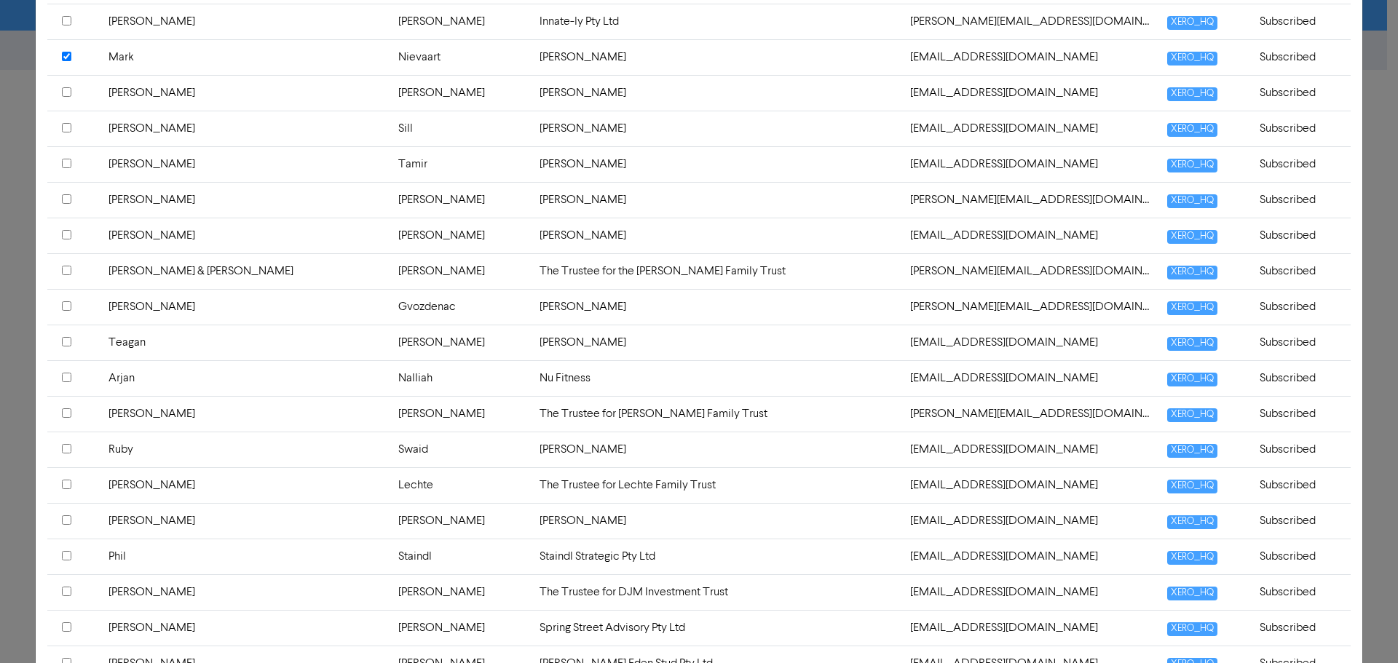
click at [68, 268] on input "checkbox" at bounding box center [66, 270] width 9 height 9
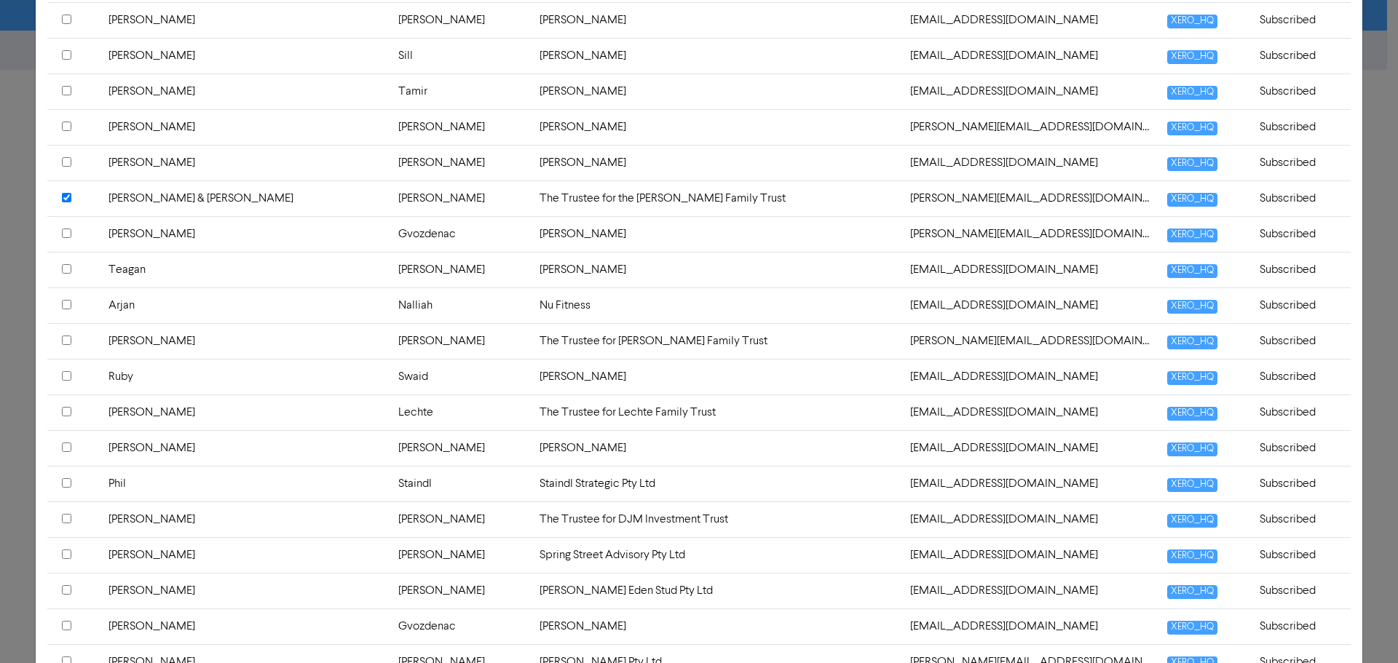
click at [66, 233] on input "checkbox" at bounding box center [66, 233] width 9 height 9
click at [66, 234] on input "checkbox" at bounding box center [66, 233] width 9 height 9
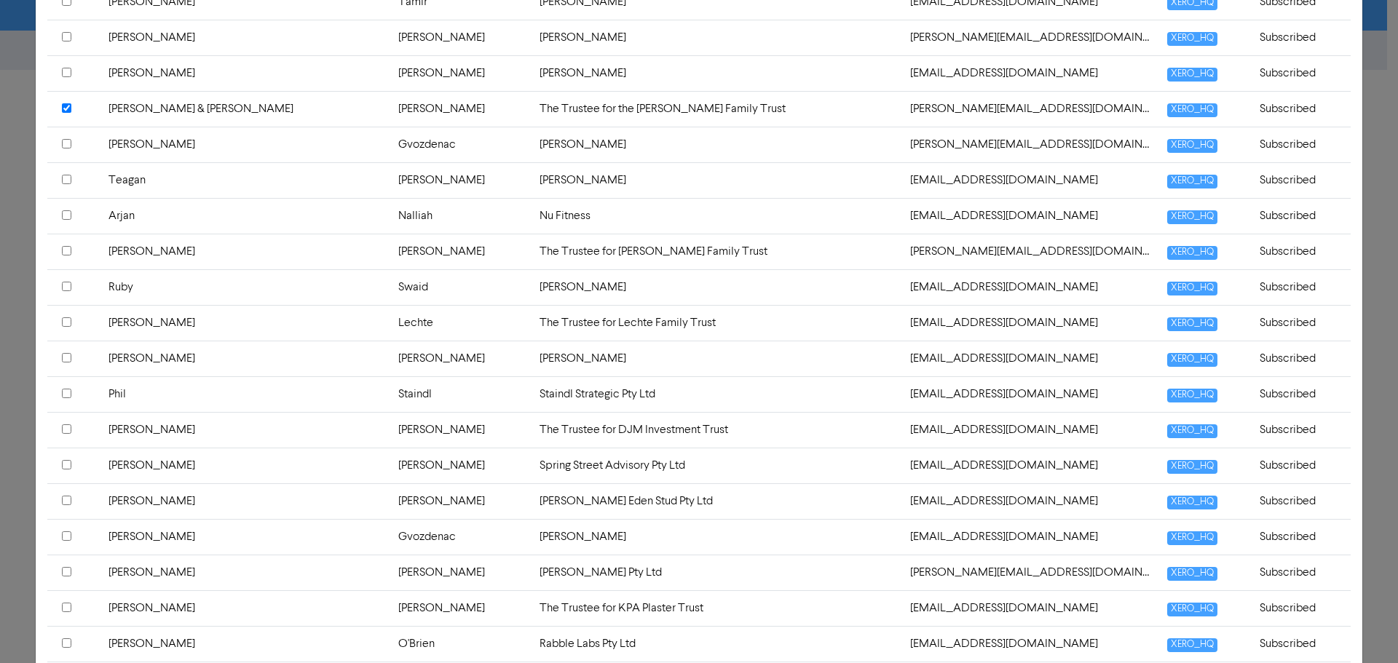
scroll to position [1497, 0]
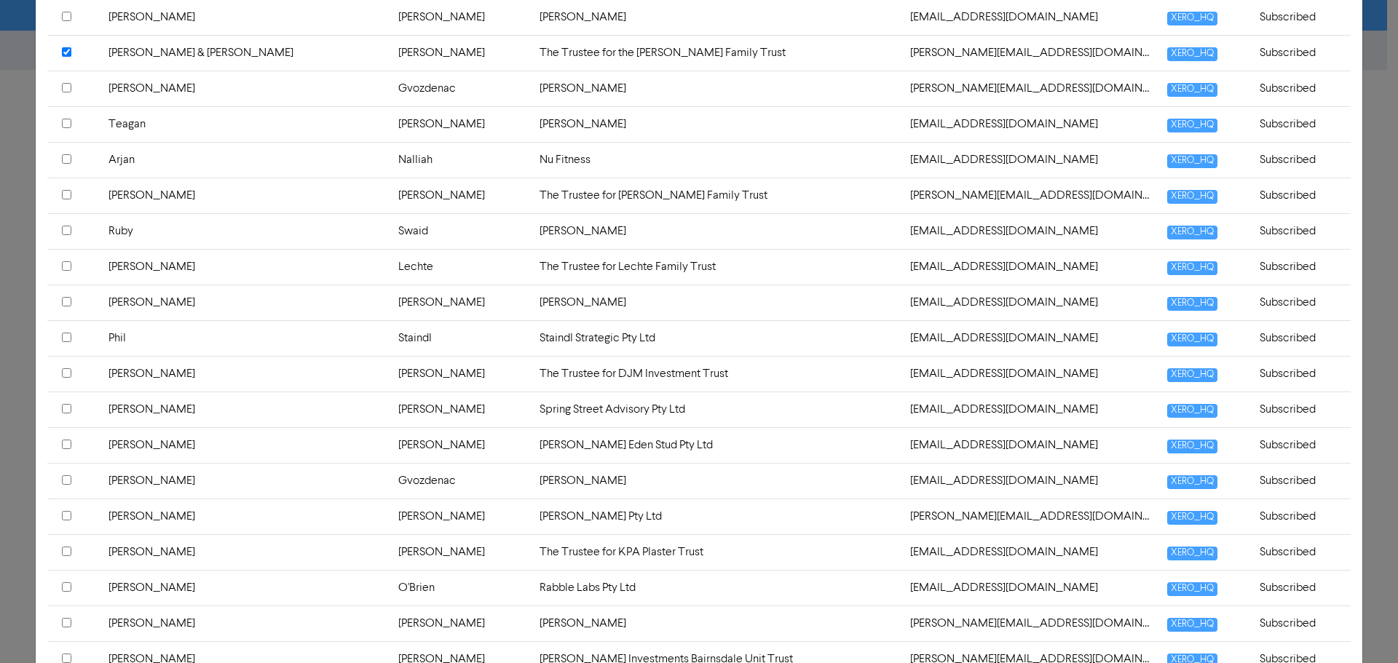
click at [66, 193] on input "checkbox" at bounding box center [66, 194] width 9 height 9
click at [69, 194] on input "checkbox" at bounding box center [66, 194] width 9 height 9
click at [68, 267] on input "checkbox" at bounding box center [66, 265] width 9 height 9
click at [69, 267] on input "checkbox" at bounding box center [66, 265] width 9 height 9
click at [63, 336] on input "checkbox" at bounding box center [66, 337] width 9 height 9
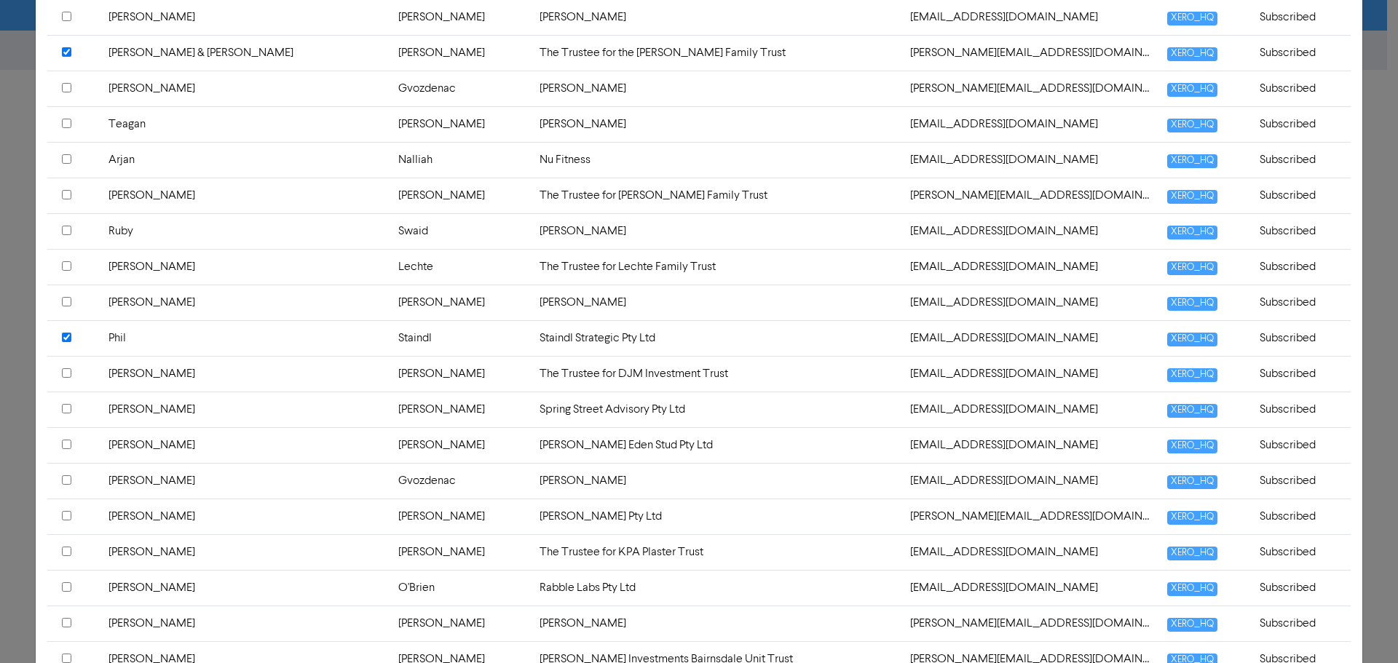
click at [67, 338] on input "checkbox" at bounding box center [66, 337] width 9 height 9
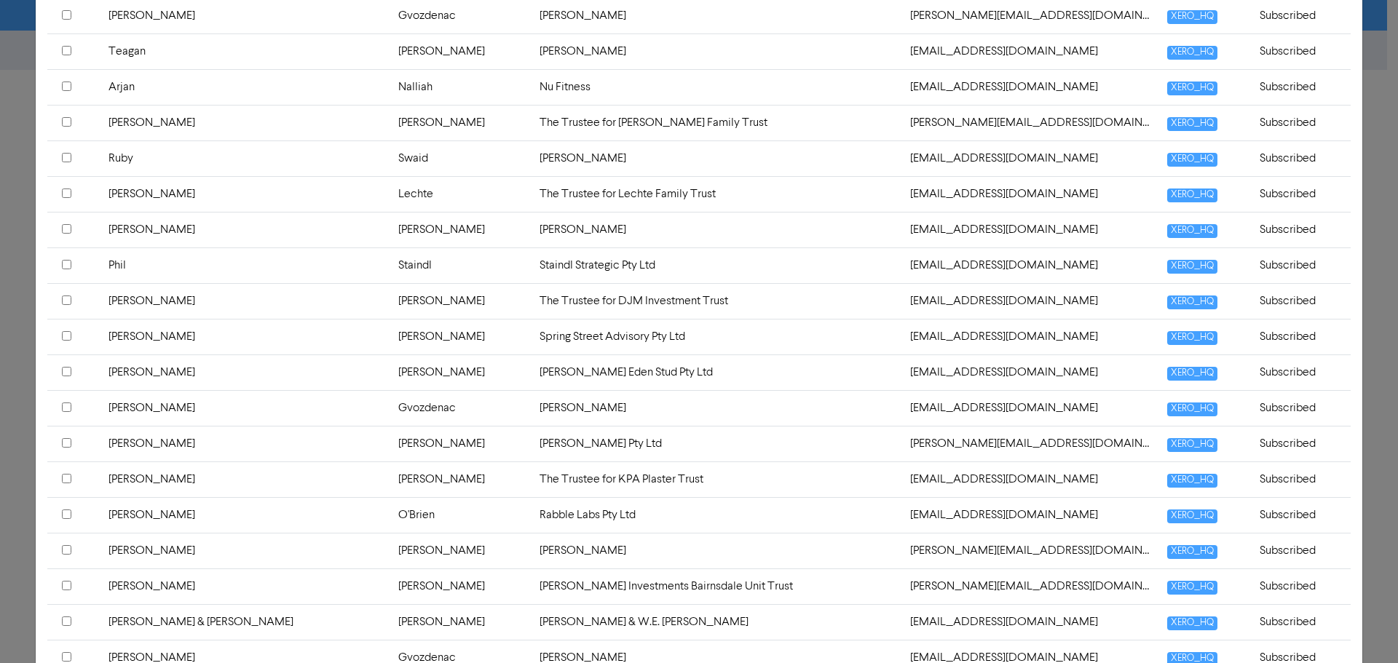
click at [64, 300] on input "checkbox" at bounding box center [66, 300] width 9 height 9
click at [68, 296] on input "checkbox" at bounding box center [66, 300] width 9 height 9
click at [63, 334] on input "checkbox" at bounding box center [66, 335] width 9 height 9
click at [64, 336] on input "checkbox" at bounding box center [66, 335] width 9 height 9
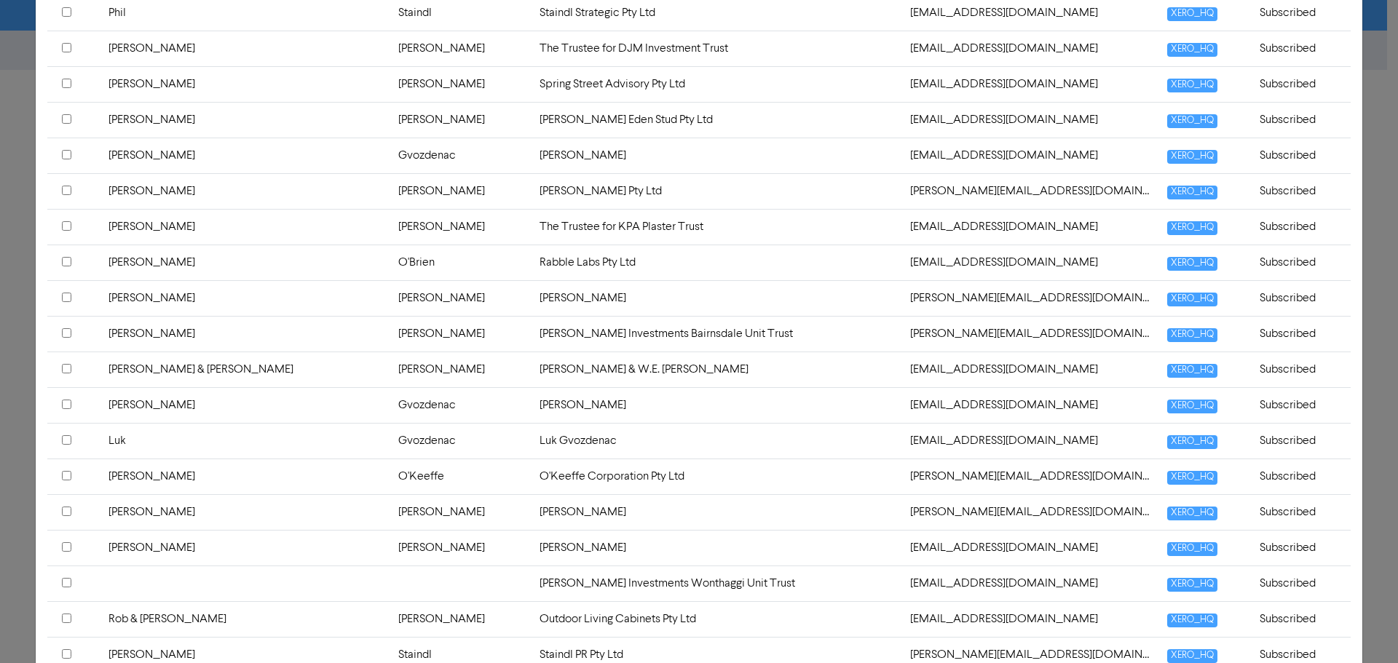
scroll to position [1861, 0]
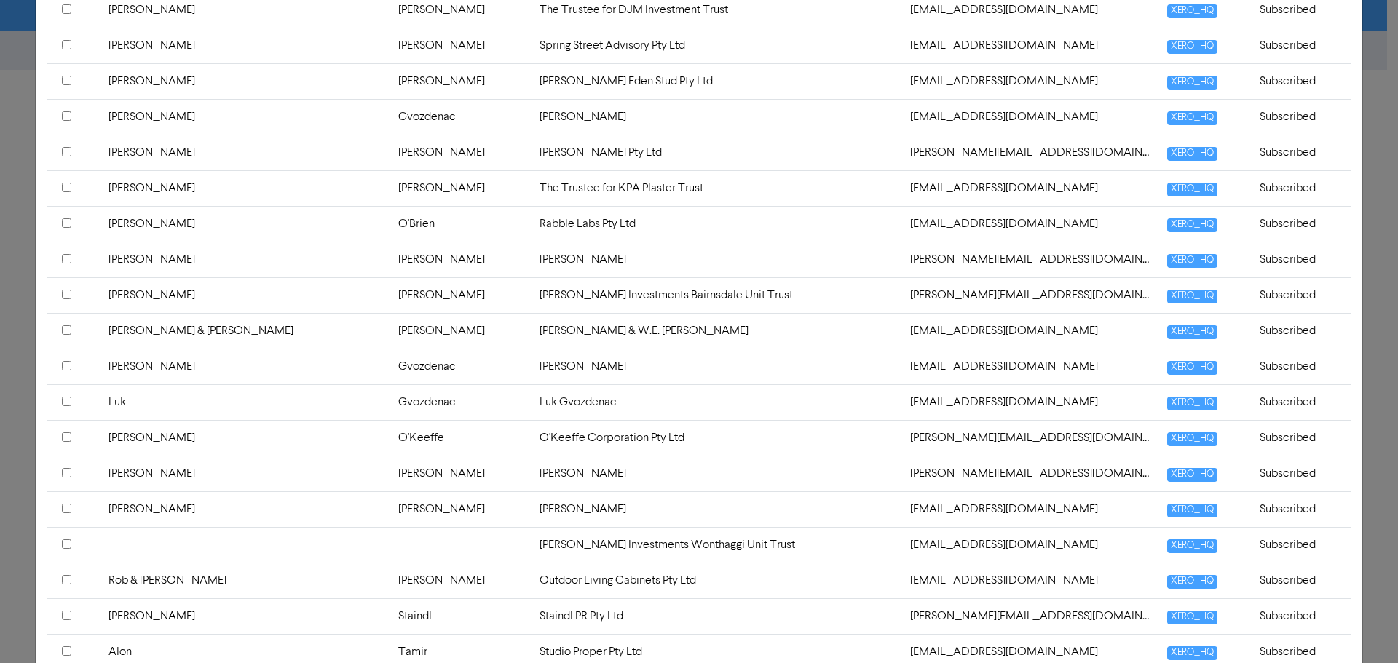
click at [67, 331] on input "checkbox" at bounding box center [66, 329] width 9 height 9
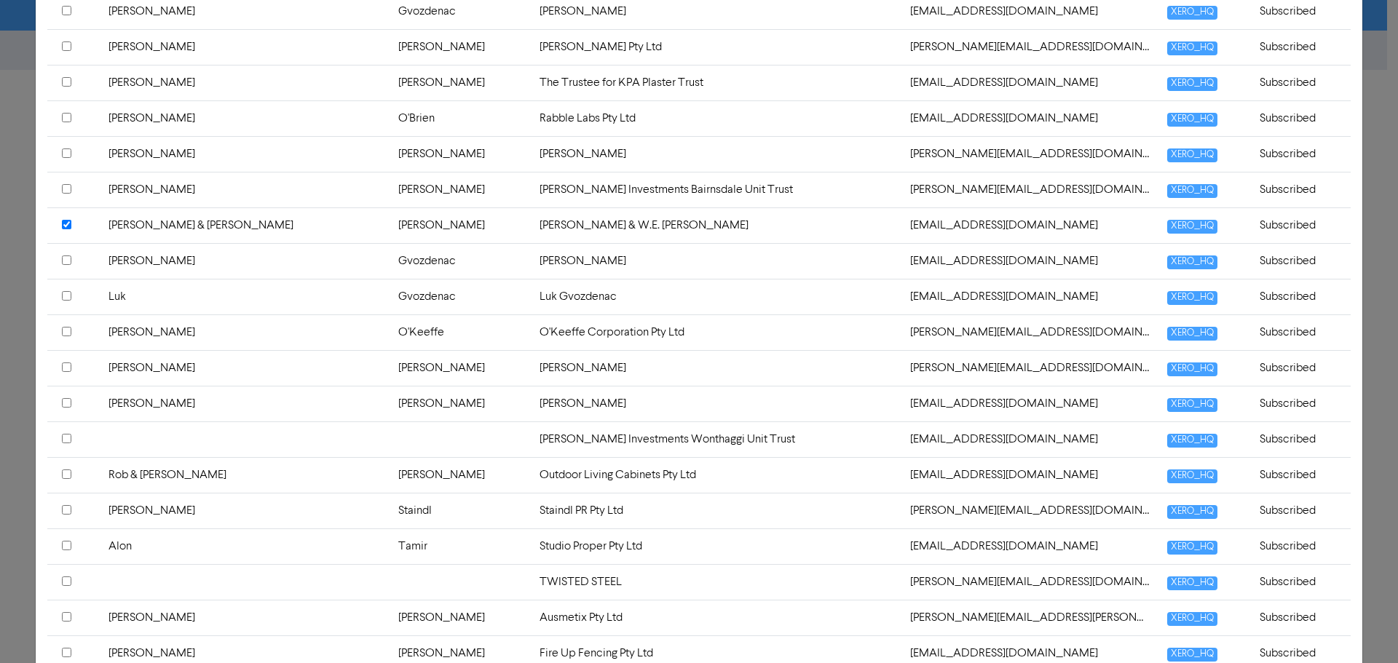
scroll to position [2007, 0]
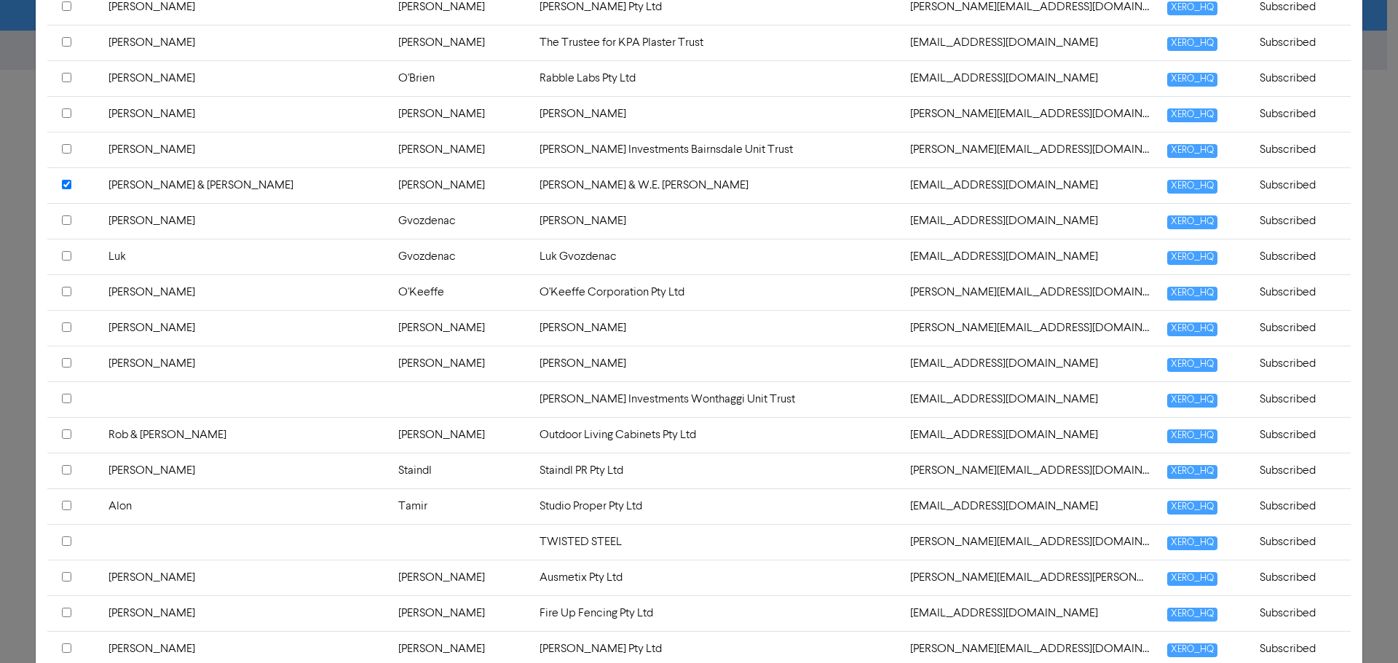
click at [66, 294] on input "checkbox" at bounding box center [66, 291] width 9 height 9
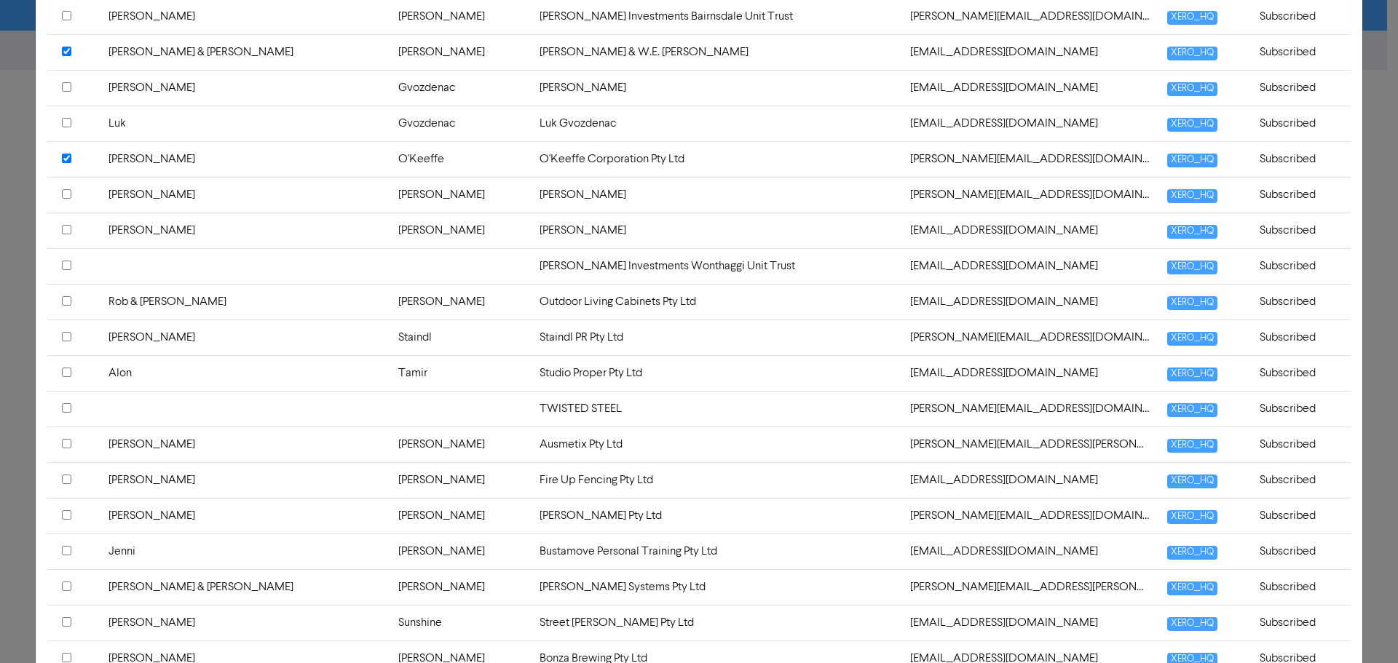
scroll to position [2152, 0]
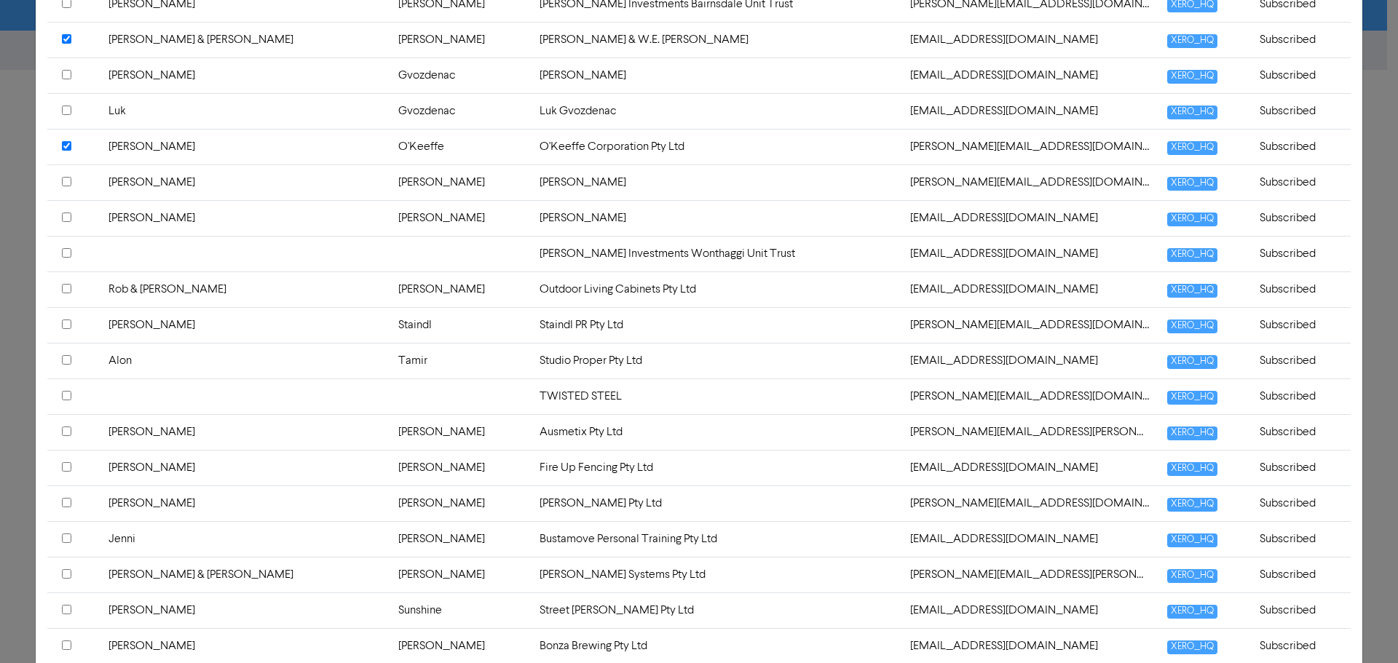
click at [68, 217] on input "checkbox" at bounding box center [66, 217] width 9 height 9
click at [68, 290] on input "checkbox" at bounding box center [66, 288] width 9 height 9
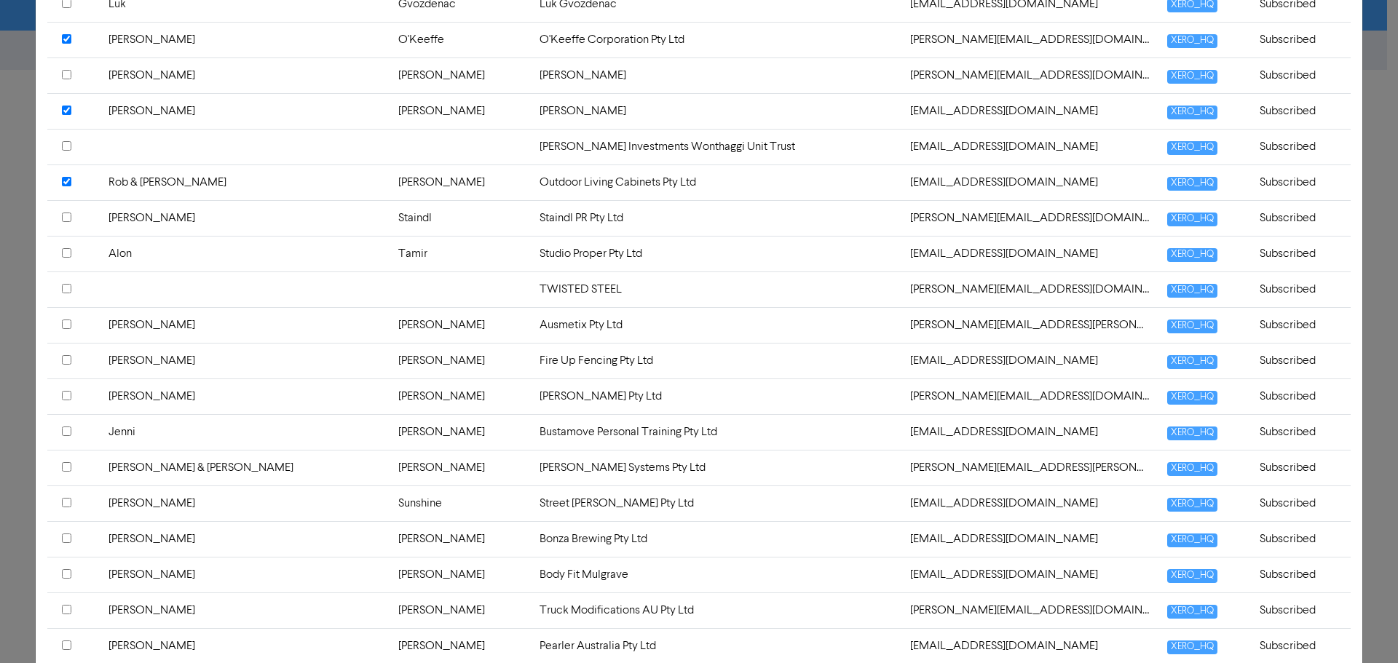
scroll to position [2298, 0]
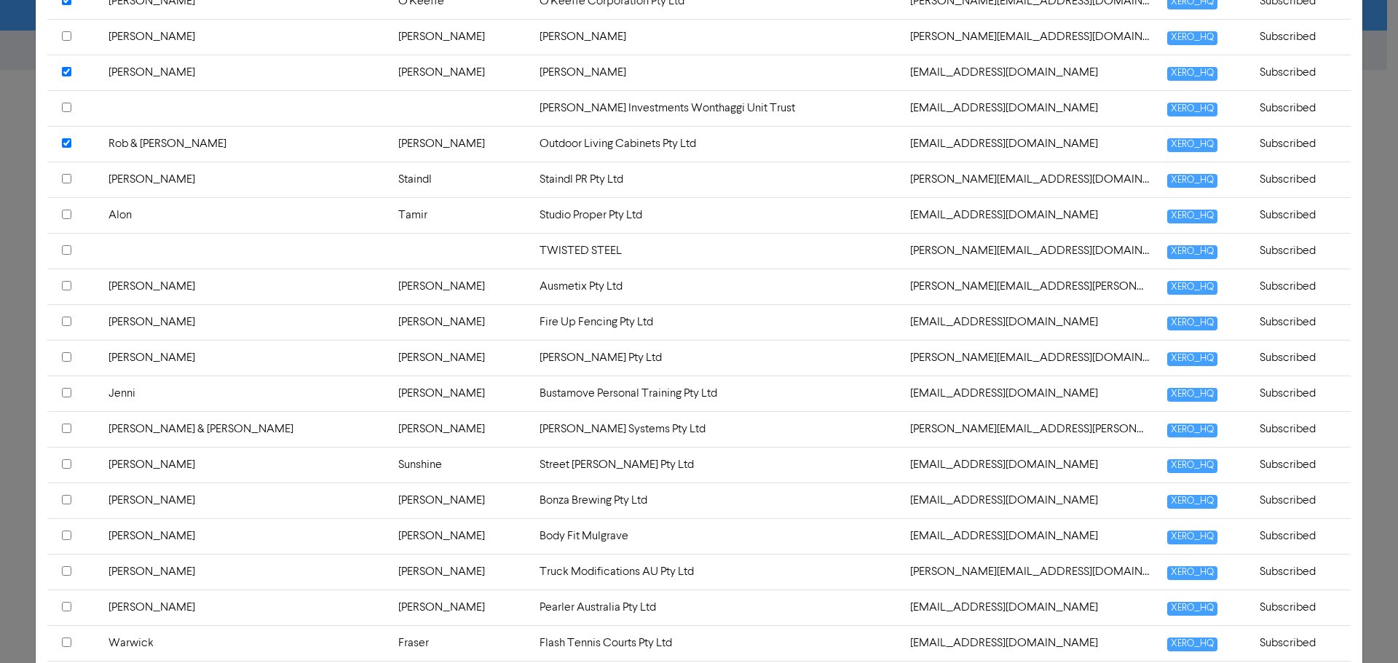
click at [67, 178] on input "checkbox" at bounding box center [66, 178] width 9 height 9
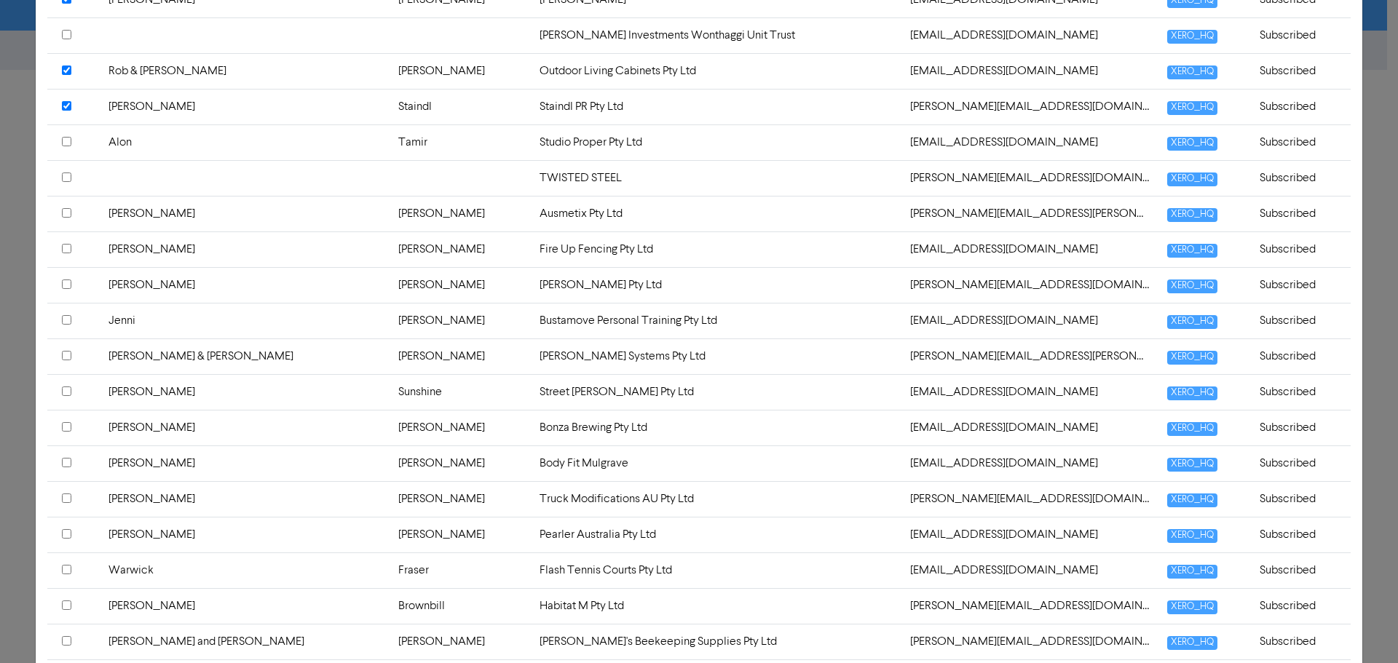
click at [66, 210] on input "checkbox" at bounding box center [66, 212] width 9 height 9
click at [65, 248] on input "checkbox" at bounding box center [66, 248] width 9 height 9
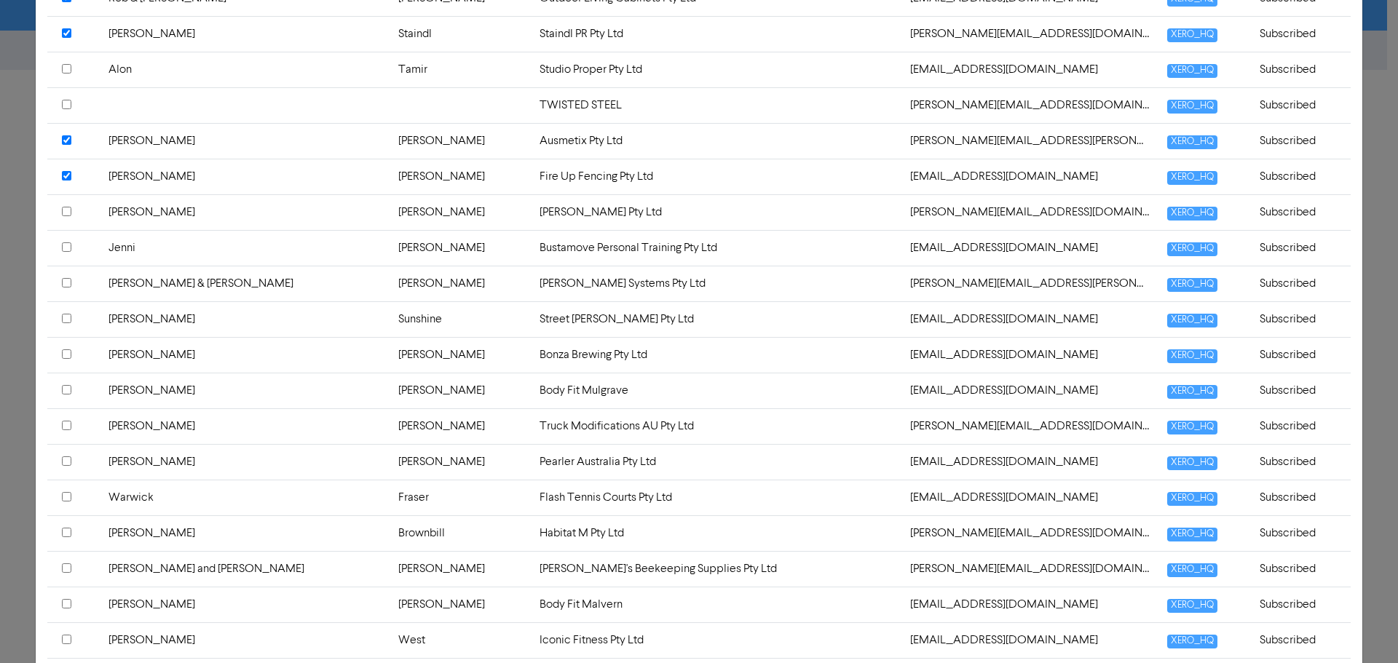
click at [67, 248] on input "checkbox" at bounding box center [66, 246] width 9 height 9
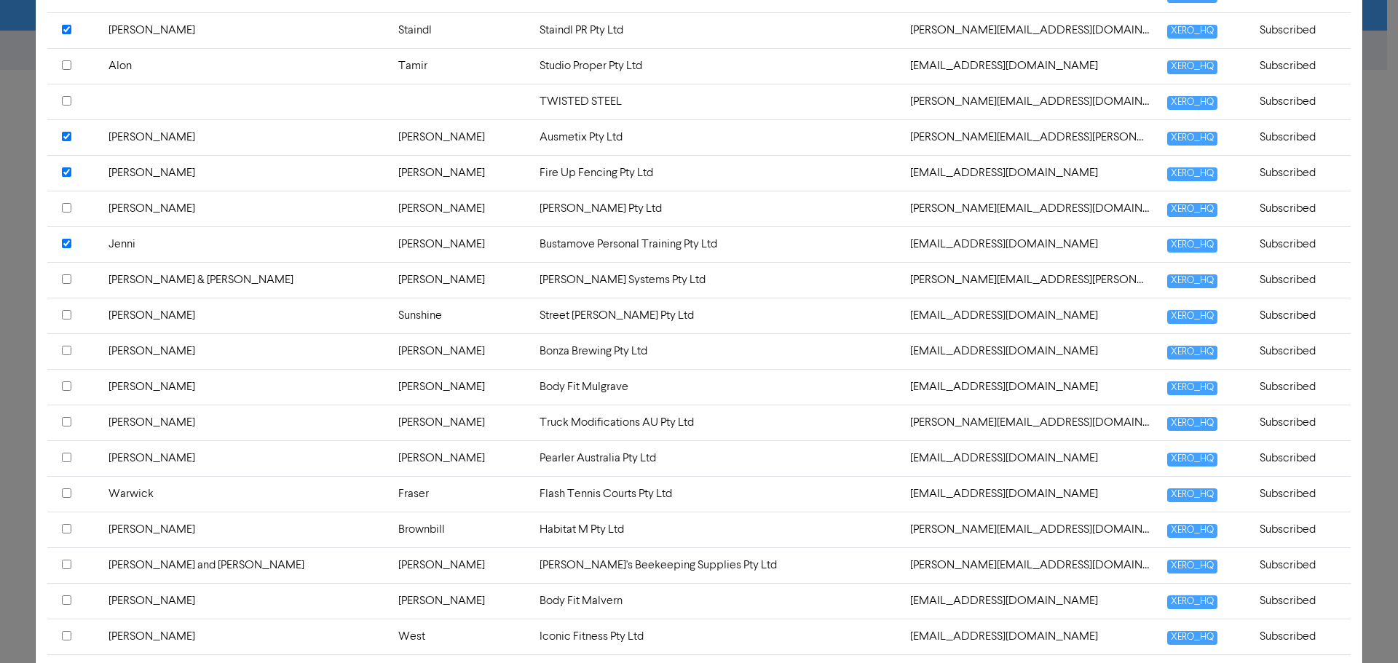
scroll to position [2548, 0]
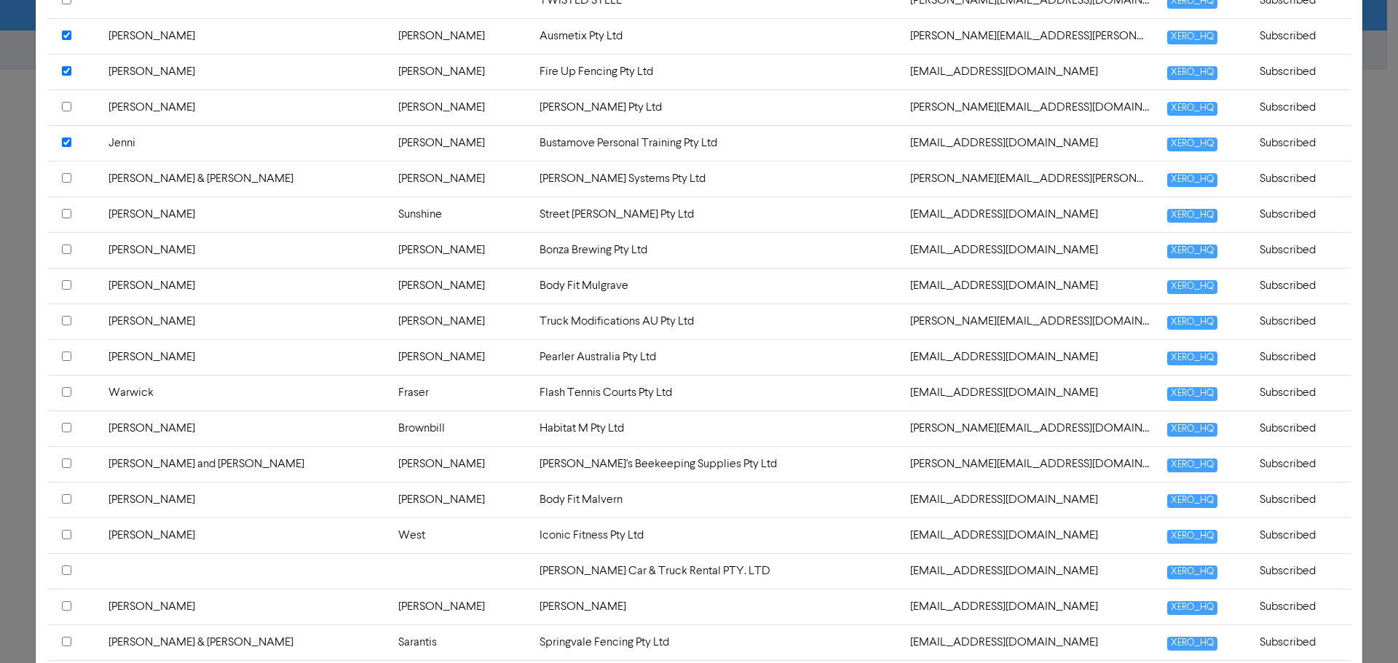
click at [65, 177] on input "checkbox" at bounding box center [66, 177] width 9 height 9
click at [66, 252] on input "checkbox" at bounding box center [66, 249] width 9 height 9
click at [65, 284] on input "checkbox" at bounding box center [66, 284] width 9 height 9
click at [65, 320] on input "checkbox" at bounding box center [66, 320] width 9 height 9
click at [68, 356] on input "checkbox" at bounding box center [66, 356] width 9 height 9
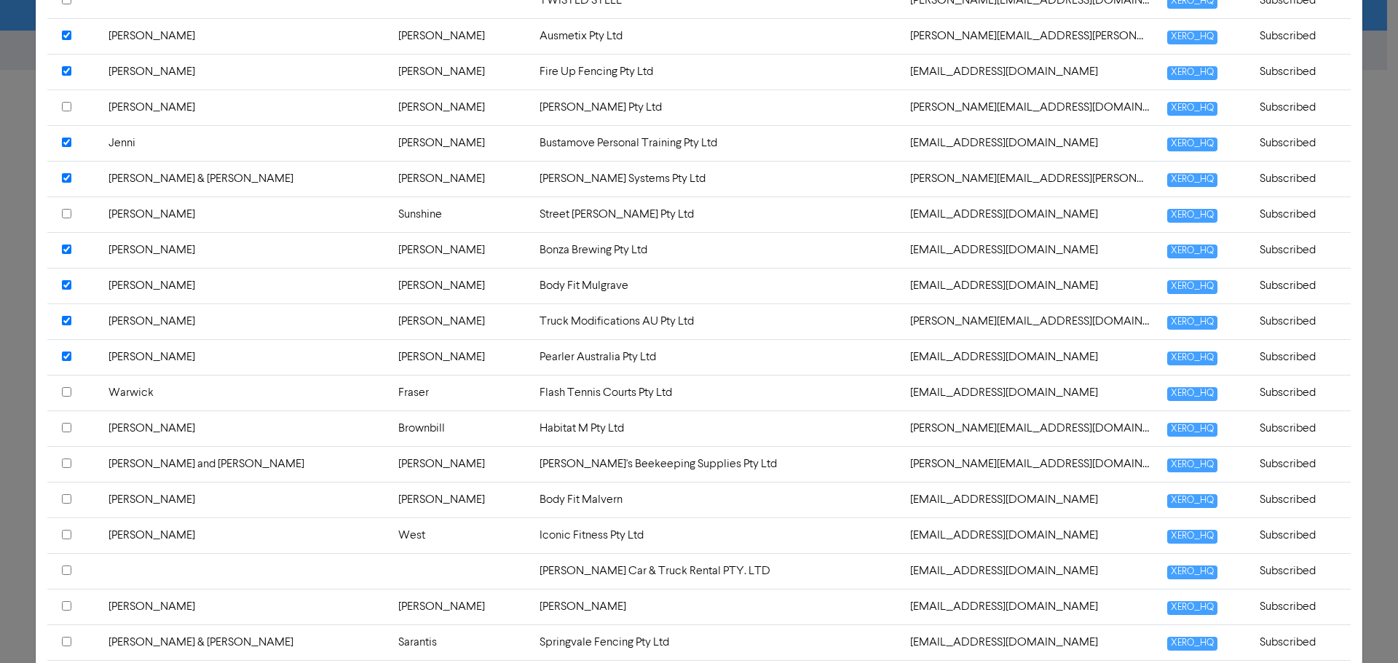
click at [68, 391] on input "checkbox" at bounding box center [66, 391] width 9 height 9
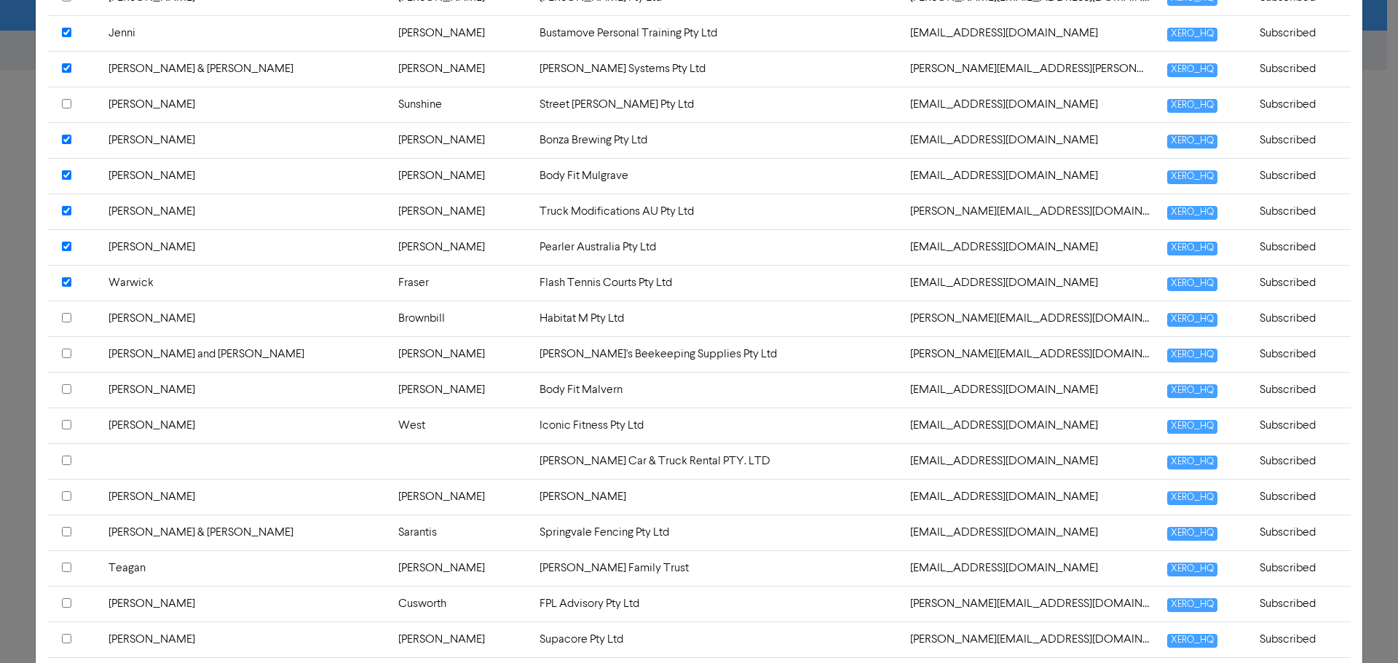
scroll to position [2694, 0]
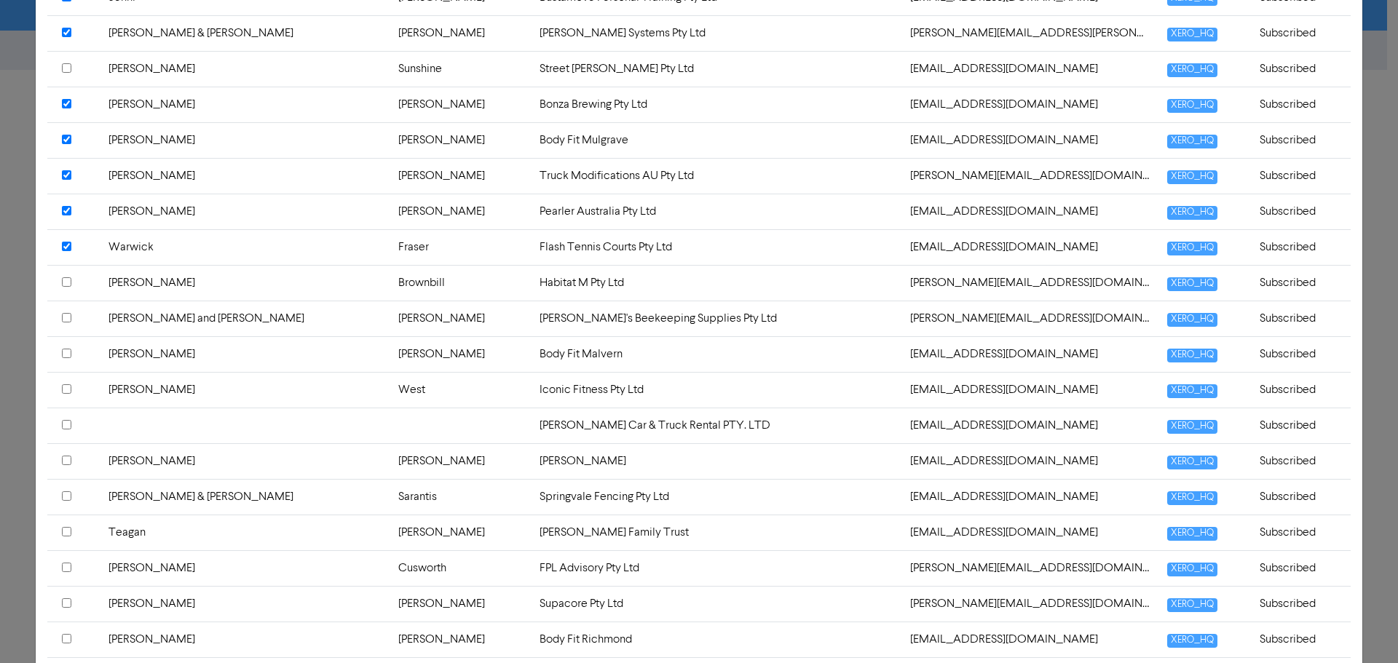
click at [67, 284] on input "checkbox" at bounding box center [66, 281] width 9 height 9
click at [63, 316] on input "checkbox" at bounding box center [66, 317] width 9 height 9
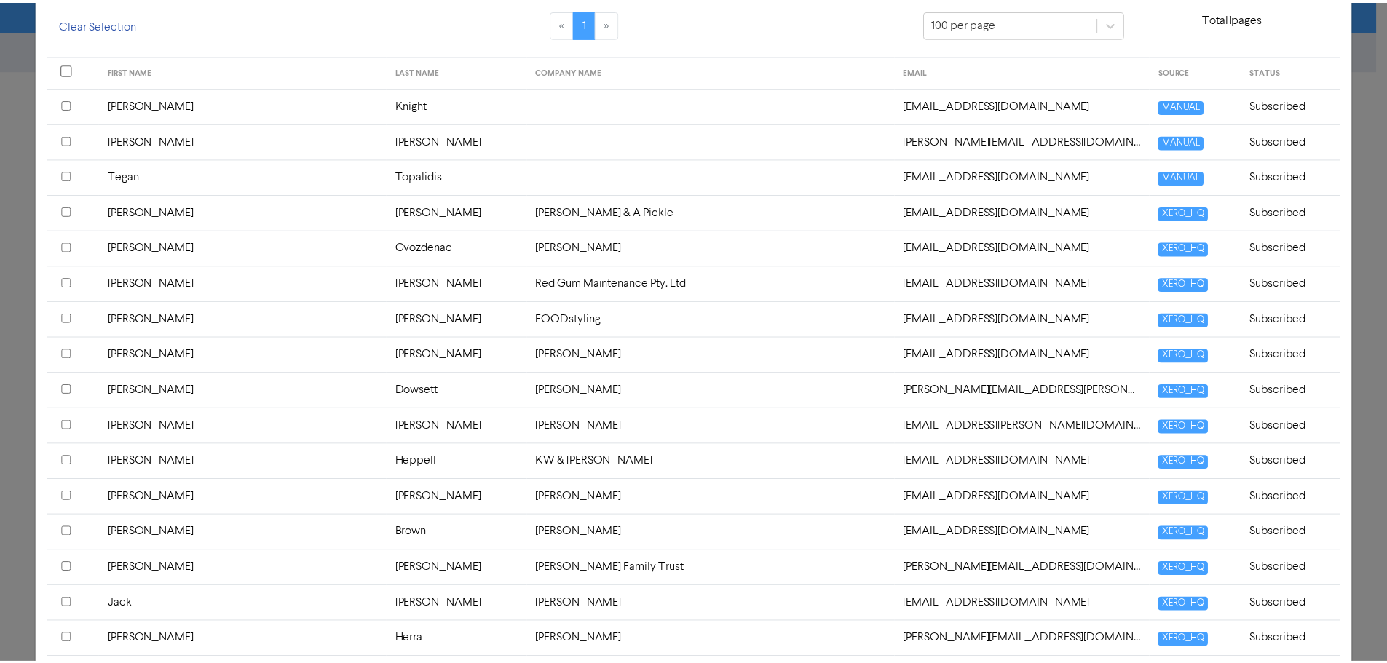
scroll to position [73, 0]
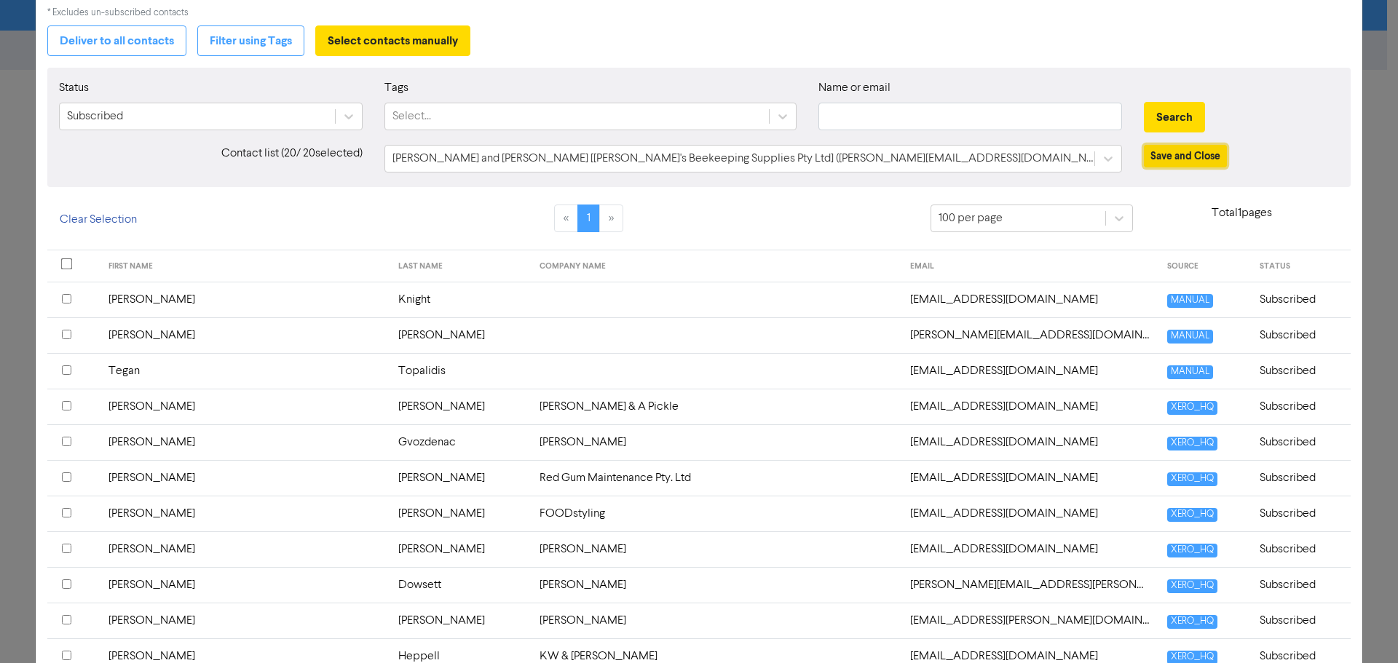
click at [1173, 154] on button "Save and Close" at bounding box center [1185, 156] width 83 height 23
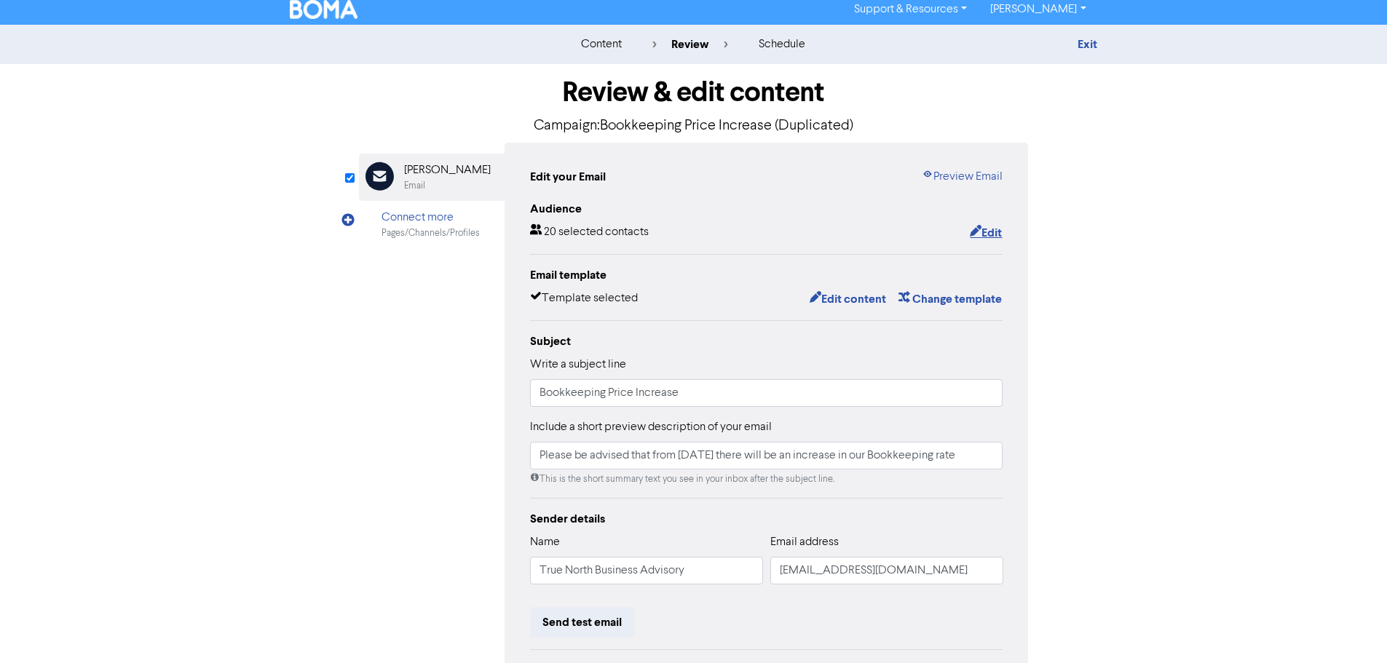
scroll to position [0, 0]
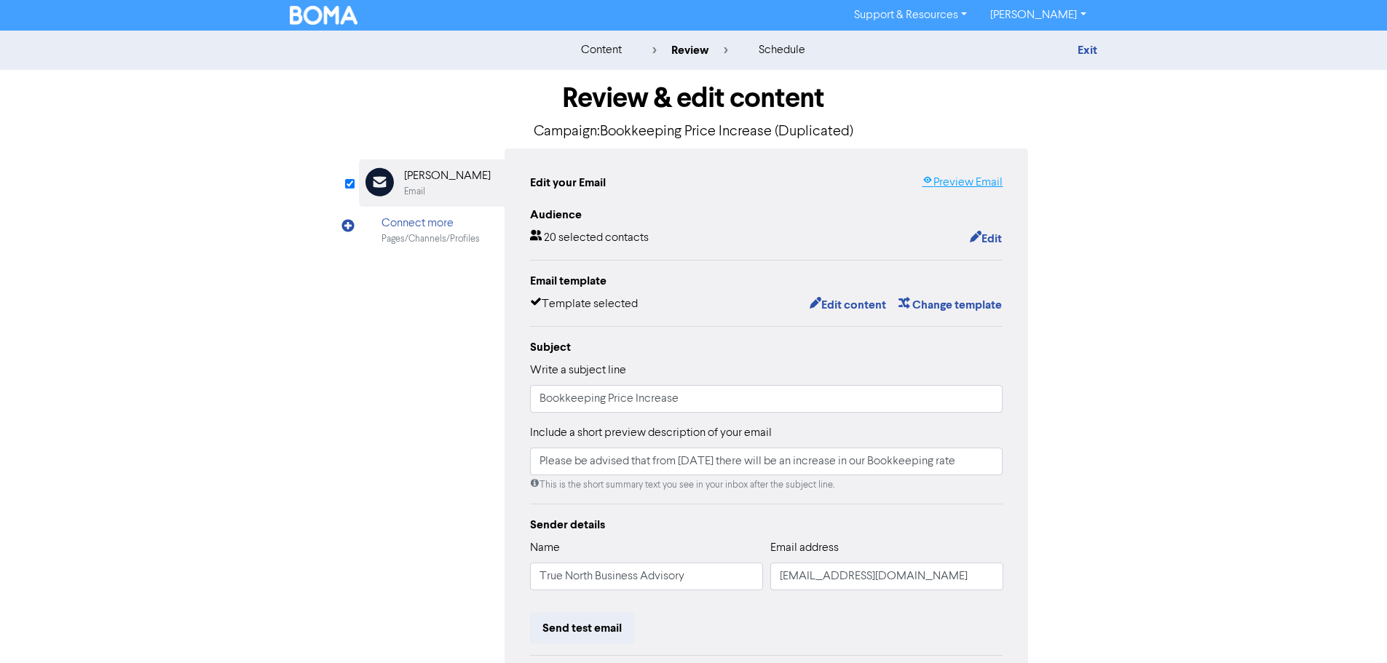
click at [955, 181] on link "Preview Email" at bounding box center [962, 182] width 81 height 17
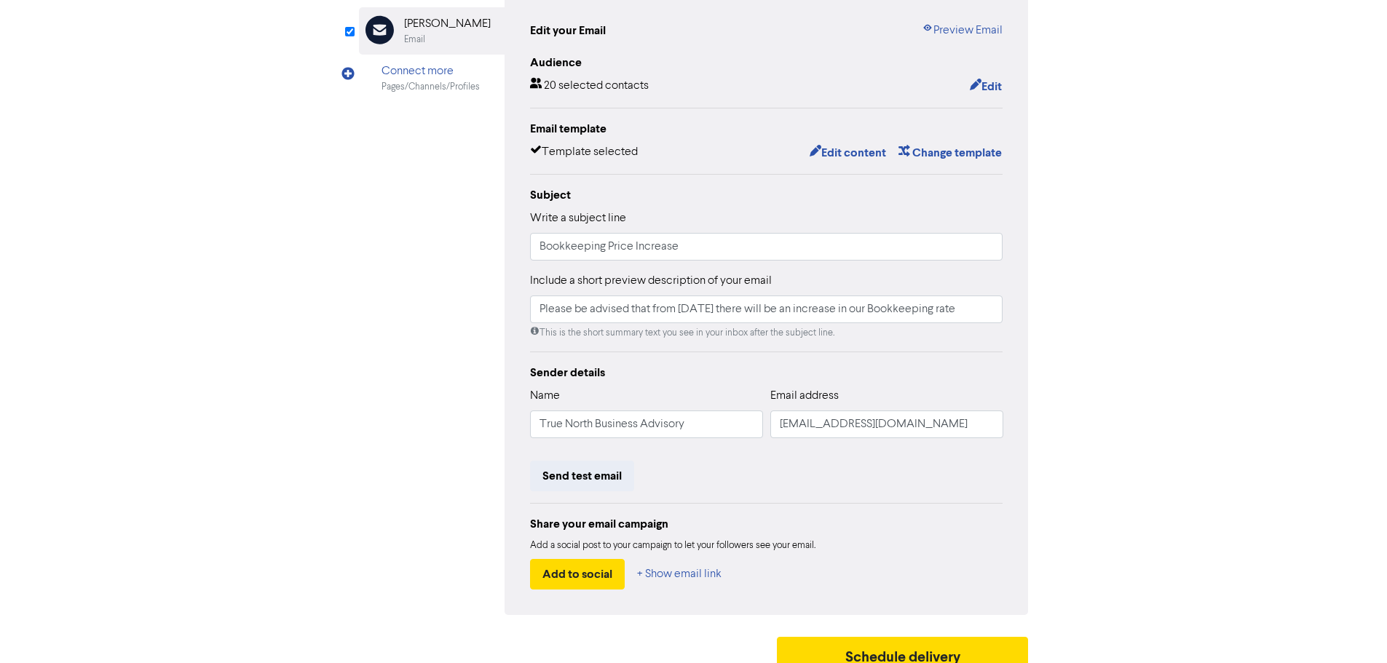
scroll to position [171, 0]
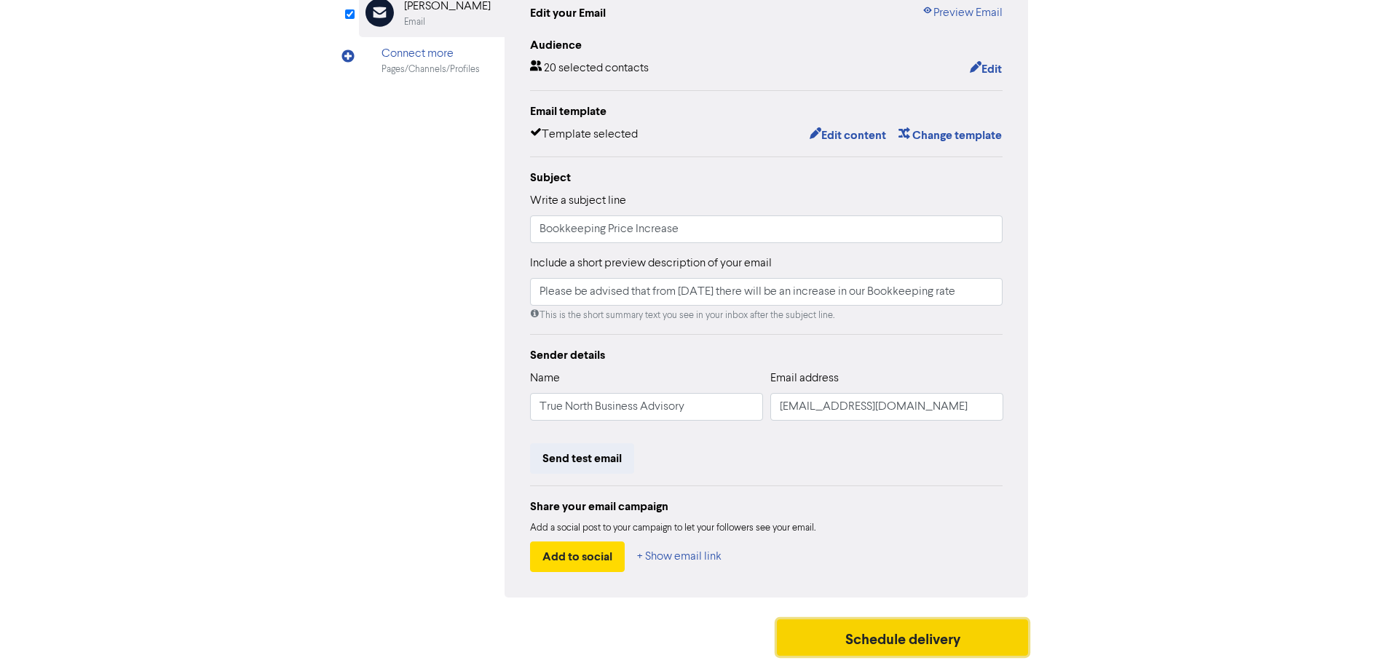
click at [993, 633] on button "Schedule delivery" at bounding box center [903, 638] width 252 height 36
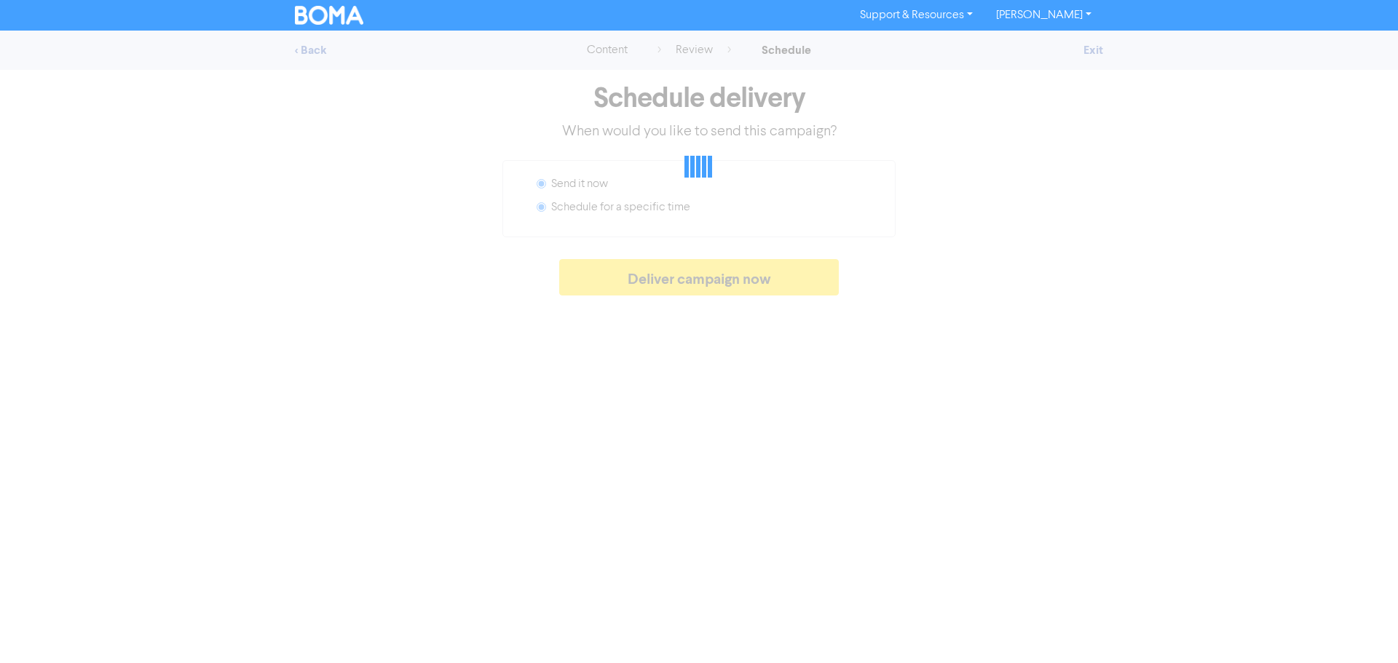
radio input "false"
radio input "true"
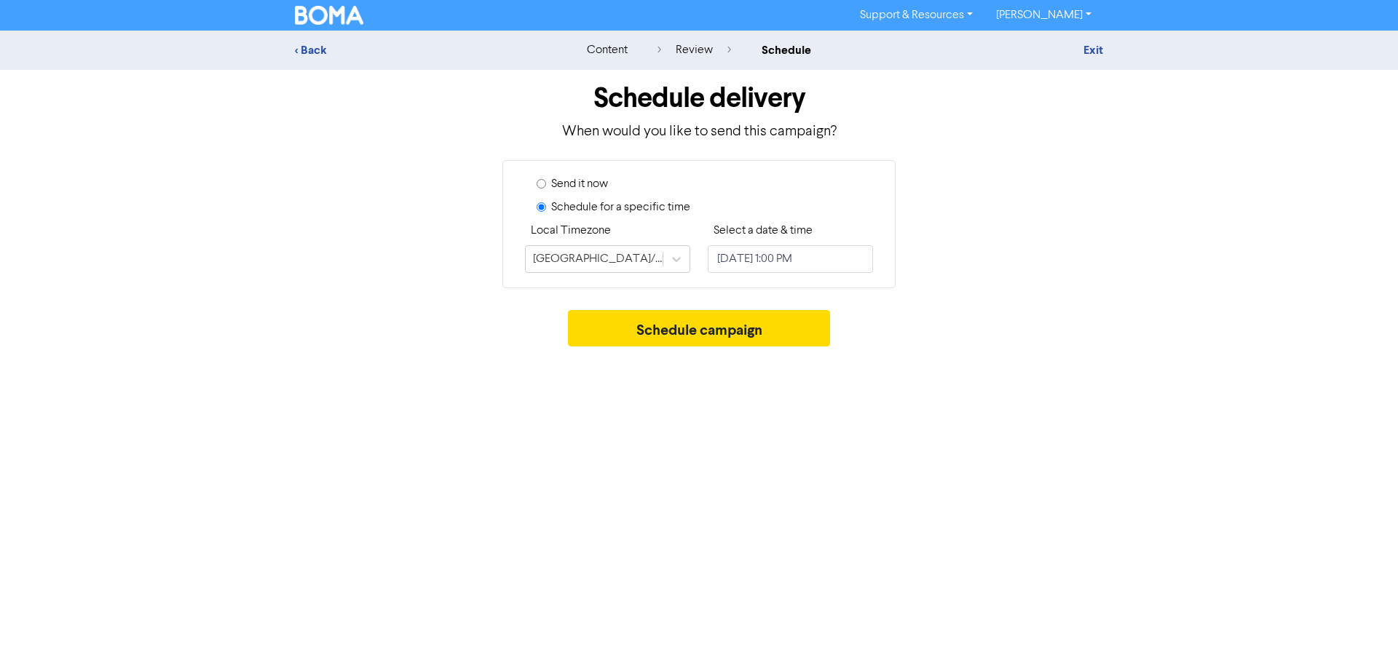
click at [537, 183] on input "Send it now" at bounding box center [541, 183] width 9 height 9
radio input "true"
radio input "false"
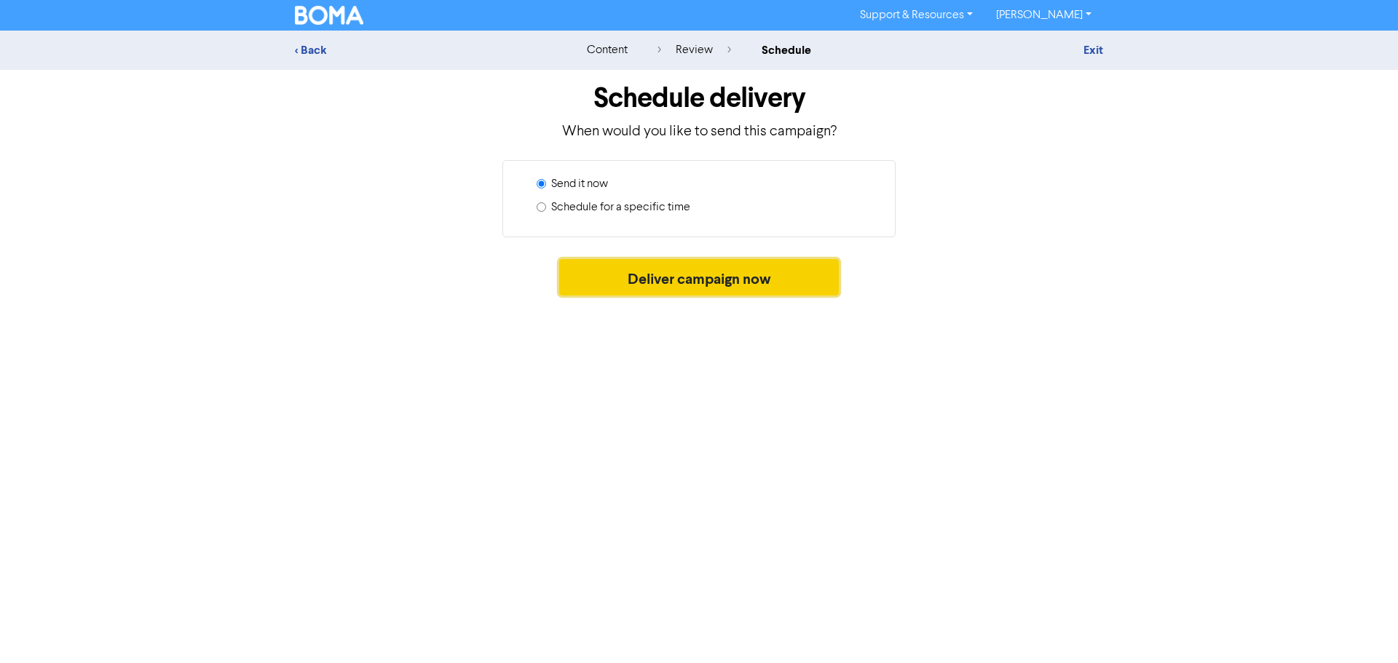
click at [705, 278] on button "Deliver campaign now" at bounding box center [699, 277] width 280 height 36
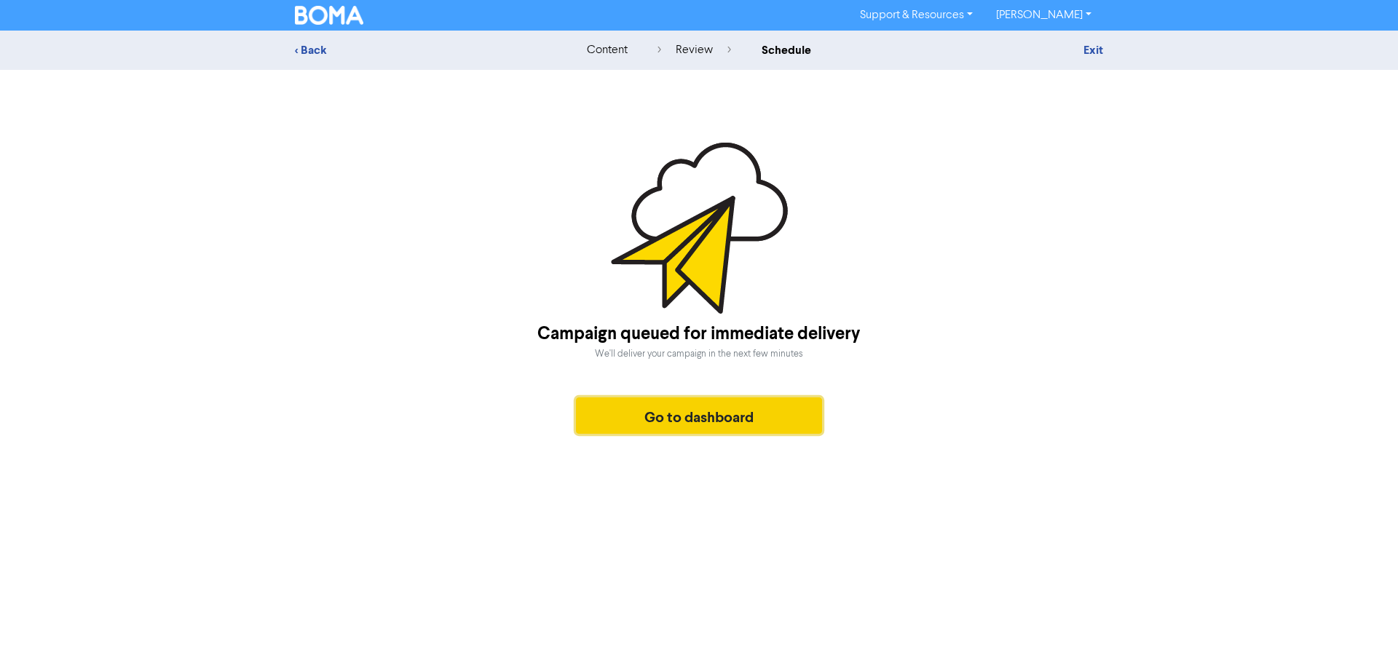
click at [732, 419] on button "Go to dashboard" at bounding box center [699, 416] width 246 height 36
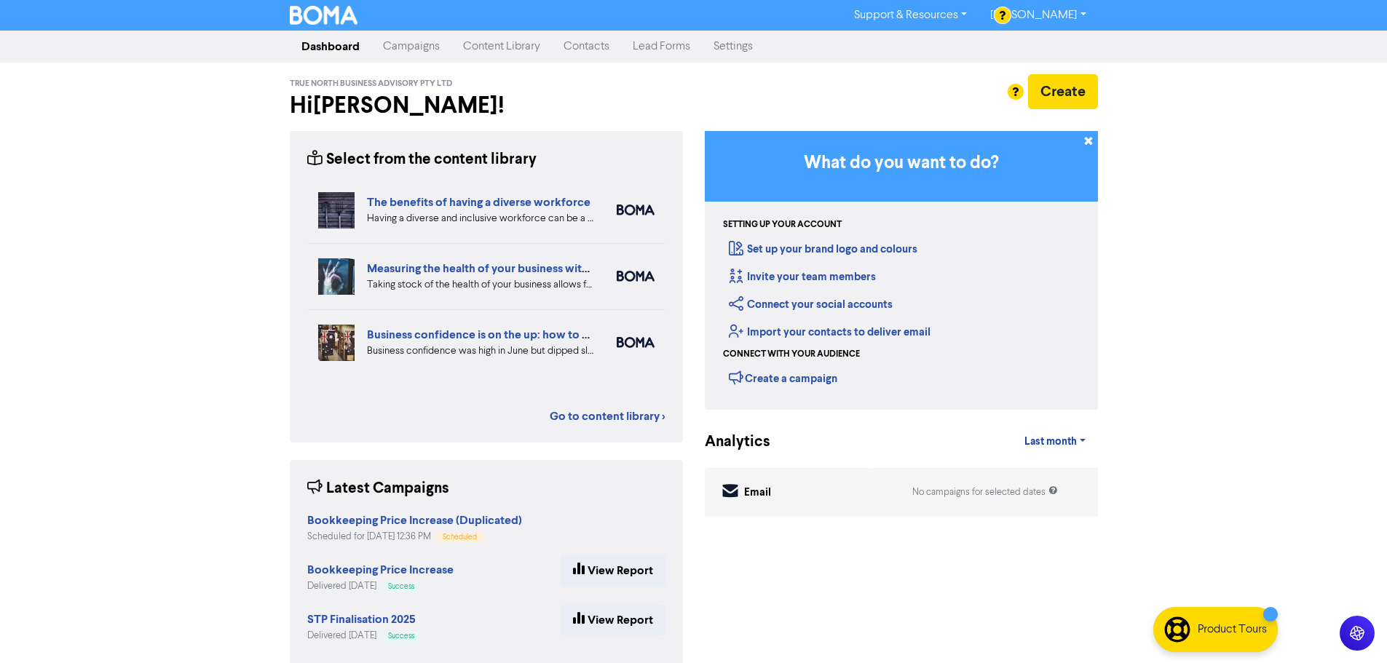
click at [392, 42] on link "Campaigns" at bounding box center [411, 46] width 80 height 29
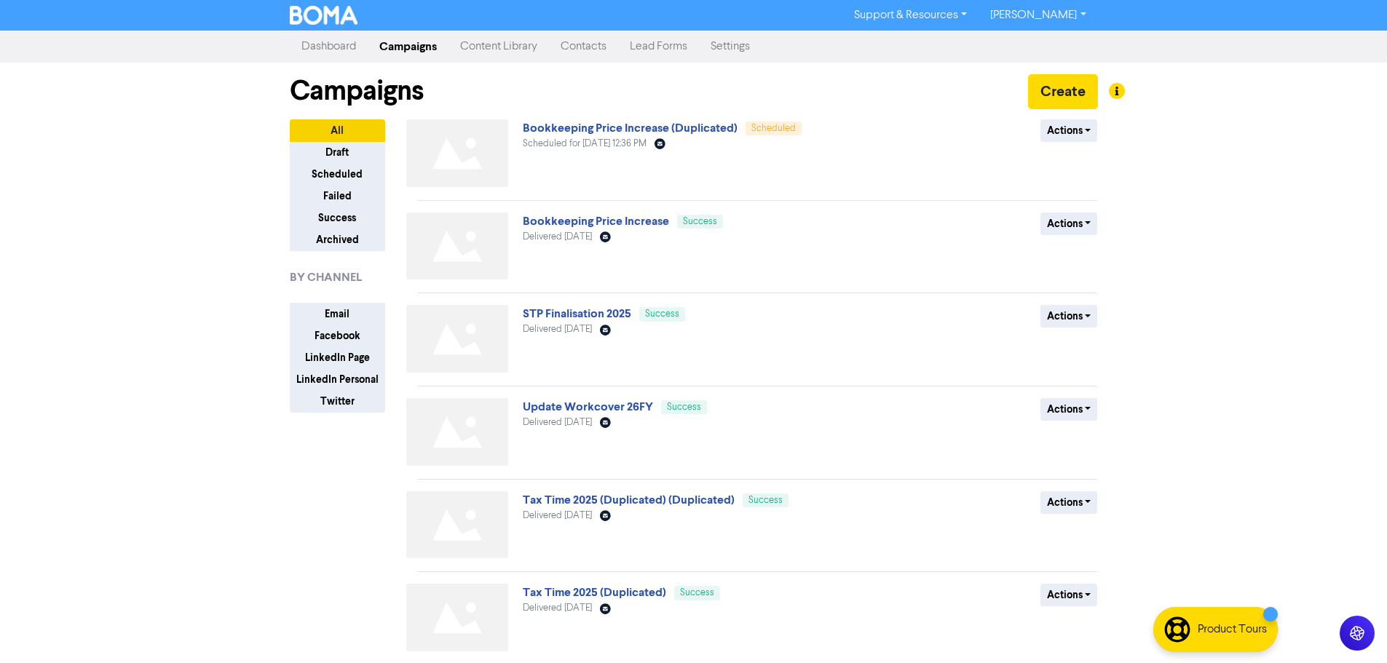
drag, startPoint x: 637, startPoint y: 222, endPoint x: 955, endPoint y: 240, distance: 318.7
click at [874, 242] on div "Bookkeeping Price Increase Success Delivered September 29th 2025 Email Created …" at bounding box center [757, 250] width 703 height 74
click at [1057, 226] on button "Actions" at bounding box center [1069, 224] width 58 height 23
click at [1083, 255] on button "Duplicate" at bounding box center [1098, 254] width 115 height 23
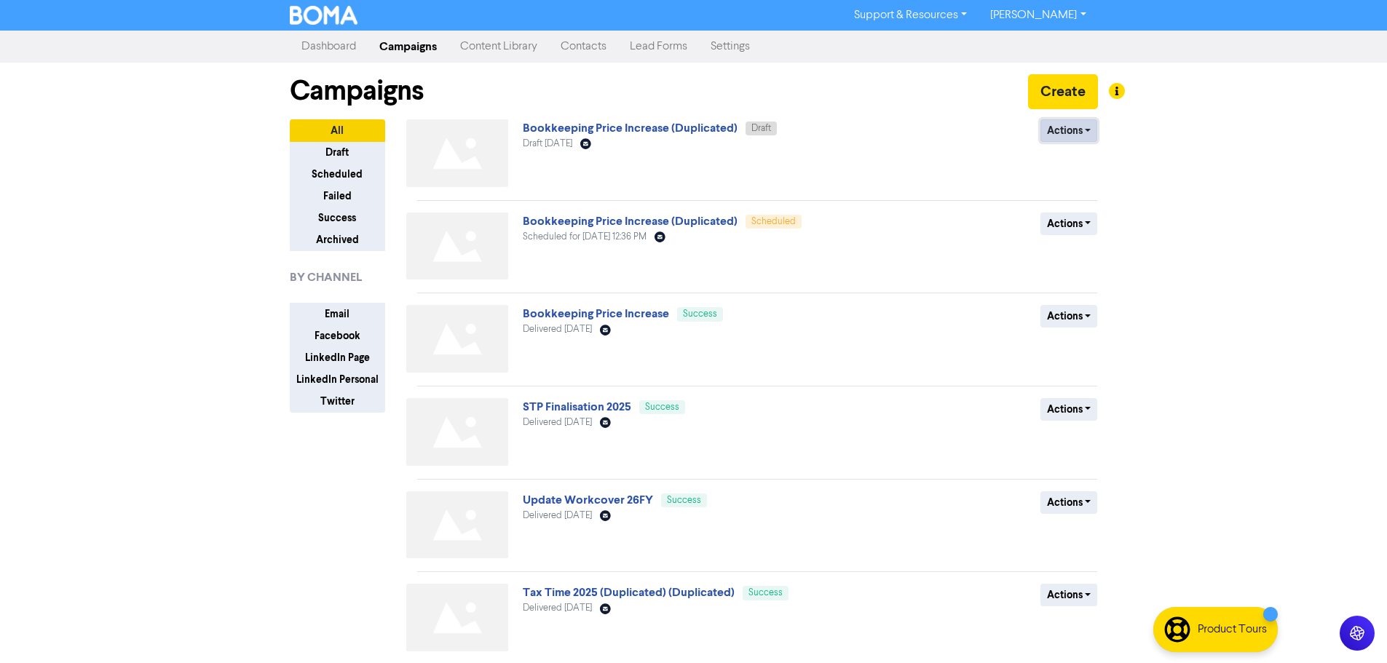
click at [1079, 136] on button "Actions" at bounding box center [1069, 130] width 58 height 23
click at [953, 146] on div "Actions Delete Duplicate Rename Archive" at bounding box center [991, 156] width 234 height 74
click at [1083, 221] on button "Actions" at bounding box center [1069, 224] width 58 height 23
click at [984, 232] on div "Actions Duplicate" at bounding box center [991, 250] width 234 height 74
click at [1058, 134] on button "Actions" at bounding box center [1069, 130] width 58 height 23
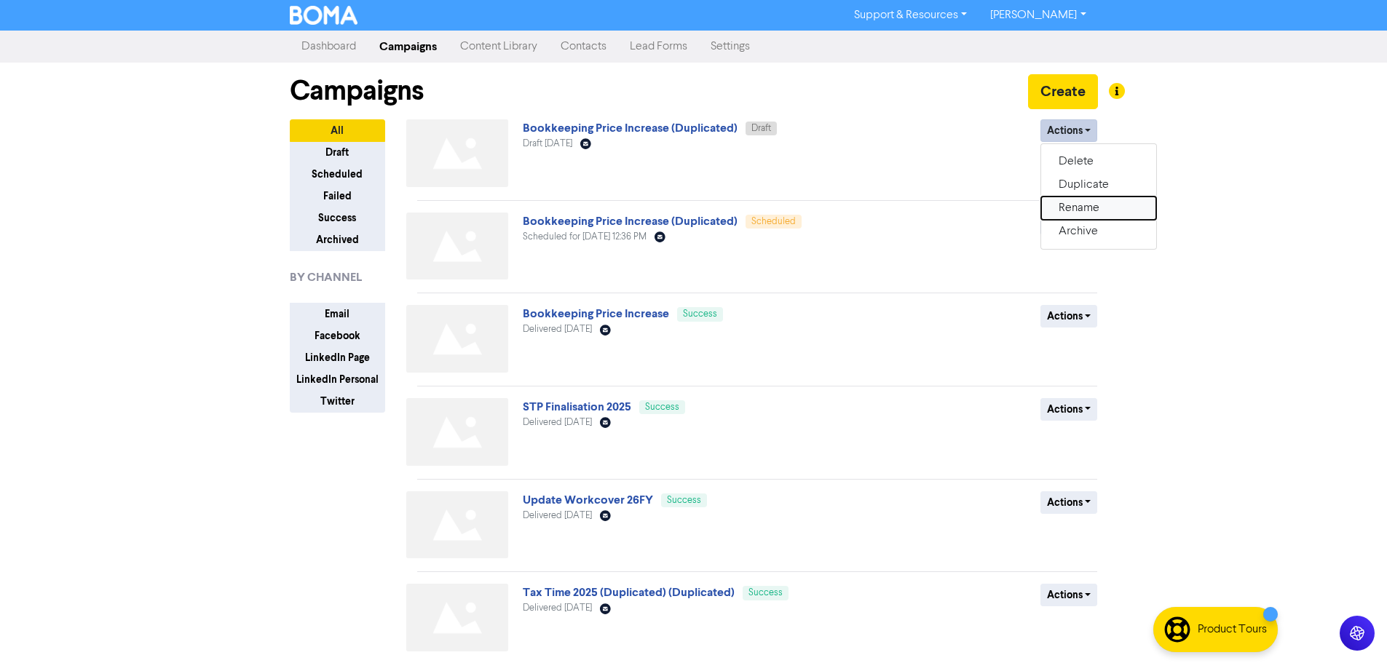
click at [1098, 209] on button "Rename" at bounding box center [1098, 208] width 115 height 23
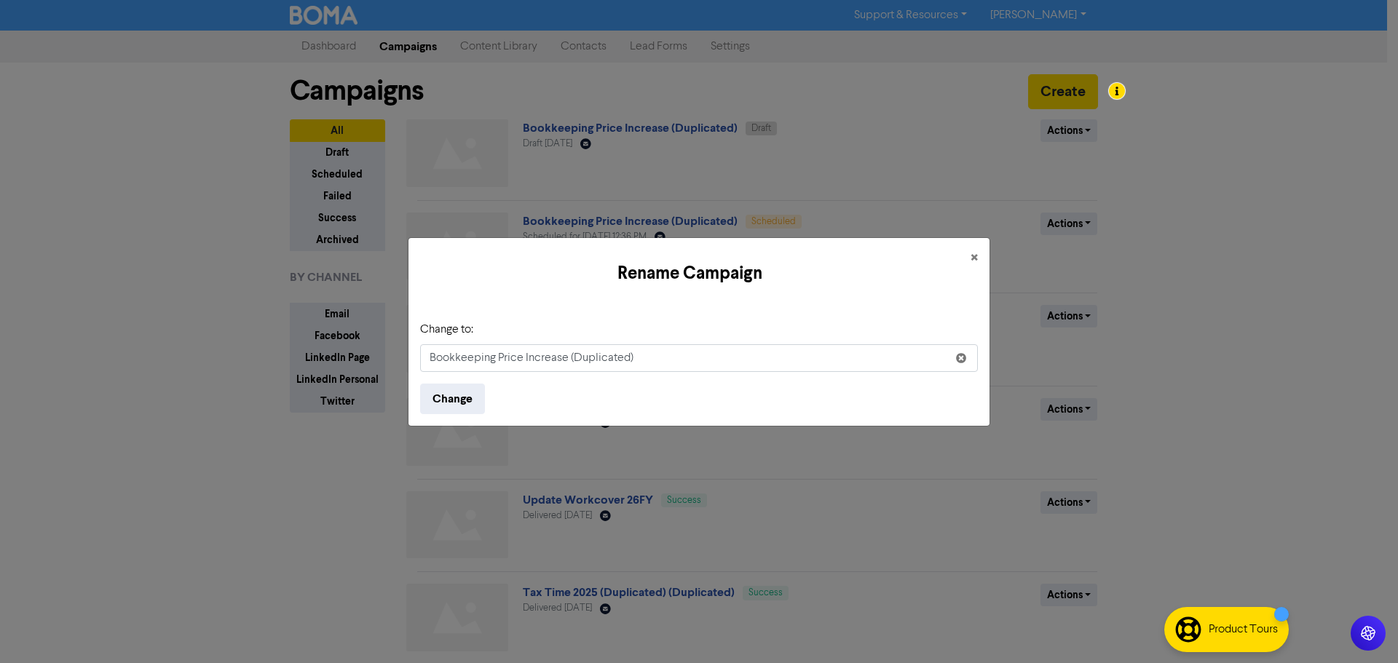
drag, startPoint x: 654, startPoint y: 359, endPoint x: 569, endPoint y: 353, distance: 84.7
click at [569, 353] on input "Bookkeeping Price Increase (Duplicated)" at bounding box center [699, 358] width 558 height 28
type input "Bookkeeping Price Increase pt3"
click at [459, 400] on button "Change" at bounding box center [452, 399] width 65 height 31
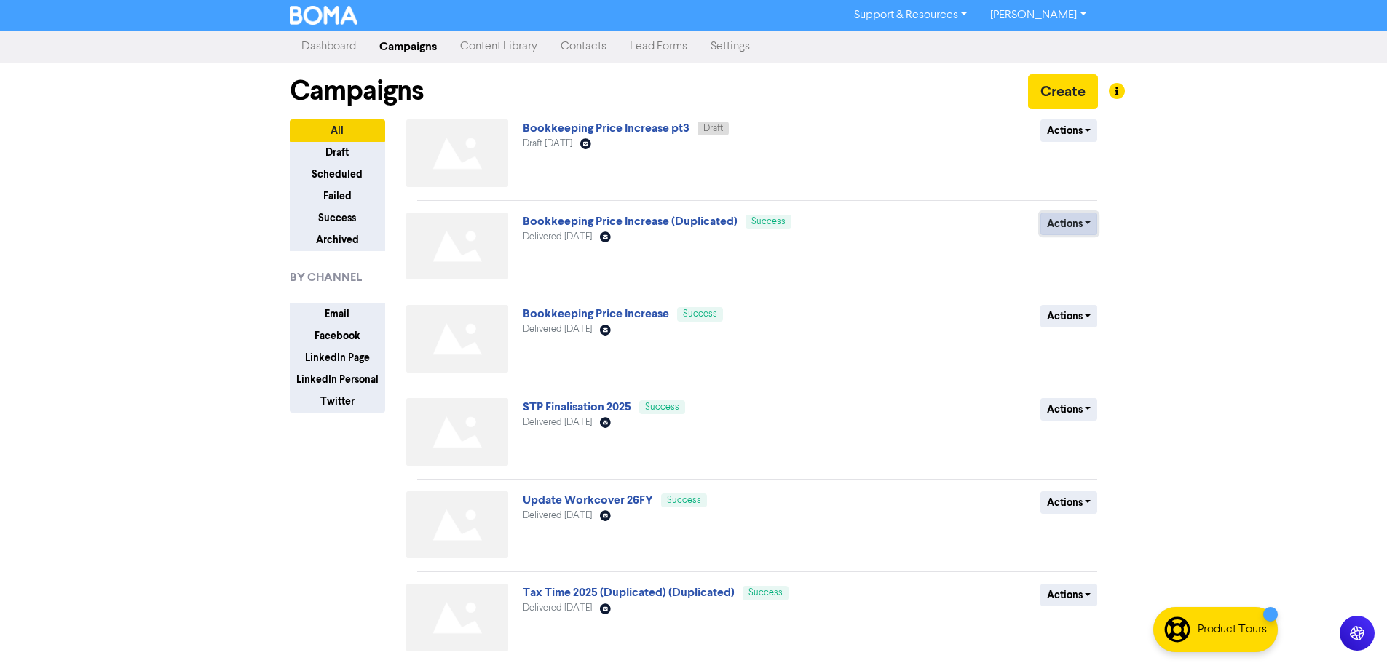
click at [1089, 226] on button "Actions" at bounding box center [1069, 224] width 58 height 23
click at [940, 248] on div "Actions Duplicate Archive" at bounding box center [991, 250] width 234 height 74
drag, startPoint x: 695, startPoint y: 217, endPoint x: 623, endPoint y: 266, distance: 87.0
click at [623, 266] on div "Bookkeeping Price Increase (Duplicated) Success Delivered September 29th 2025 E…" at bounding box center [698, 250] width 351 height 74
click at [1078, 137] on button "Actions" at bounding box center [1069, 130] width 58 height 23
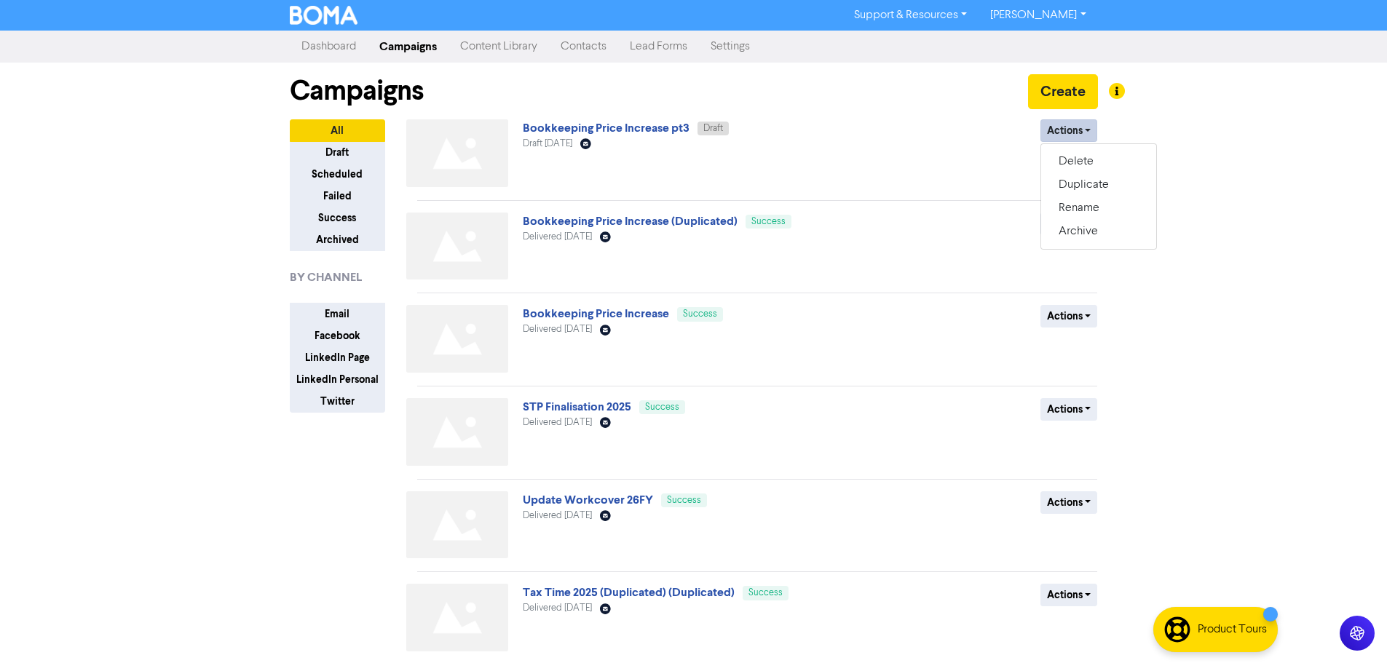
click at [905, 149] on div "Actions Delete Duplicate Rename Archive" at bounding box center [991, 156] width 234 height 74
click at [673, 132] on link "Bookkeeping Price Increase pt3" at bounding box center [606, 128] width 167 height 15
click at [666, 135] on link "Bookkeeping Price Increase pt3" at bounding box center [606, 128] width 167 height 15
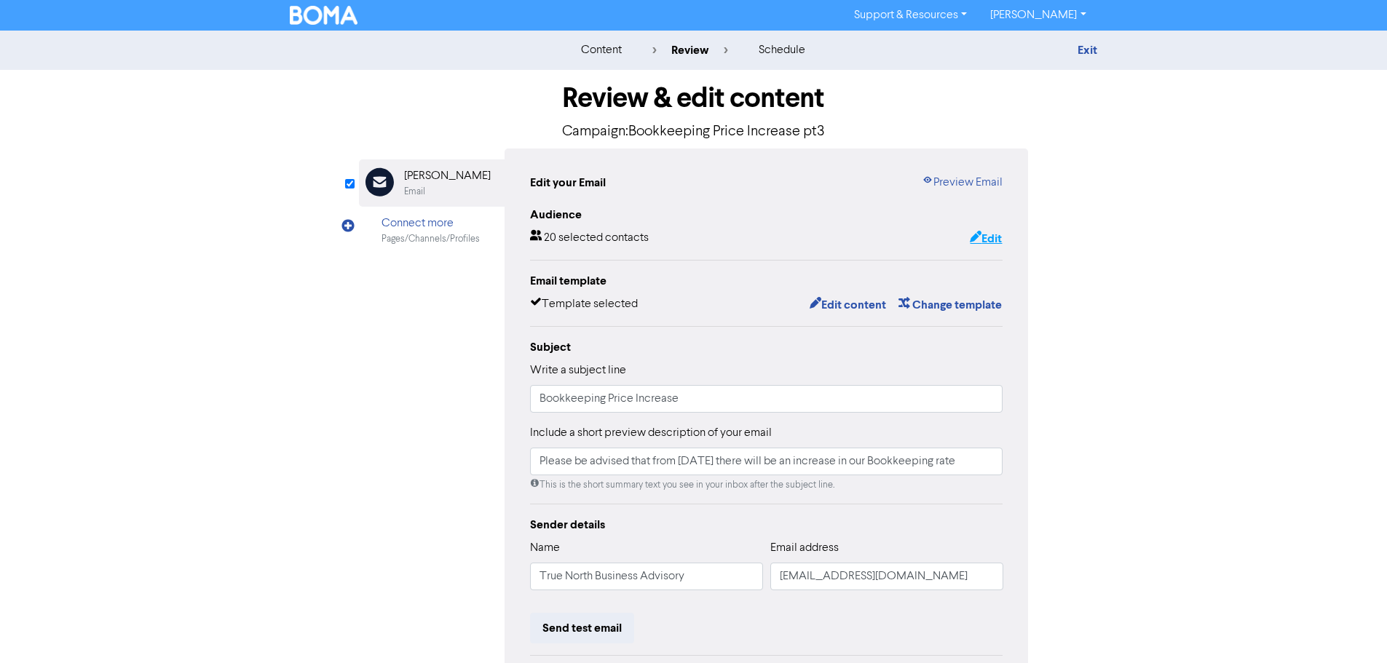
click at [983, 242] on button "Edit" at bounding box center [985, 238] width 33 height 19
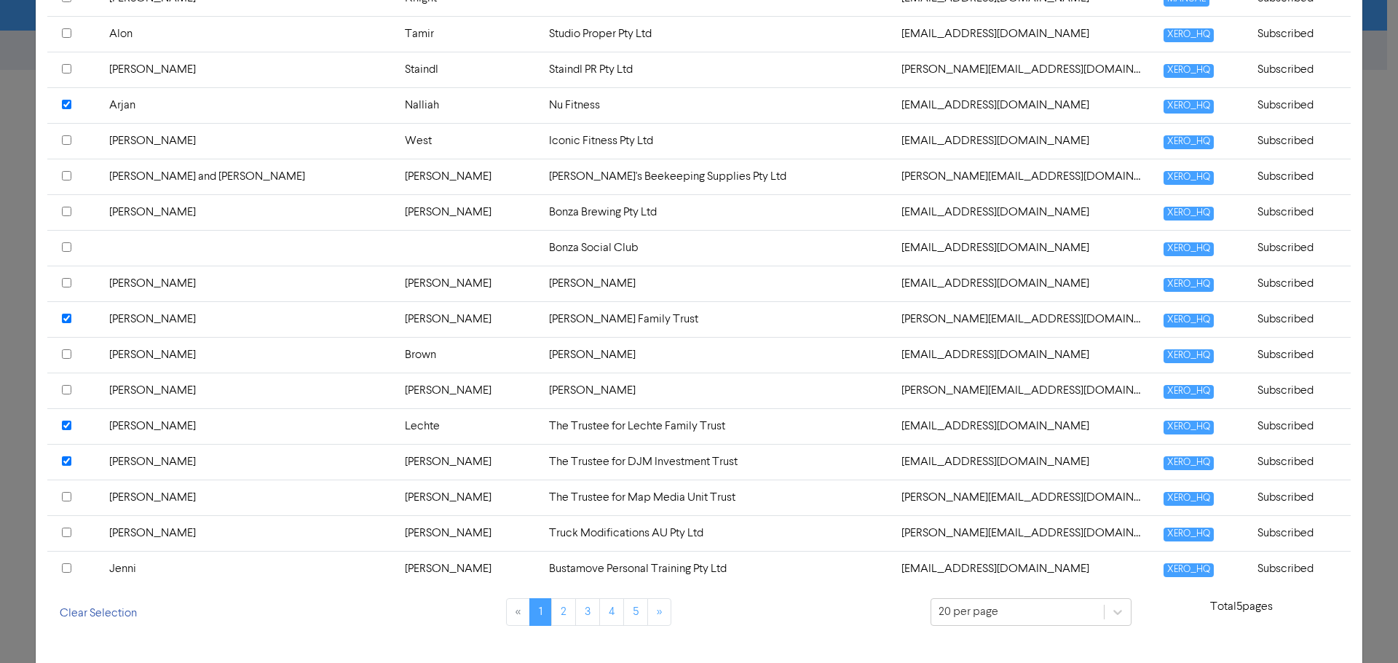
scroll to position [558, 0]
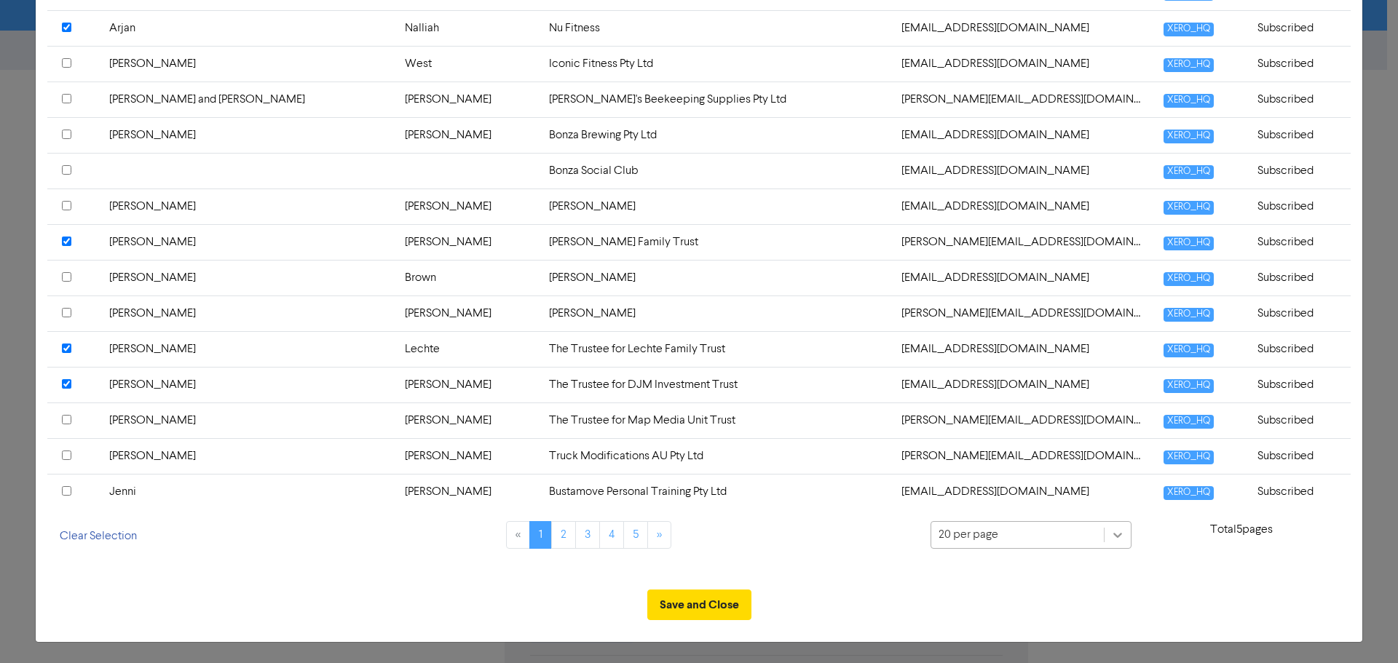
drag, startPoint x: 1102, startPoint y: 534, endPoint x: 1096, endPoint y: 544, distance: 10.8
click at [1110, 534] on icon at bounding box center [1117, 535] width 15 height 15
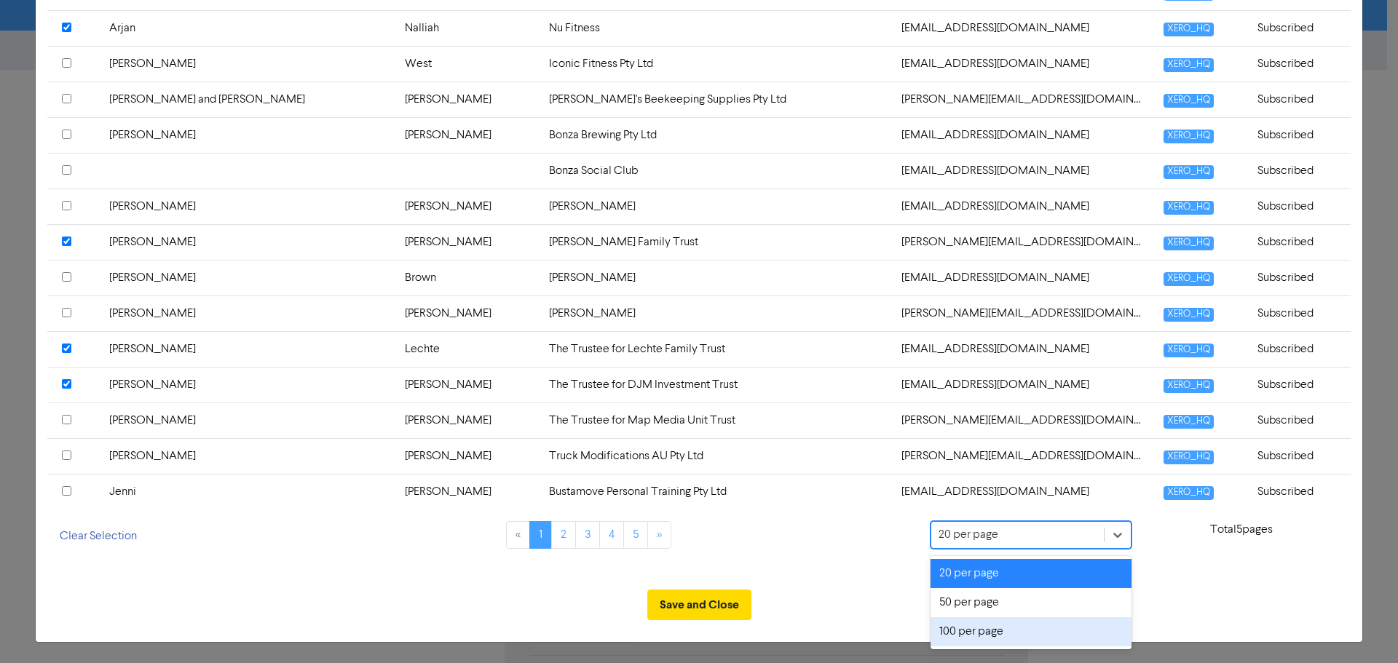
click at [1040, 631] on div "100 per page" at bounding box center [1030, 631] width 201 height 29
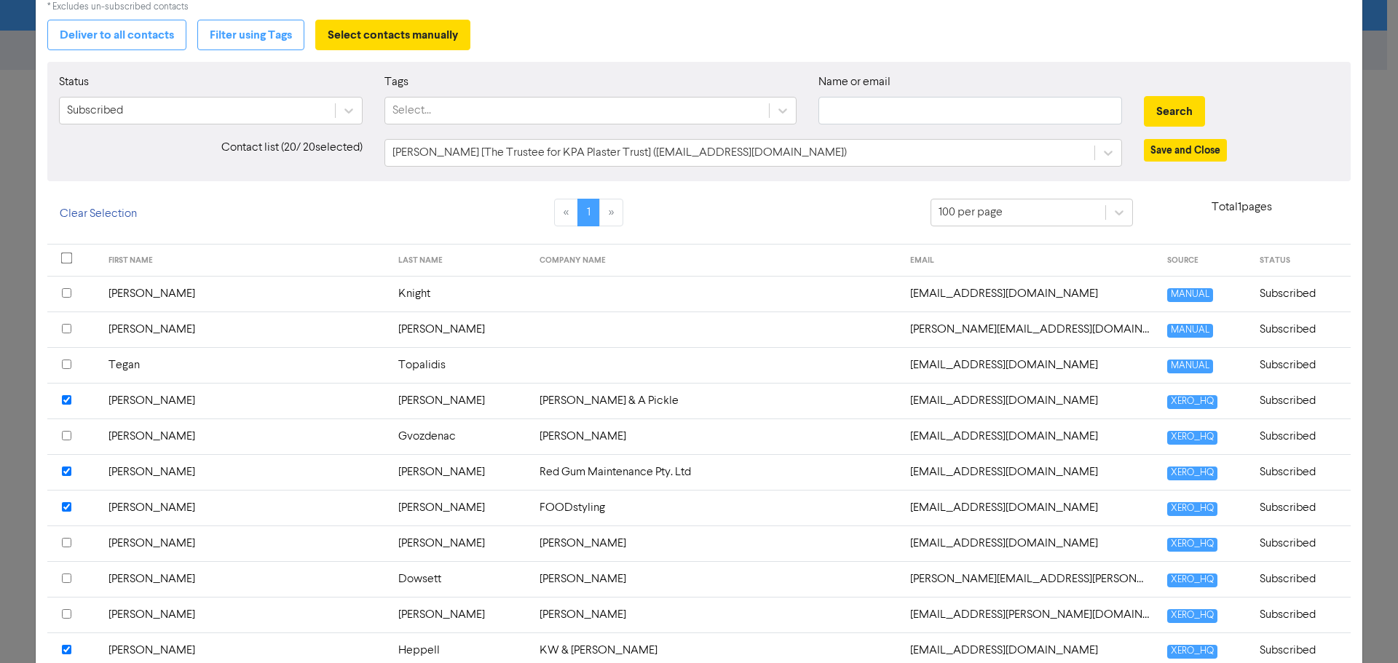
scroll to position [0, 0]
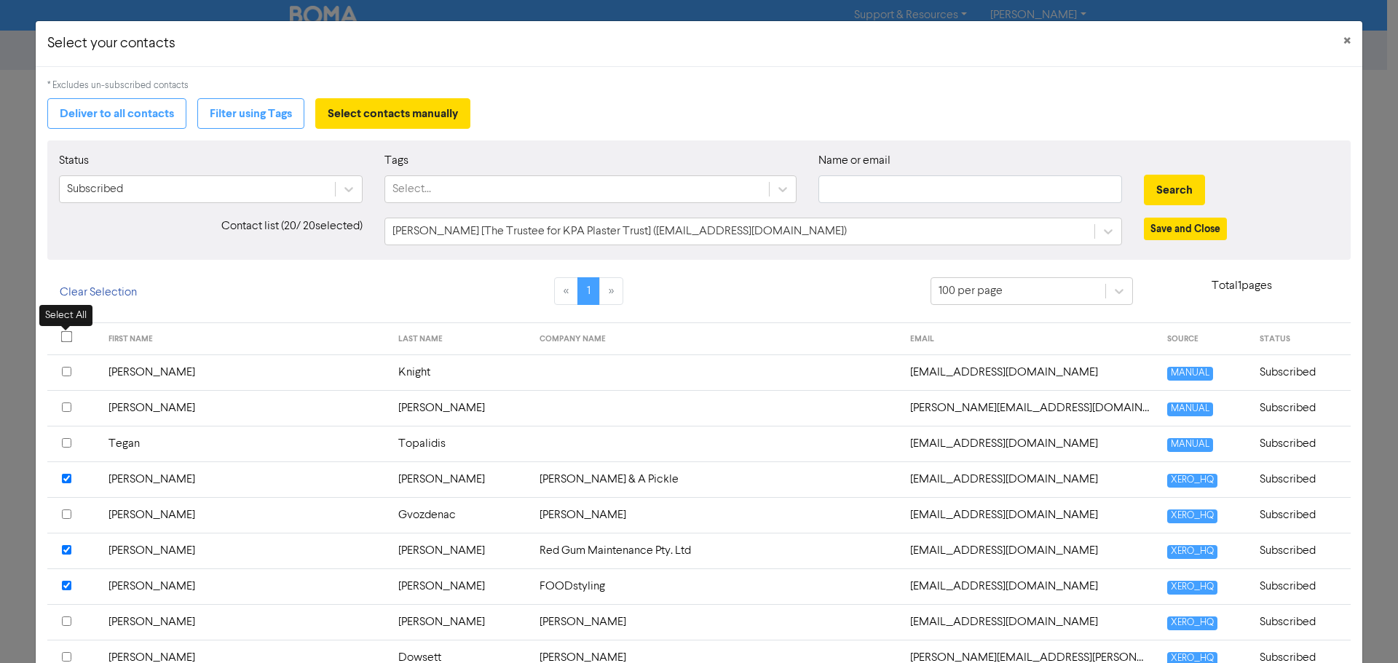
click at [71, 336] on input "checkbox" at bounding box center [67, 337] width 12 height 12
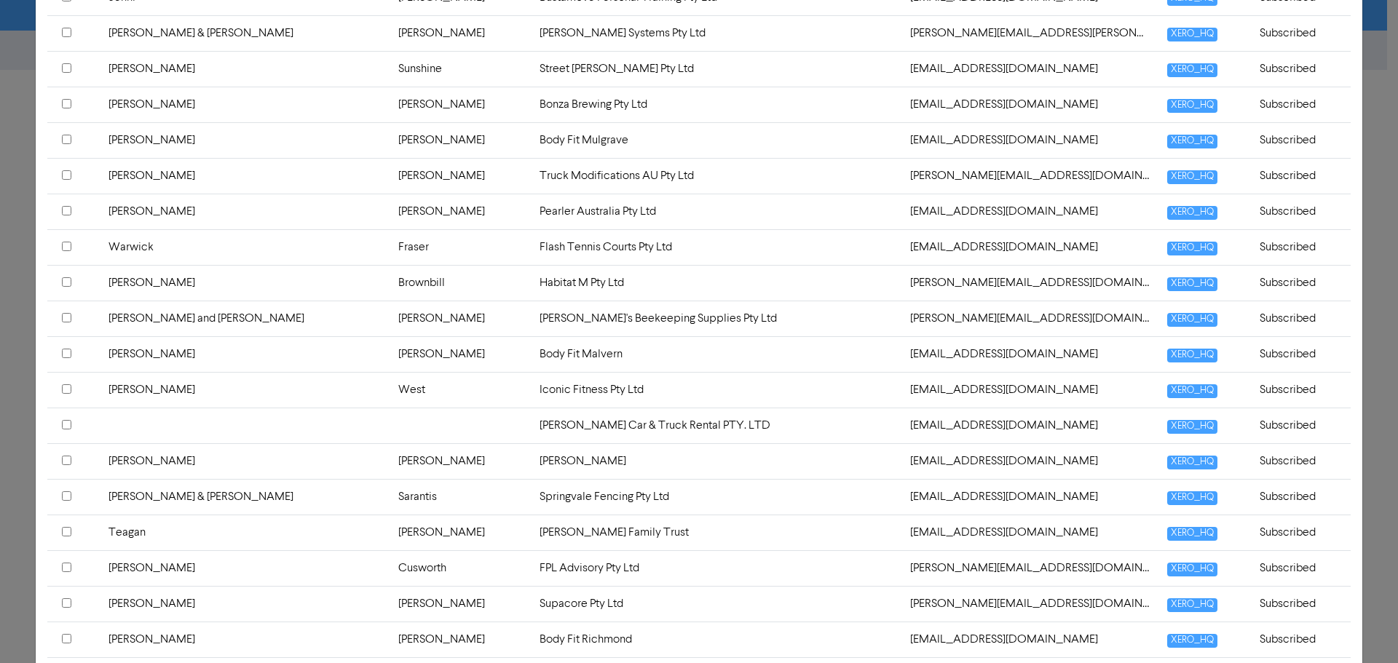
scroll to position [2621, 0]
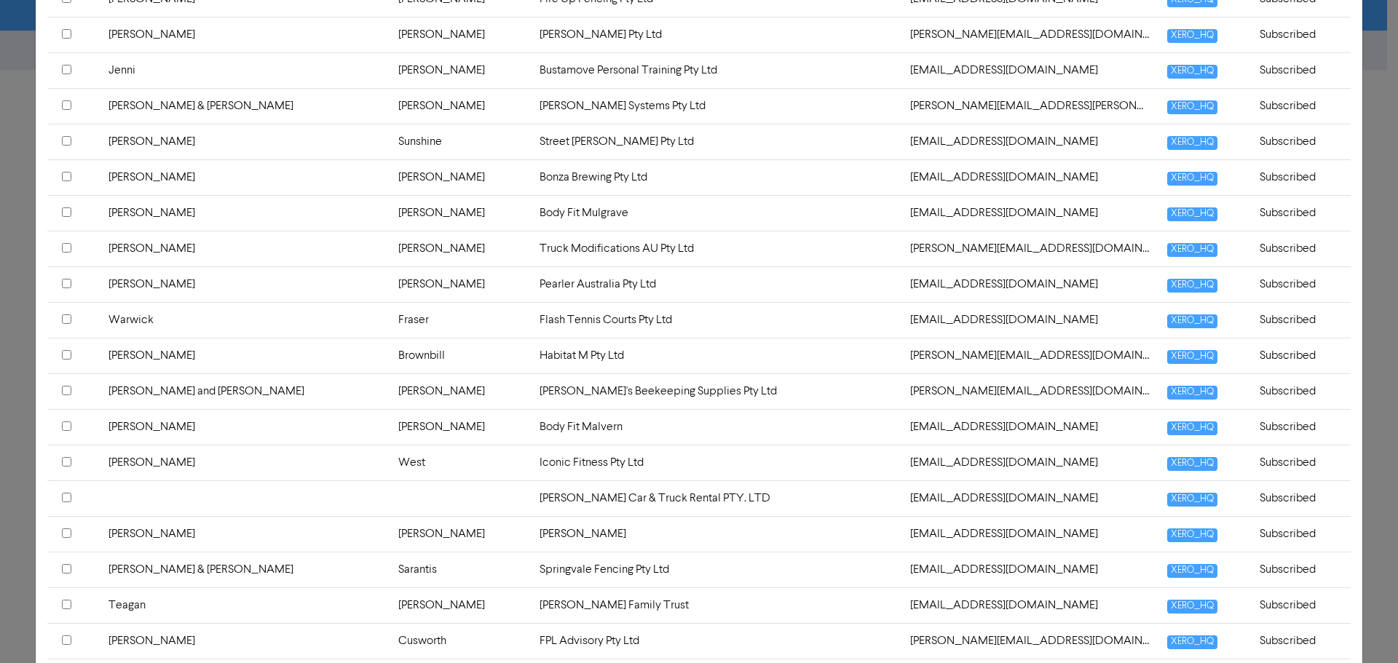
click at [68, 213] on input "checkbox" at bounding box center [66, 212] width 9 height 9
click at [63, 213] on input "checkbox" at bounding box center [66, 212] width 9 height 9
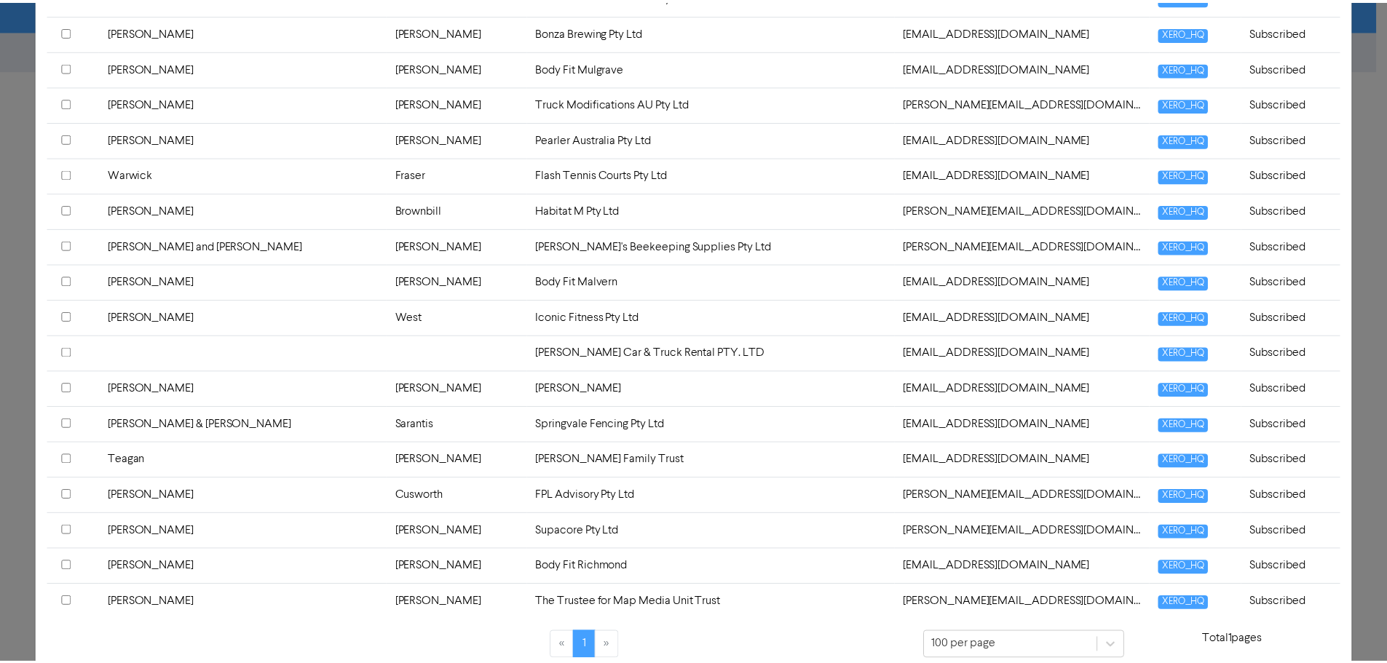
scroll to position [2840, 0]
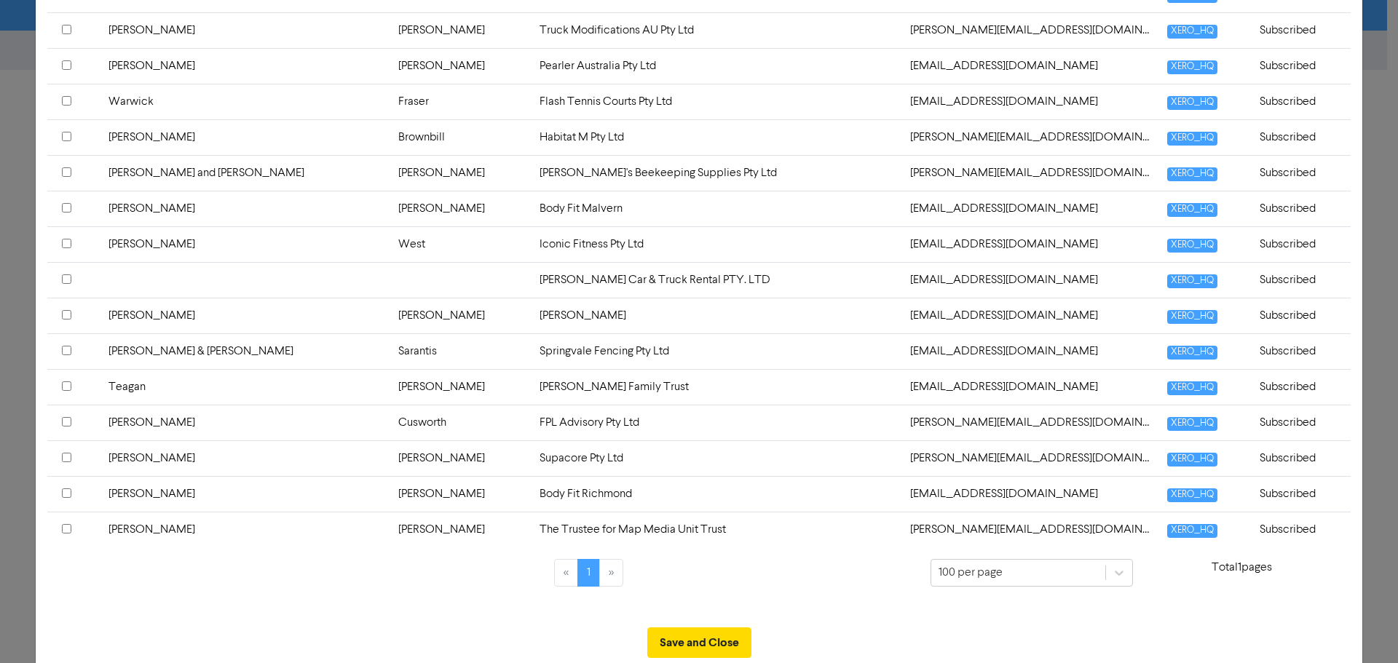
click at [63, 205] on input "checkbox" at bounding box center [66, 207] width 9 height 9
click at [66, 243] on input "checkbox" at bounding box center [66, 243] width 9 height 9
click at [64, 315] on input "checkbox" at bounding box center [66, 314] width 9 height 9
click at [66, 350] on input "checkbox" at bounding box center [66, 350] width 9 height 9
click at [68, 387] on input "checkbox" at bounding box center [66, 386] width 9 height 9
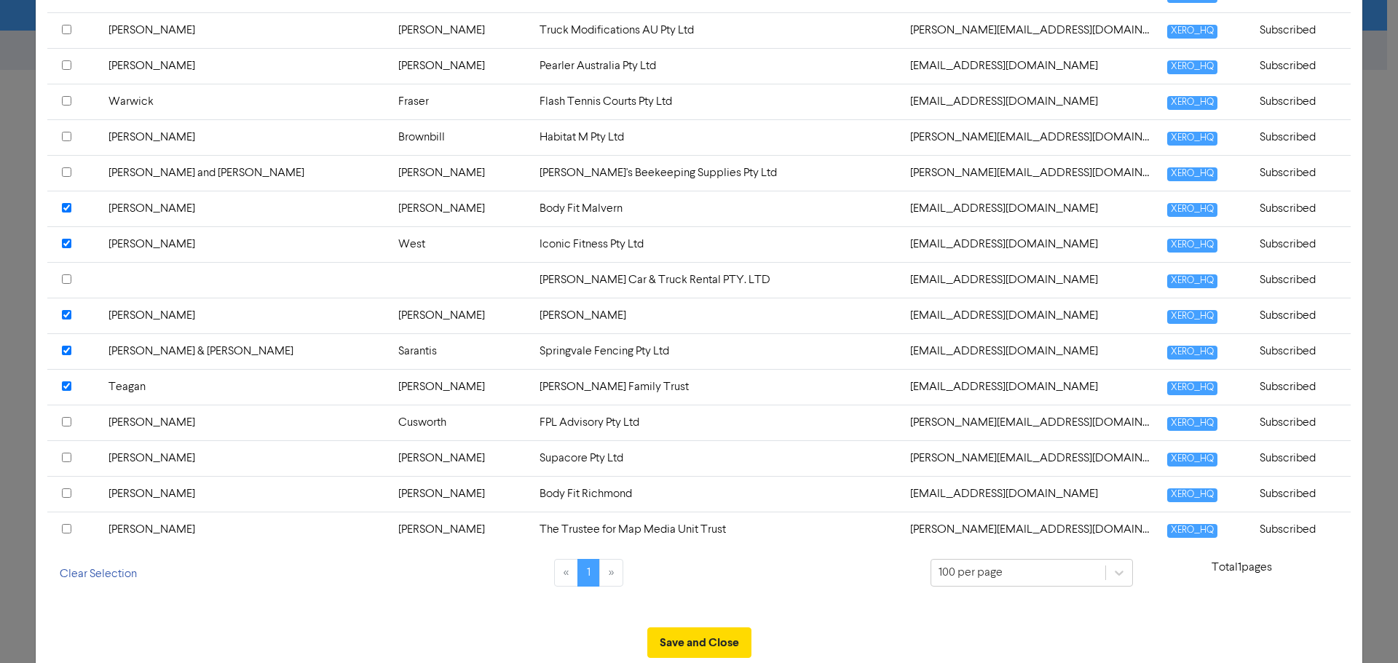
click at [66, 422] on input "checkbox" at bounding box center [66, 421] width 9 height 9
click at [68, 494] on input "checkbox" at bounding box center [66, 493] width 9 height 9
click at [66, 529] on input "checkbox" at bounding box center [66, 528] width 9 height 9
click at [723, 639] on button "Save and Close" at bounding box center [699, 643] width 104 height 31
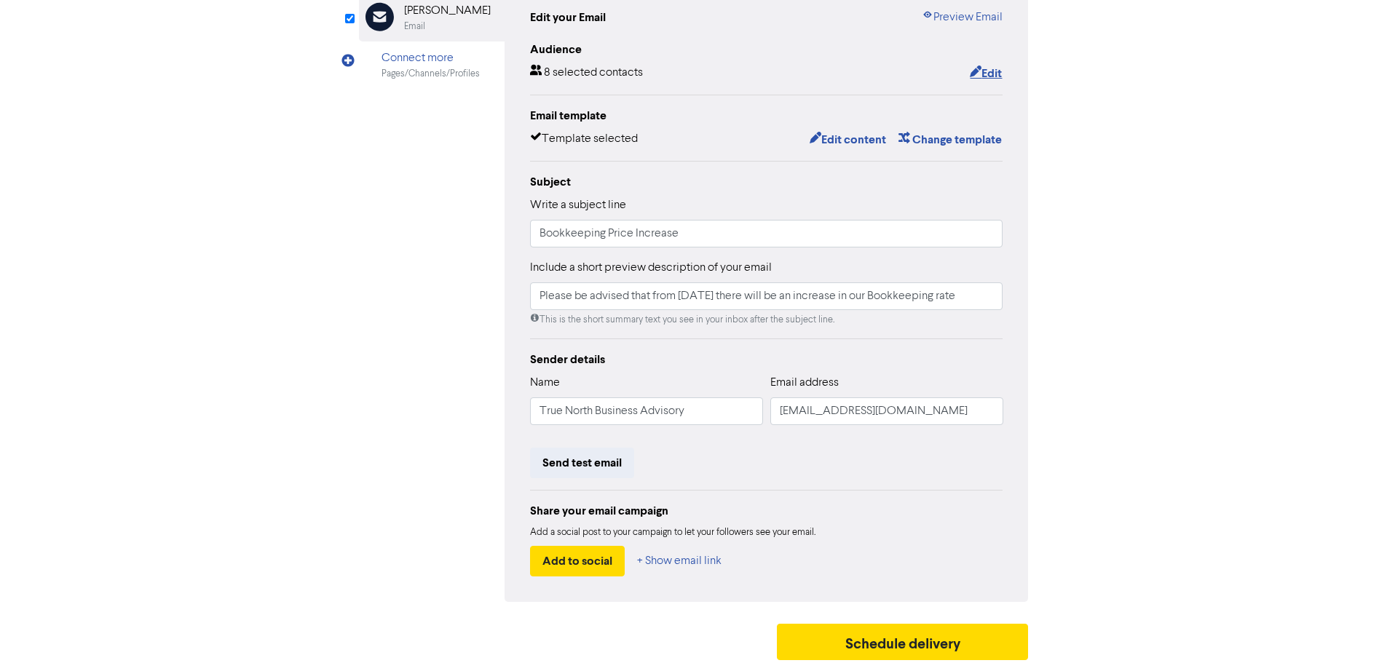
scroll to position [171, 0]
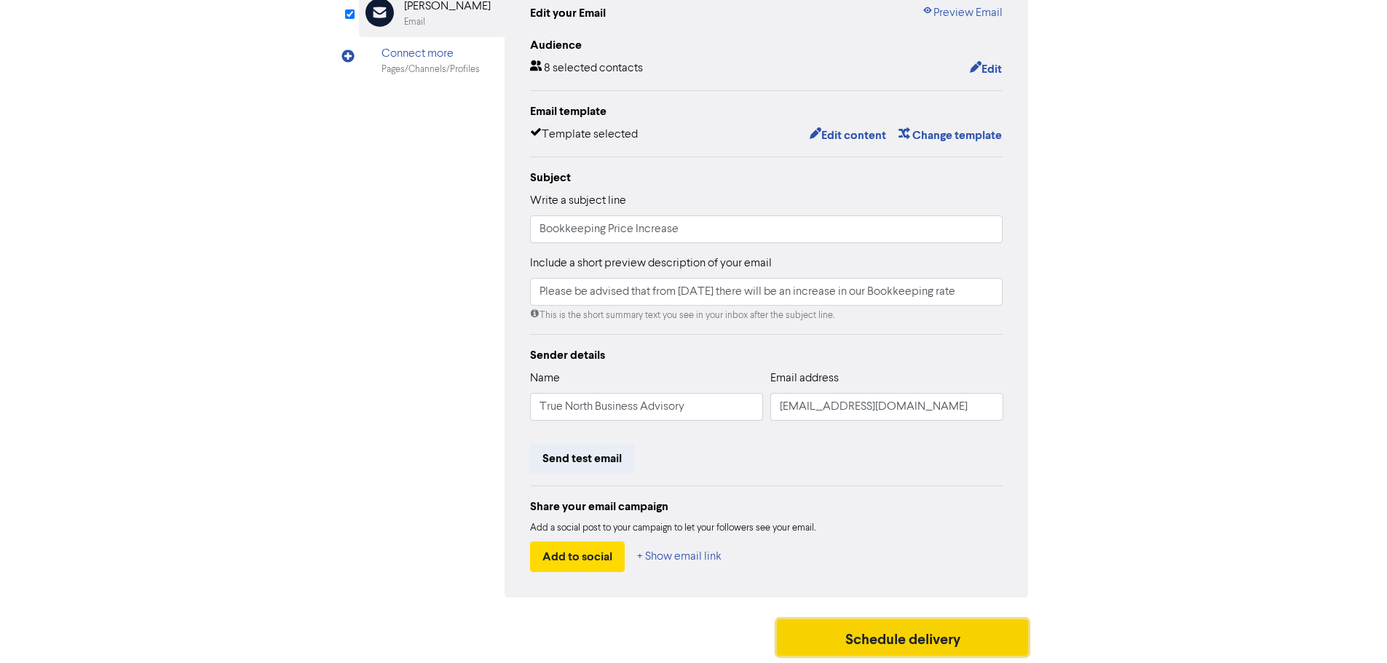
click at [892, 642] on button "Schedule delivery" at bounding box center [903, 638] width 252 height 36
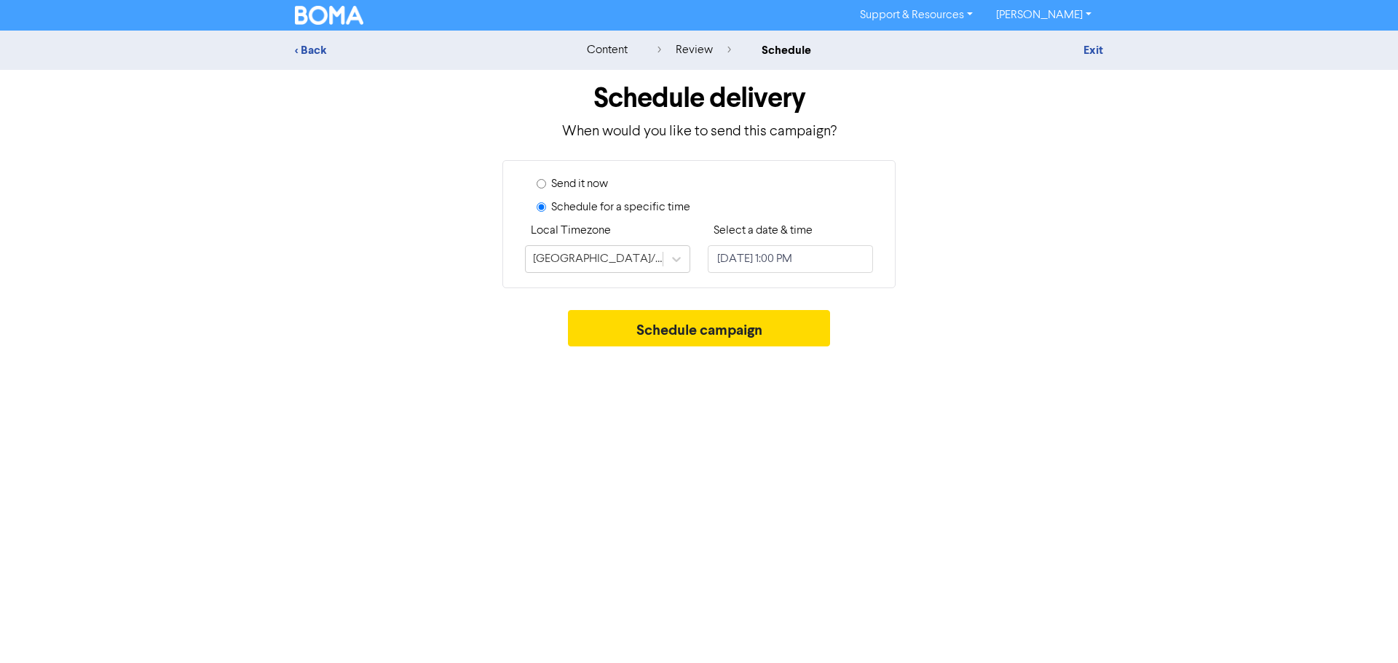
click at [542, 183] on input "Send it now" at bounding box center [541, 183] width 9 height 9
radio input "true"
radio input "false"
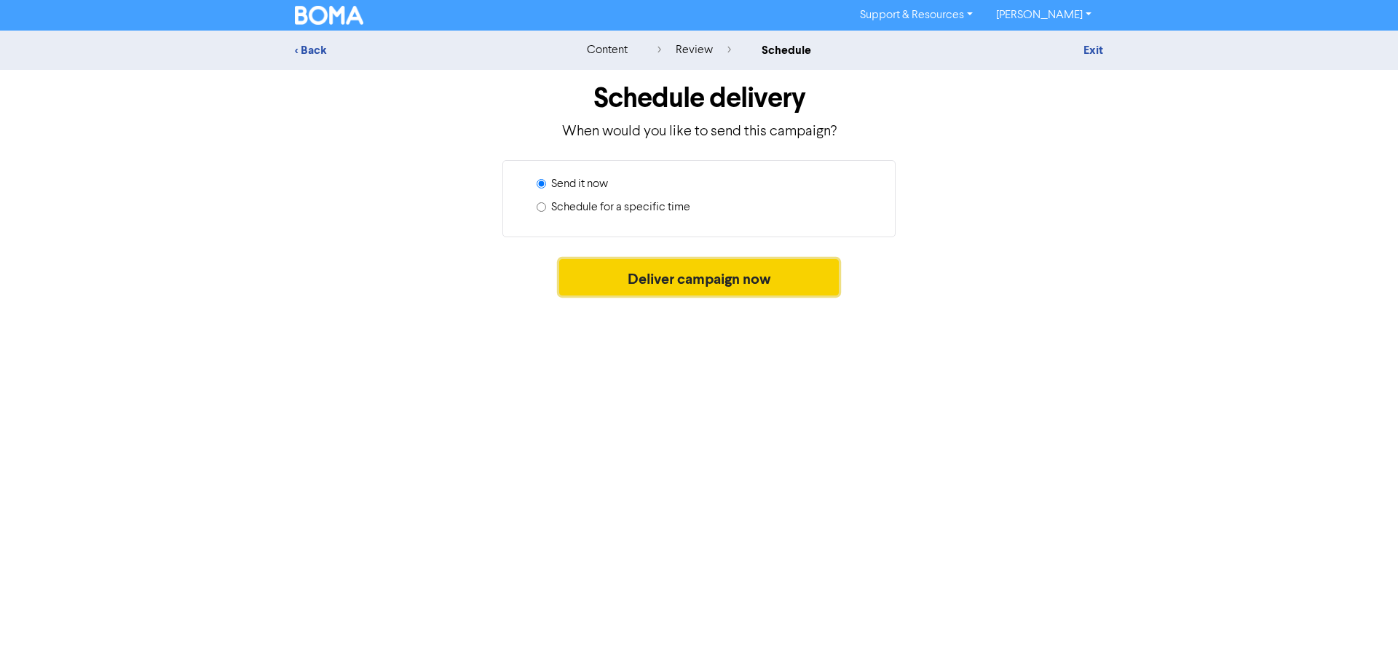
click at [641, 279] on button "Deliver campaign now" at bounding box center [699, 277] width 280 height 36
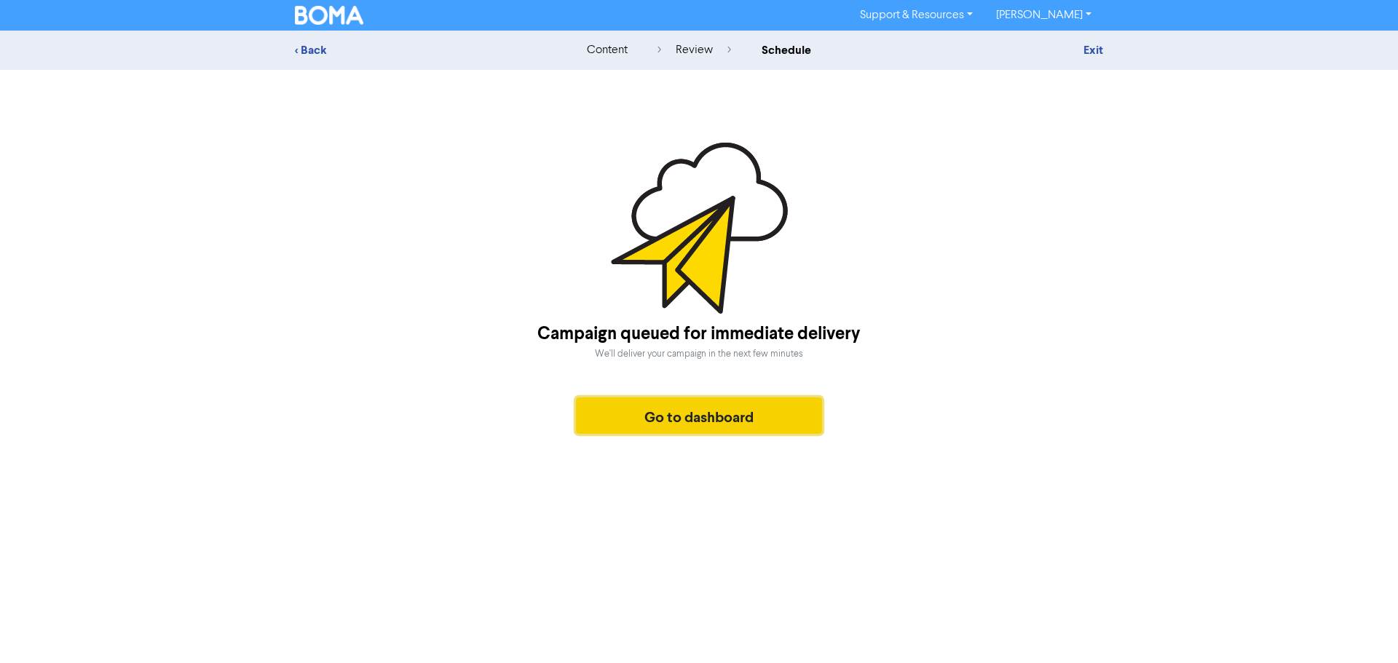
click at [743, 422] on button "Go to dashboard" at bounding box center [699, 416] width 246 height 36
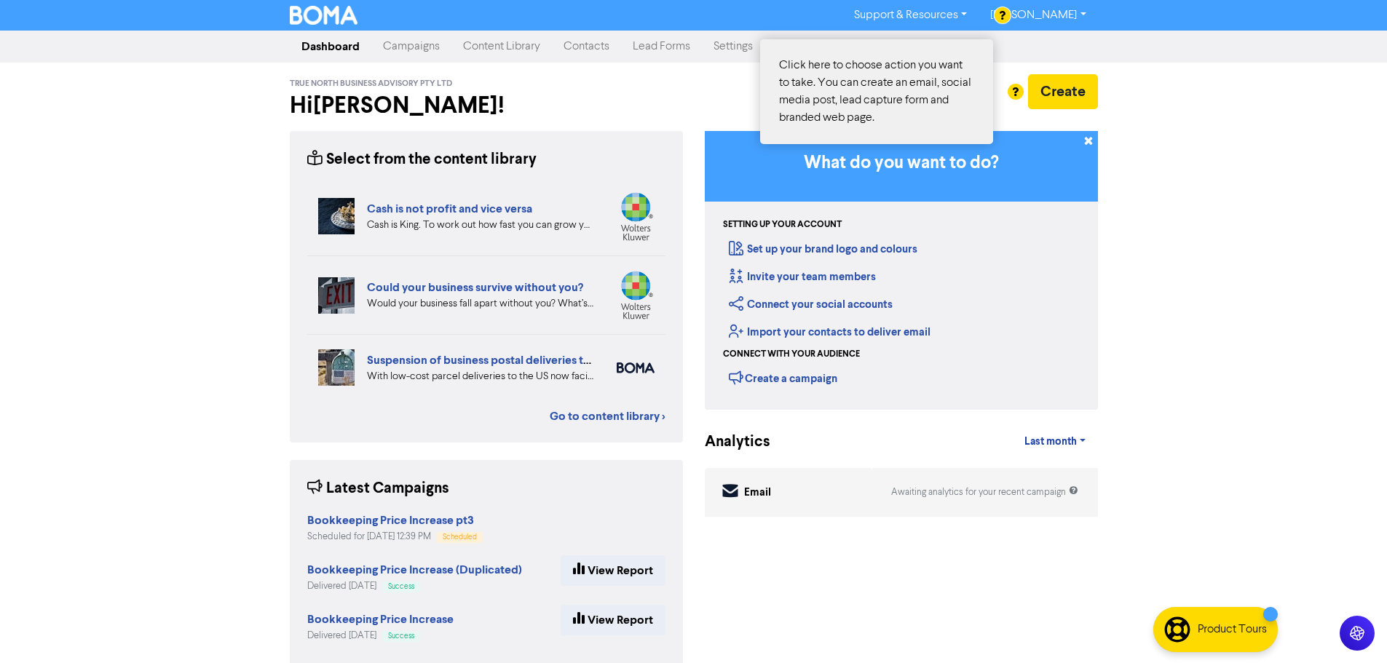
click at [1088, 90] on div at bounding box center [693, 331] width 1387 height 663
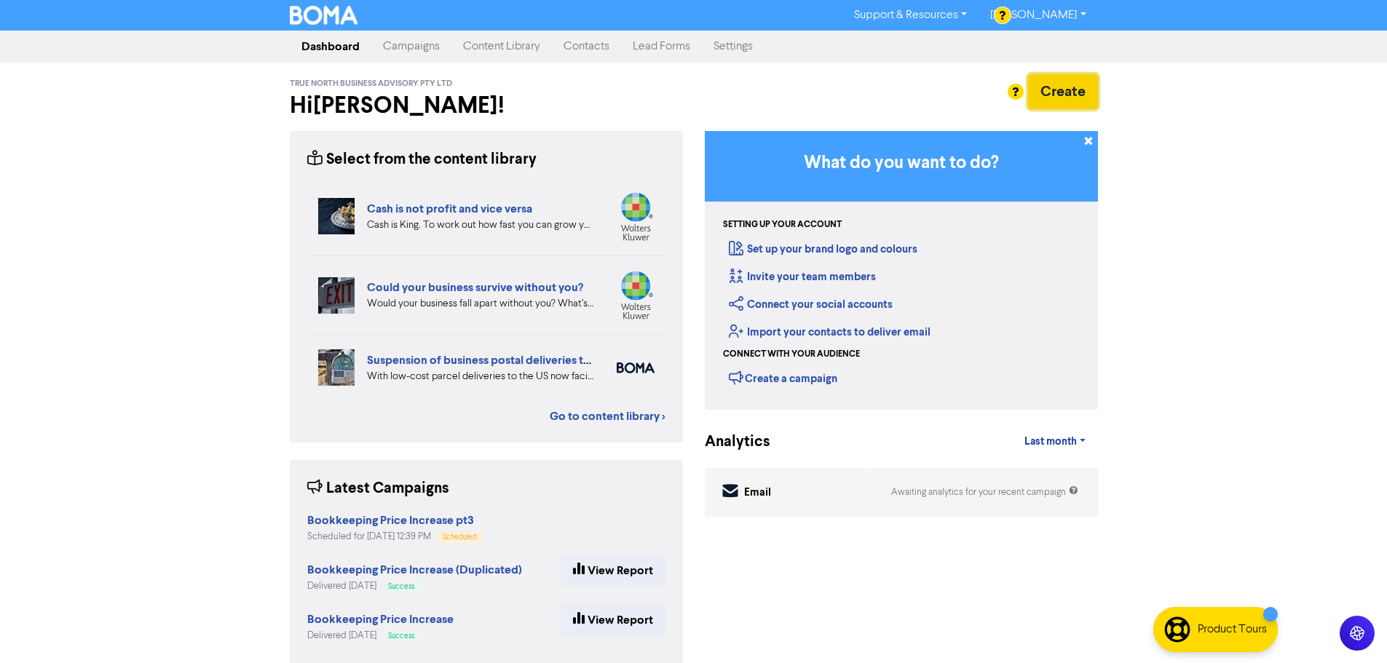
click at [1080, 85] on button "Create" at bounding box center [1063, 91] width 70 height 35
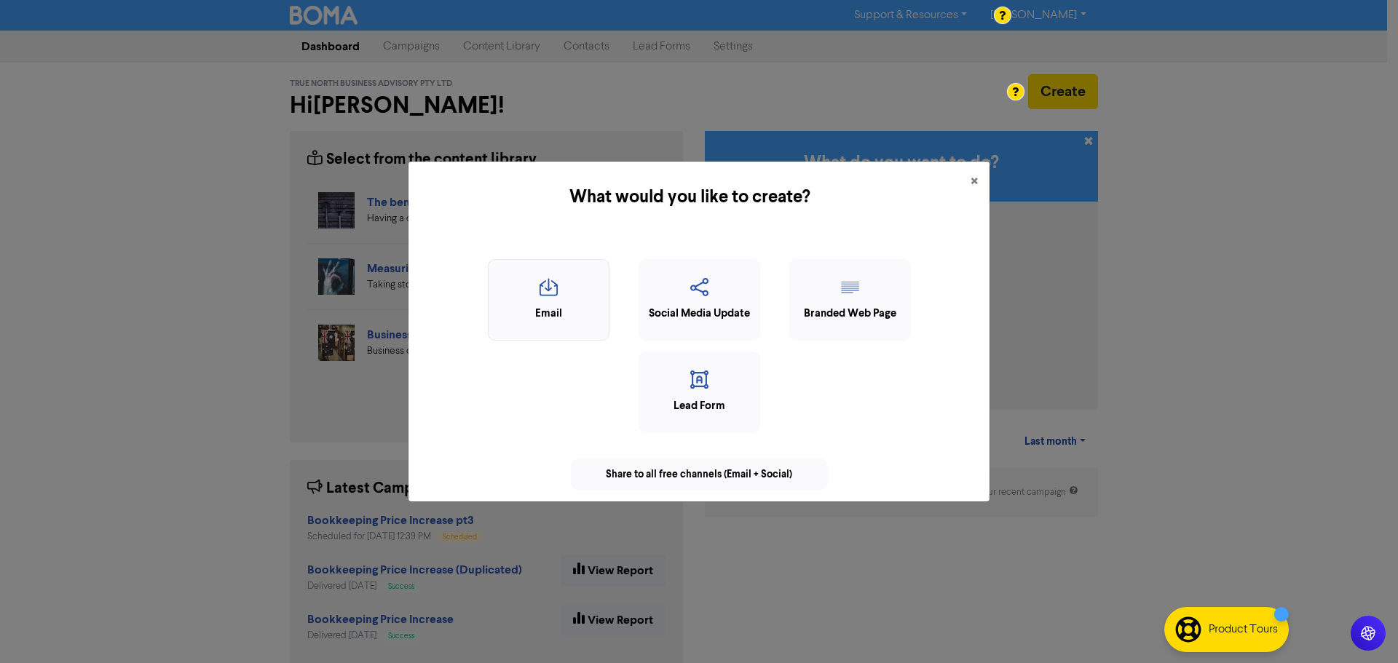
click at [556, 297] on icon "button" at bounding box center [549, 292] width 106 height 28
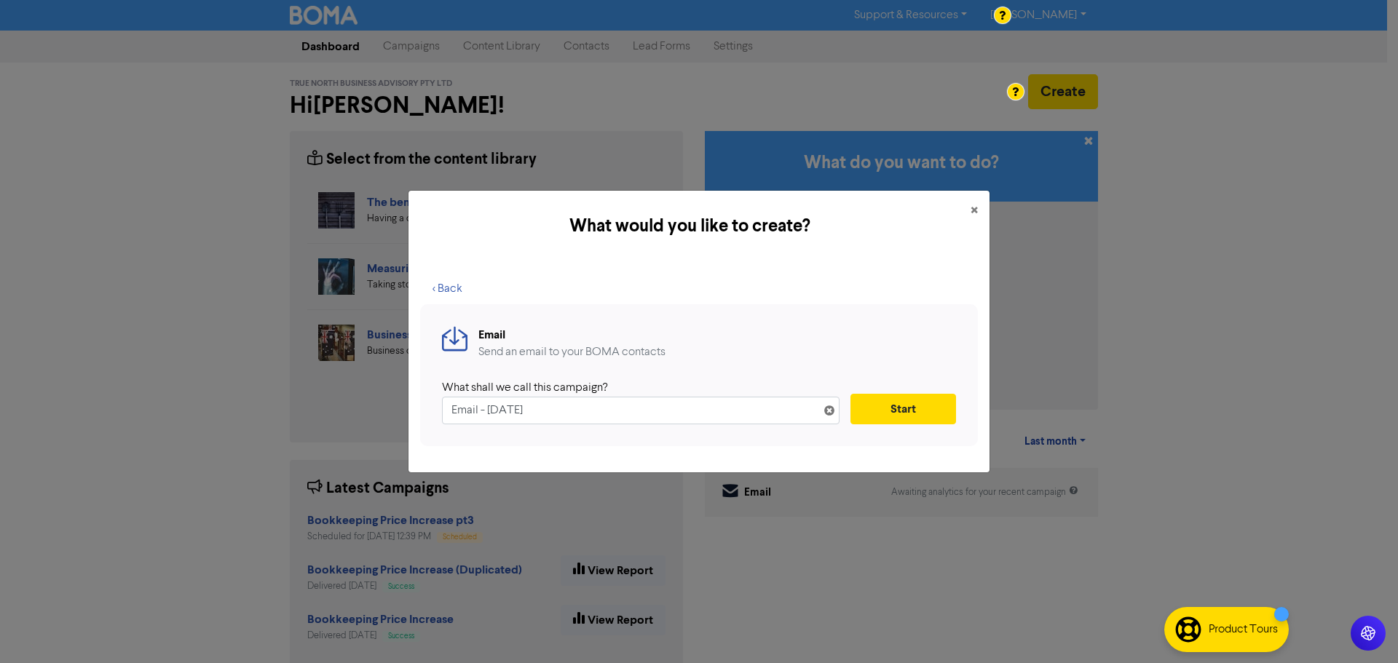
drag, startPoint x: 573, startPoint y: 408, endPoint x: 402, endPoint y: 403, distance: 171.2
click at [402, 403] on div "What would you like to create? × < Back Email Send an email to your BOMA contac…" at bounding box center [699, 331] width 1398 height 663
type input "Digital Signing"
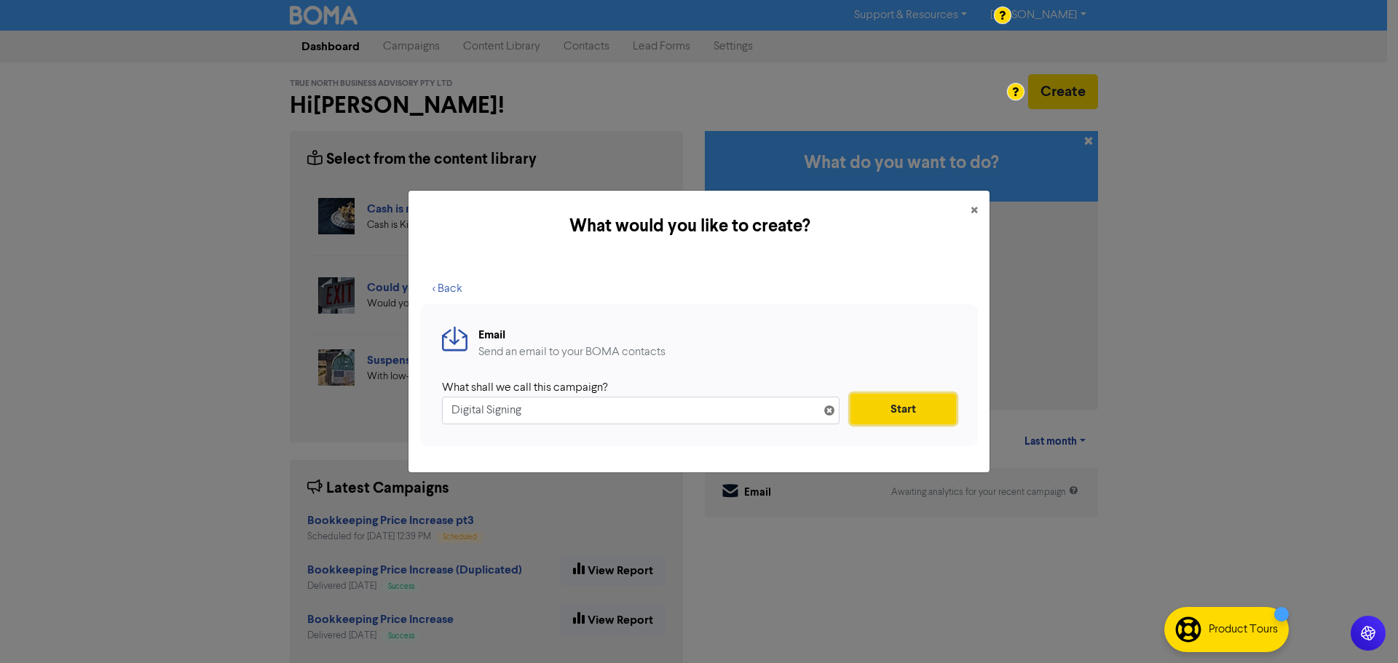
click at [918, 411] on button "Start" at bounding box center [903, 409] width 106 height 31
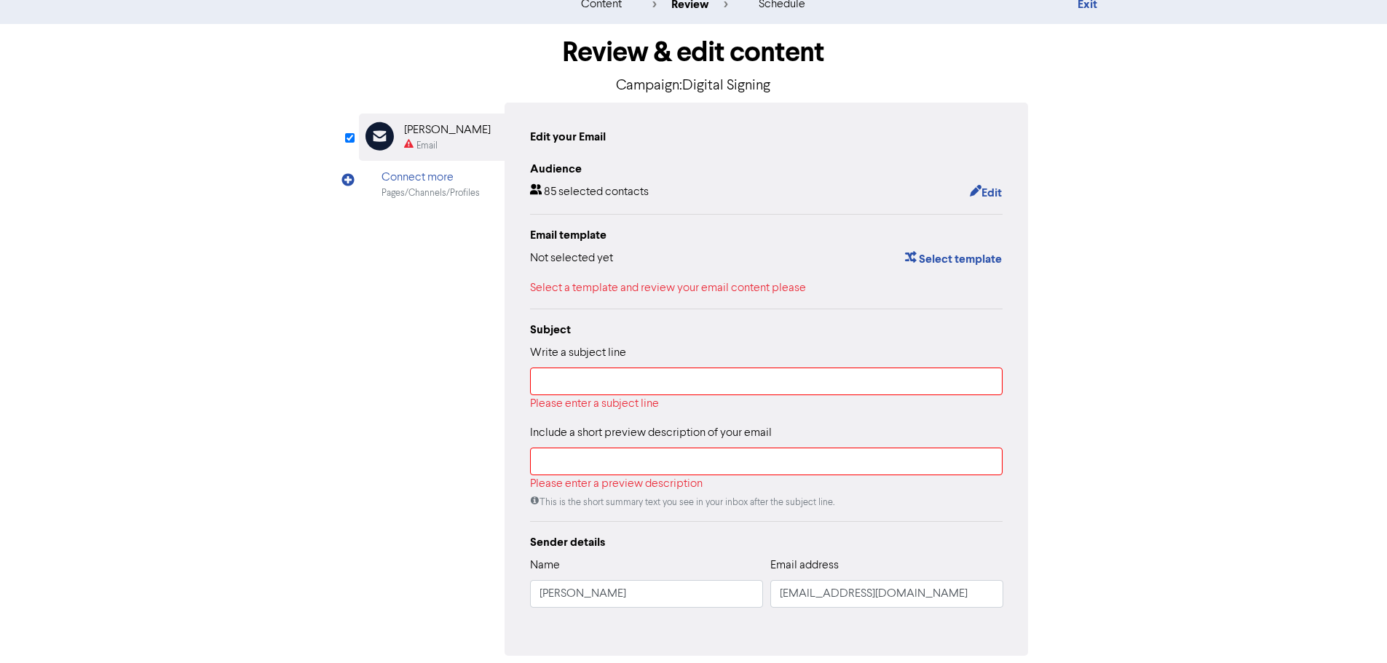
scroll to position [106, 0]
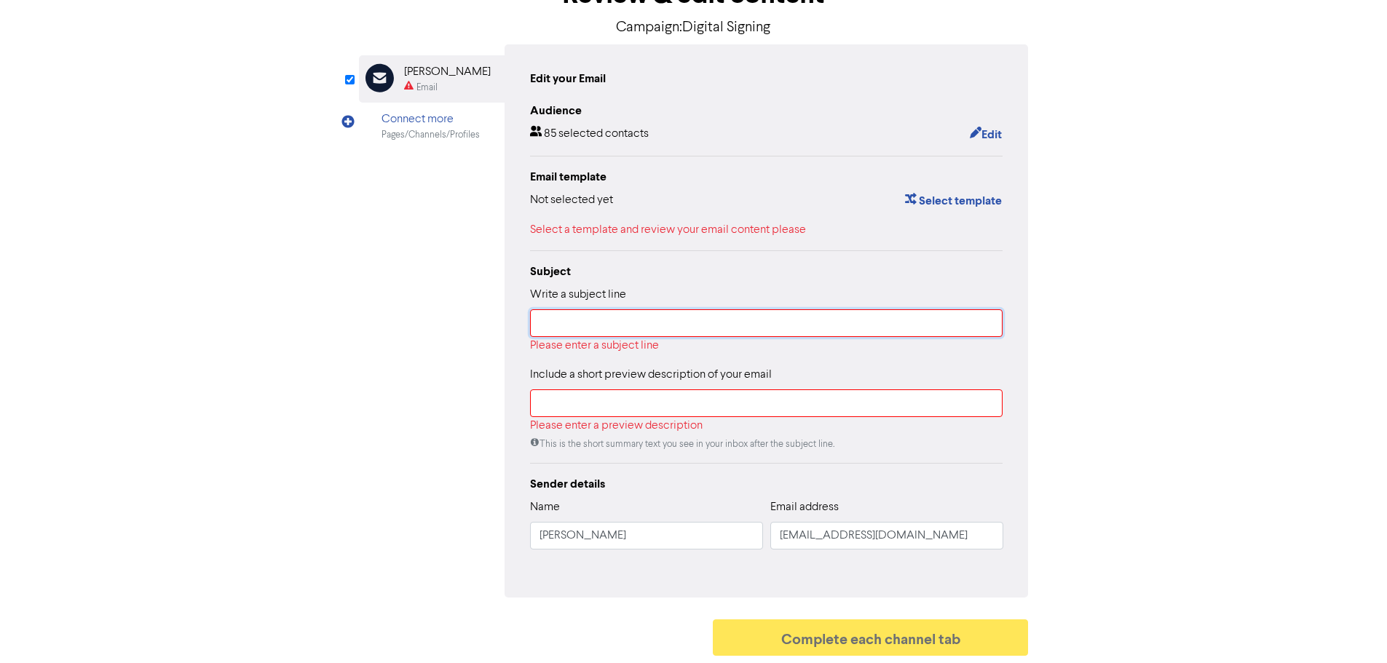
click at [620, 317] on input "text" at bounding box center [766, 323] width 473 height 28
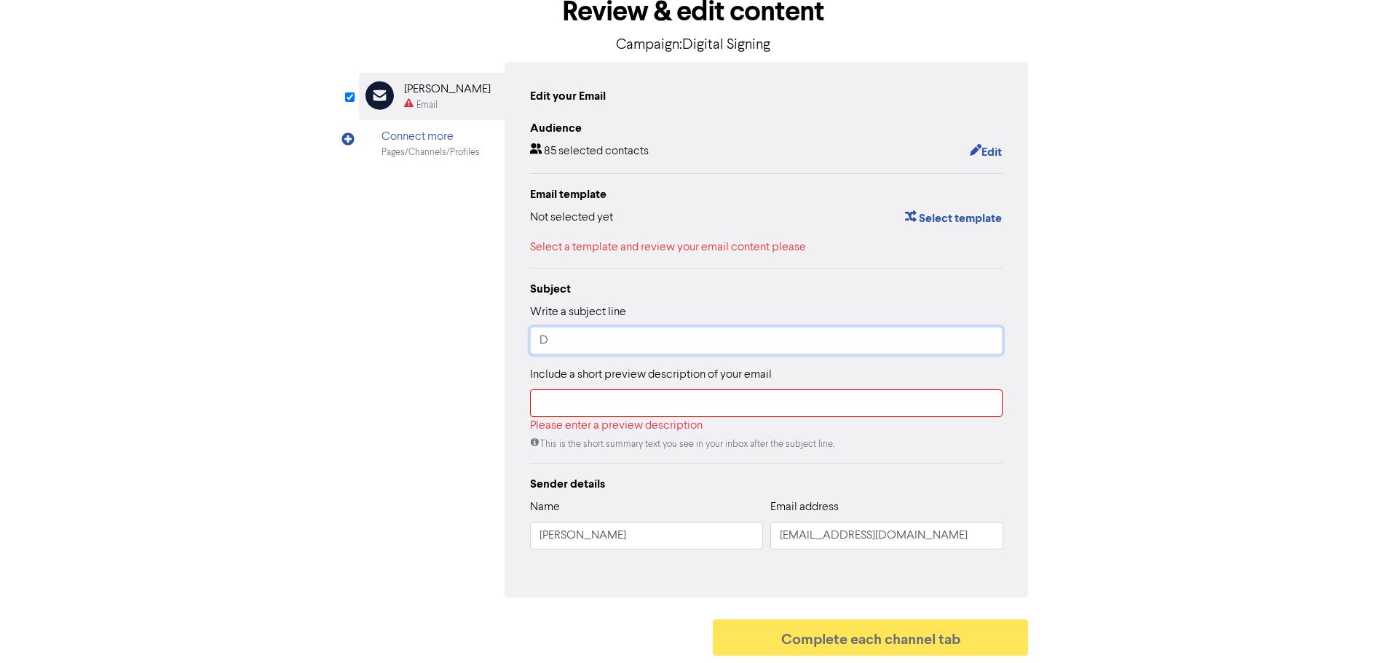
scroll to position [88, 0]
type input "Digital Signing"
click at [949, 216] on button "Select template" at bounding box center [953, 218] width 98 height 19
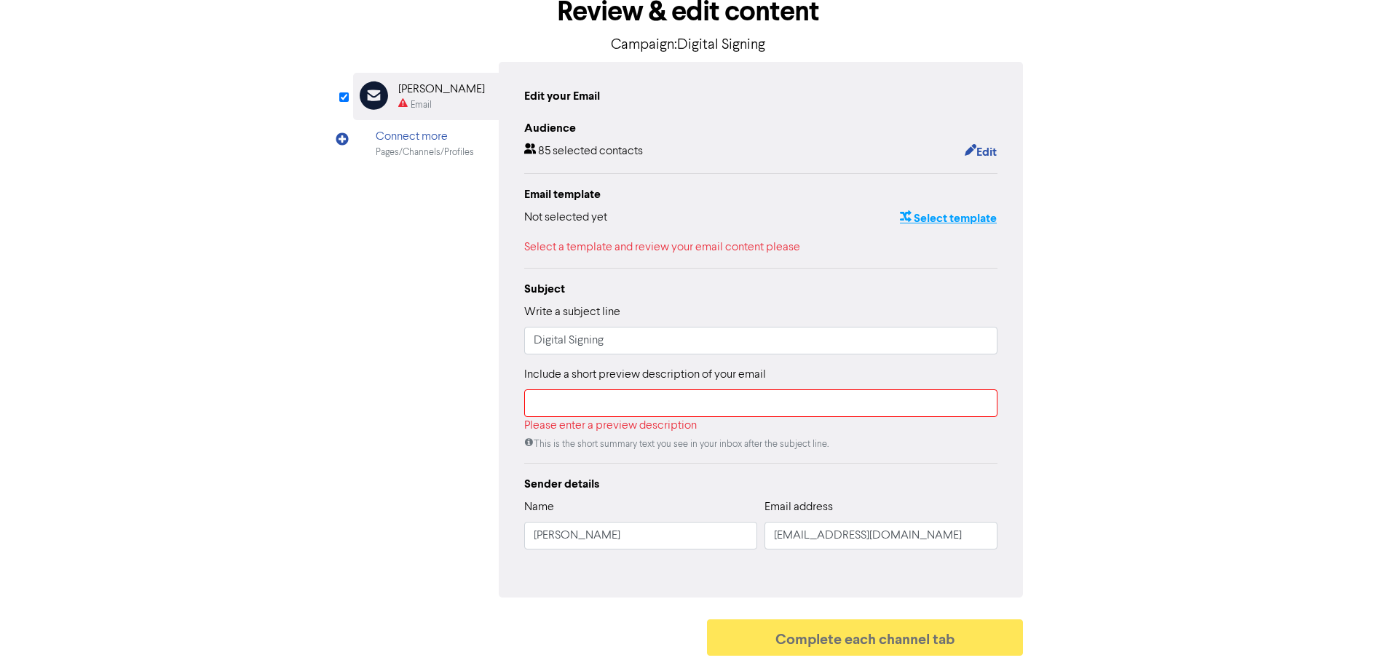
scroll to position [0, 0]
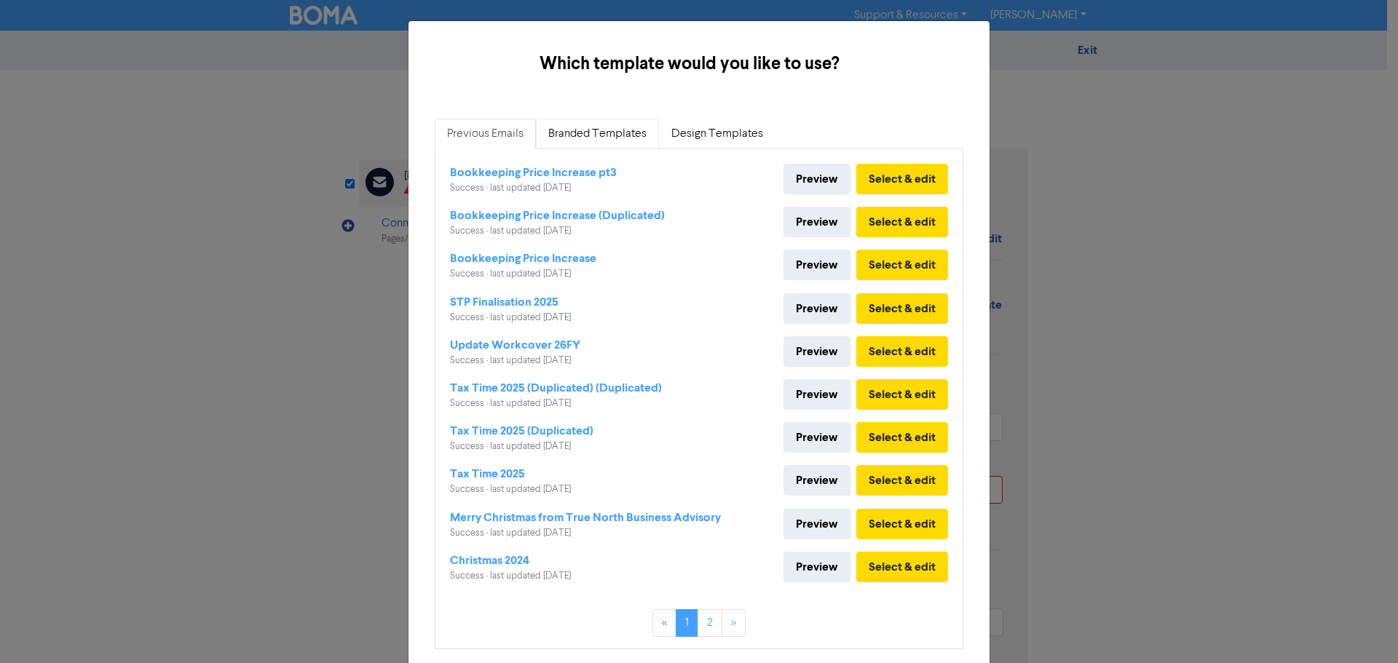
click at [588, 129] on link "Branded Templates" at bounding box center [597, 134] width 123 height 31
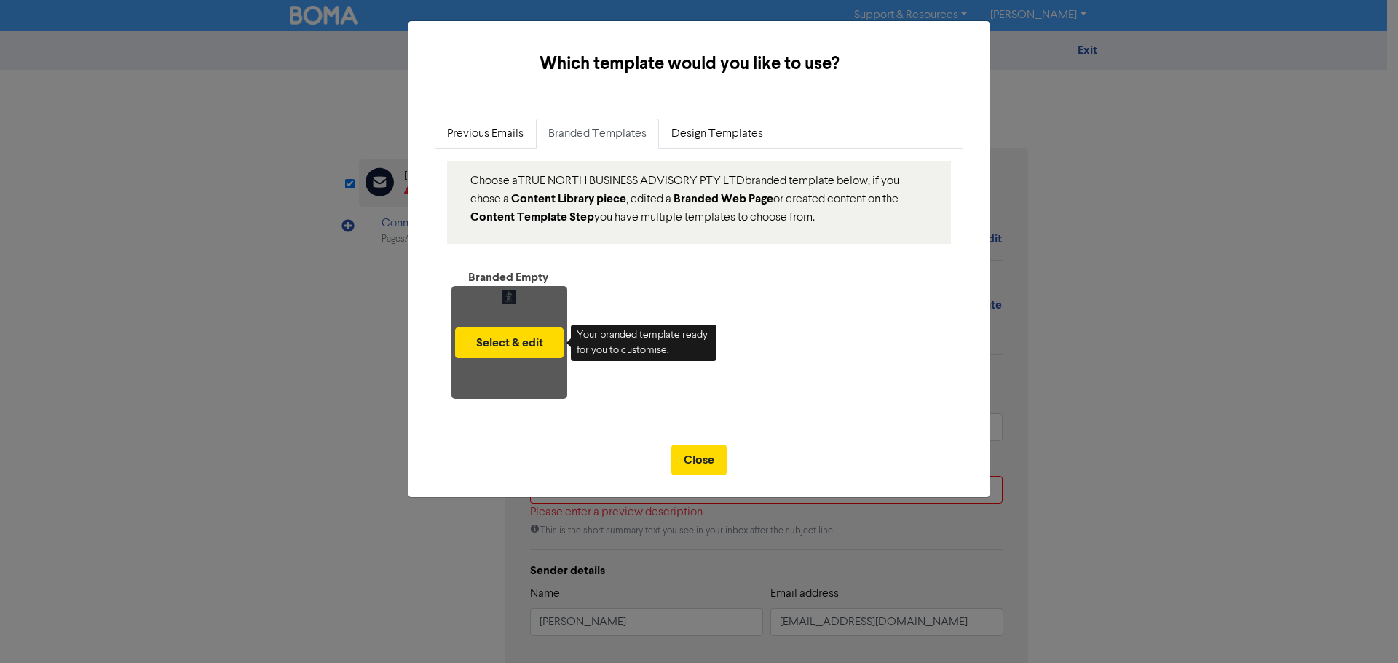
click at [504, 286] on div "Select & edit" at bounding box center [509, 342] width 116 height 113
click at [510, 342] on button "Select & edit" at bounding box center [509, 343] width 108 height 31
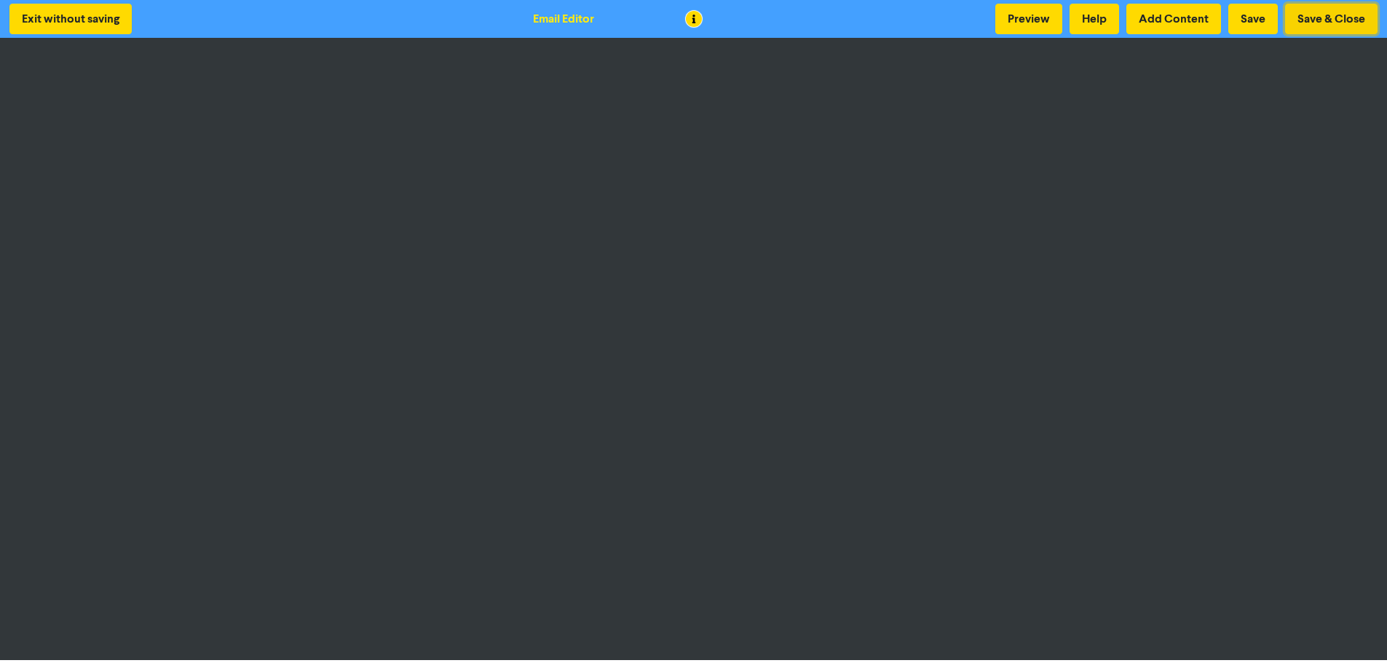
click at [1306, 19] on button "Save & Close" at bounding box center [1331, 19] width 92 height 31
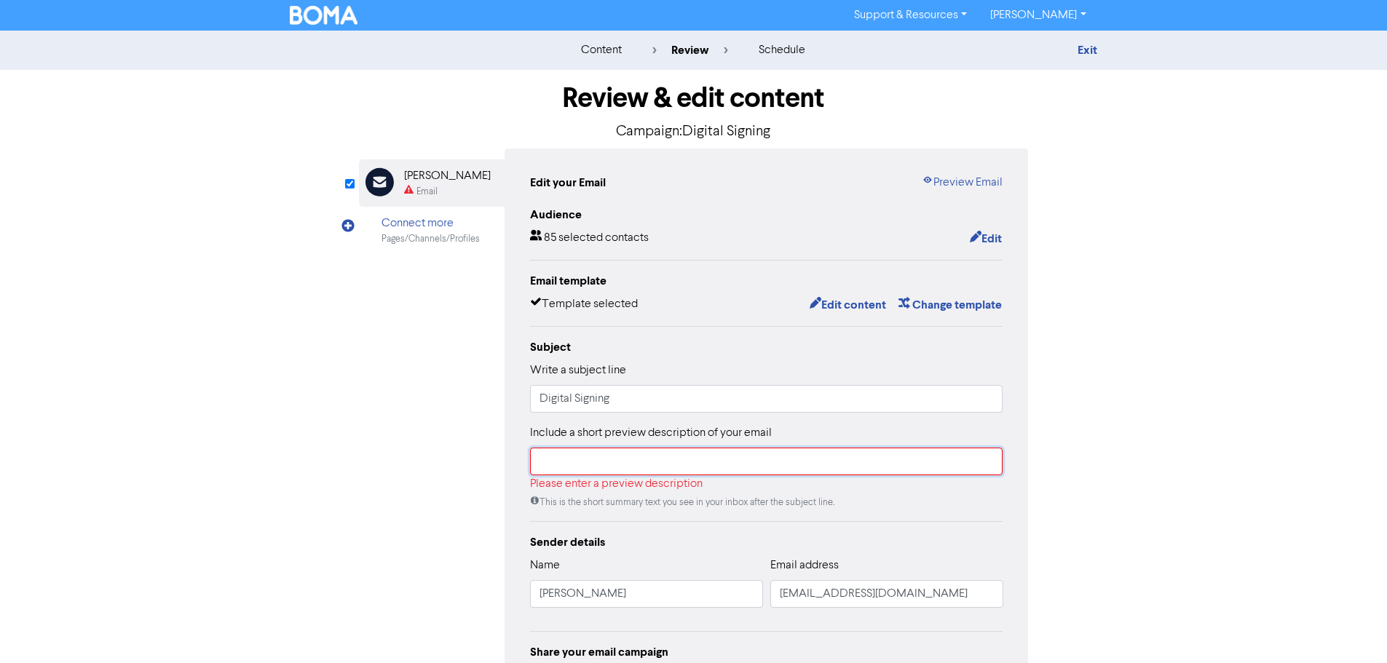
click at [594, 454] on input "text" at bounding box center [766, 462] width 473 height 28
paste input "Effective immediately, we will require an electronic signature (e-signature) fr…"
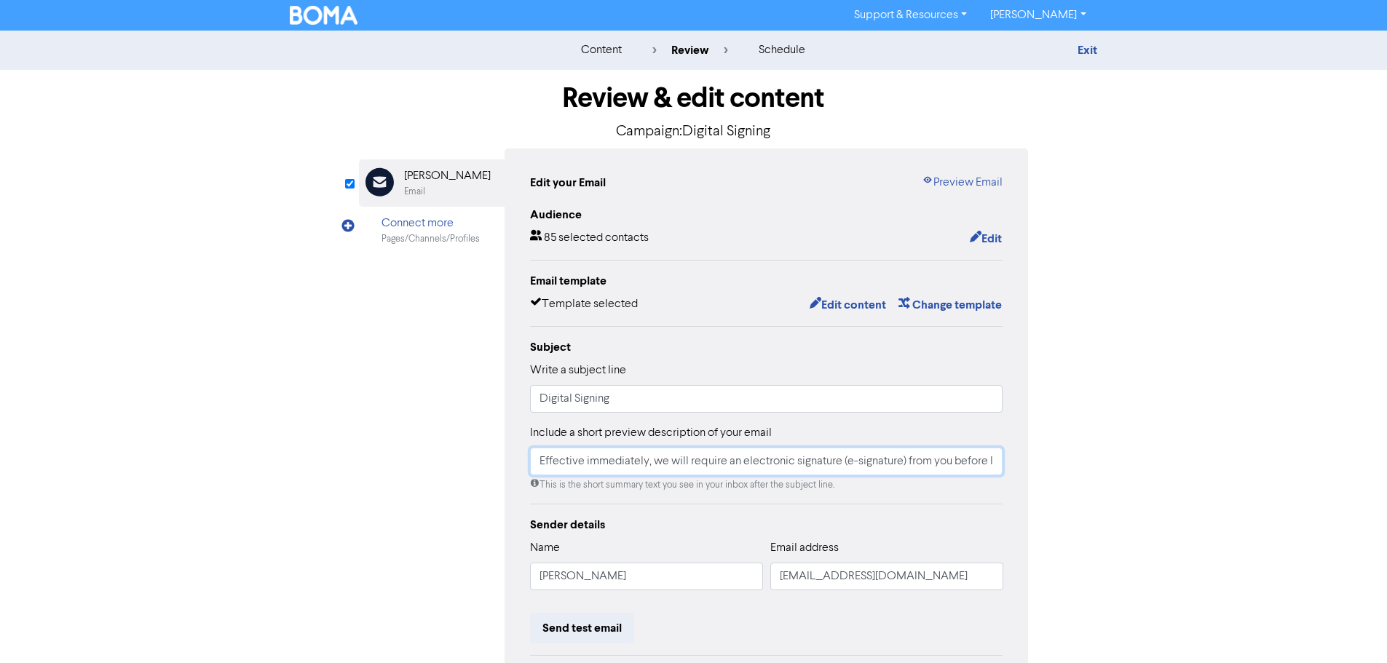
scroll to position [0, 227]
click at [615, 466] on input "Effective immediately, we will require an electronic signature (e-signature) fr…" at bounding box center [766, 462] width 473 height 28
drag, startPoint x: 661, startPoint y: 459, endPoint x: 536, endPoint y: 459, distance: 125.2
click at [536, 459] on input "Effective immediately, we will require an electronic signature (e-signature) fr…" at bounding box center [766, 462] width 473 height 28
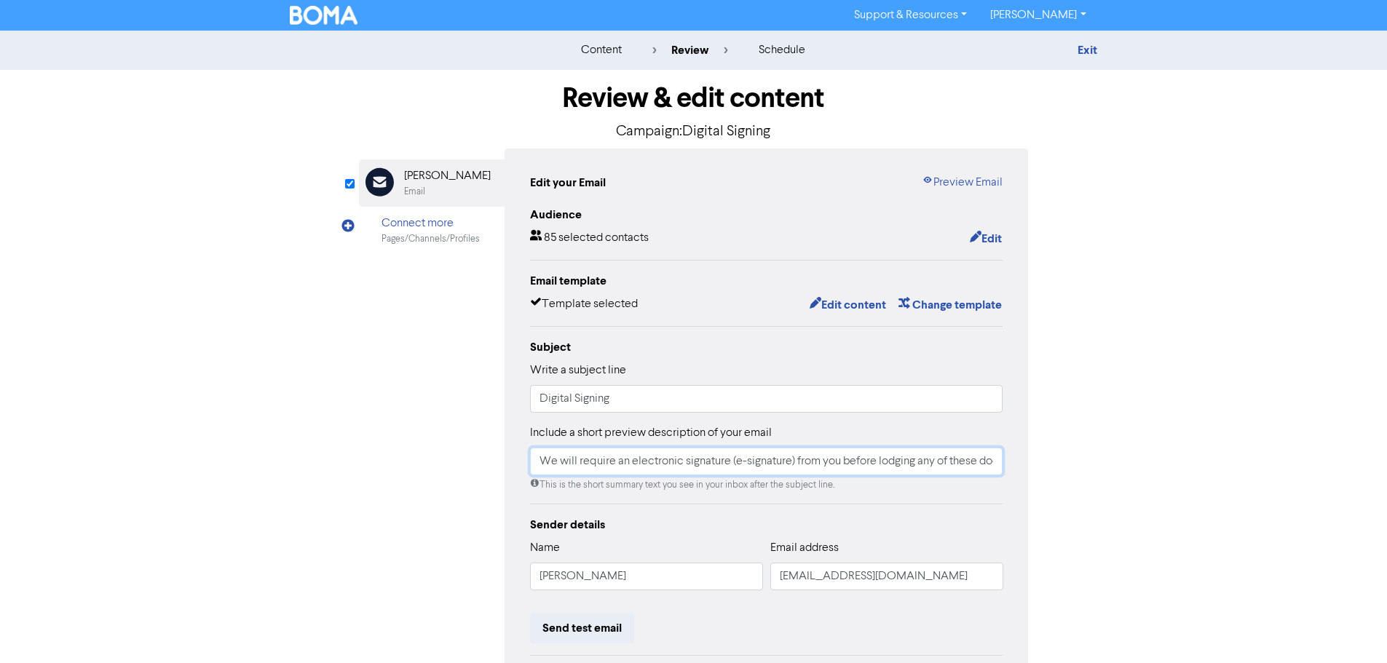
type input "We will require an electronic signature (e-signature) from you before lodging a…"
drag, startPoint x: 638, startPoint y: 577, endPoint x: 470, endPoint y: 569, distance: 168.4
click at [470, 569] on div "Email Created with Sketch. Rachel Ryalls Email Connect more Pages/Channels/Prof…" at bounding box center [694, 458] width 670 height 619
type input "True North Business Advisory"
click at [1109, 378] on div "content review schedule Exit Review & edit content Campaign: Digital Signing Em…" at bounding box center [693, 432] width 1387 height 802
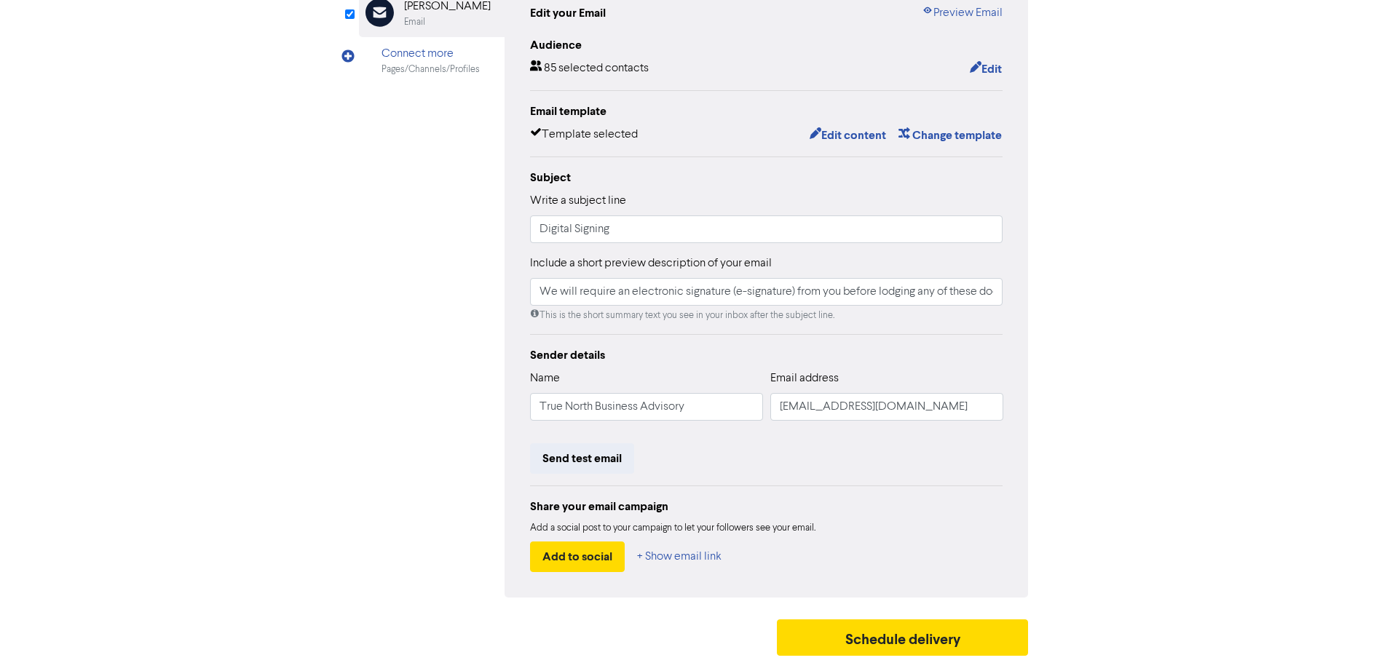
scroll to position [171, 0]
click at [842, 640] on button "Schedule delivery" at bounding box center [903, 638] width 252 height 36
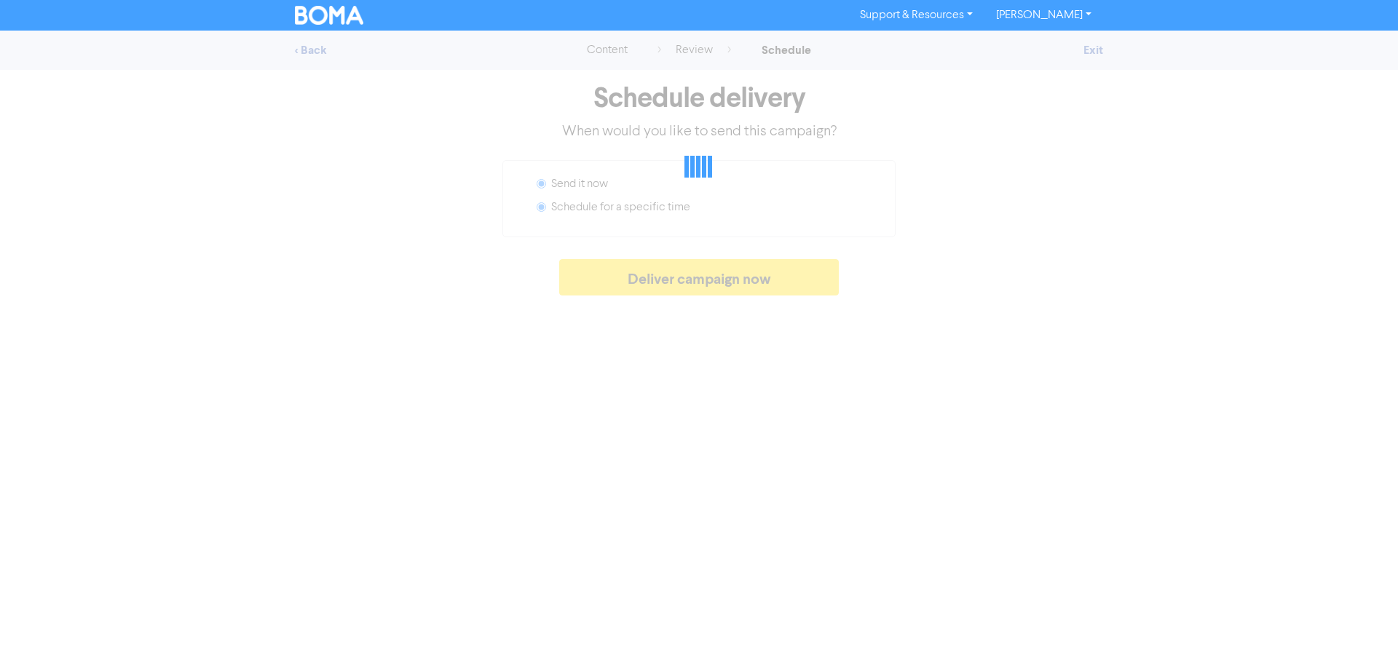
radio input "false"
radio input "true"
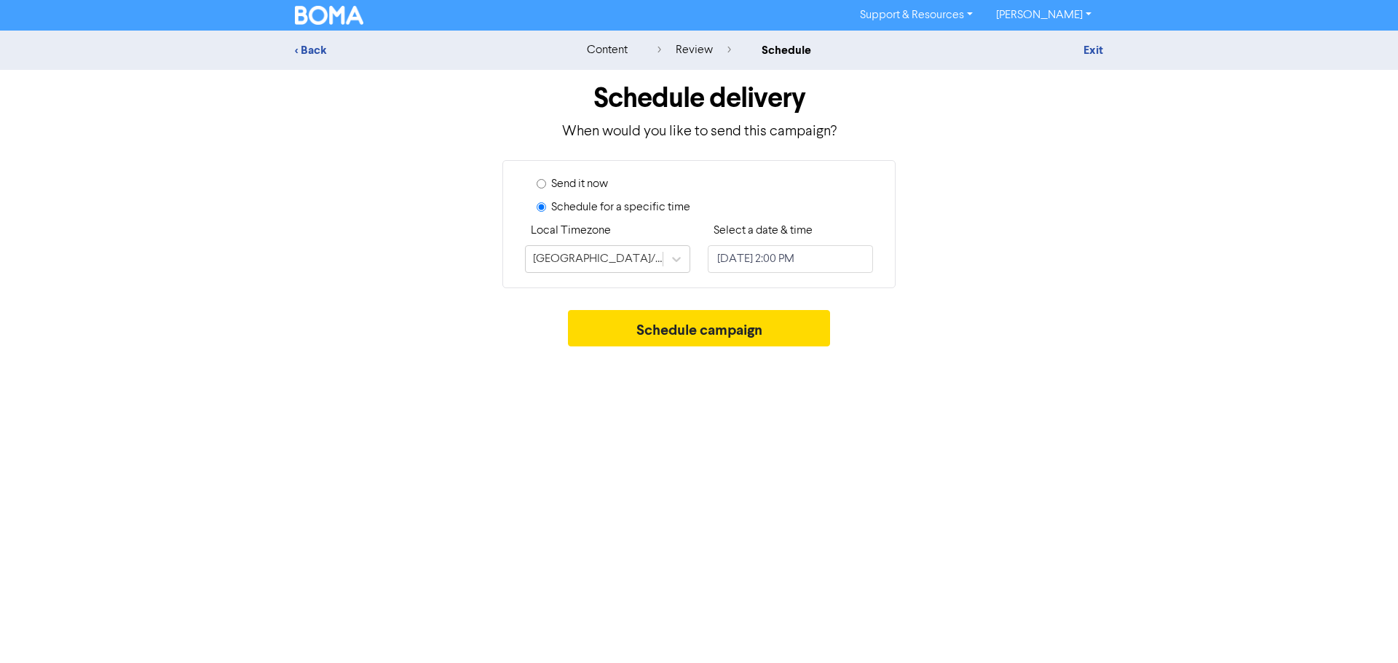
click at [544, 185] on input "Send it now" at bounding box center [541, 183] width 9 height 9
radio input "true"
radio input "false"
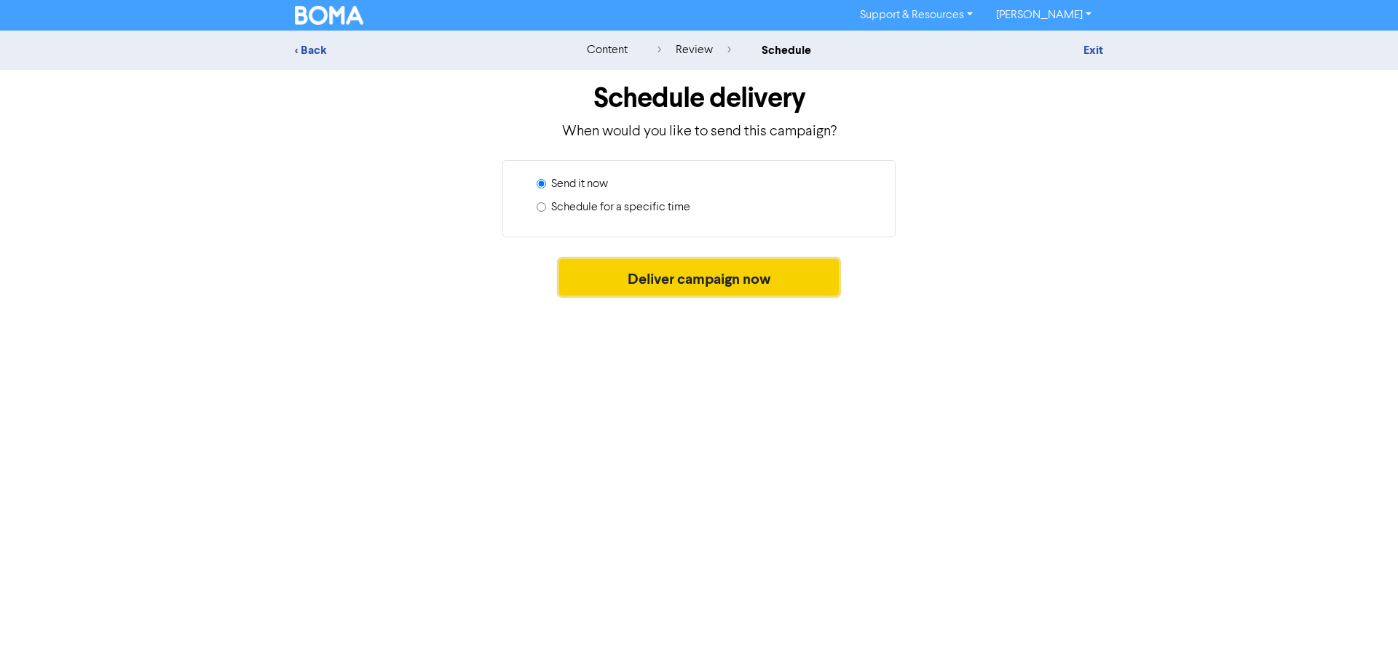
click at [718, 284] on button "Deliver campaign now" at bounding box center [699, 277] width 280 height 36
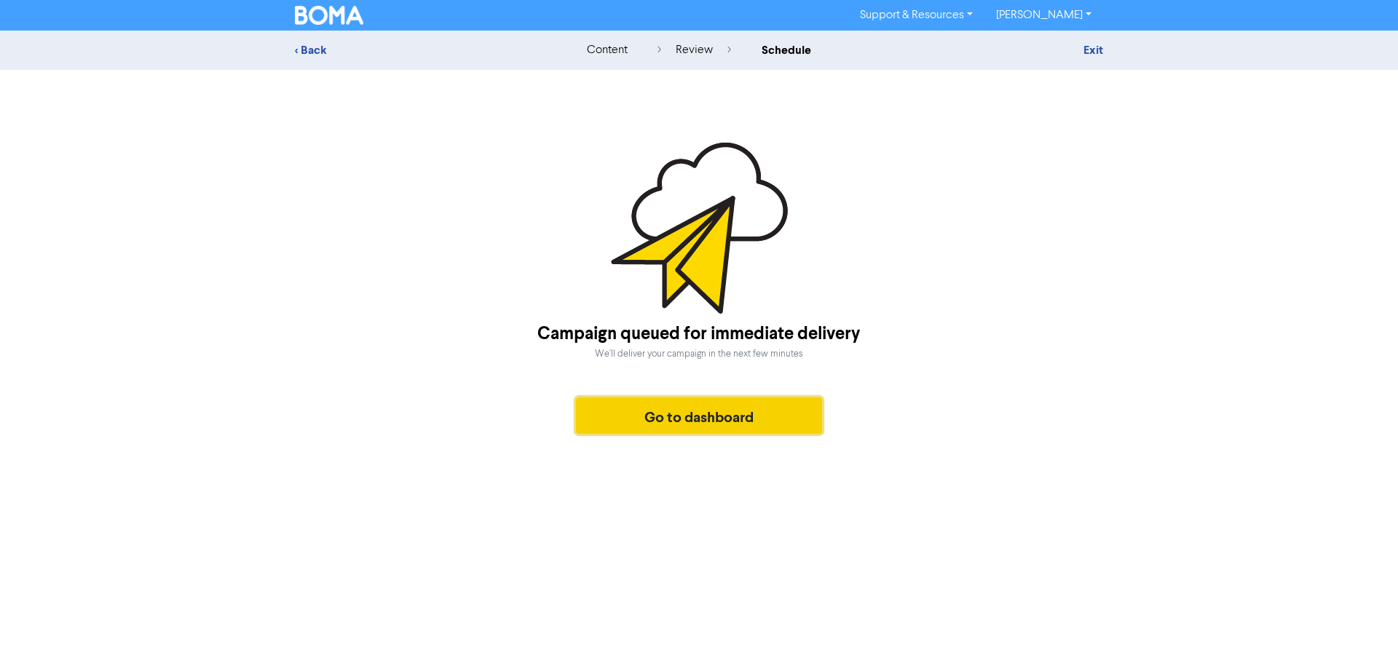
click at [682, 424] on button "Go to dashboard" at bounding box center [699, 416] width 246 height 36
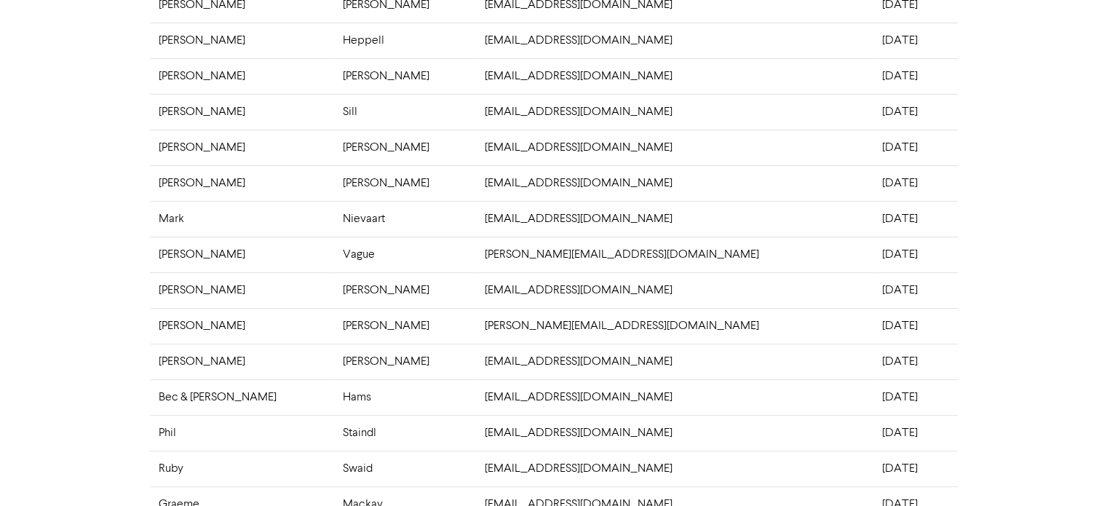
scroll to position [439, 0]
